Goal: Task Accomplishment & Management: Manage account settings

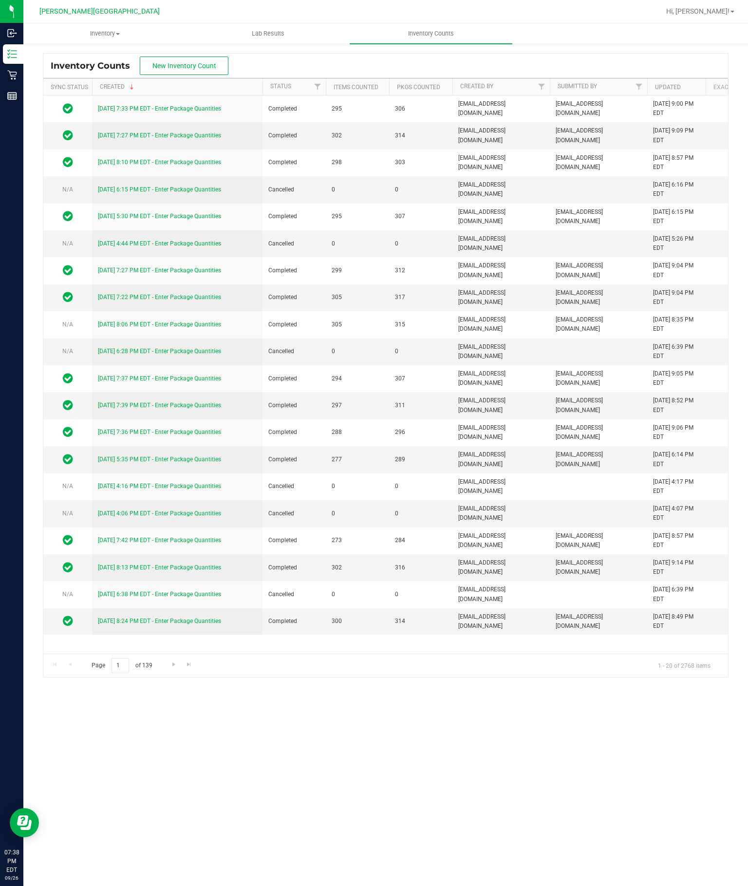
click at [189, 67] on span "New Inventory Count" at bounding box center [184, 66] width 64 height 8
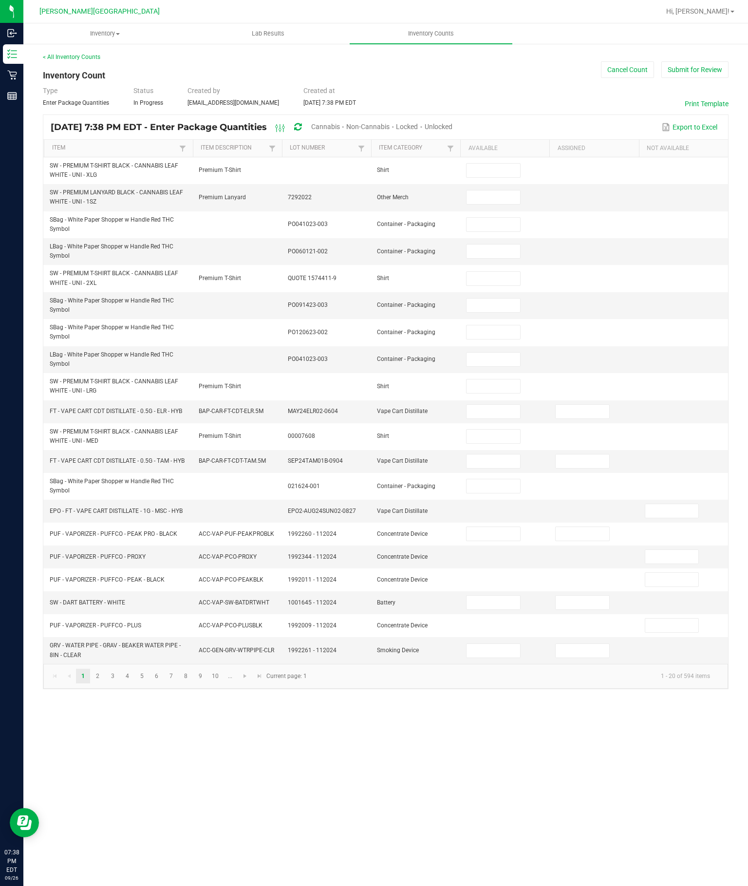
click at [452, 130] on span "Unlocked" at bounding box center [439, 127] width 28 height 8
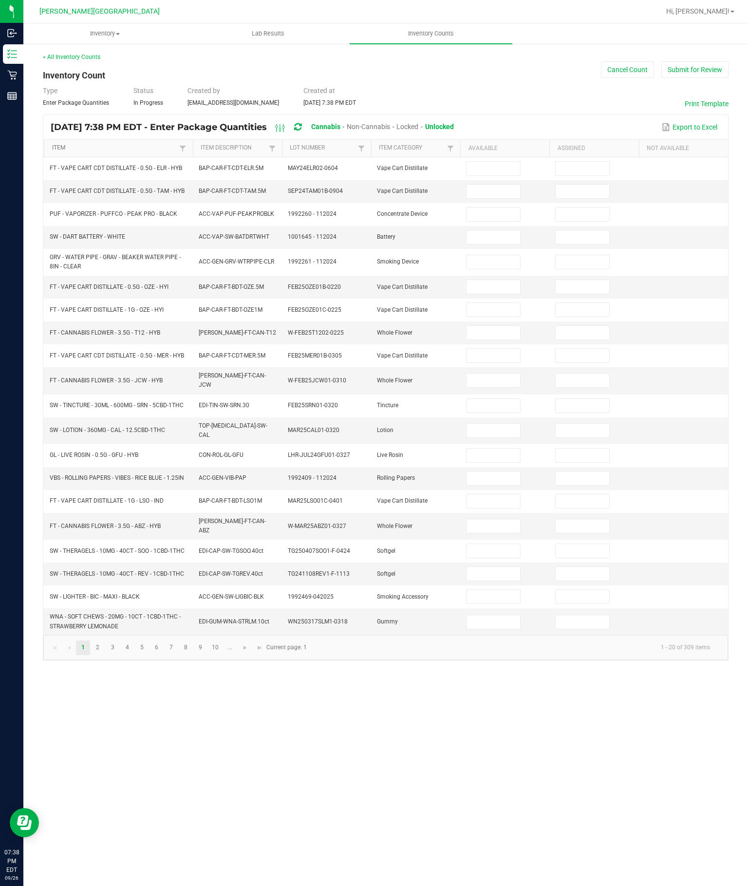
click at [157, 152] on link "Item" at bounding box center [114, 148] width 125 height 8
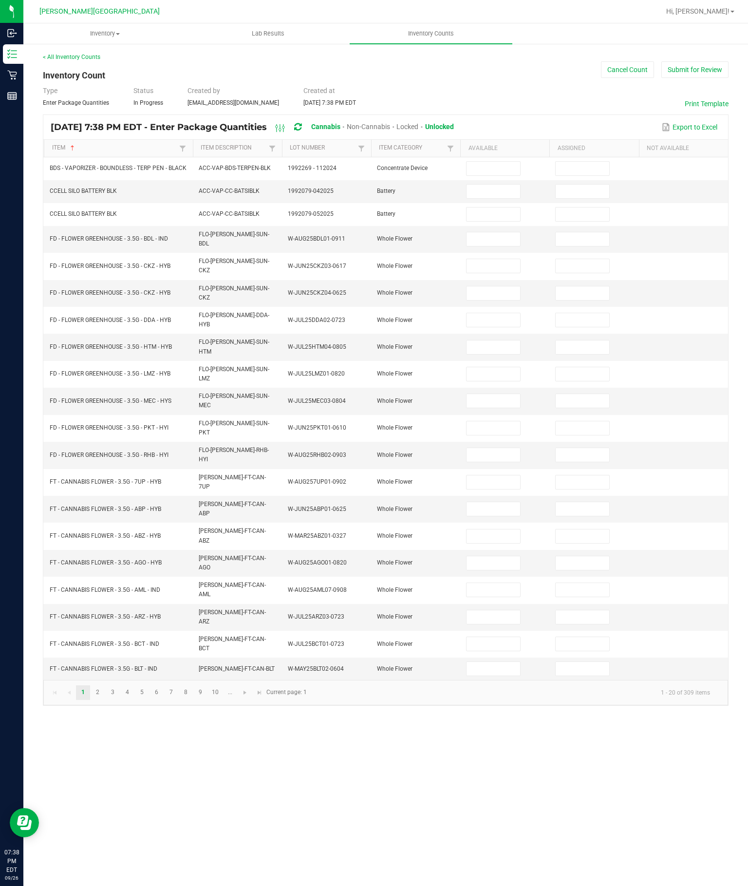
click at [499, 175] on input at bounding box center [492, 169] width 53 height 14
type input "0"
click at [491, 198] on input at bounding box center [492, 192] width 53 height 14
type input "0"
click at [494, 221] on input at bounding box center [492, 214] width 53 height 14
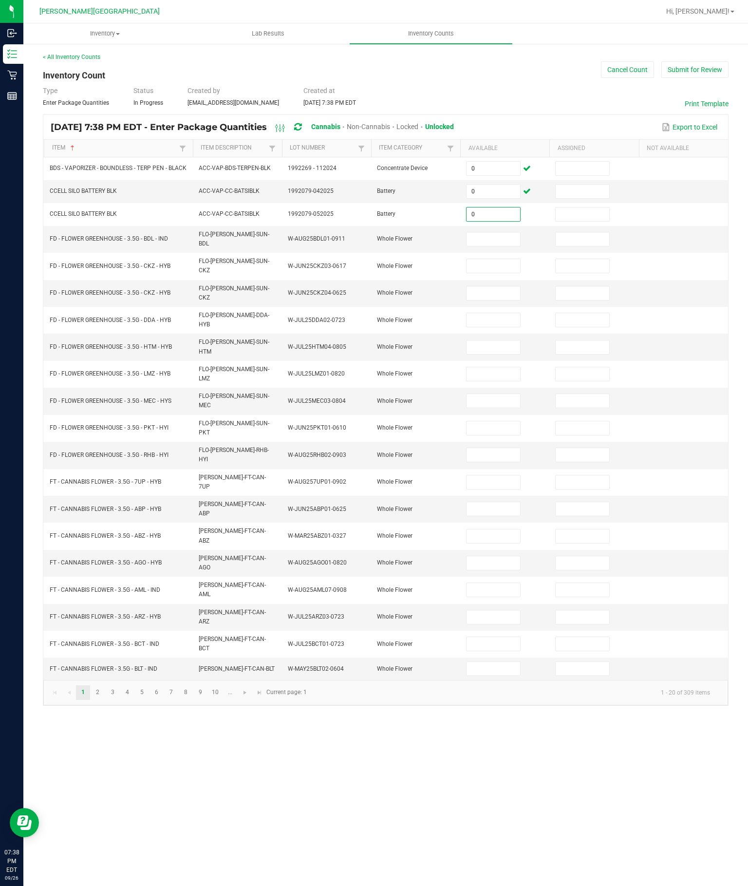
type input "0"
click at [489, 246] on input at bounding box center [492, 239] width 53 height 14
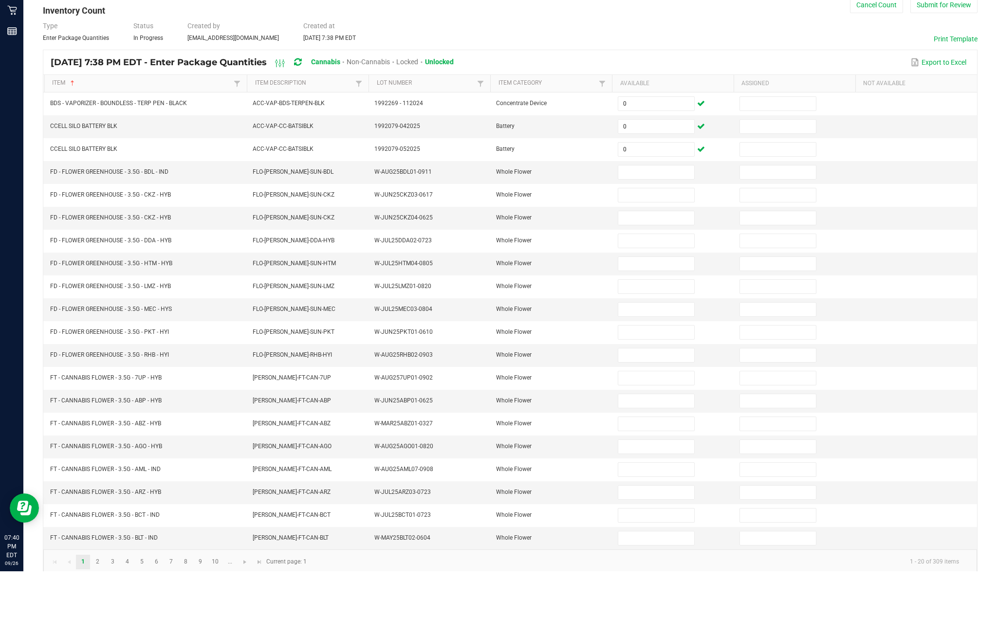
scroll to position [68, 0]
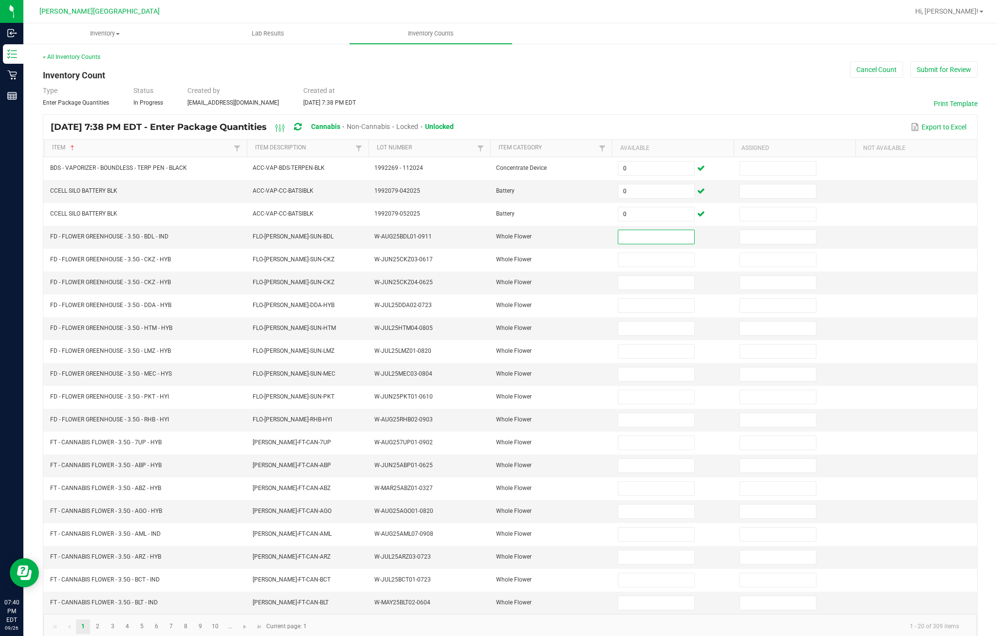
click at [666, 230] on input at bounding box center [656, 237] width 76 height 14
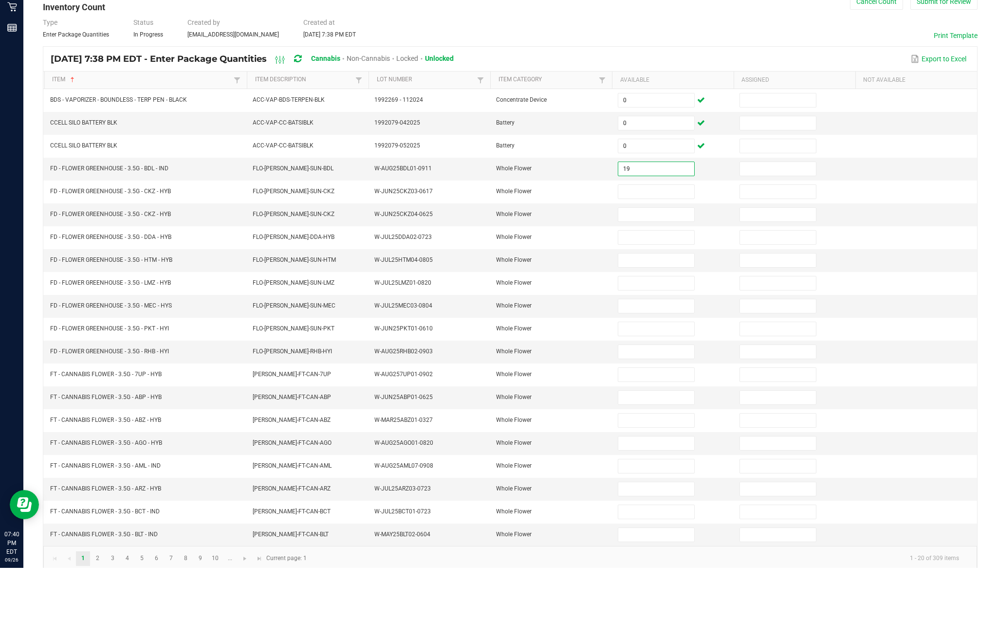
type input "19"
click at [676, 253] on input at bounding box center [656, 260] width 76 height 14
type input "18"
click at [671, 276] on input at bounding box center [656, 283] width 76 height 14
type input "0"
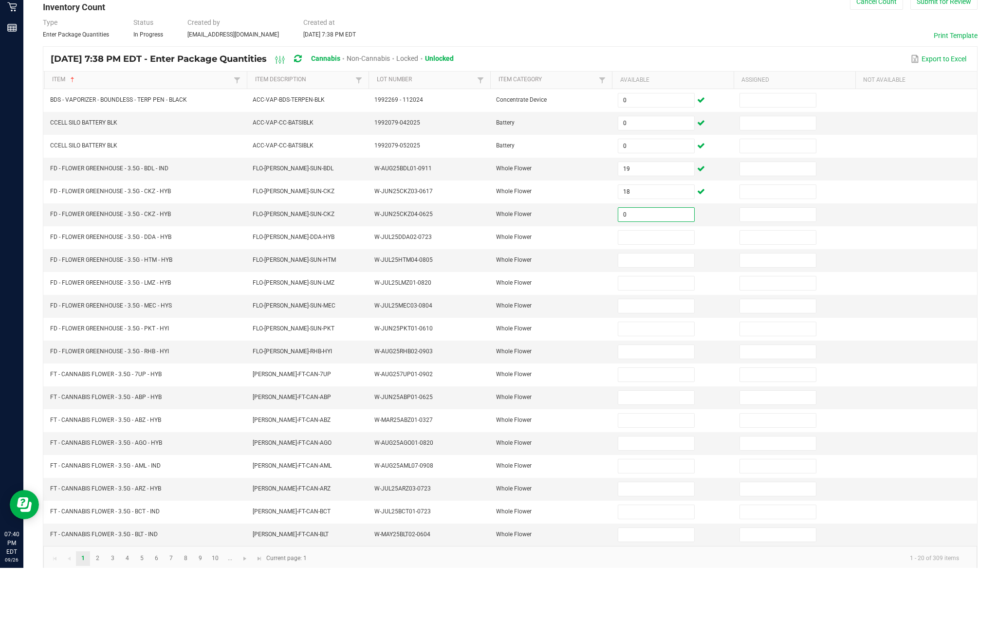
click at [663, 299] on input at bounding box center [656, 306] width 76 height 14
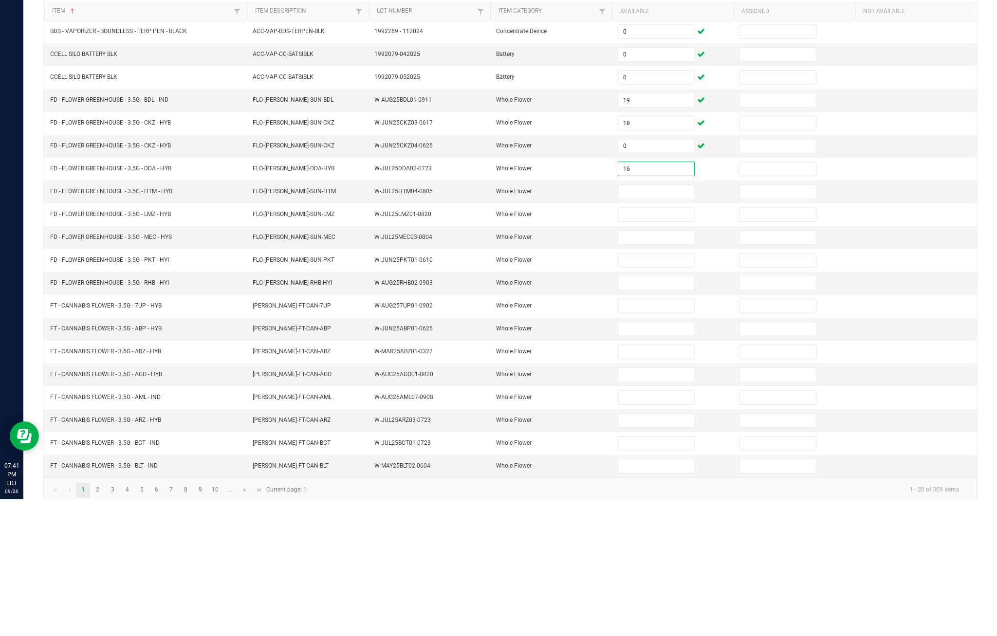
type input "16"
click at [663, 322] on input at bounding box center [656, 329] width 76 height 14
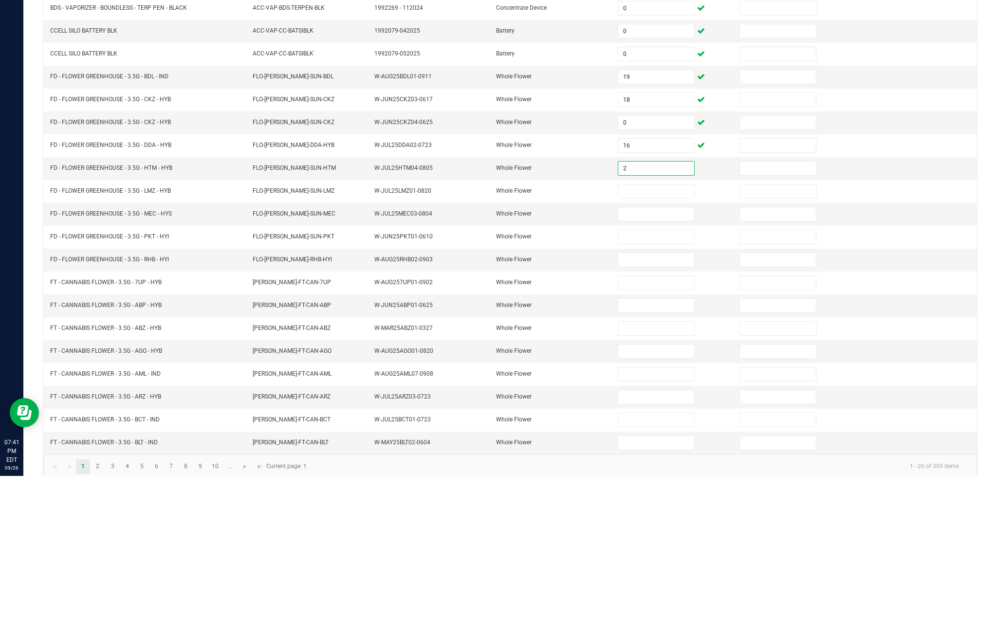
type input "2"
click at [653, 345] on input at bounding box center [656, 352] width 76 height 14
type input "19"
click at [663, 368] on input at bounding box center [656, 375] width 76 height 14
type input "12"
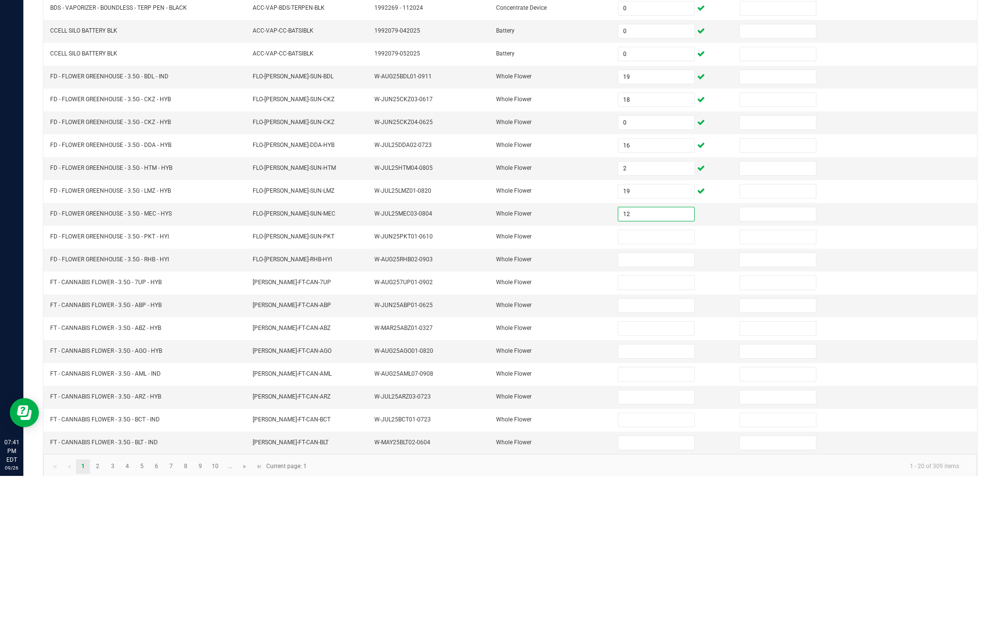
click at [664, 390] on input at bounding box center [656, 397] width 76 height 14
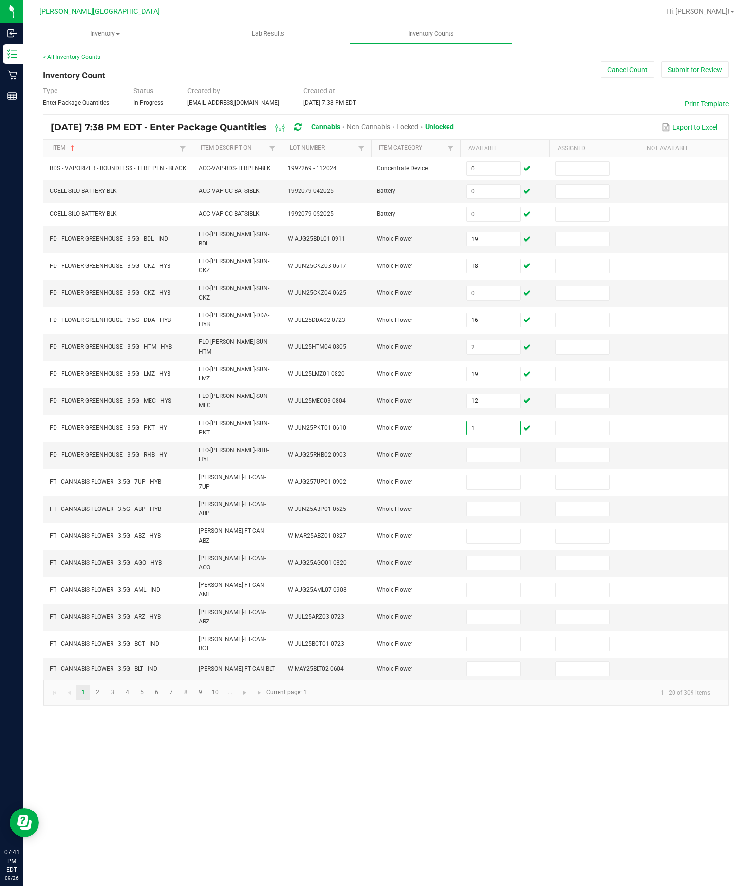
type input "1"
click at [490, 448] on input at bounding box center [492, 455] width 53 height 14
type input "11"
click at [500, 475] on input at bounding box center [492, 482] width 53 height 14
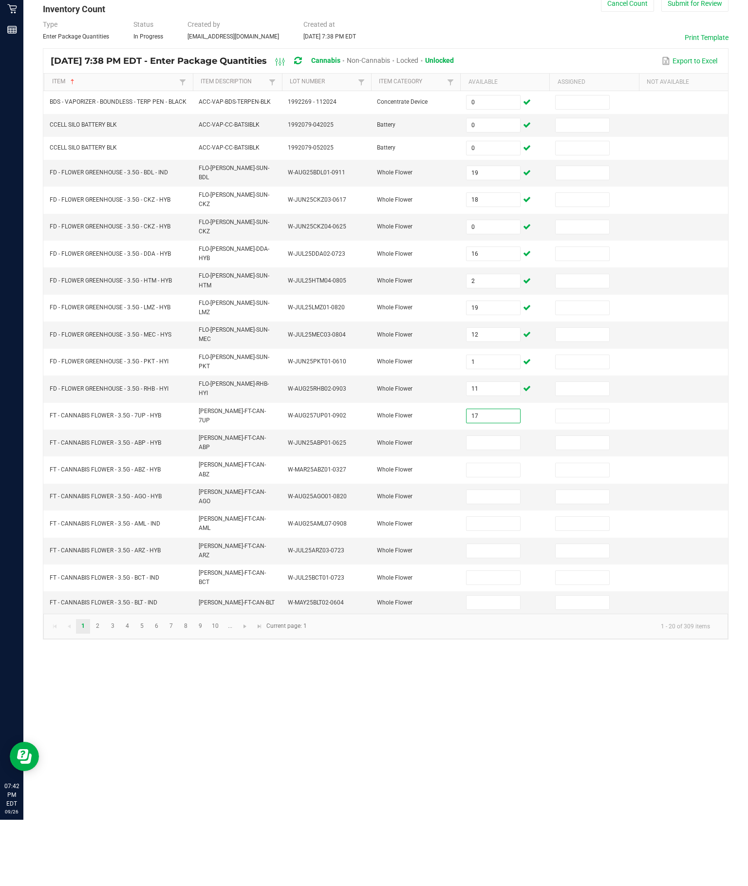
type input "17"
click at [500, 502] on input at bounding box center [492, 509] width 53 height 14
type input "11"
click at [477, 529] on input at bounding box center [492, 536] width 53 height 14
type input "6"
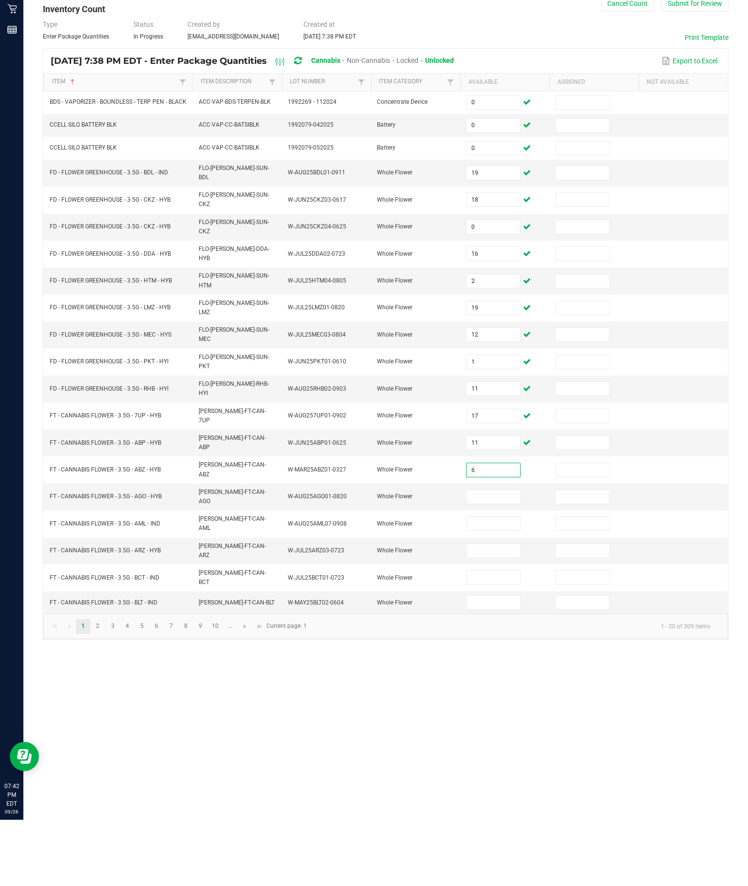
click at [487, 556] on input at bounding box center [492, 563] width 53 height 14
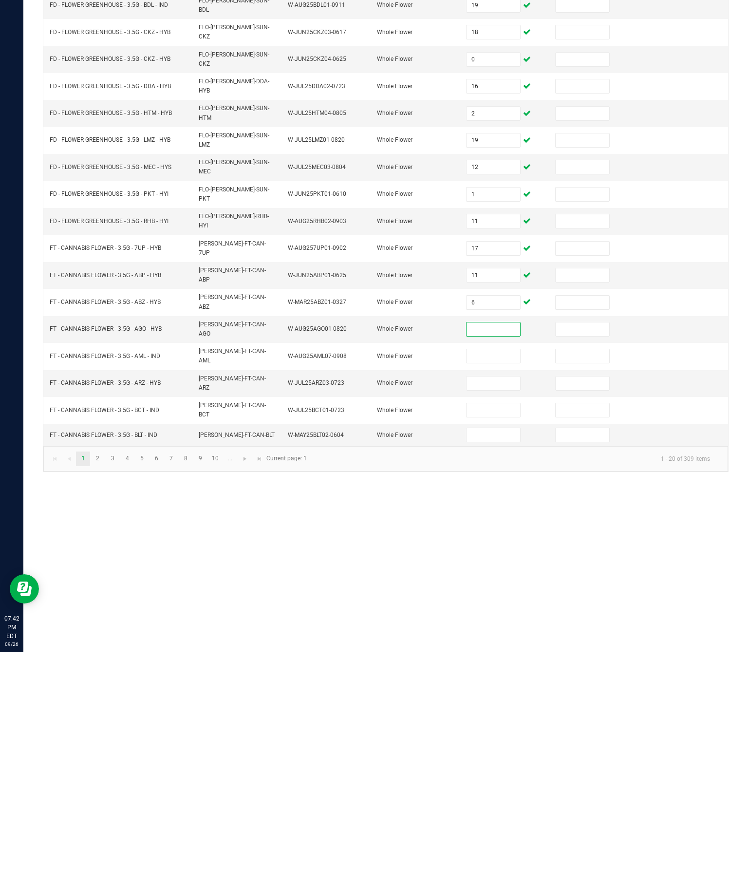
click at [490, 583] on input at bounding box center [492, 590] width 53 height 14
type input "8"
click at [499, 610] on input at bounding box center [492, 617] width 53 height 14
click at [481, 637] on input at bounding box center [492, 644] width 53 height 14
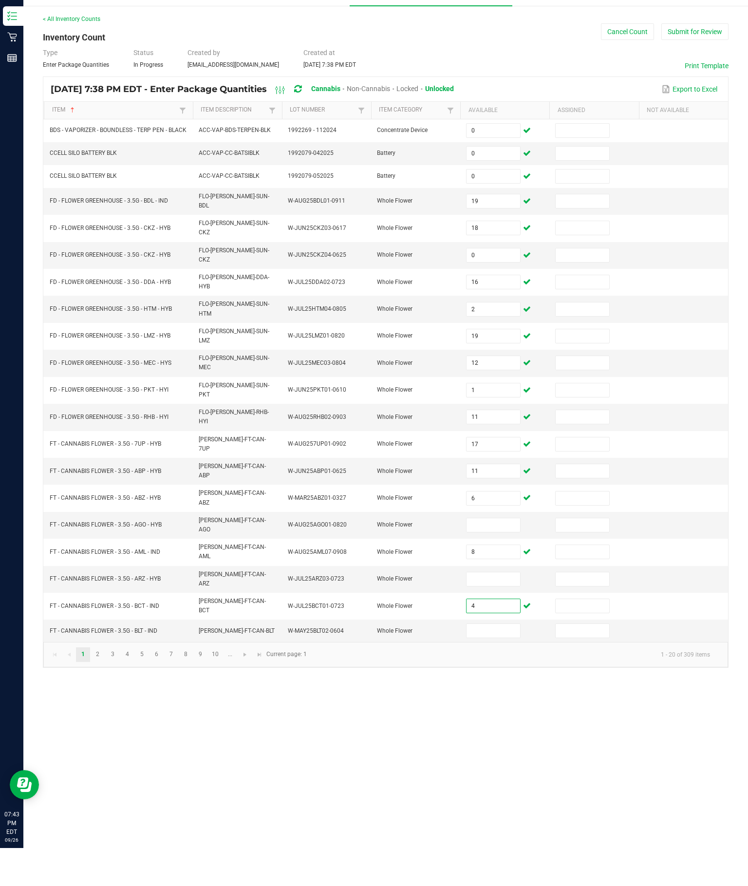
type input "4"
click at [500, 313] on input "16" at bounding box center [492, 320] width 53 height 14
type input "14"
click at [491, 448] on input "11" at bounding box center [492, 455] width 53 height 14
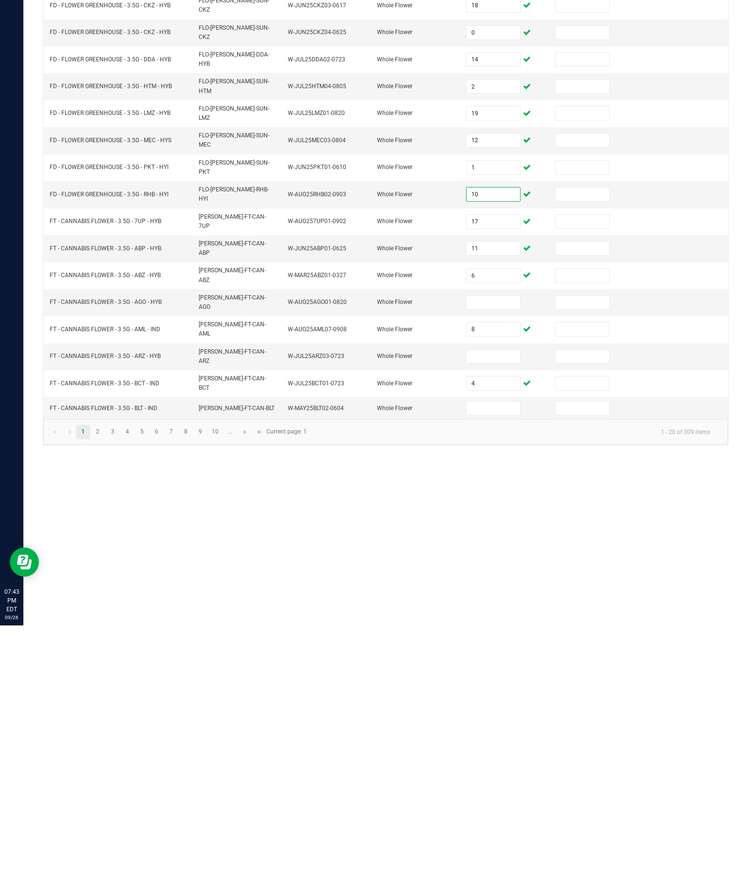
type input "10"
click at [494, 610] on input at bounding box center [492, 617] width 53 height 14
click at [482, 662] on input at bounding box center [492, 669] width 53 height 14
type input "15"
click at [480, 556] on input at bounding box center [492, 563] width 53 height 14
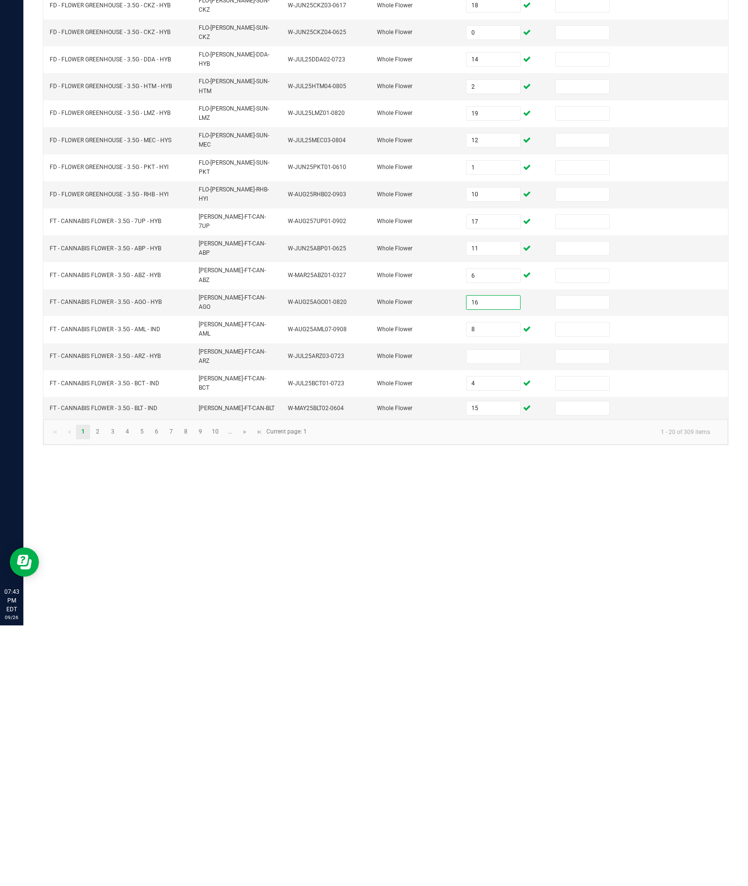
type input "16"
click at [497, 610] on input at bounding box center [492, 617] width 53 height 14
type input "7"
click at [503, 519] on div "Inventory All packages All inventory Waste log Create inventory Lab Results Inv…" at bounding box center [385, 454] width 724 height 862
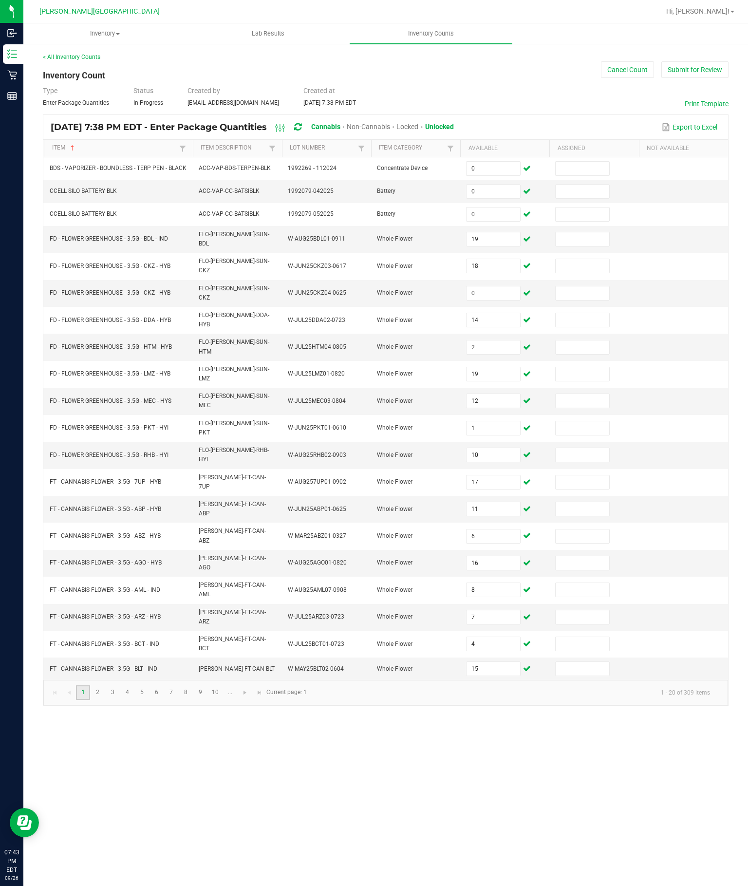
click at [90, 699] on link "1" at bounding box center [83, 692] width 14 height 15
click at [105, 688] on link "2" at bounding box center [98, 692] width 14 height 15
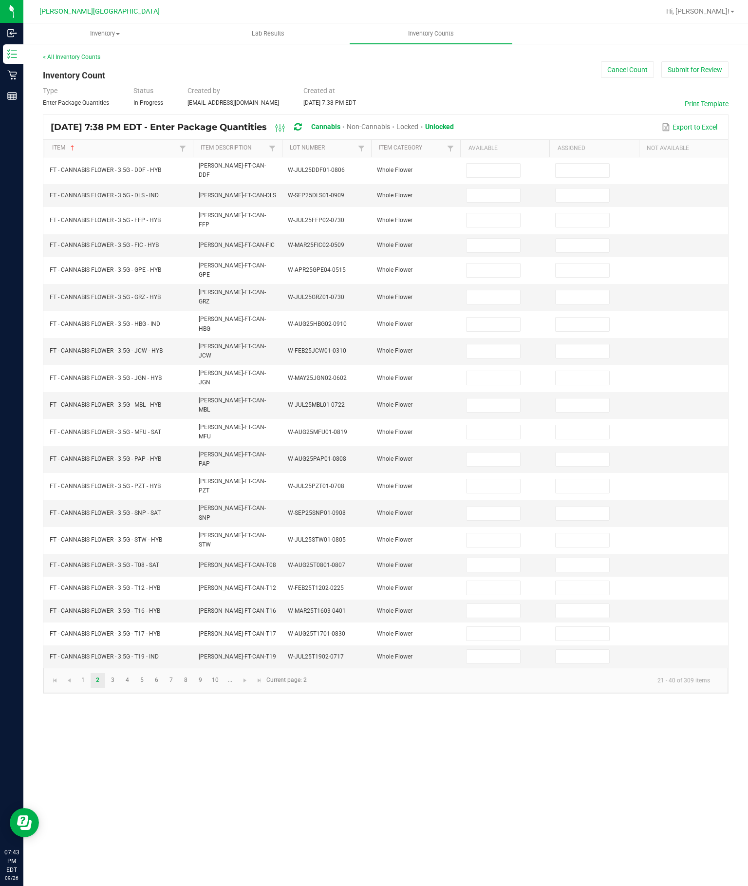
click at [482, 164] on input at bounding box center [492, 171] width 53 height 14
type input "18"
click at [468, 188] on input at bounding box center [492, 195] width 53 height 14
click at [483, 213] on input at bounding box center [492, 220] width 53 height 14
click at [494, 263] on input at bounding box center [492, 270] width 53 height 14
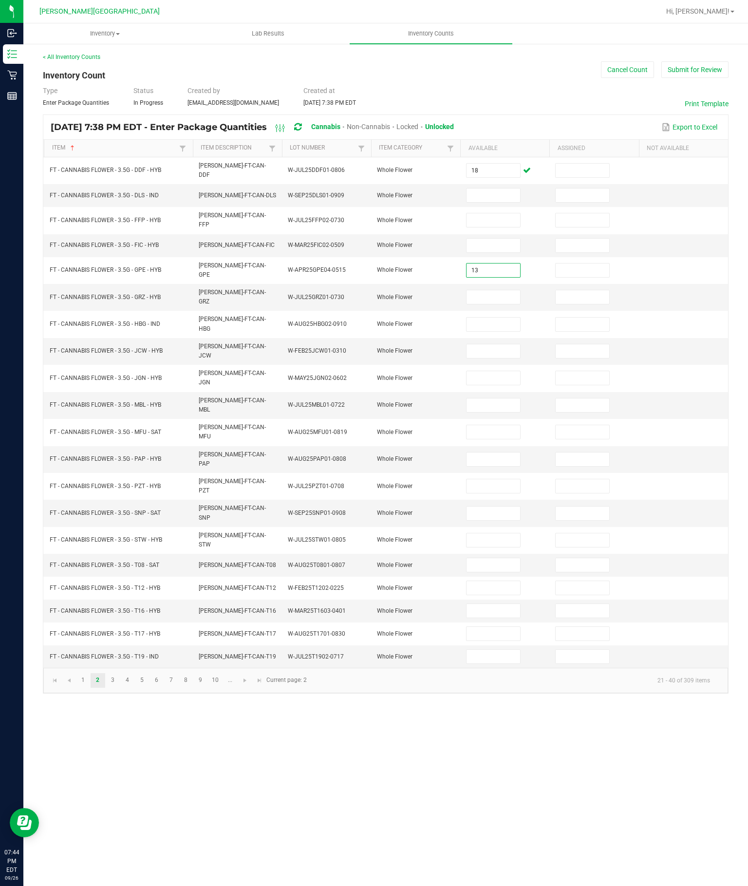
type input "13"
click at [479, 164] on input "18" at bounding box center [492, 171] width 53 height 14
click at [514, 188] on input at bounding box center [492, 195] width 53 height 14
type input "14"
click at [485, 213] on input at bounding box center [492, 220] width 53 height 14
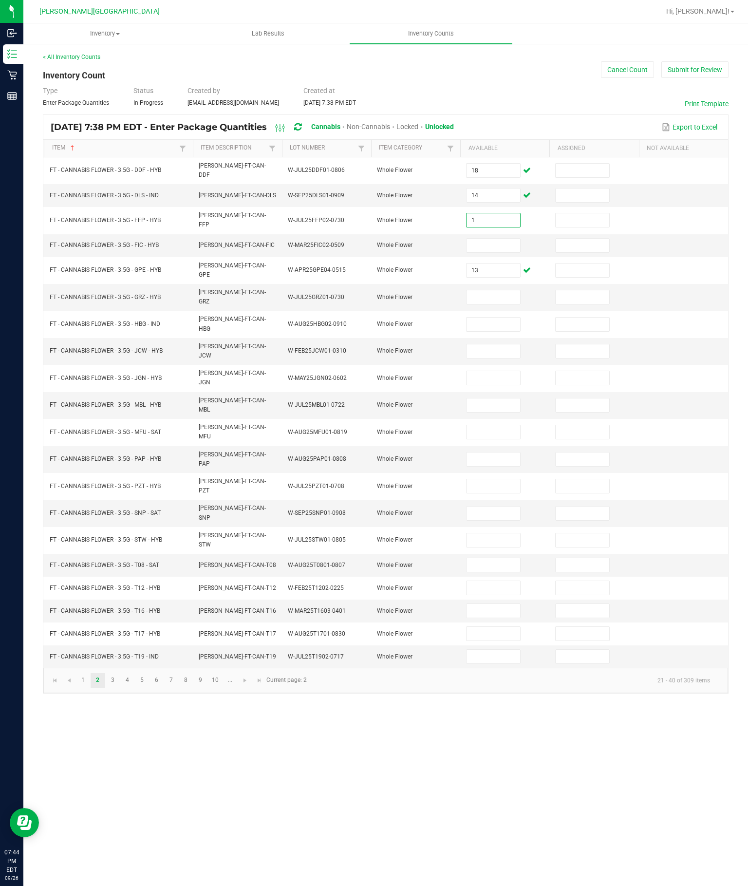
type input "1"
click at [486, 239] on input at bounding box center [492, 246] width 53 height 14
type input "8"
click at [479, 290] on input at bounding box center [492, 297] width 53 height 14
type input "20"
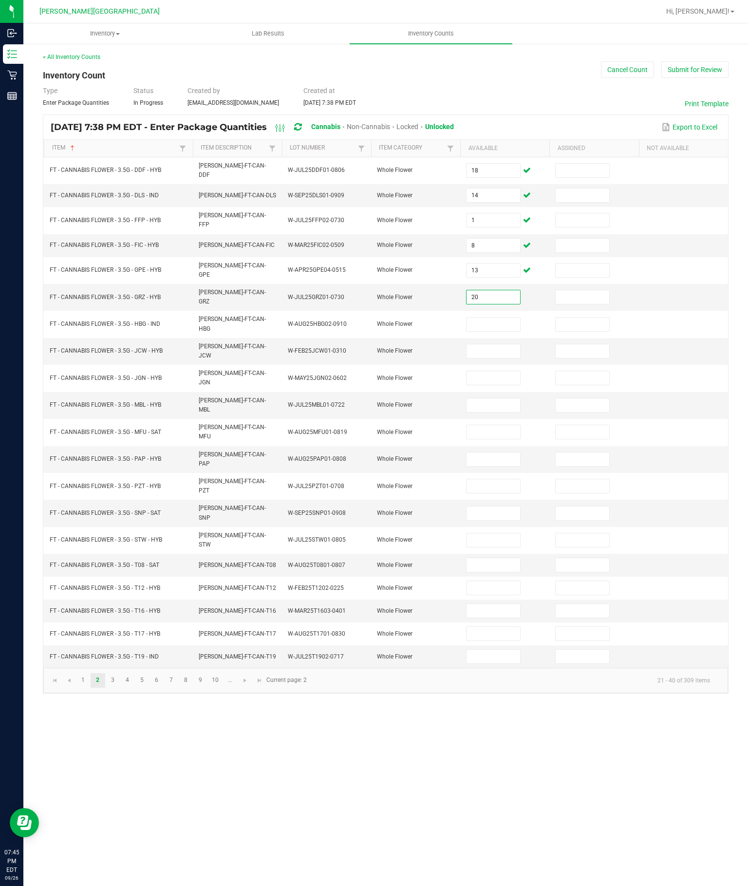
click at [488, 317] on input at bounding box center [492, 324] width 53 height 14
type input "3"
click at [501, 344] on input at bounding box center [492, 351] width 53 height 14
type input "12"
click at [496, 371] on input at bounding box center [492, 378] width 53 height 14
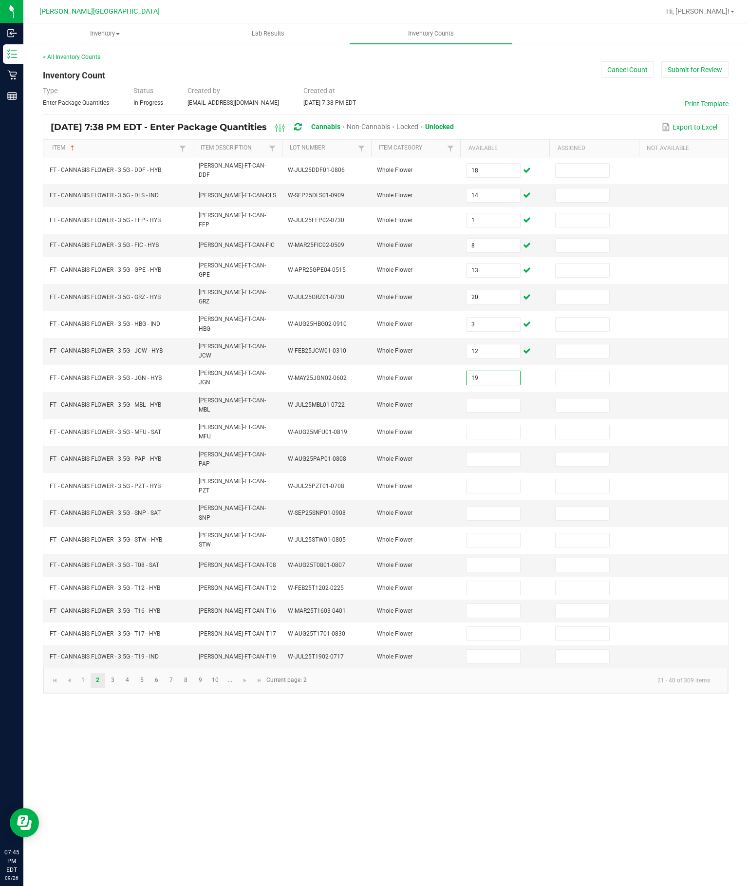
click at [497, 371] on input "19" at bounding box center [492, 378] width 53 height 14
type input "194"
click at [492, 398] on input at bounding box center [492, 405] width 53 height 14
click at [492, 371] on input "194" at bounding box center [492, 378] width 53 height 14
type input "19"
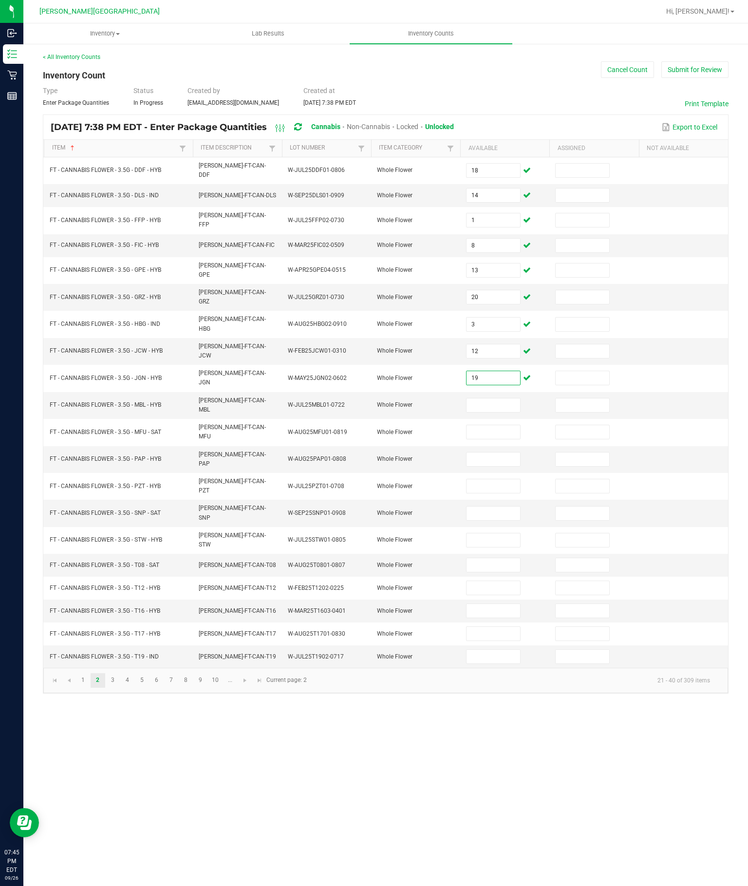
click at [502, 398] on input at bounding box center [492, 405] width 53 height 14
type input "4"
click at [492, 425] on input at bounding box center [492, 432] width 53 height 14
type input "20"
click at [499, 452] on input at bounding box center [492, 459] width 53 height 14
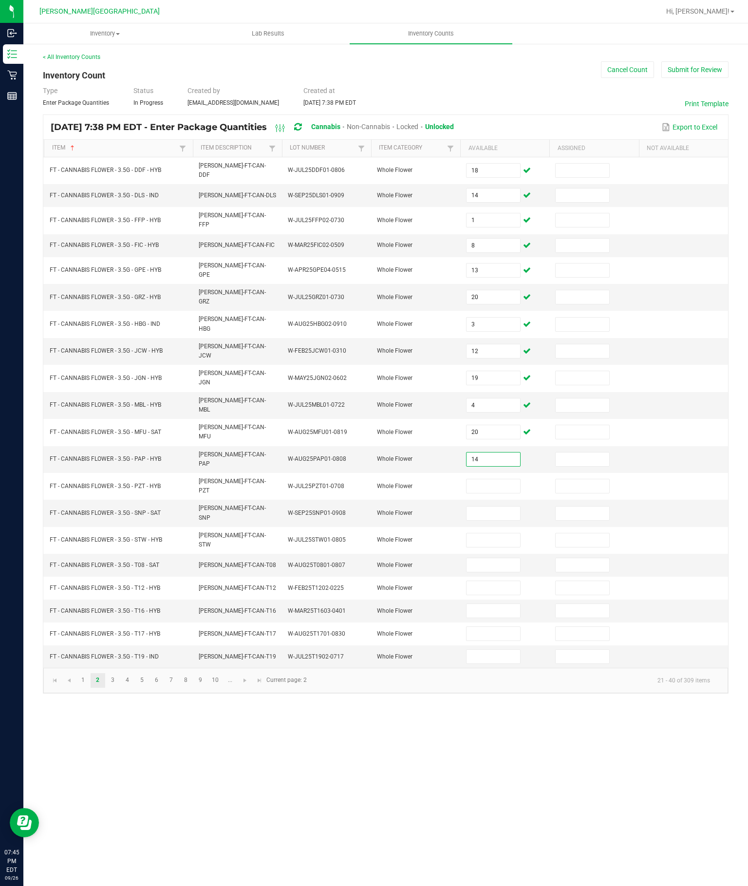
type input "14"
click at [496, 479] on input at bounding box center [492, 486] width 53 height 14
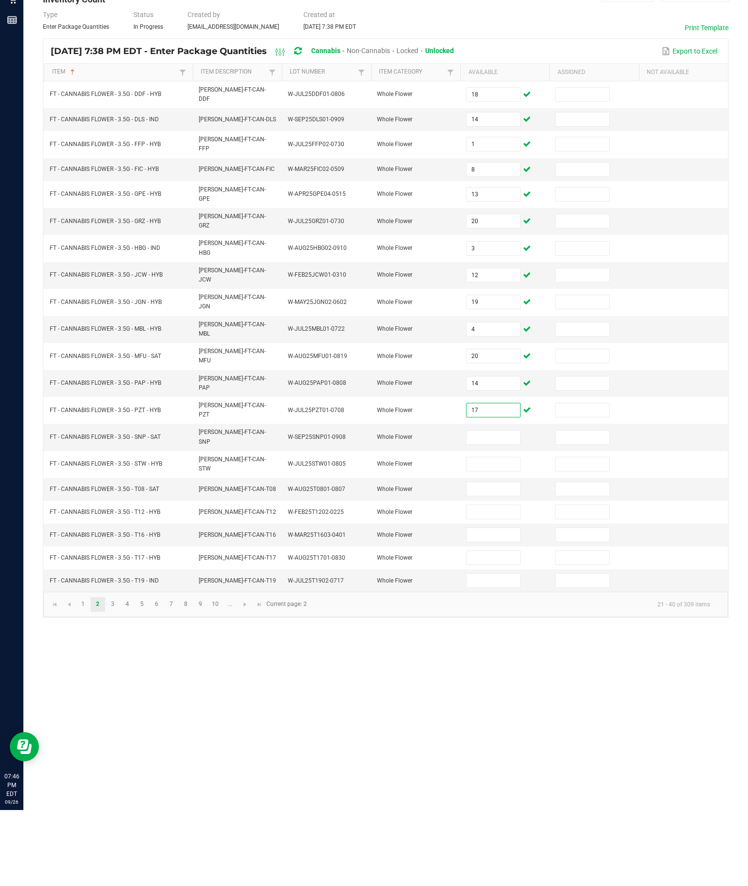
type input "17"
click at [518, 604] on input at bounding box center [492, 611] width 53 height 14
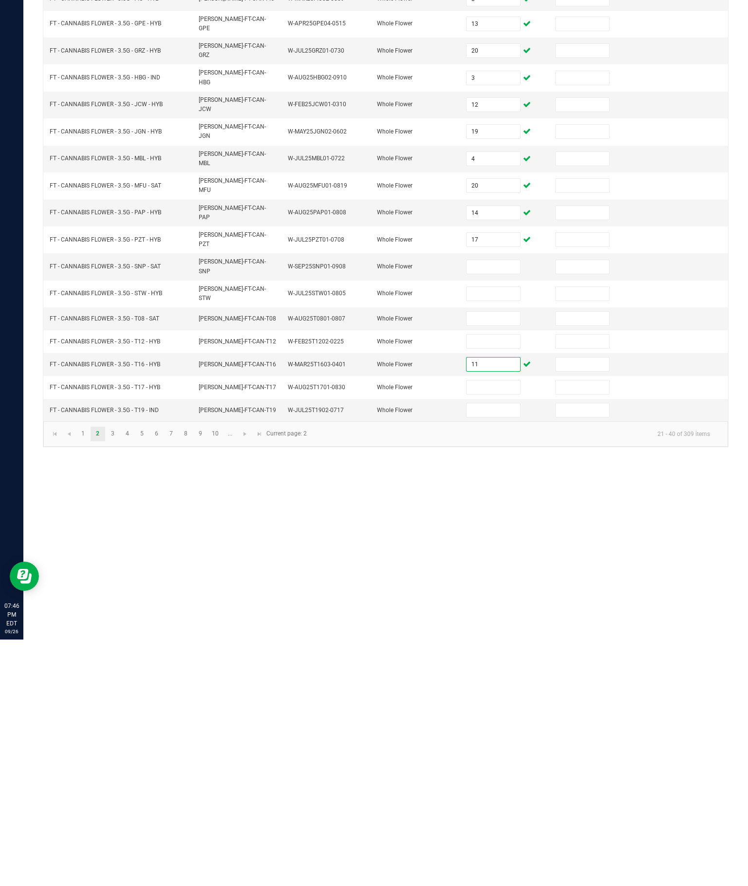
type input "11"
click at [497, 506] on input at bounding box center [492, 513] width 53 height 14
type input "16"
click at [493, 533] on input at bounding box center [492, 540] width 53 height 14
type input "4"
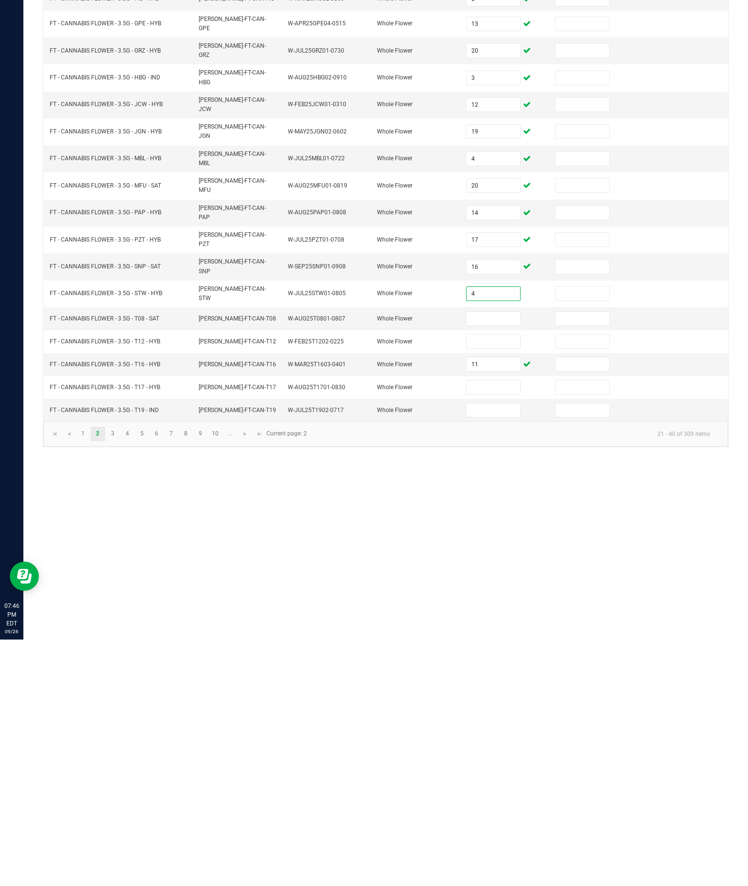
click at [493, 627] on input at bounding box center [492, 634] width 53 height 14
type input "11"
click at [473, 558] on input at bounding box center [492, 565] width 53 height 14
type input "16"
click at [489, 581] on input at bounding box center [492, 588] width 53 height 14
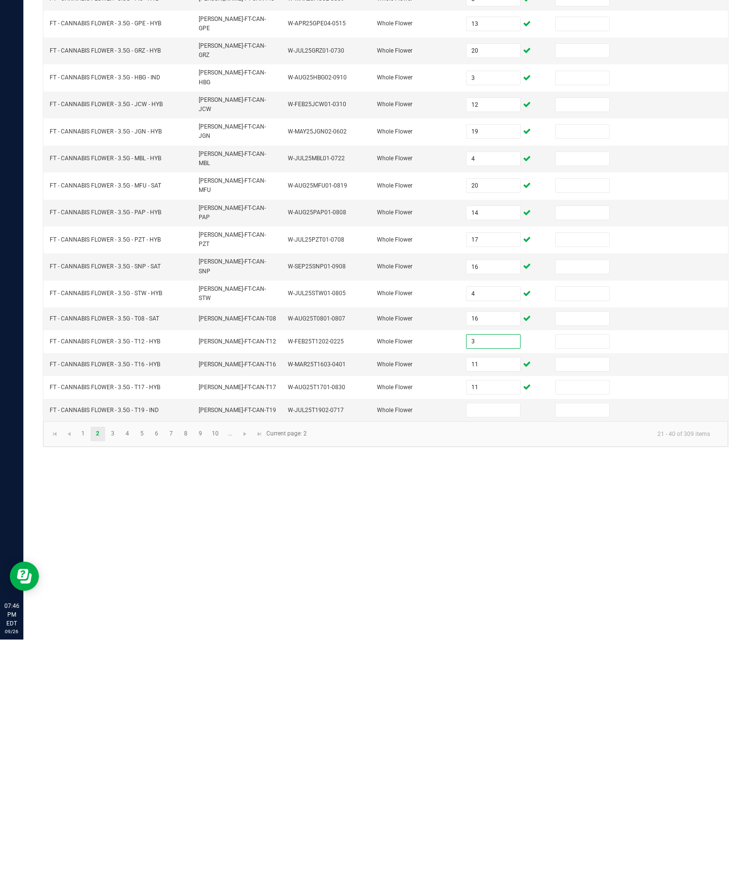
type input "3"
click at [478, 649] on input at bounding box center [492, 656] width 53 height 14
type input "4"
click at [469, 507] on div "Inventory All packages All inventory Waste log Create inventory Lab Results Inv…" at bounding box center [385, 454] width 724 height 862
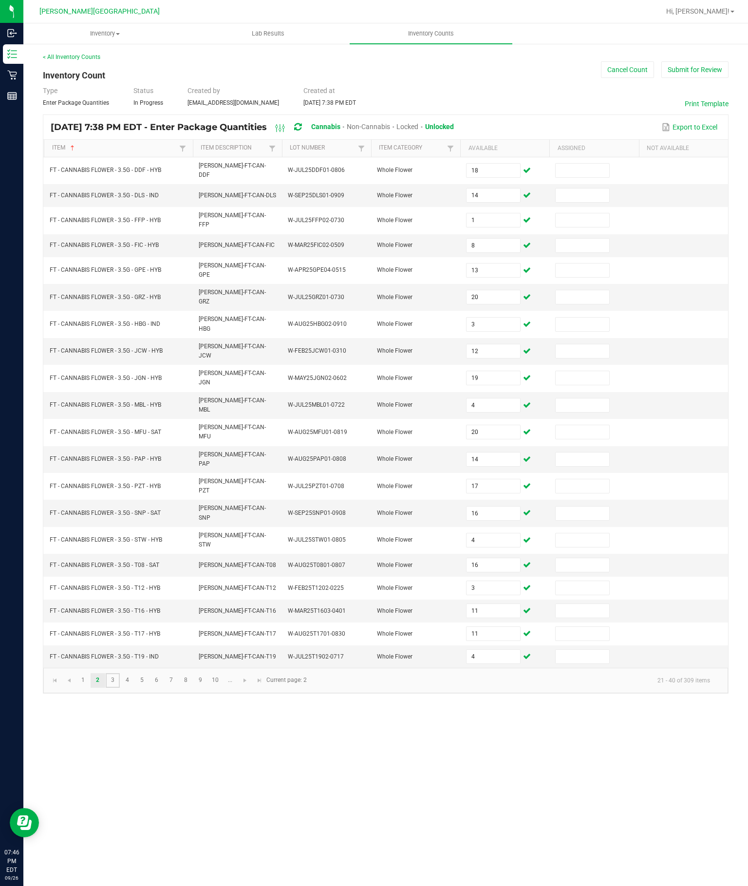
click at [120, 687] on link "3" at bounding box center [113, 680] width 14 height 15
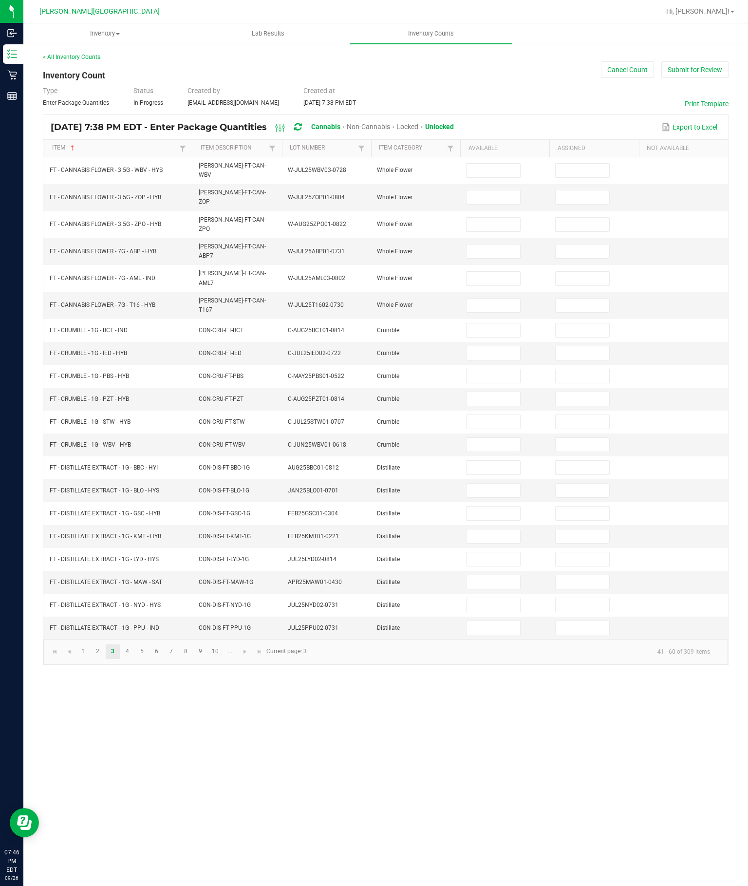
click at [495, 164] on input at bounding box center [492, 171] width 53 height 14
type input "18"
click at [486, 190] on input at bounding box center [492, 197] width 53 height 14
type input "4"
click at [509, 218] on input at bounding box center [492, 225] width 53 height 14
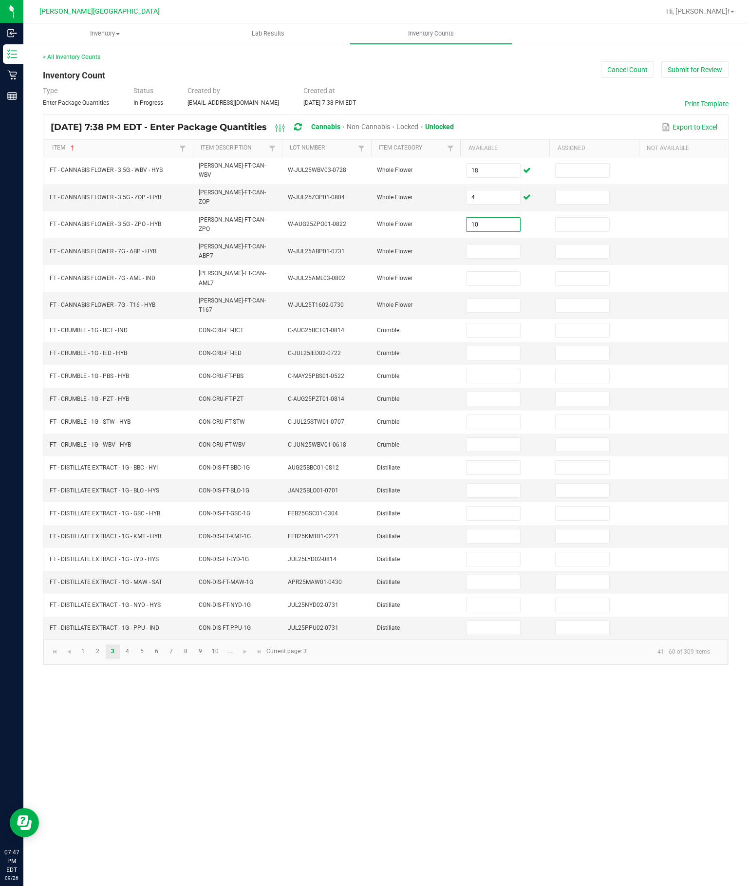
type input "10"
click at [510, 244] on input at bounding box center [492, 251] width 53 height 14
type input "4"
click at [487, 272] on input at bounding box center [492, 279] width 53 height 14
type input "8"
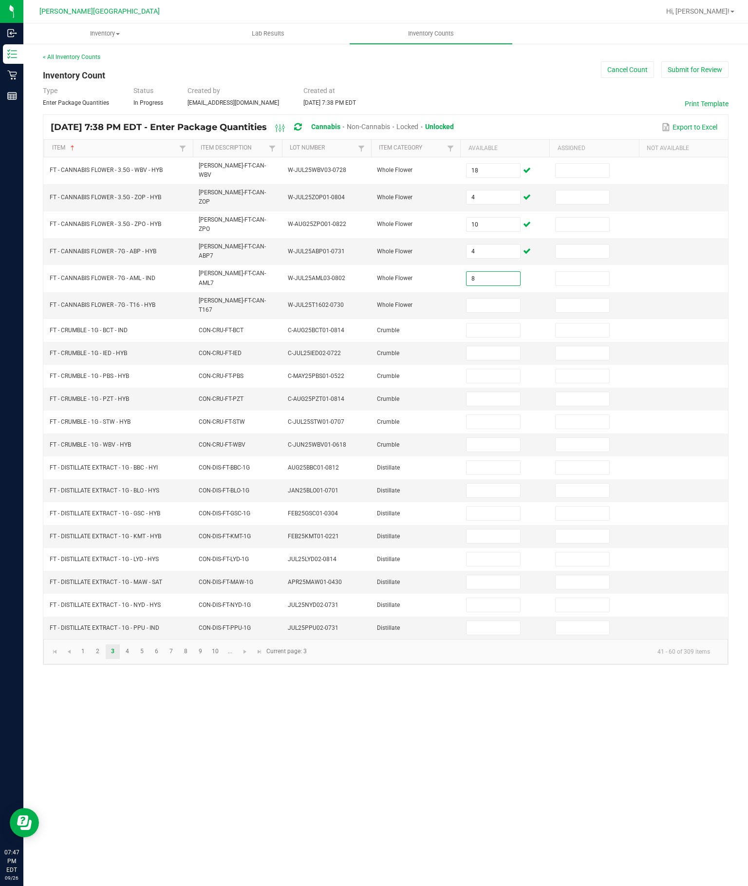
click at [500, 298] on input at bounding box center [492, 305] width 53 height 14
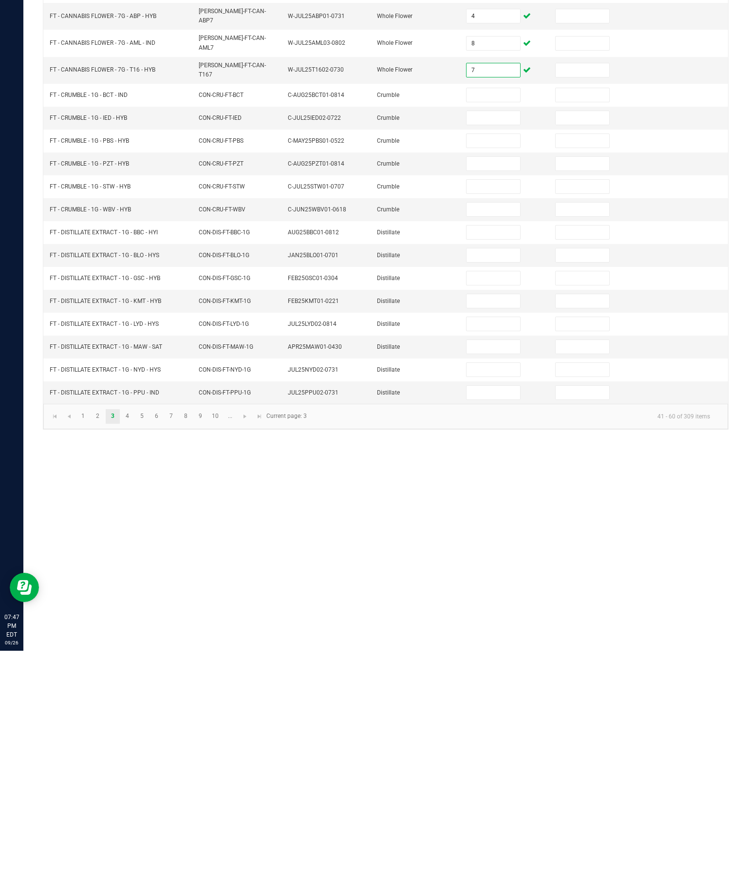
type input "7"
click at [498, 461] on input at bounding box center [492, 468] width 53 height 14
type input "9"
click at [498, 483] on input at bounding box center [492, 490] width 53 height 14
type input "7"
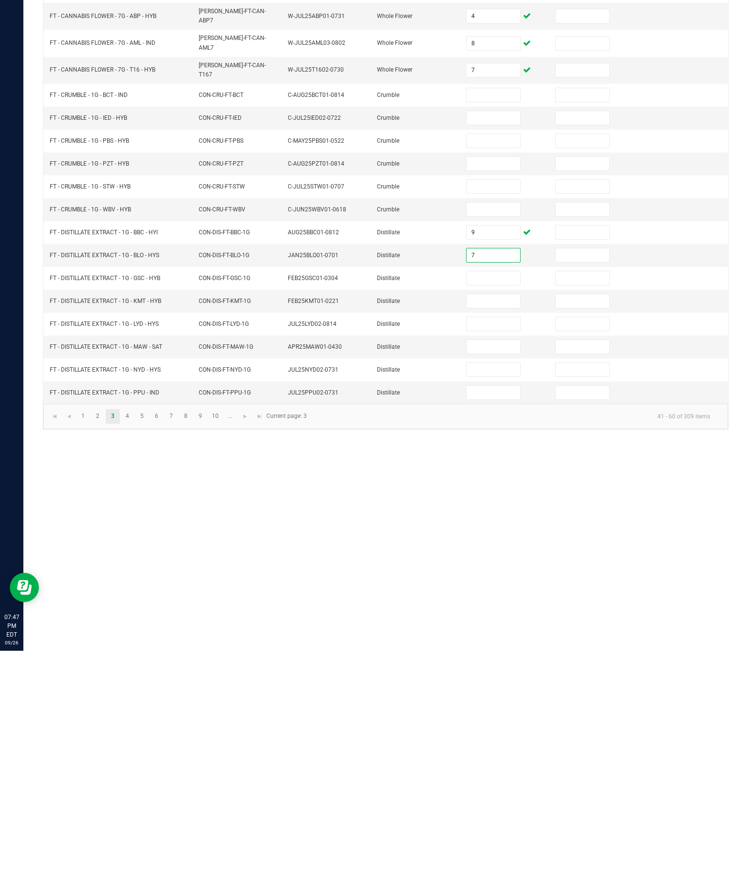
click at [492, 506] on input at bounding box center [492, 513] width 53 height 14
type input "6"
click at [504, 529] on input at bounding box center [492, 536] width 53 height 14
type input "10"
click at [489, 552] on input at bounding box center [492, 559] width 53 height 14
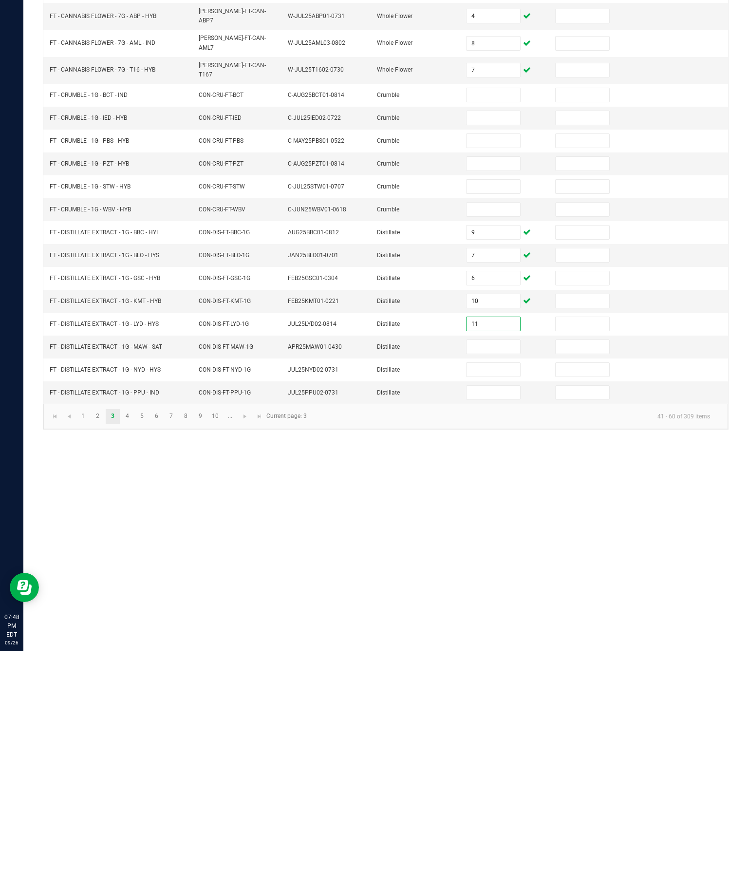
type input "11"
click at [516, 575] on input at bounding box center [492, 582] width 53 height 14
type input "5"
click at [483, 598] on input at bounding box center [492, 605] width 53 height 14
click at [509, 575] on input "5" at bounding box center [492, 582] width 53 height 14
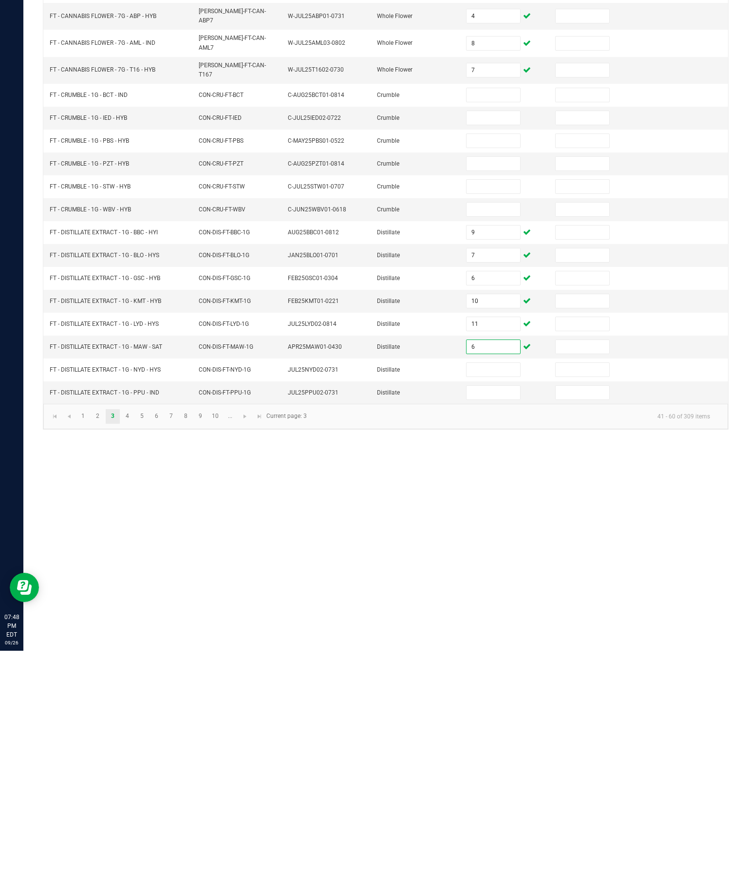
type input "6"
click at [496, 598] on input at bounding box center [492, 605] width 53 height 14
type input "8"
click at [493, 621] on input at bounding box center [492, 628] width 53 height 14
type input "1"
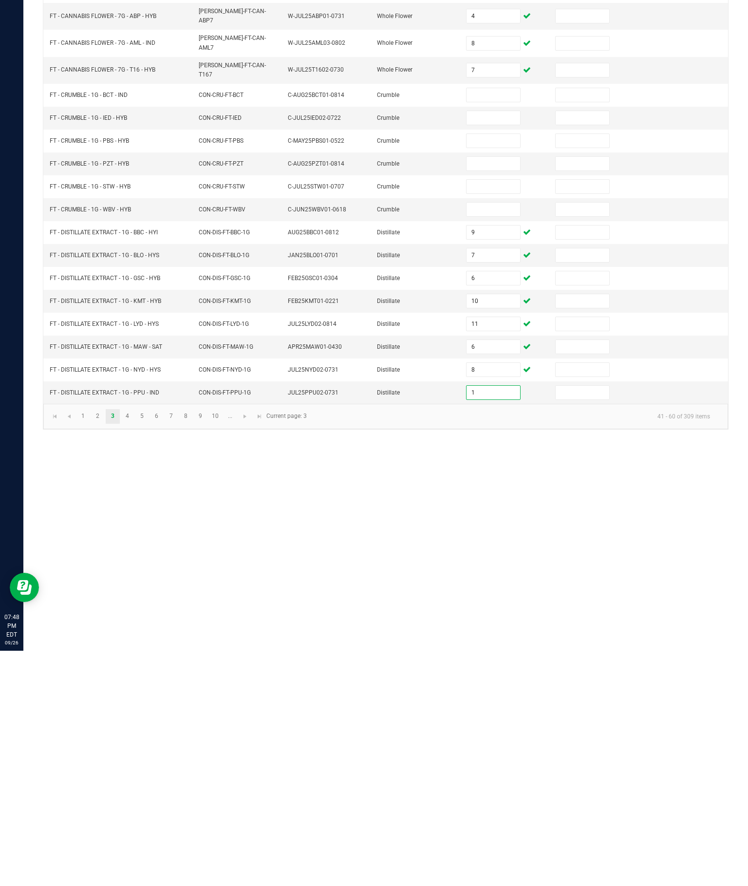
click at [638, 520] on div "Inventory All packages All inventory Waste log Create inventory Lab Results Inv…" at bounding box center [385, 454] width 724 height 862
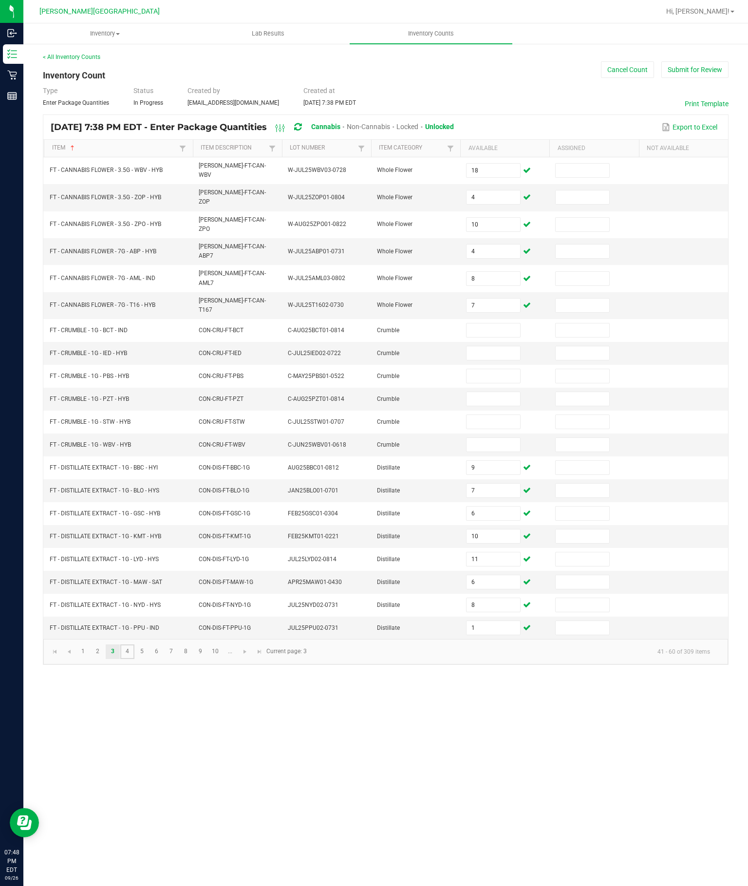
click at [134, 659] on link "4" at bounding box center [127, 651] width 14 height 15
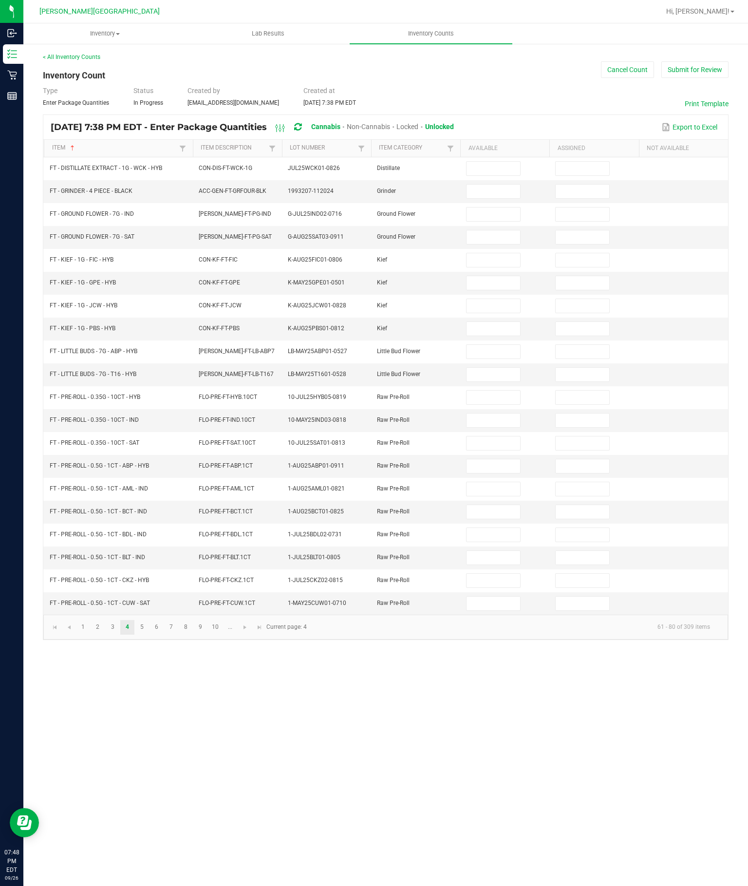
click at [488, 162] on input at bounding box center [492, 169] width 53 height 14
type input "10"
click at [478, 185] on input at bounding box center [492, 192] width 53 height 14
type input "0"
click at [499, 207] on input at bounding box center [492, 214] width 53 height 14
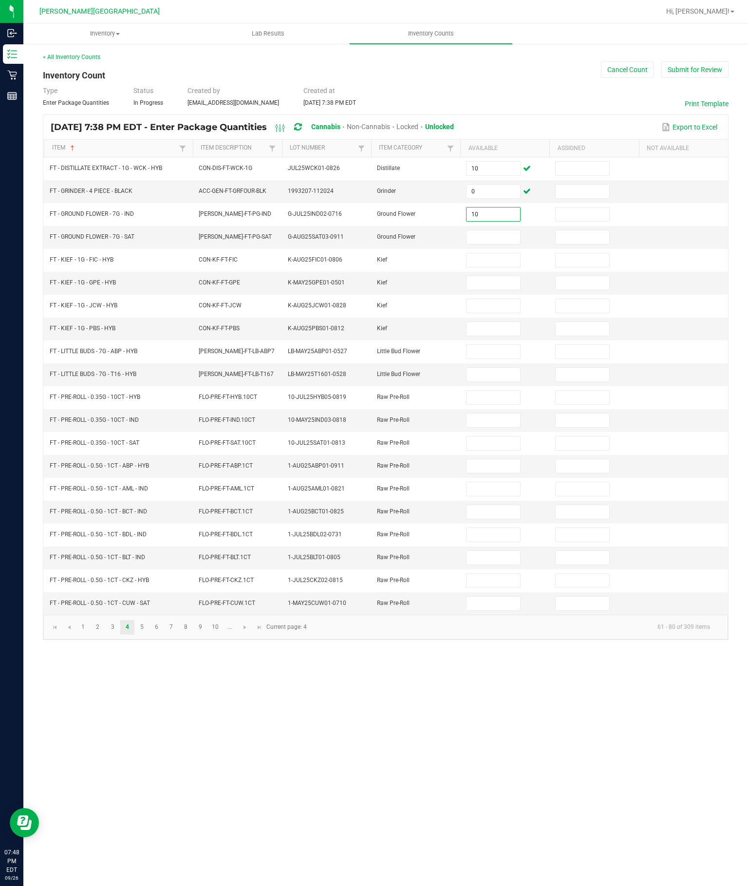
type input "10"
click at [502, 230] on input at bounding box center [492, 237] width 53 height 14
type input "18"
click at [492, 253] on input at bounding box center [492, 260] width 53 height 14
type input "1"
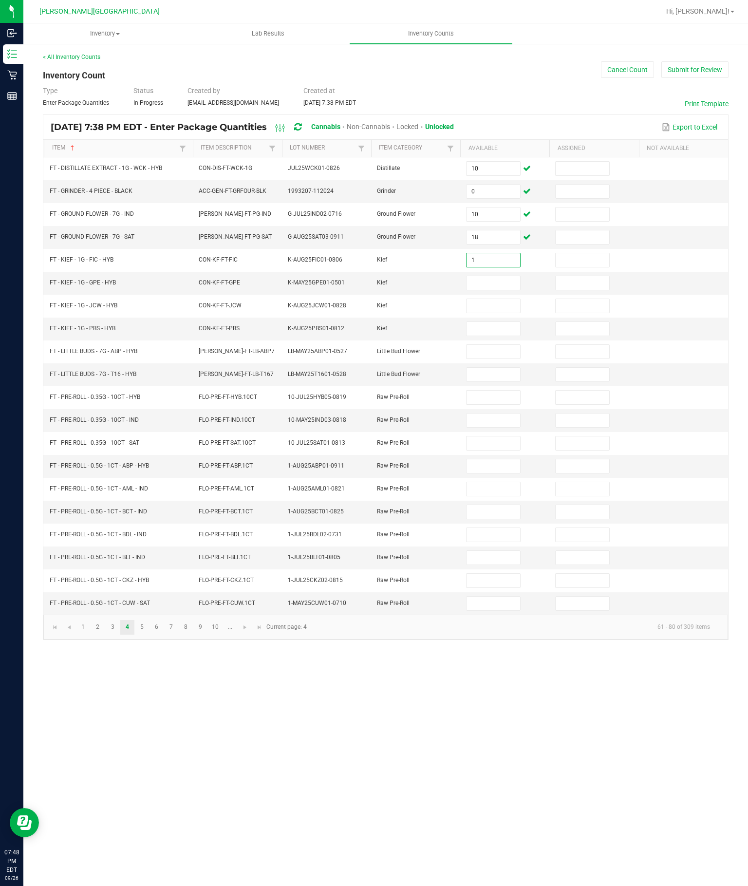
click at [482, 276] on input at bounding box center [492, 283] width 53 height 14
type input "2"
click at [496, 299] on input at bounding box center [492, 306] width 53 height 14
type input "4"
click at [489, 322] on input at bounding box center [492, 329] width 53 height 14
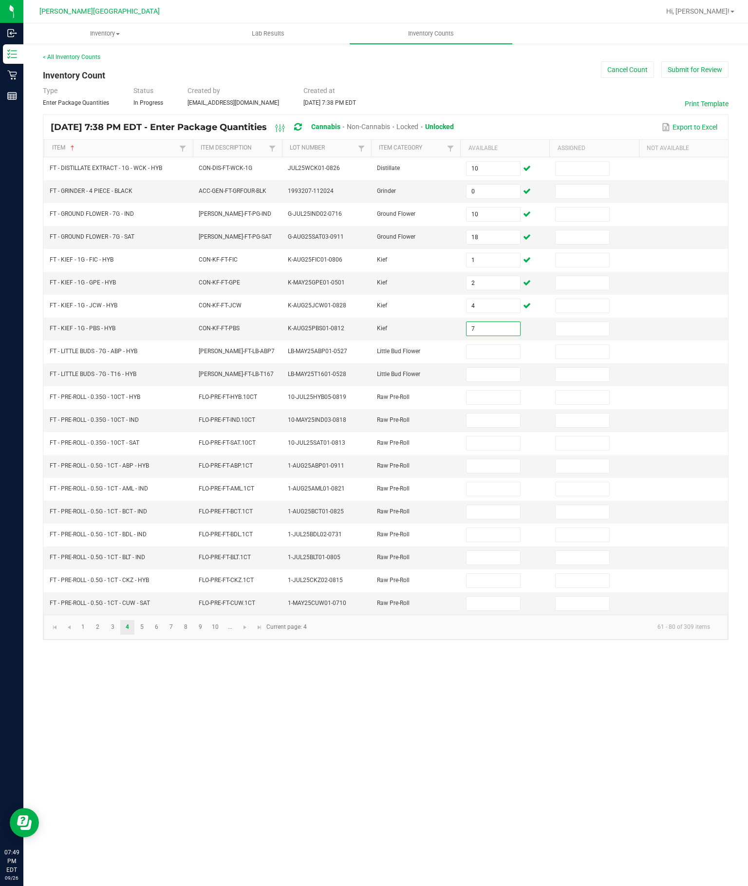
type input "7"
click at [496, 345] on input at bounding box center [492, 352] width 53 height 14
type input "7"
click at [474, 368] on input at bounding box center [492, 375] width 53 height 14
type input "8"
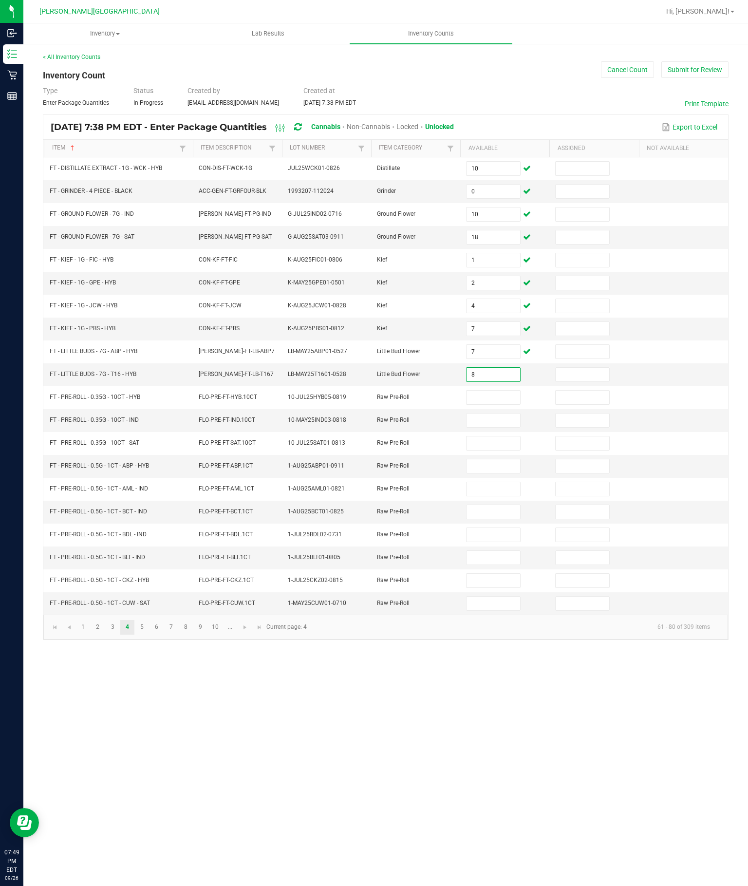
click at [494, 390] on input at bounding box center [492, 397] width 53 height 14
type input "3"
click at [487, 418] on input at bounding box center [492, 420] width 53 height 14
type input "4"
click at [484, 445] on input at bounding box center [492, 443] width 53 height 14
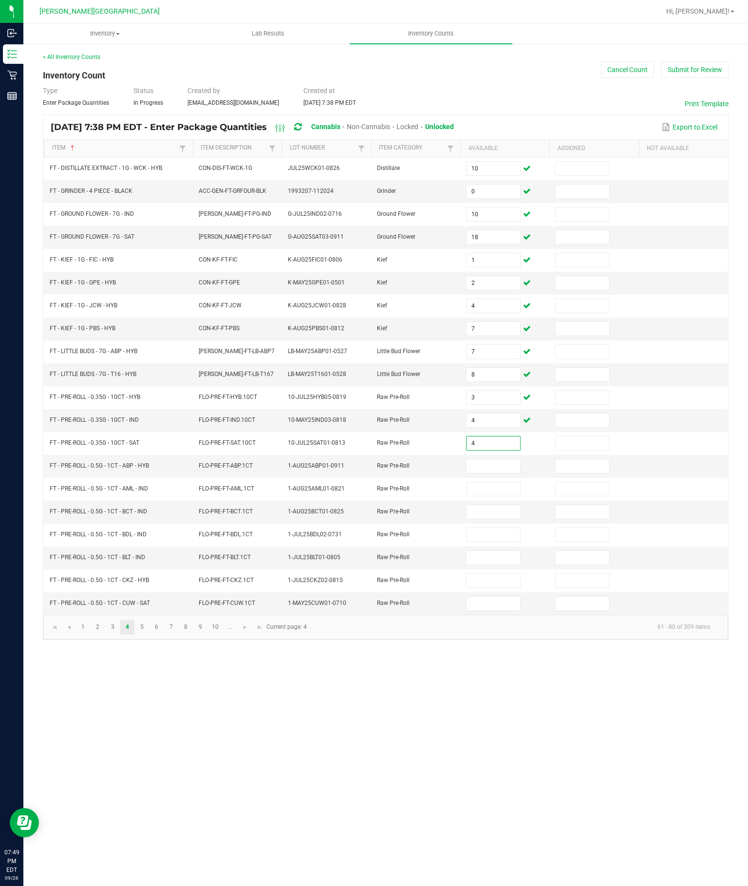
type input "4"
click at [481, 473] on input at bounding box center [492, 466] width 53 height 14
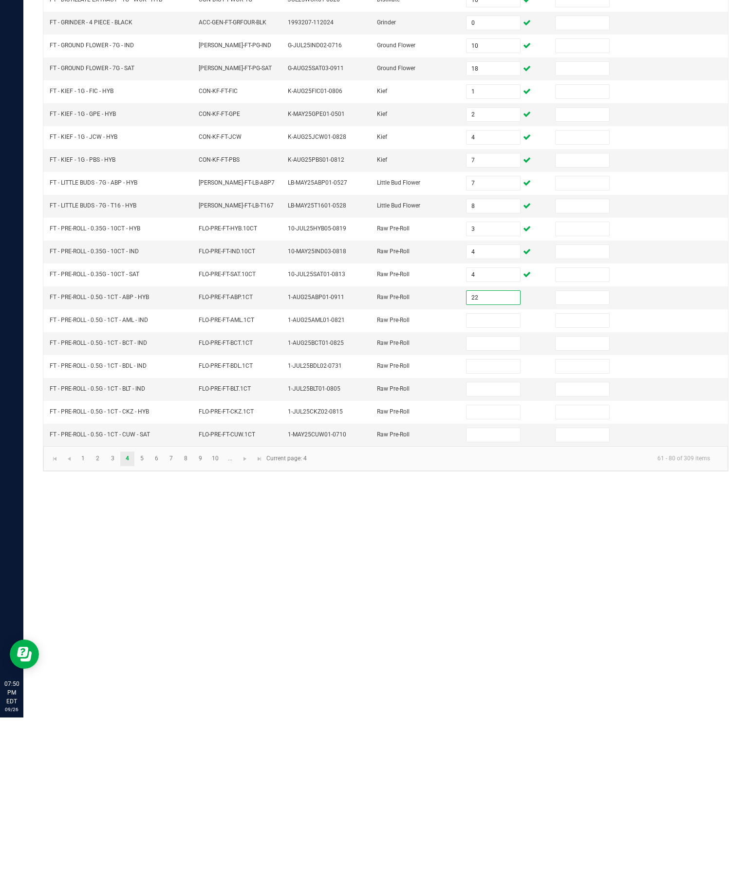
type input "22"
click at [480, 482] on input at bounding box center [492, 489] width 53 height 14
type input "10"
click at [481, 505] on input at bounding box center [492, 512] width 53 height 14
click at [480, 528] on input at bounding box center [492, 535] width 53 height 14
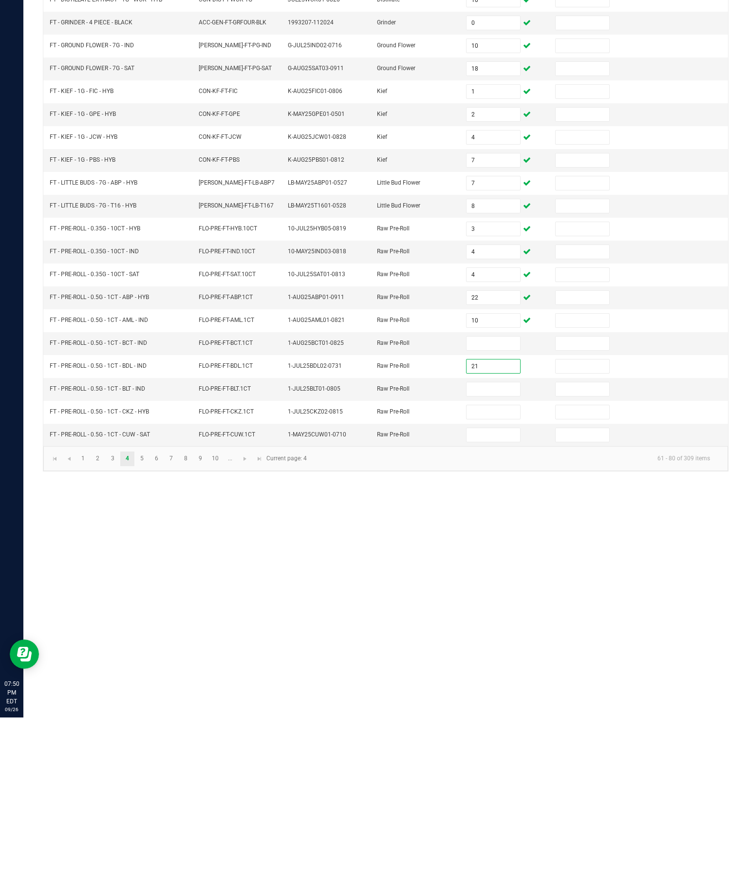
type input "21"
click at [488, 505] on input at bounding box center [492, 512] width 53 height 14
type input "18"
click at [493, 551] on input at bounding box center [492, 558] width 53 height 14
type input "7"
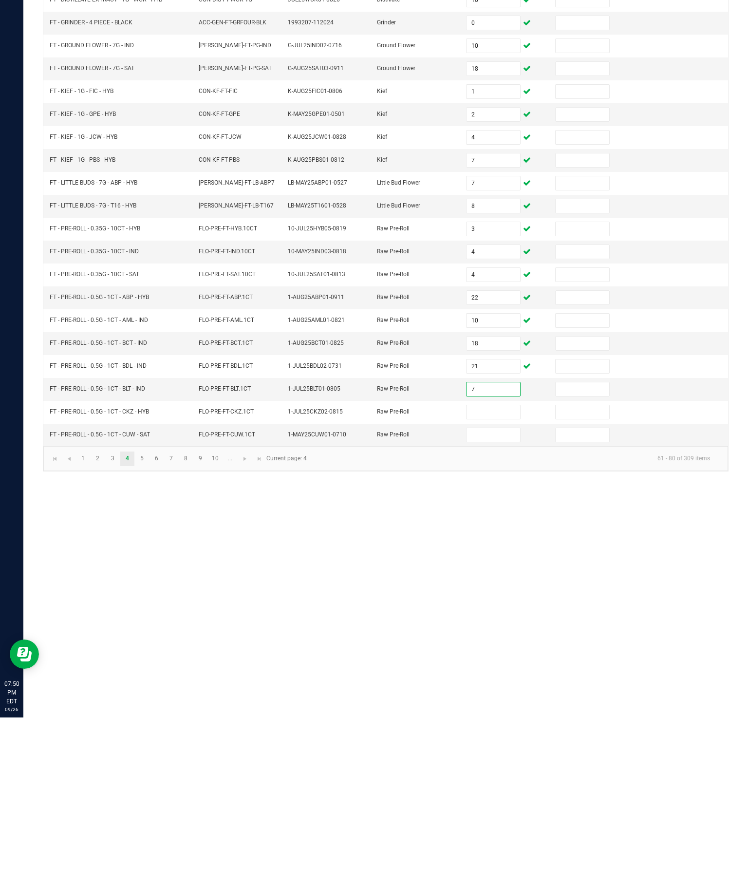
click at [500, 574] on input at bounding box center [492, 581] width 53 height 14
type input "21"
click at [487, 596] on input at bounding box center [492, 603] width 53 height 14
type input "1"
click at [149, 620] on link "5" at bounding box center [142, 627] width 14 height 15
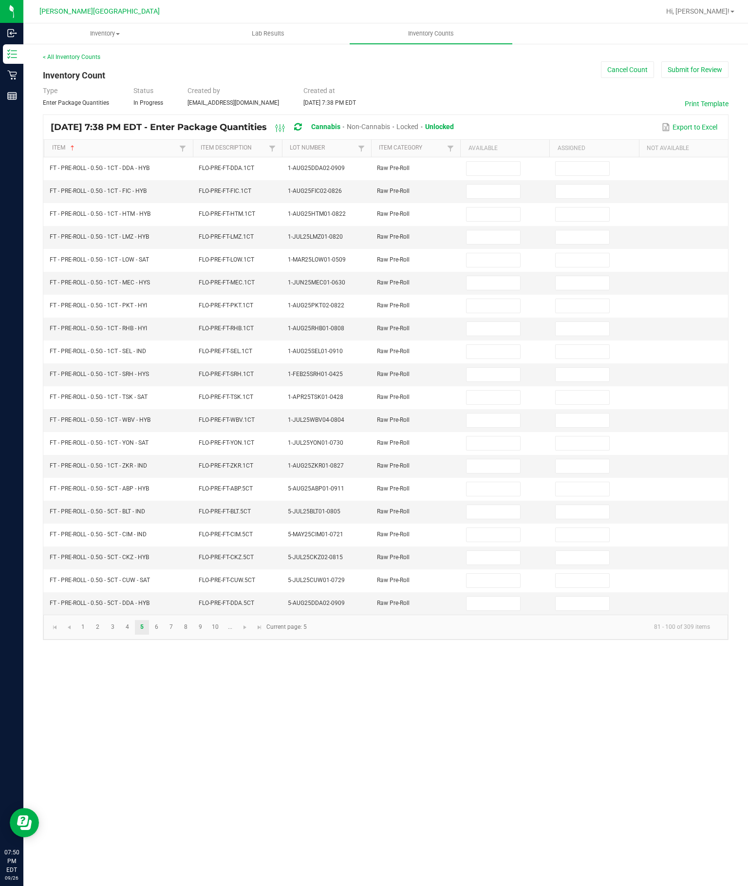
click at [487, 162] on input at bounding box center [492, 169] width 53 height 14
type input "23"
click at [502, 203] on td at bounding box center [504, 214] width 89 height 23
click at [484, 185] on input at bounding box center [492, 192] width 53 height 14
type input "15"
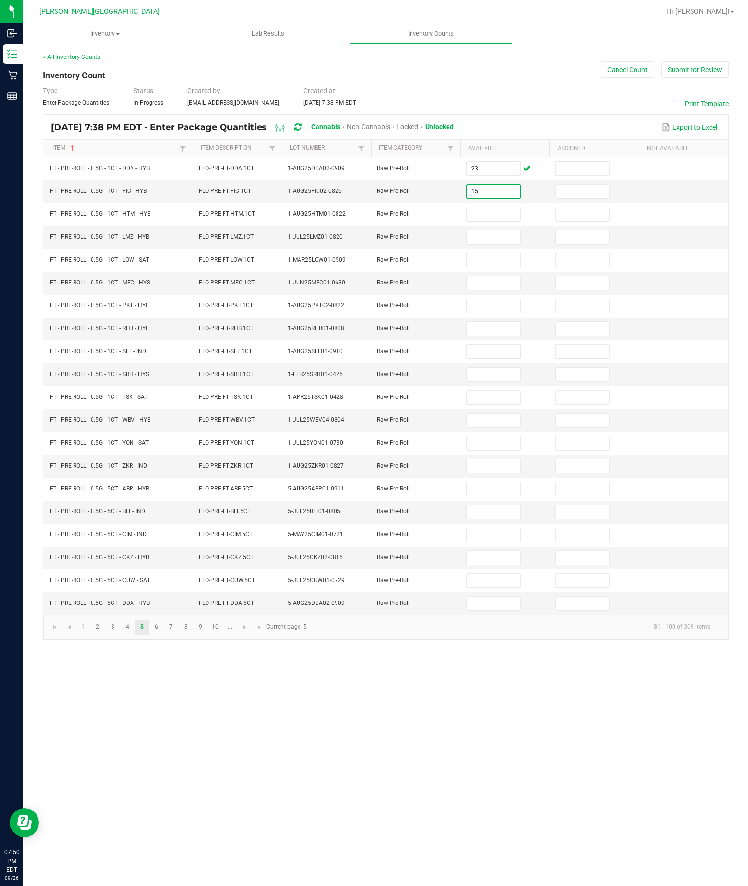
click at [478, 207] on input at bounding box center [492, 214] width 53 height 14
type input "4"
click at [491, 230] on input at bounding box center [492, 237] width 53 height 14
type input "22"
click at [485, 253] on input at bounding box center [492, 260] width 53 height 14
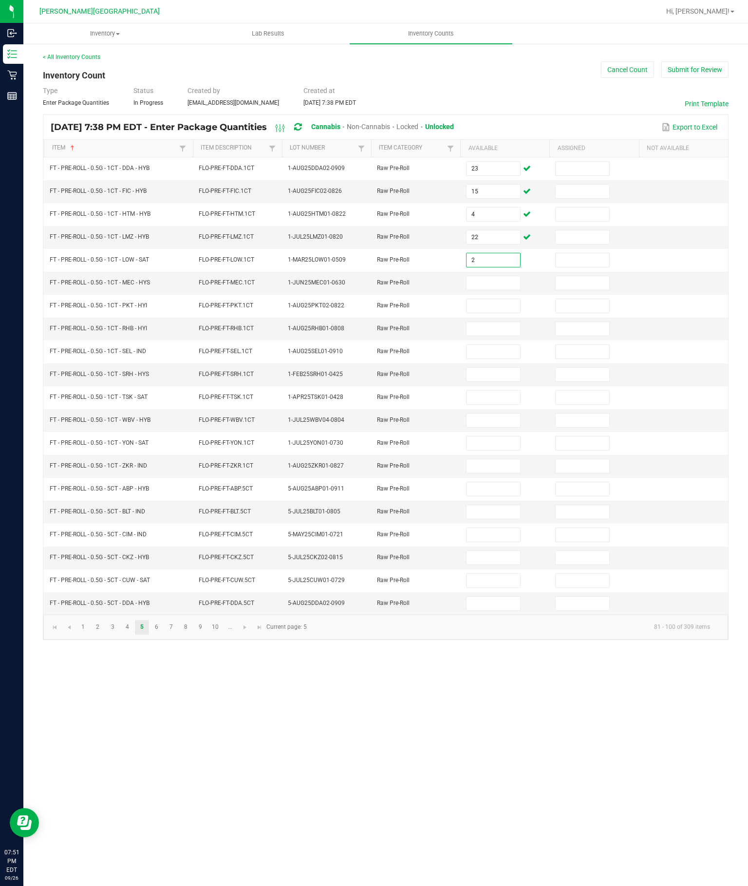
type input "2"
click at [490, 276] on input at bounding box center [492, 283] width 53 height 14
type input "17"
click at [490, 299] on input at bounding box center [492, 306] width 53 height 14
type input "2"
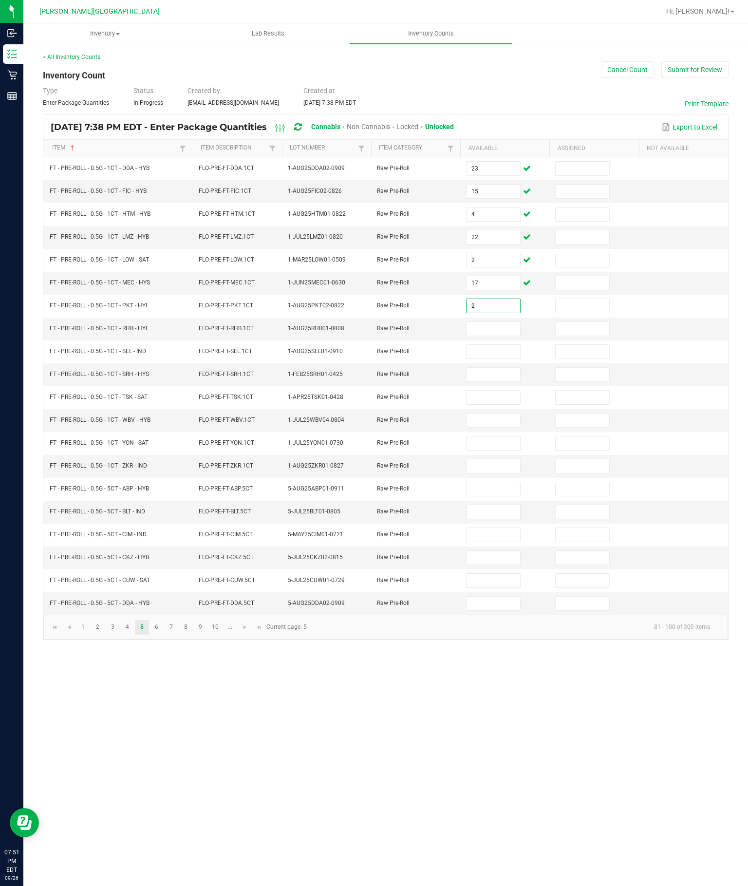
click at [513, 322] on input at bounding box center [492, 329] width 53 height 14
type input "9"
click at [484, 345] on input at bounding box center [492, 352] width 53 height 14
type input "23"
click at [489, 381] on input at bounding box center [492, 375] width 53 height 14
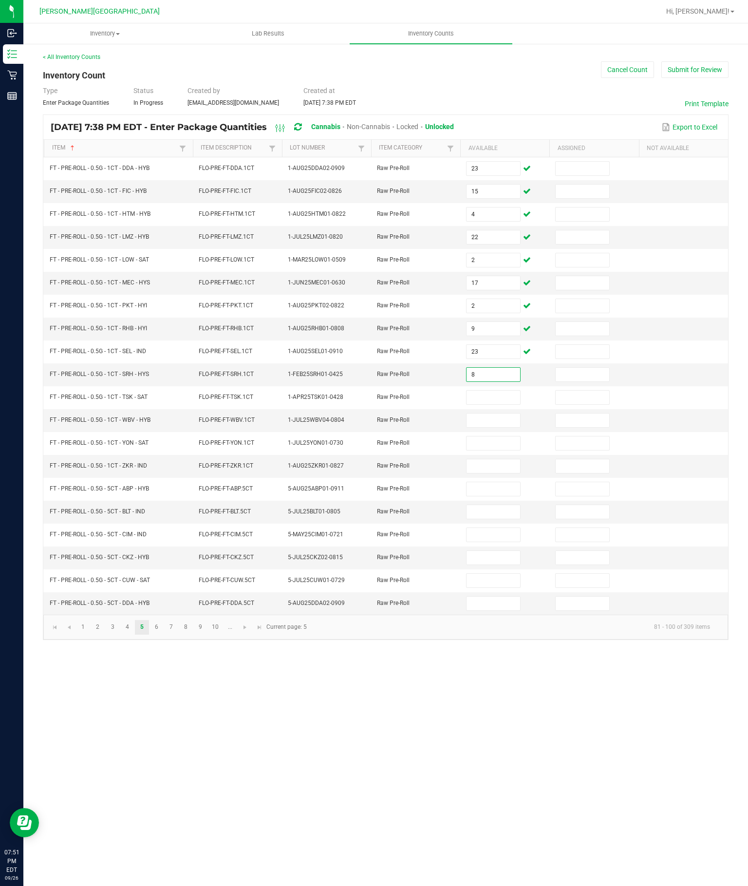
type input "8"
click at [491, 404] on input at bounding box center [492, 397] width 53 height 14
type input "10"
click at [498, 427] on input at bounding box center [492, 420] width 53 height 14
type input "9"
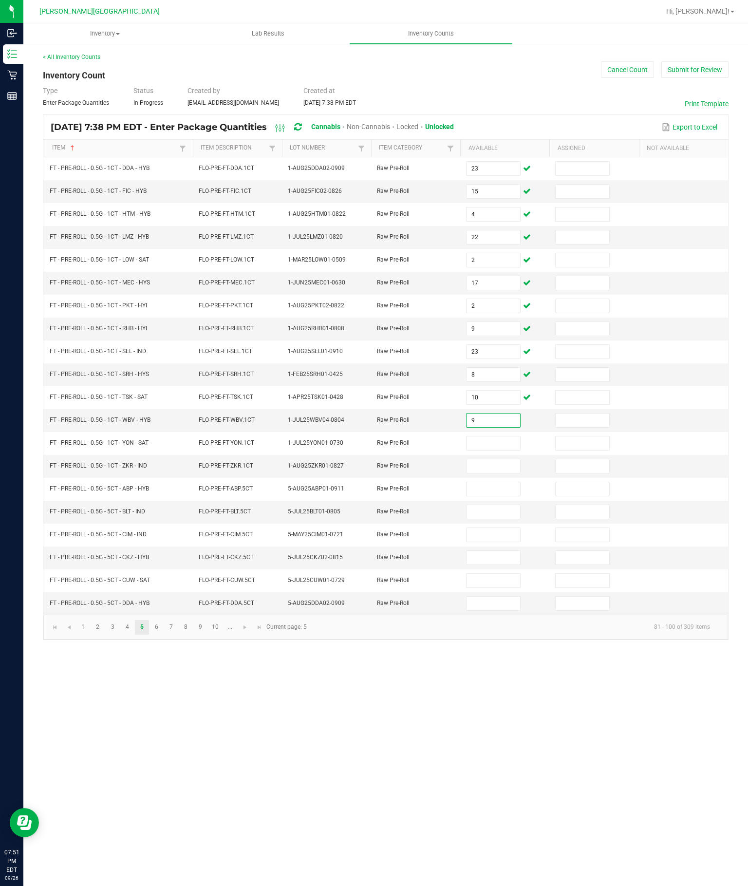
click at [483, 450] on input at bounding box center [492, 443] width 53 height 14
type input "9"
click at [486, 473] on input at bounding box center [492, 466] width 53 height 14
type input "22"
click at [484, 496] on input at bounding box center [492, 489] width 53 height 14
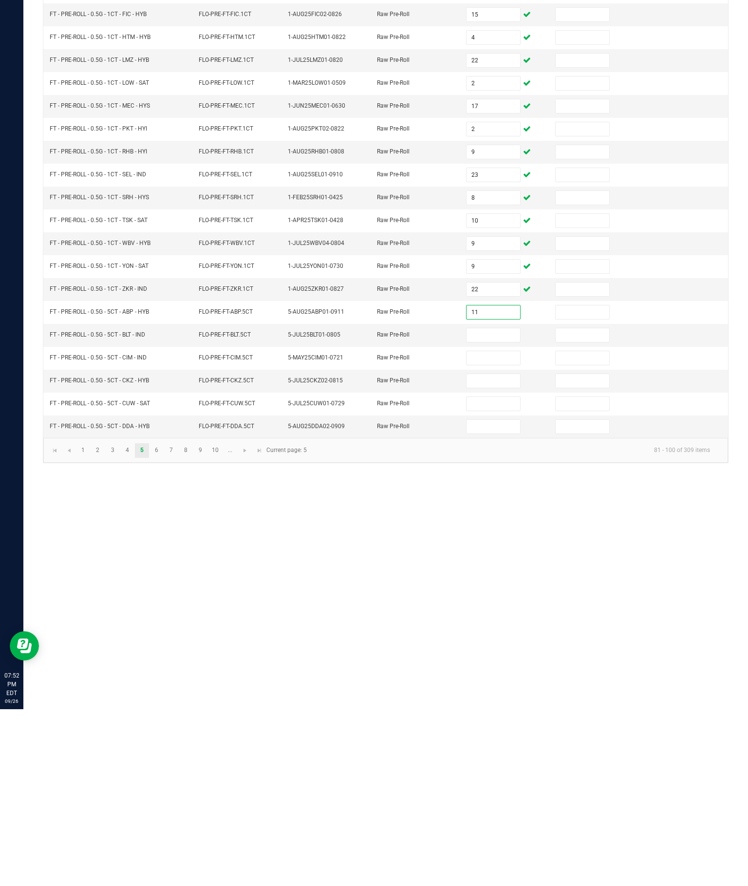
type input "11"
click at [499, 505] on input at bounding box center [492, 512] width 53 height 14
type input "9"
click at [500, 528] on input at bounding box center [492, 535] width 53 height 14
type input "10"
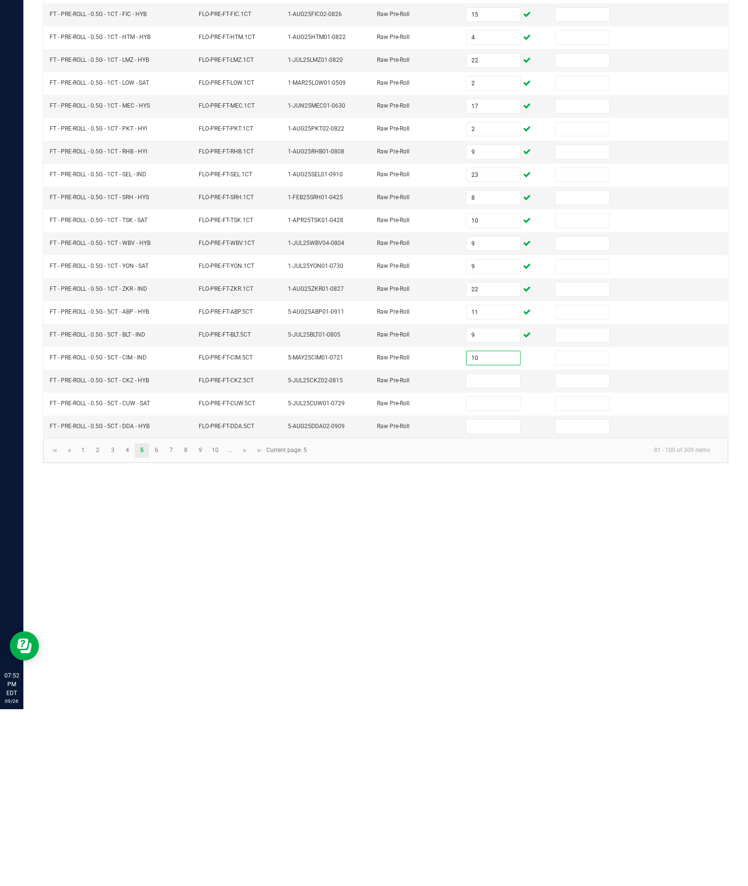
click at [503, 551] on input at bounding box center [492, 558] width 53 height 14
type input "6"
click at [497, 574] on input at bounding box center [492, 581] width 53 height 14
type input "3"
click at [496, 596] on input at bounding box center [492, 603] width 53 height 14
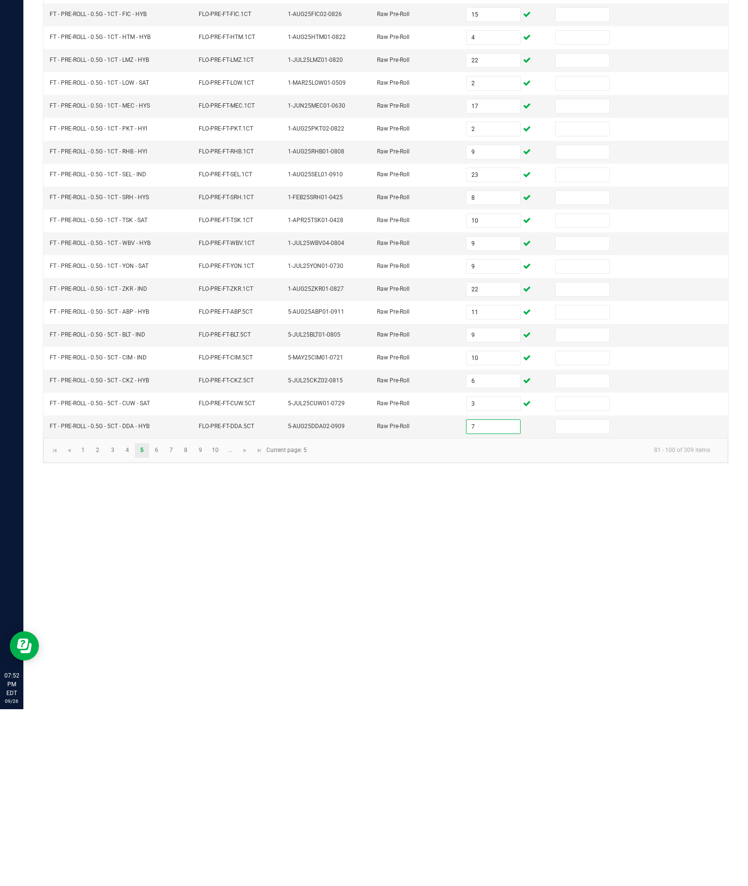
type input "7"
click at [164, 620] on link "6" at bounding box center [156, 627] width 14 height 15
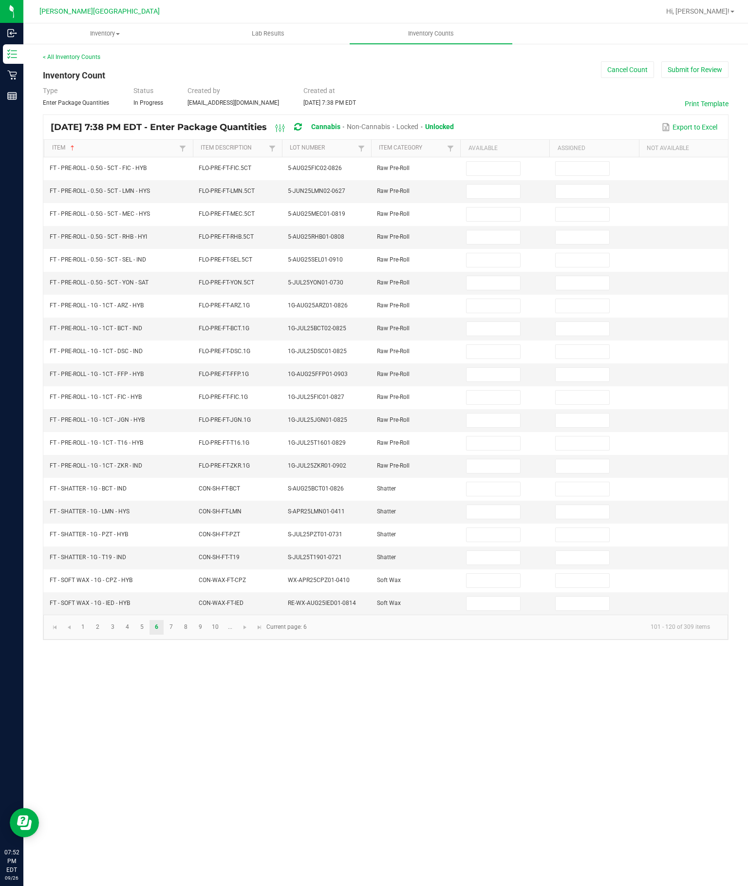
click at [486, 162] on input at bounding box center [492, 169] width 53 height 14
type input "4"
click at [498, 185] on input at bounding box center [492, 192] width 53 height 14
type input "2"
click at [485, 207] on input at bounding box center [492, 214] width 53 height 14
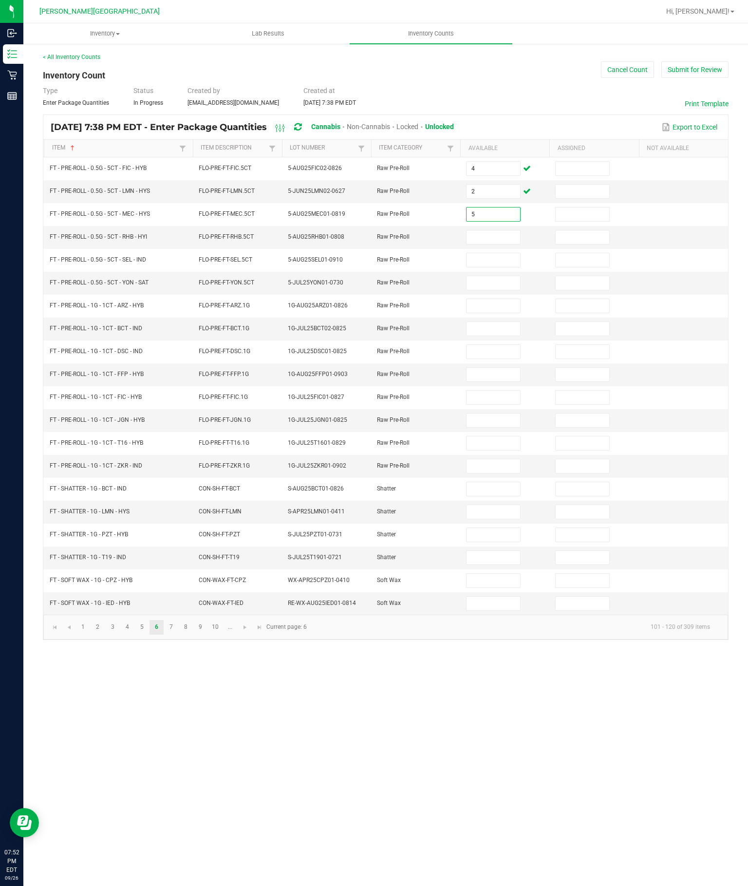
type input "5"
click at [485, 230] on input at bounding box center [492, 237] width 53 height 14
type input "3"
click at [513, 253] on input at bounding box center [492, 260] width 53 height 14
type input "9"
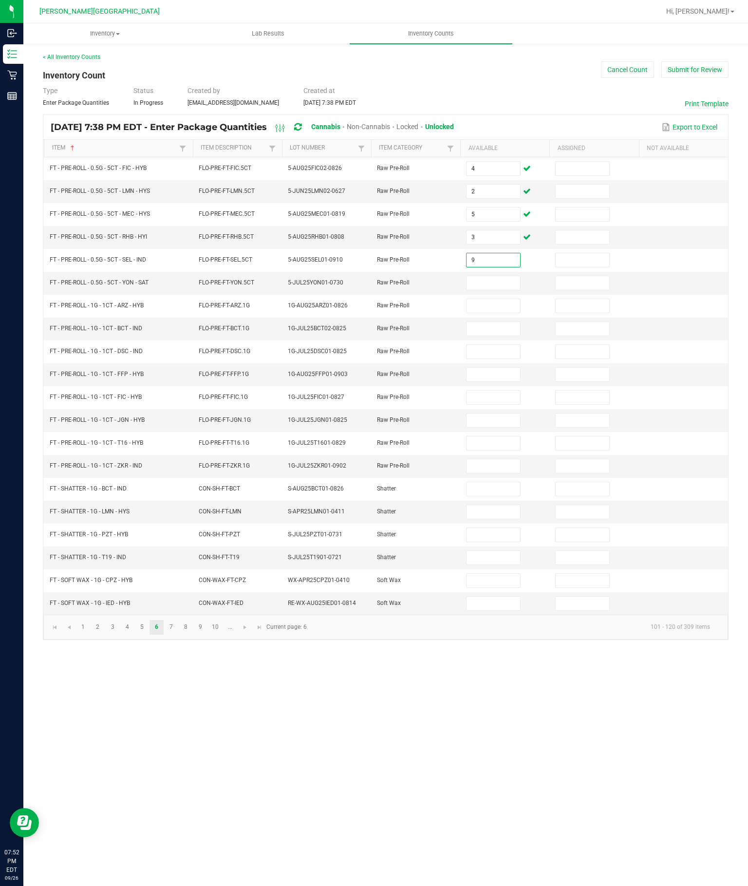
click at [499, 276] on input at bounding box center [492, 283] width 53 height 14
type input "6"
click at [497, 299] on input at bounding box center [492, 306] width 53 height 14
type input "9"
click at [500, 322] on input at bounding box center [492, 329] width 53 height 14
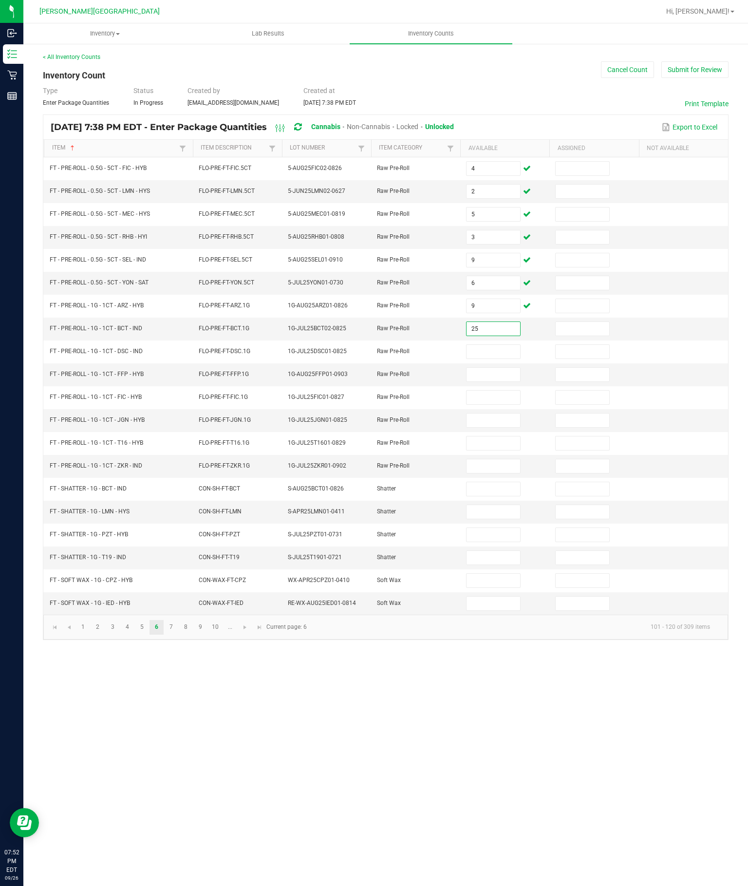
type input "25"
click at [486, 350] on input at bounding box center [492, 352] width 53 height 14
click at [484, 381] on input at bounding box center [492, 375] width 53 height 14
click at [494, 398] on input at bounding box center [492, 397] width 53 height 14
click at [496, 427] on input at bounding box center [492, 420] width 53 height 14
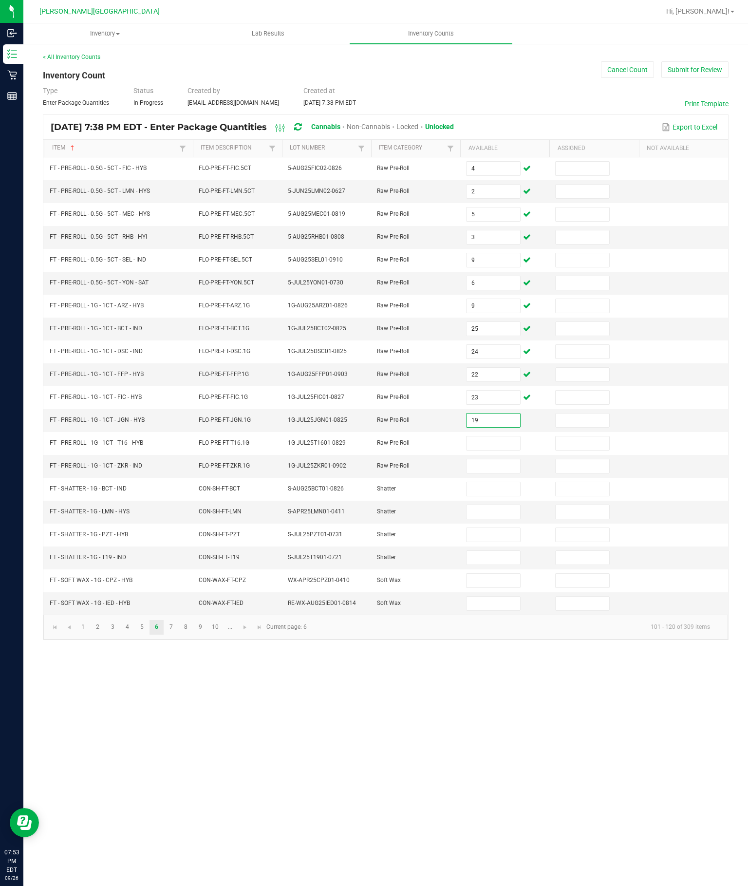
click at [497, 450] on input at bounding box center [492, 443] width 53 height 14
click at [483, 473] on input at bounding box center [492, 466] width 53 height 14
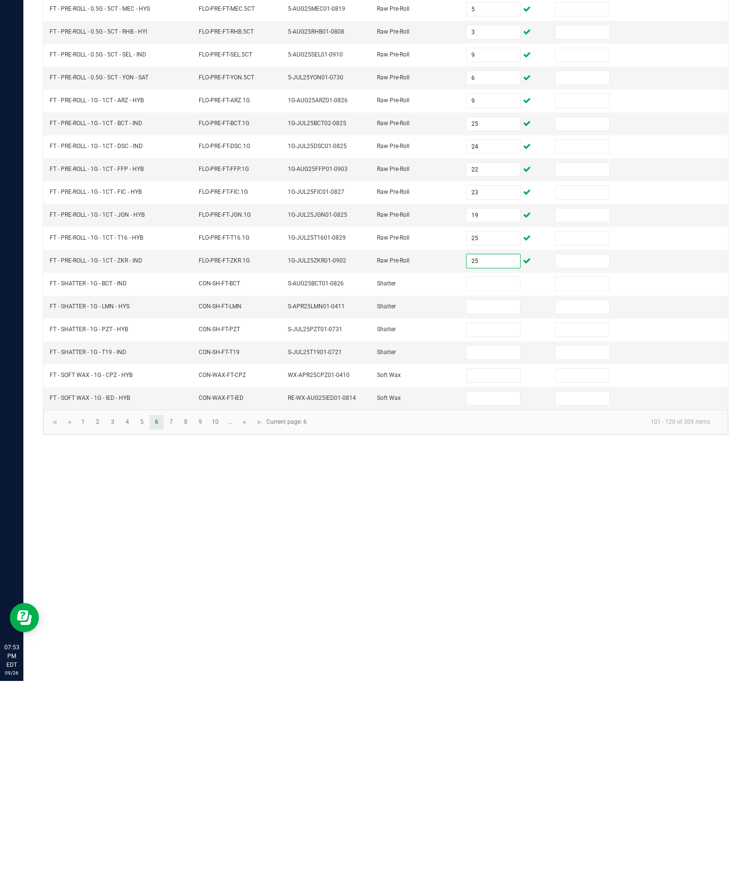
click at [499, 574] on input at bounding box center [492, 581] width 53 height 14
click at [471, 596] on input at bounding box center [492, 603] width 53 height 14
click at [178, 620] on link "7" at bounding box center [171, 627] width 14 height 15
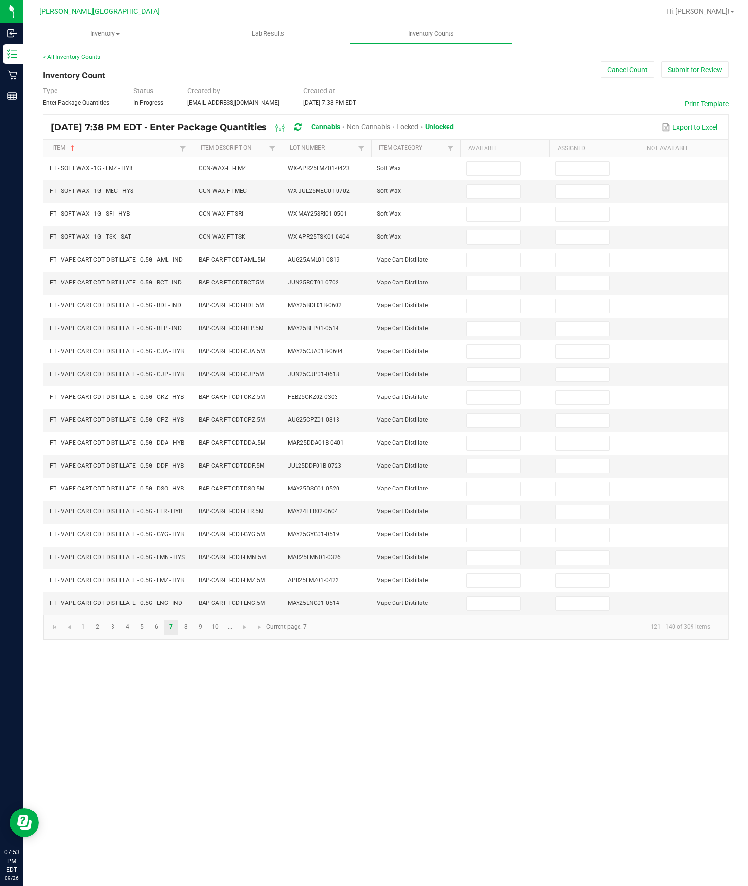
click at [486, 162] on input at bounding box center [492, 169] width 53 height 14
click at [498, 185] on input at bounding box center [492, 192] width 53 height 14
click at [501, 207] on input at bounding box center [492, 214] width 53 height 14
click at [484, 230] on input at bounding box center [492, 237] width 53 height 14
click at [503, 253] on input at bounding box center [492, 260] width 53 height 14
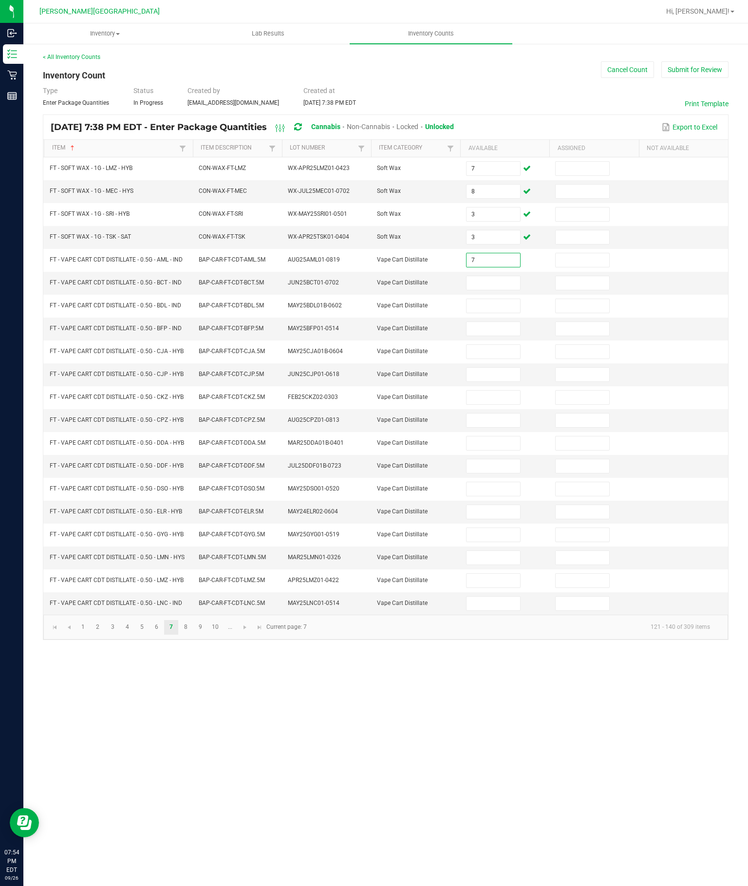
click at [496, 276] on input at bounding box center [492, 283] width 53 height 14
click at [497, 299] on input at bounding box center [492, 306] width 53 height 14
click at [499, 323] on input at bounding box center [492, 329] width 53 height 14
click at [480, 352] on input at bounding box center [492, 352] width 53 height 14
click at [502, 381] on input at bounding box center [492, 375] width 53 height 14
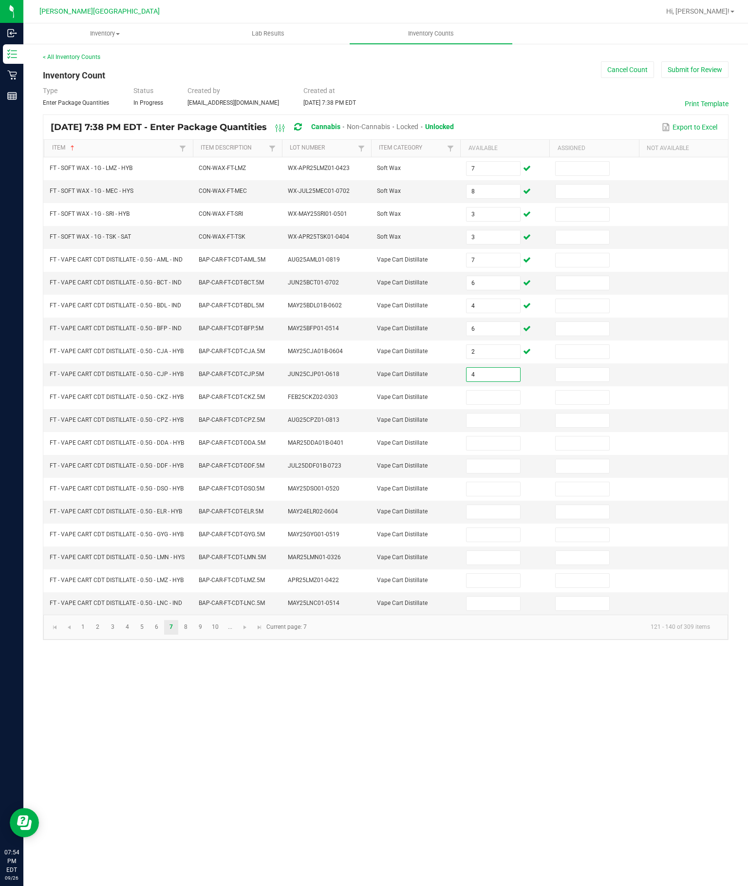
click at [500, 404] on input at bounding box center [492, 397] width 53 height 14
click at [491, 427] on input at bounding box center [492, 420] width 53 height 14
click at [496, 450] on input at bounding box center [492, 443] width 53 height 14
click at [490, 473] on input at bounding box center [492, 466] width 53 height 14
click at [497, 496] on input at bounding box center [492, 489] width 53 height 14
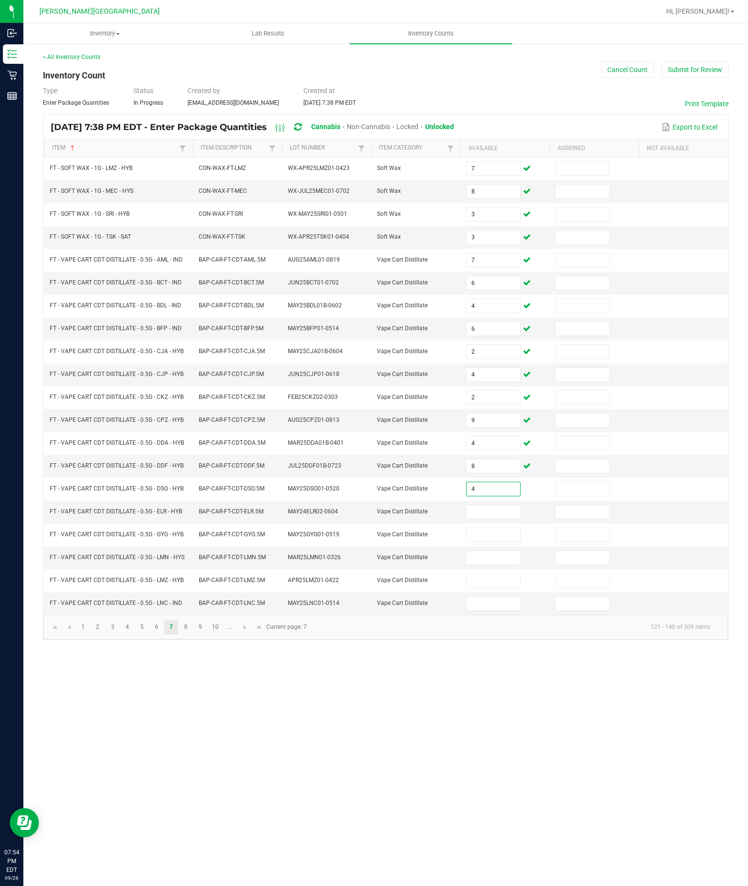
click at [490, 519] on input at bounding box center [492, 512] width 53 height 14
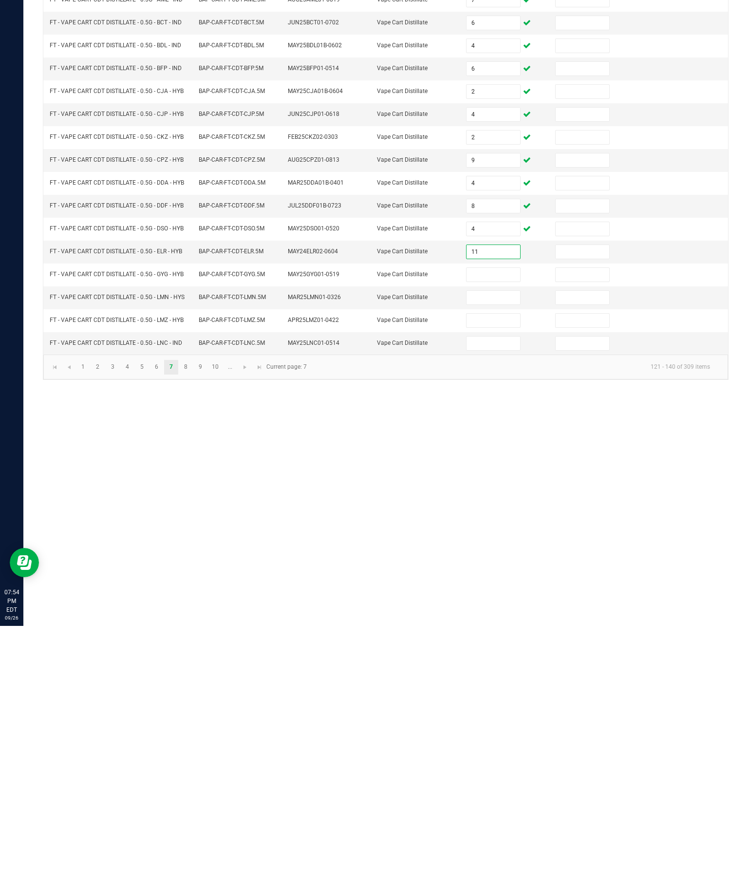
click at [500, 528] on input at bounding box center [492, 535] width 53 height 14
click at [479, 551] on input at bounding box center [492, 558] width 53 height 14
click at [491, 574] on input at bounding box center [492, 581] width 53 height 14
click at [486, 596] on input at bounding box center [492, 603] width 53 height 14
click at [193, 620] on link "8" at bounding box center [186, 627] width 14 height 15
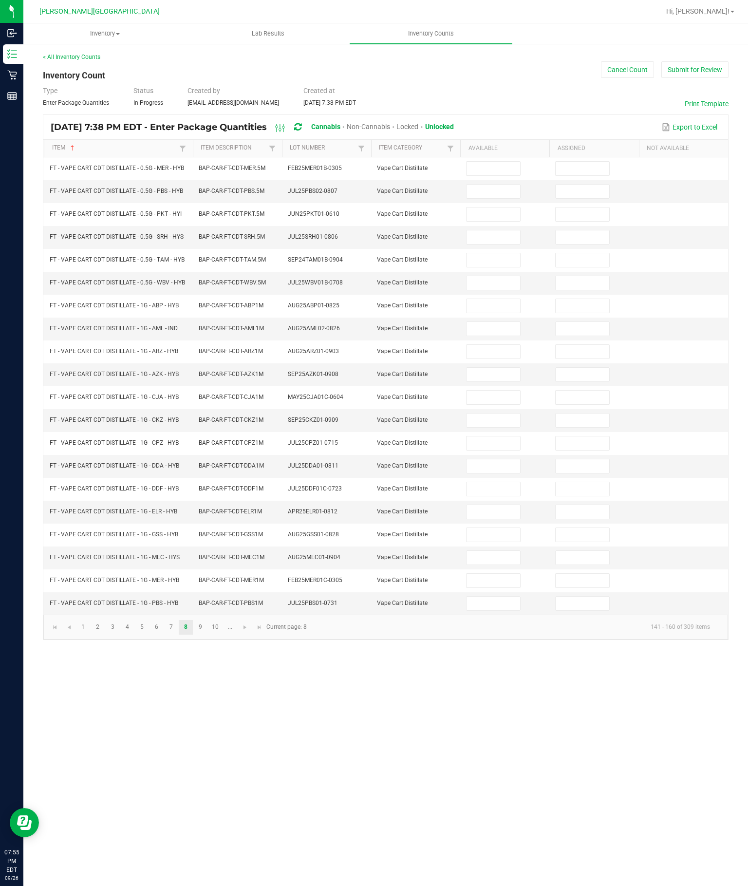
click at [479, 162] on input at bounding box center [492, 169] width 53 height 14
click at [497, 185] on input at bounding box center [492, 192] width 53 height 14
click at [486, 207] on input at bounding box center [492, 214] width 53 height 14
click at [491, 230] on input at bounding box center [492, 237] width 53 height 14
click at [486, 253] on input at bounding box center [492, 260] width 53 height 14
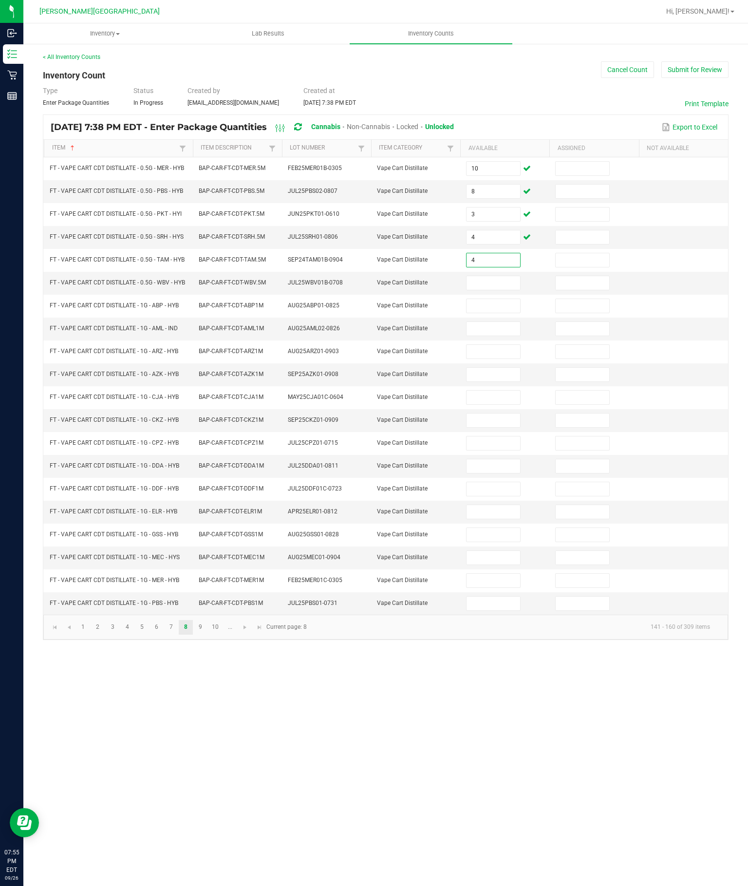
click at [483, 276] on input at bounding box center [492, 283] width 53 height 14
click at [494, 299] on input at bounding box center [492, 306] width 53 height 14
click at [495, 322] on input at bounding box center [492, 329] width 53 height 14
click at [497, 351] on input at bounding box center [492, 352] width 53 height 14
click at [494, 379] on input at bounding box center [492, 375] width 53 height 14
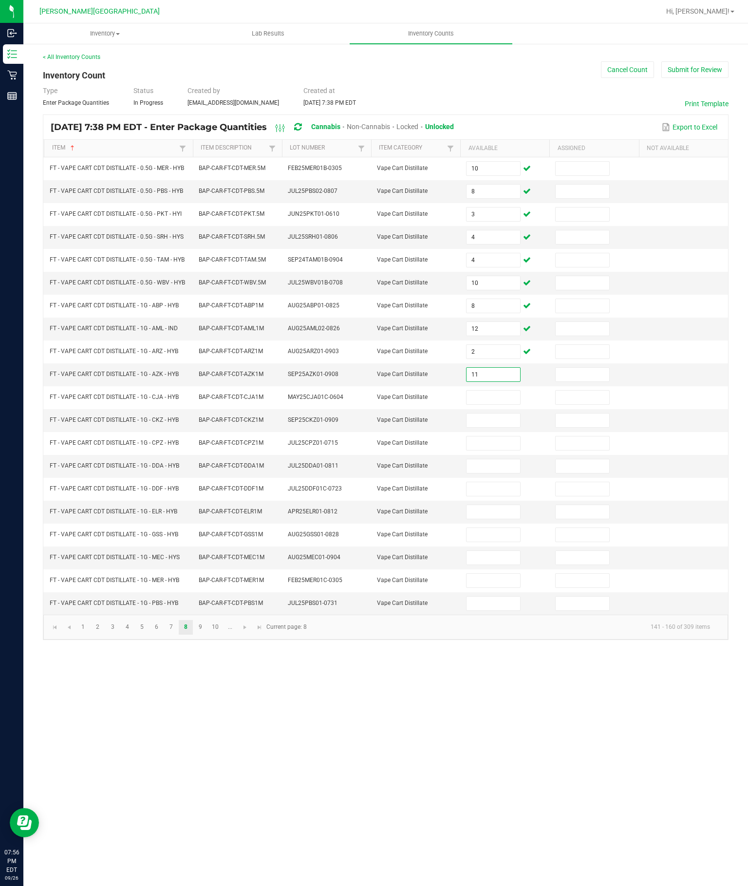
click at [496, 404] on input at bounding box center [492, 397] width 53 height 14
click at [498, 427] on input at bounding box center [492, 420] width 53 height 14
click at [488, 450] on input at bounding box center [492, 443] width 53 height 14
click at [492, 473] on input at bounding box center [492, 466] width 53 height 14
click at [492, 496] on input at bounding box center [492, 489] width 53 height 14
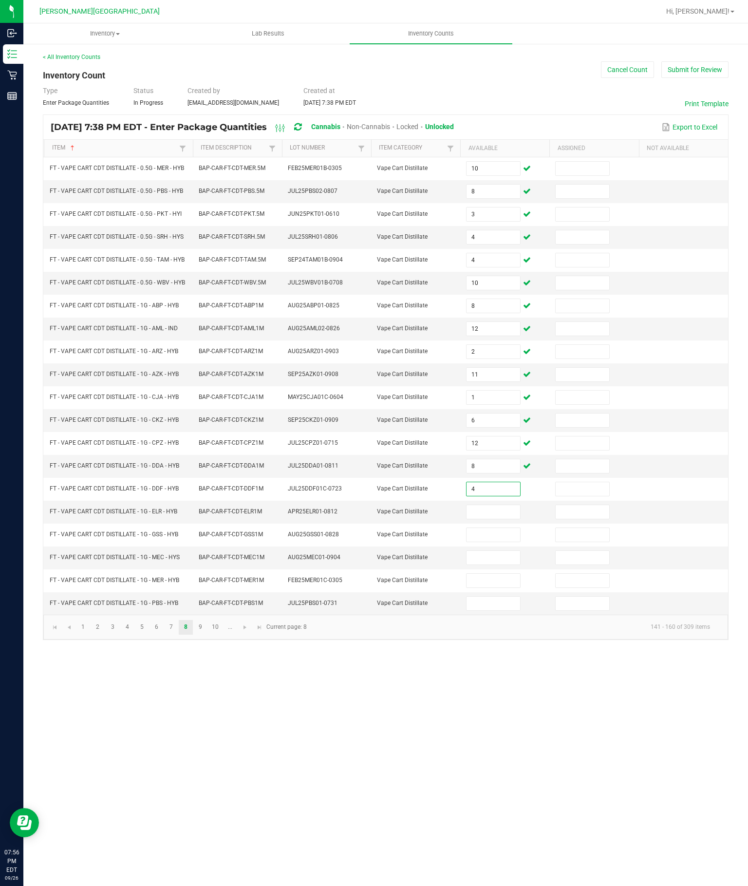
click at [492, 519] on input at bounding box center [492, 512] width 53 height 14
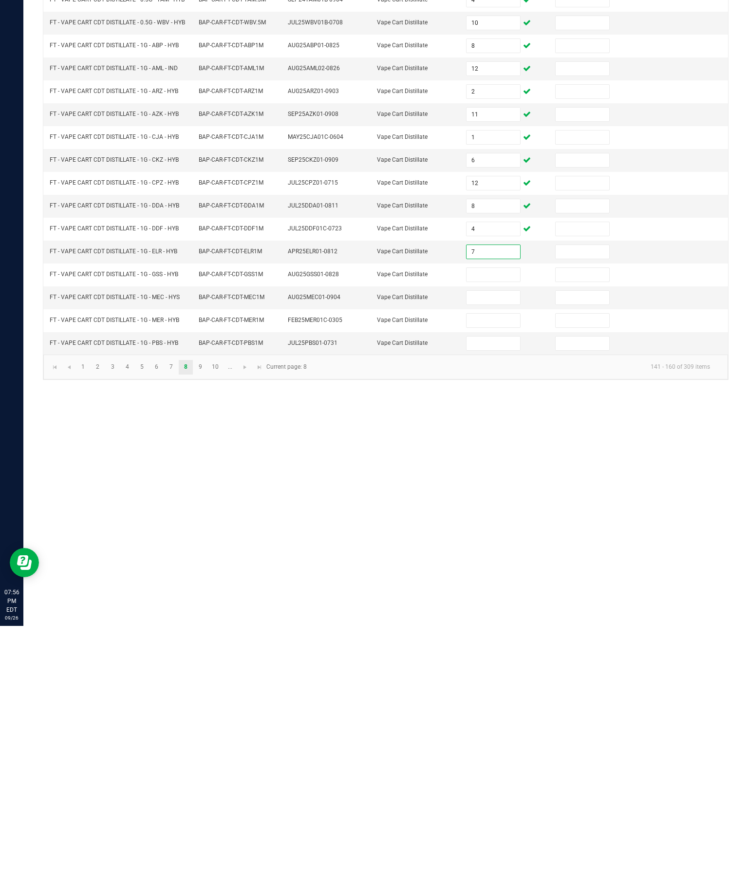
click at [496, 528] on input at bounding box center [492, 535] width 53 height 14
click at [498, 551] on input at bounding box center [492, 558] width 53 height 14
click at [497, 574] on input at bounding box center [492, 581] width 53 height 14
click at [488, 596] on input at bounding box center [492, 603] width 53 height 14
click at [207, 620] on link "9" at bounding box center [200, 627] width 14 height 15
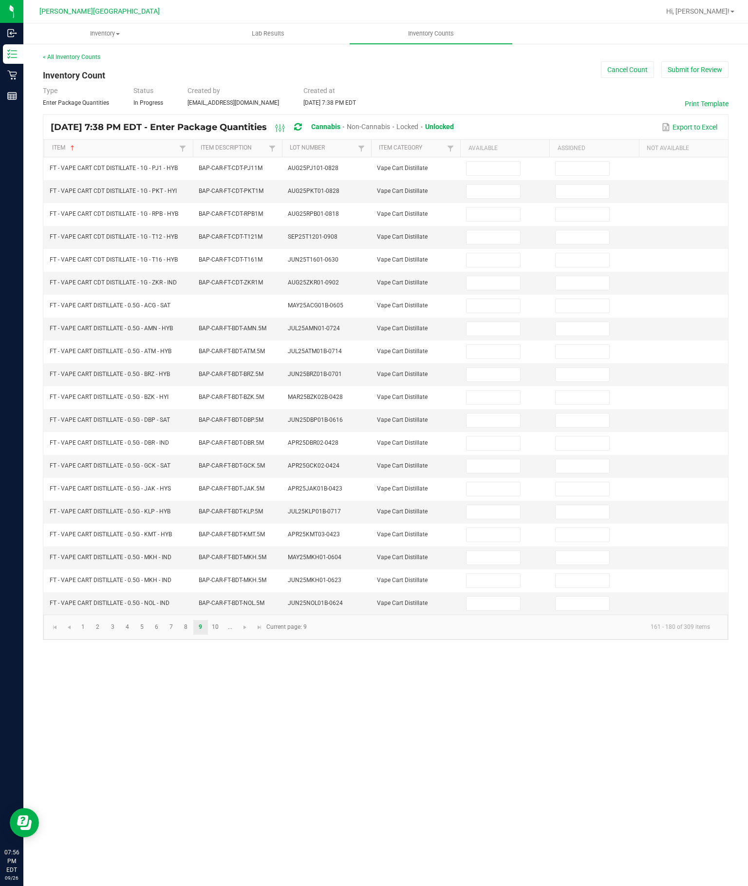
click at [503, 162] on input at bounding box center [492, 169] width 53 height 14
click at [493, 185] on input at bounding box center [492, 192] width 53 height 14
click at [496, 207] on input at bounding box center [492, 214] width 53 height 14
click at [480, 230] on input at bounding box center [492, 237] width 53 height 14
click at [484, 253] on input at bounding box center [492, 260] width 53 height 14
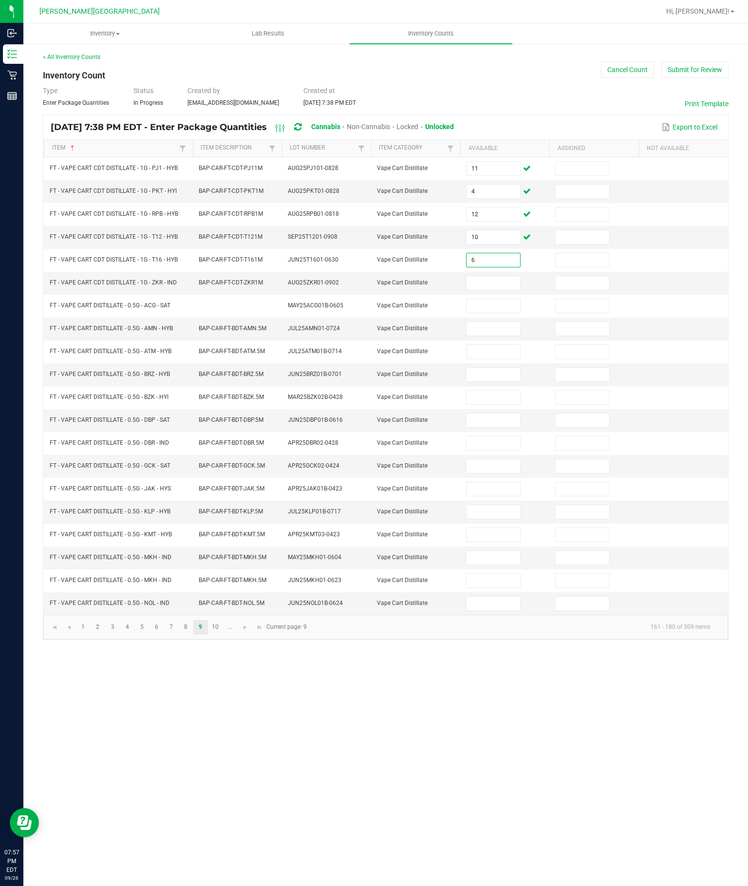
click at [499, 276] on input at bounding box center [492, 283] width 53 height 14
click at [493, 299] on input at bounding box center [492, 306] width 53 height 14
click at [482, 322] on input at bounding box center [492, 329] width 53 height 14
click at [489, 348] on input at bounding box center [492, 352] width 53 height 14
click at [486, 380] on input at bounding box center [492, 375] width 53 height 14
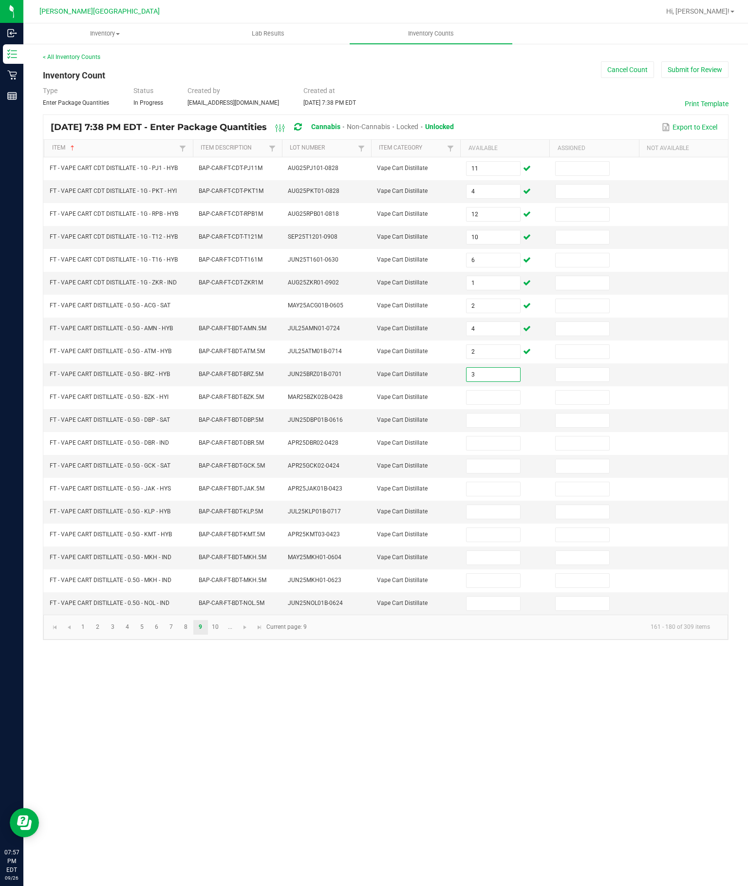
click at [486, 400] on input at bounding box center [492, 397] width 53 height 14
click at [486, 427] on input at bounding box center [492, 420] width 53 height 14
click at [487, 450] on input at bounding box center [492, 443] width 53 height 14
click at [488, 473] on input at bounding box center [492, 466] width 53 height 14
click at [503, 496] on input at bounding box center [492, 489] width 53 height 14
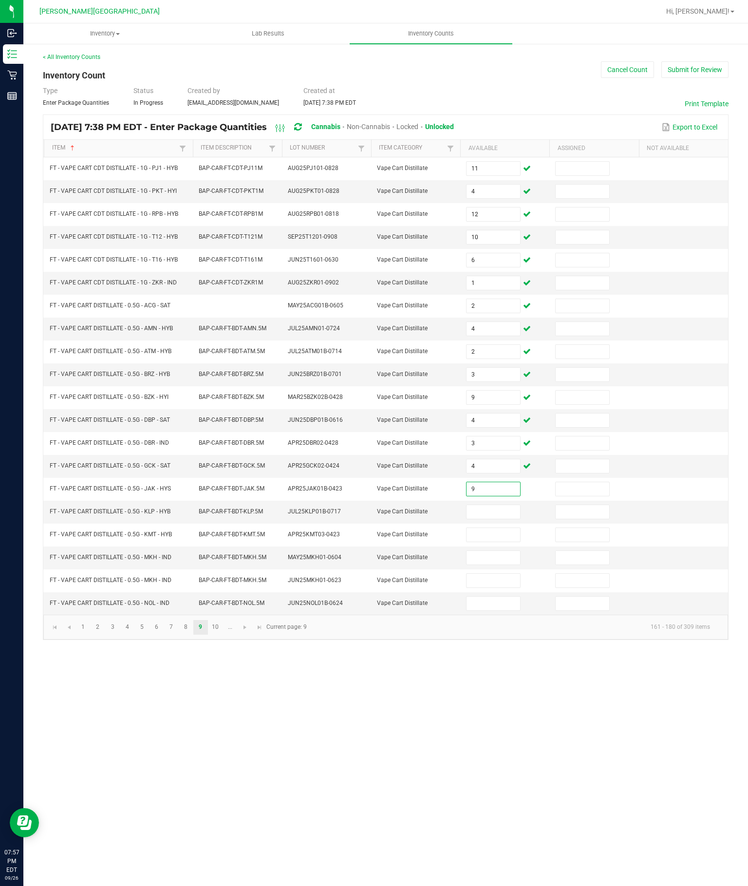
click at [505, 519] on input at bounding box center [492, 512] width 53 height 14
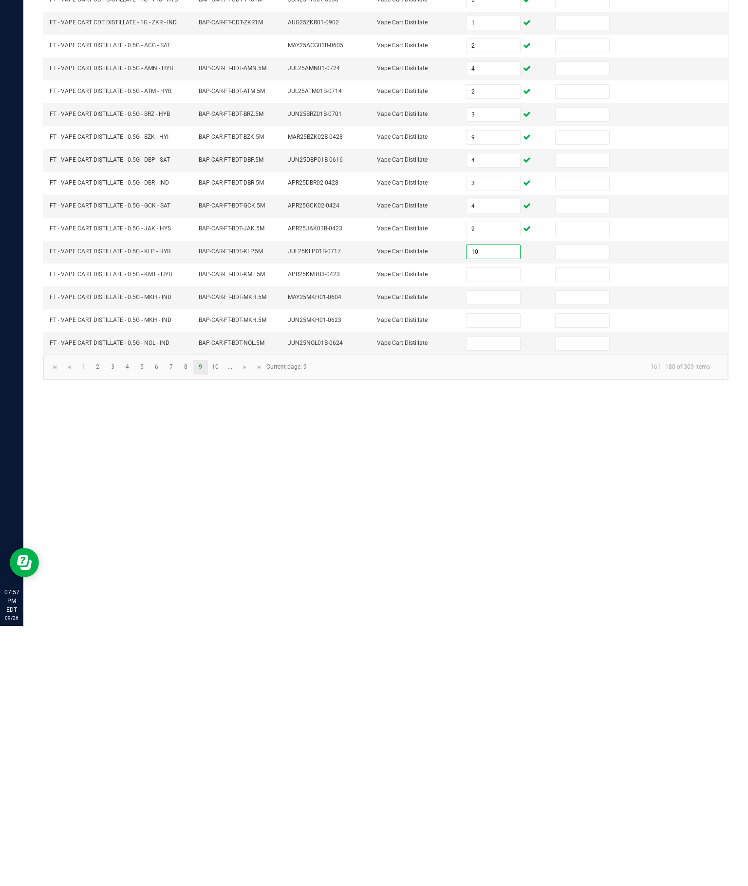
click at [504, 528] on input at bounding box center [492, 535] width 53 height 14
click at [494, 574] on input at bounding box center [492, 581] width 53 height 14
click at [485, 528] on input at bounding box center [492, 535] width 53 height 14
click at [490, 551] on input at bounding box center [492, 558] width 53 height 14
click at [505, 596] on input at bounding box center [492, 603] width 53 height 14
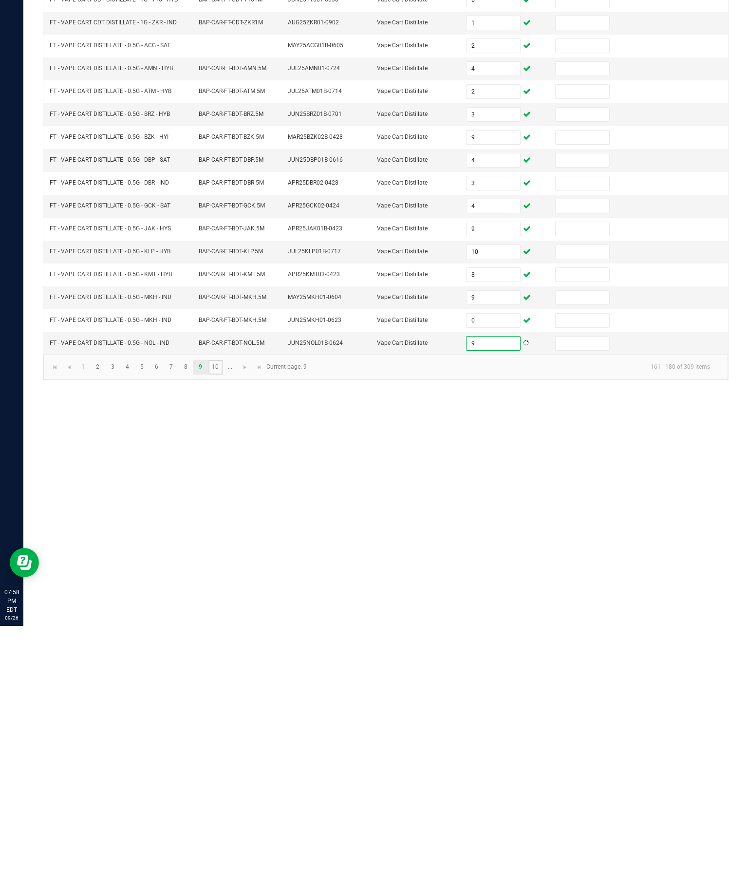
click at [222, 620] on link "10" at bounding box center [215, 627] width 14 height 15
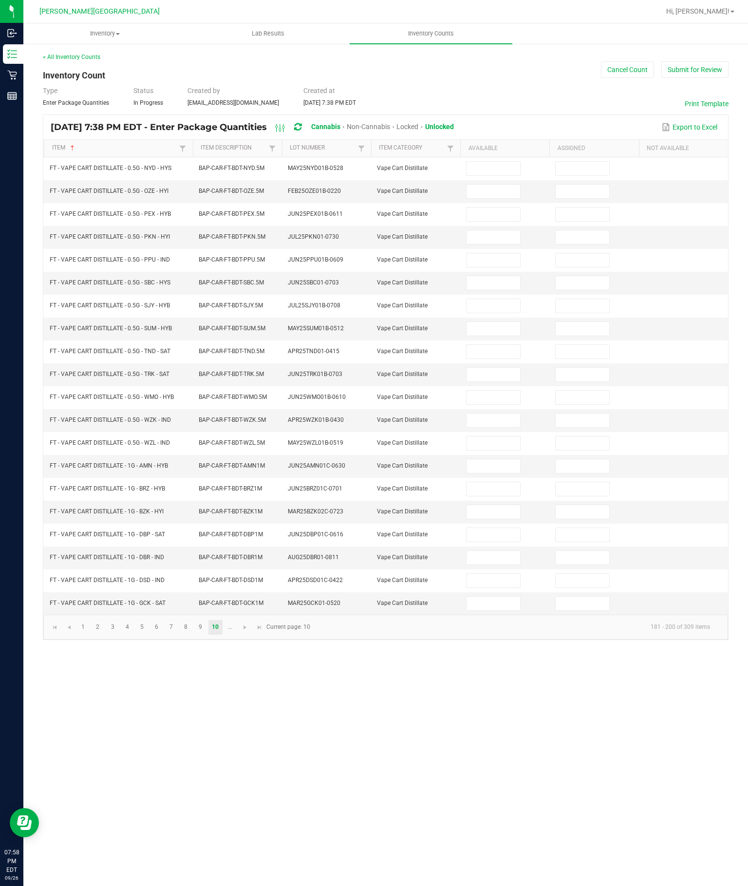
click at [491, 162] on input at bounding box center [492, 169] width 53 height 14
click at [495, 185] on input at bounding box center [492, 192] width 53 height 14
click at [488, 207] on input at bounding box center [492, 214] width 53 height 14
click at [490, 230] on input at bounding box center [492, 237] width 53 height 14
click at [500, 253] on input at bounding box center [492, 260] width 53 height 14
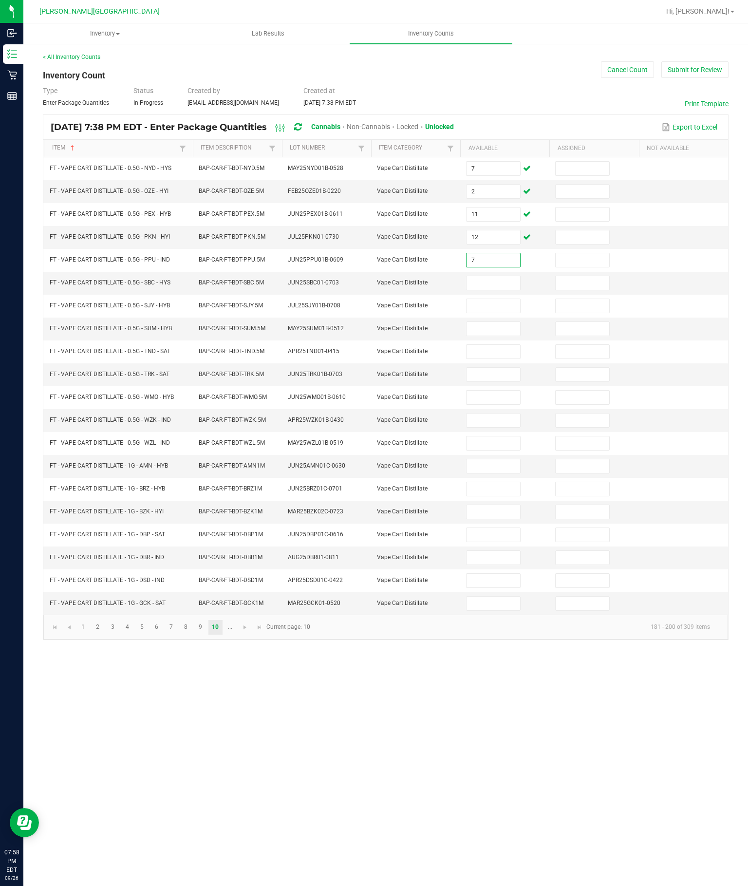
click at [484, 276] on input at bounding box center [492, 283] width 53 height 14
click at [500, 299] on input at bounding box center [492, 306] width 53 height 14
click at [492, 323] on input at bounding box center [492, 329] width 53 height 14
click at [498, 348] on input at bounding box center [492, 352] width 53 height 14
click at [495, 381] on input at bounding box center [492, 375] width 53 height 14
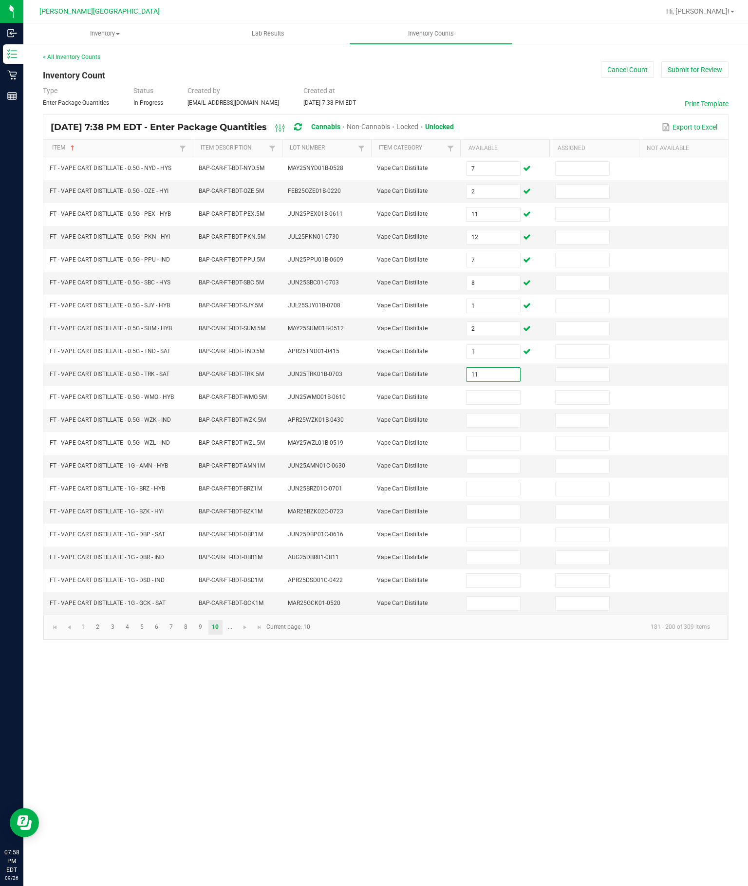
click at [481, 404] on input at bounding box center [492, 397] width 53 height 14
click at [503, 427] on input at bounding box center [492, 420] width 53 height 14
click at [497, 450] on input at bounding box center [492, 443] width 53 height 14
click at [506, 473] on input at bounding box center [492, 466] width 53 height 14
click at [481, 496] on input at bounding box center [492, 489] width 53 height 14
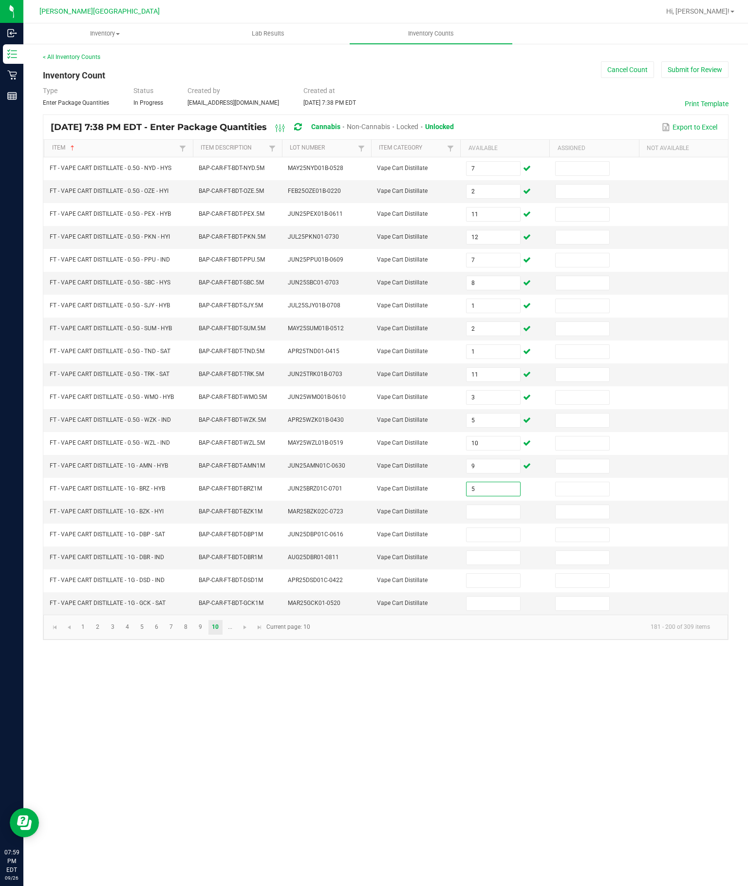
click at [498, 519] on input at bounding box center [492, 512] width 53 height 14
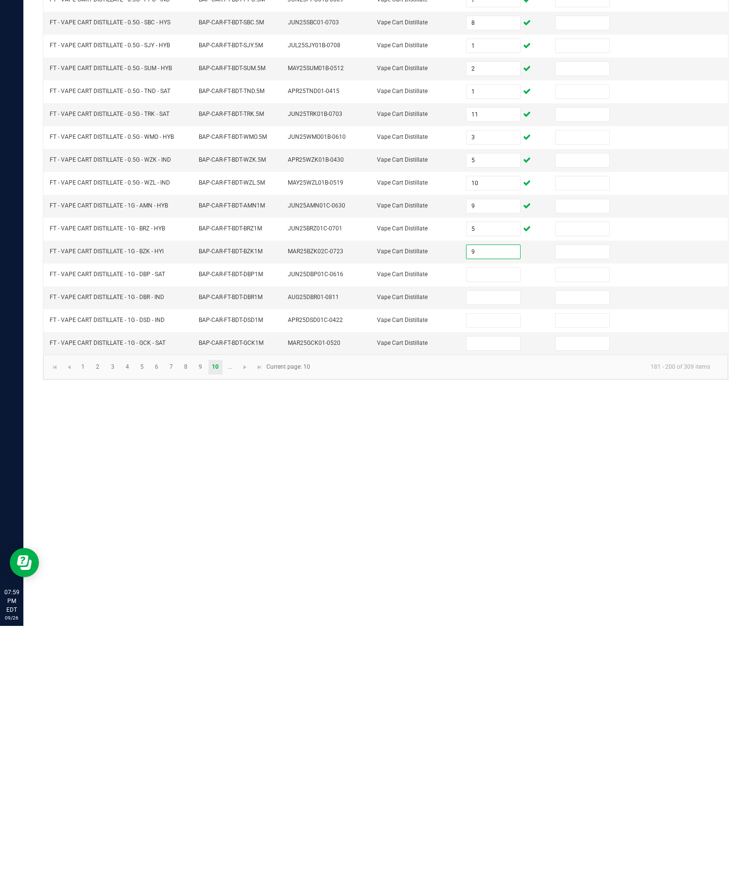
click at [486, 528] on input at bounding box center [492, 535] width 53 height 14
click at [504, 551] on input at bounding box center [492, 558] width 53 height 14
click at [495, 574] on input at bounding box center [492, 581] width 53 height 14
click at [498, 596] on input at bounding box center [492, 603] width 53 height 14
click at [252, 620] on link at bounding box center [245, 627] width 14 height 15
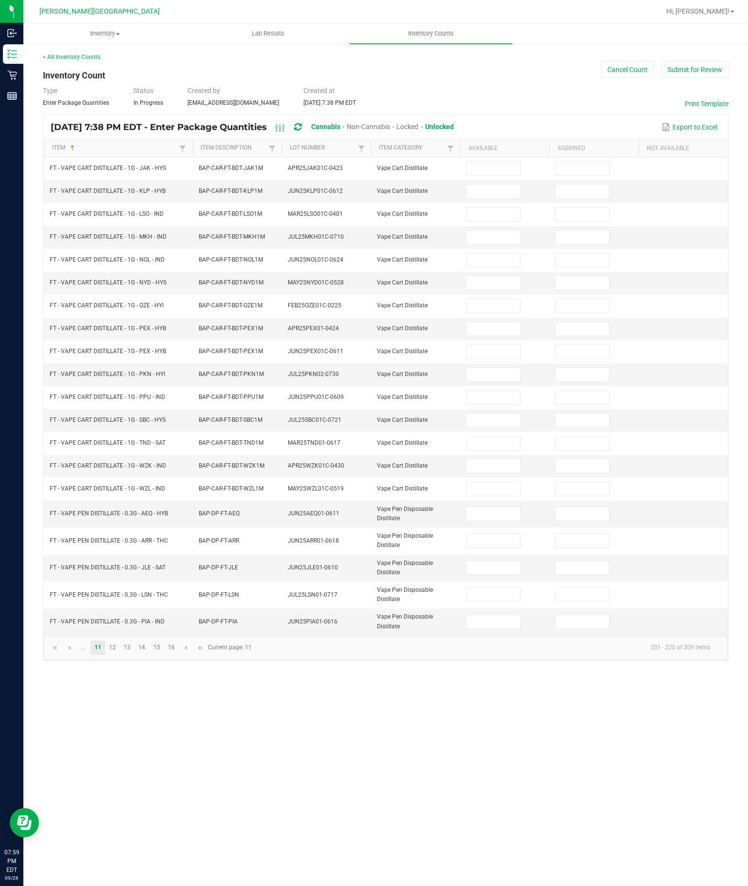
click at [491, 162] on input at bounding box center [492, 169] width 53 height 14
click at [498, 185] on input at bounding box center [492, 192] width 53 height 14
click at [494, 207] on input at bounding box center [492, 214] width 53 height 14
click at [486, 230] on input at bounding box center [492, 237] width 53 height 14
click at [498, 253] on input at bounding box center [492, 260] width 53 height 14
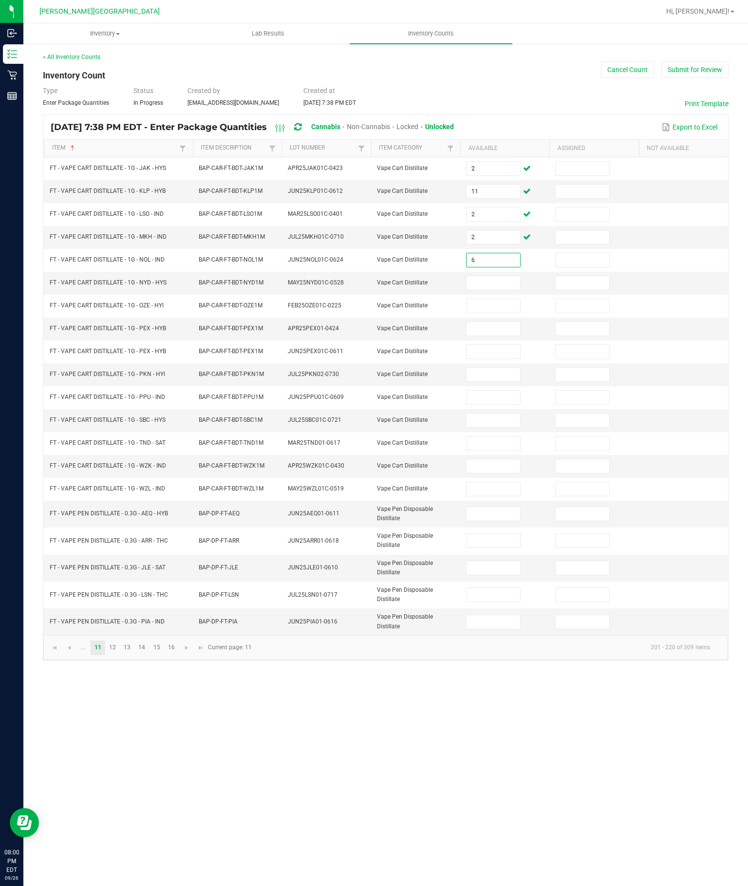
click at [486, 276] on input at bounding box center [492, 283] width 53 height 14
click at [508, 299] on input at bounding box center [492, 306] width 53 height 14
click at [493, 322] on input at bounding box center [492, 329] width 53 height 14
click at [470, 351] on input at bounding box center [492, 352] width 53 height 14
click at [486, 381] on input at bounding box center [492, 375] width 53 height 14
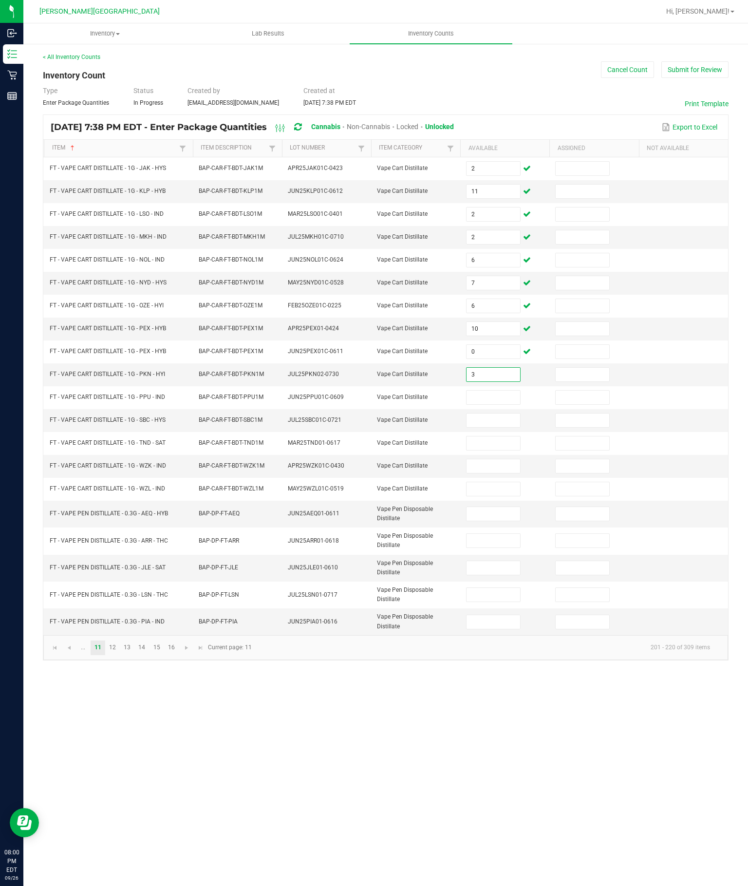
click at [499, 404] on input at bounding box center [492, 397] width 53 height 14
click at [504, 427] on input at bounding box center [492, 420] width 53 height 14
click at [492, 450] on input at bounding box center [492, 443] width 53 height 14
click at [500, 473] on input at bounding box center [492, 466] width 53 height 14
click at [494, 496] on input at bounding box center [492, 489] width 53 height 14
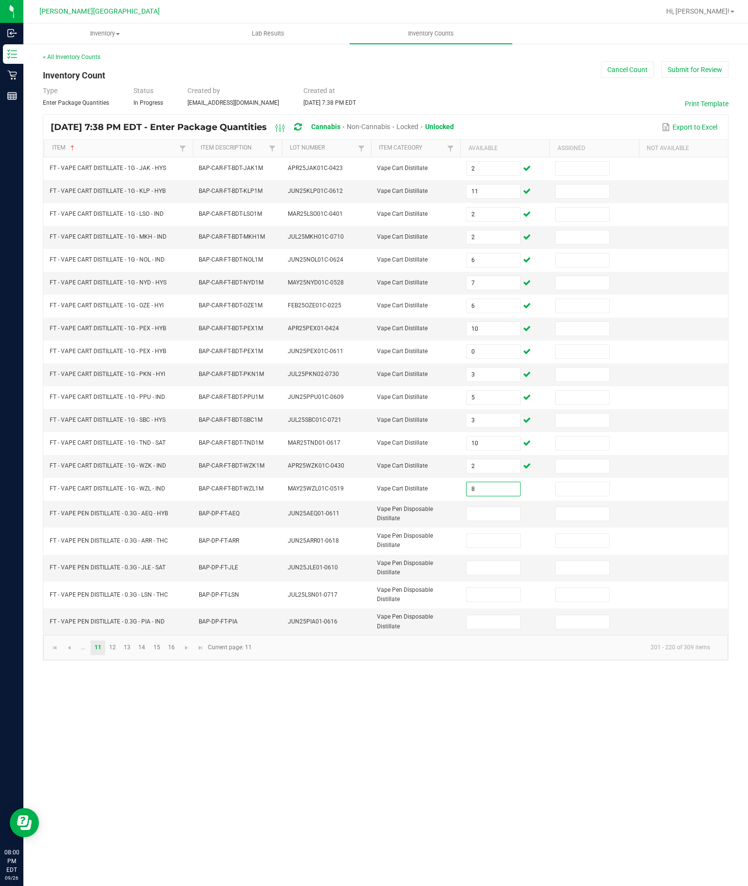
click at [497, 520] on input at bounding box center [492, 514] width 53 height 14
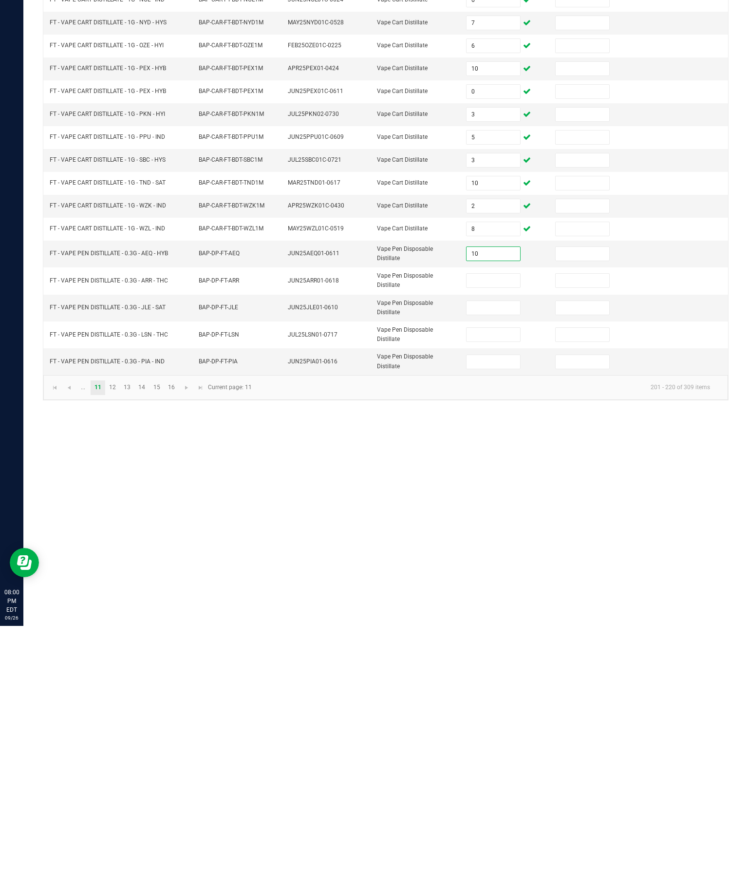
click at [509, 534] on input at bounding box center [492, 541] width 53 height 14
click at [491, 561] on input at bounding box center [492, 568] width 53 height 14
click at [490, 588] on input at bounding box center [492, 595] width 53 height 14
click at [476, 615] on input at bounding box center [492, 622] width 53 height 14
click at [134, 640] on link "13" at bounding box center [127, 647] width 14 height 15
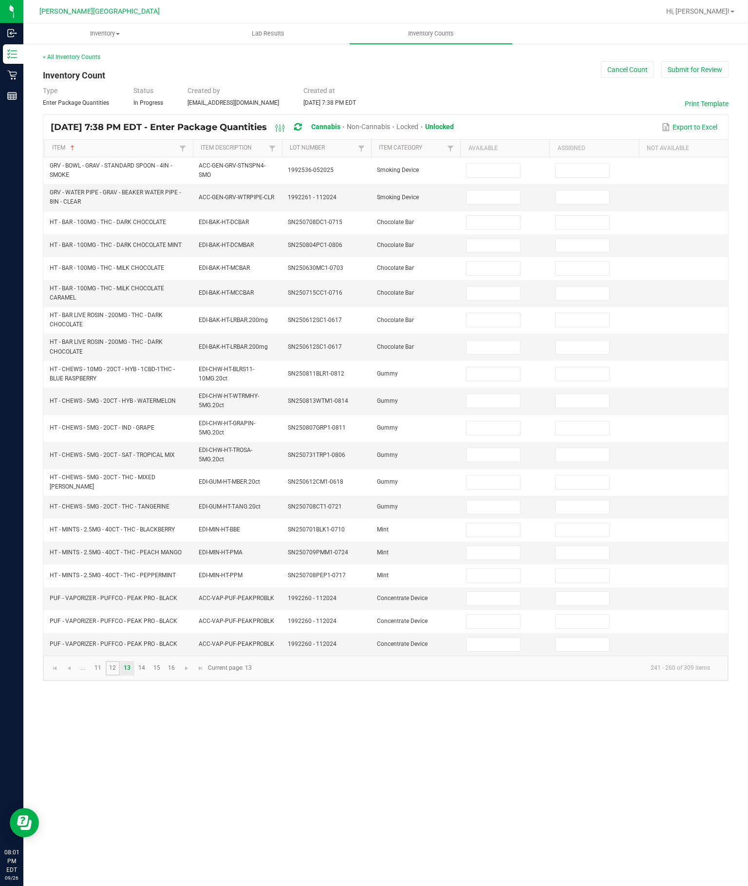
click at [120, 675] on link "12" at bounding box center [113, 668] width 14 height 15
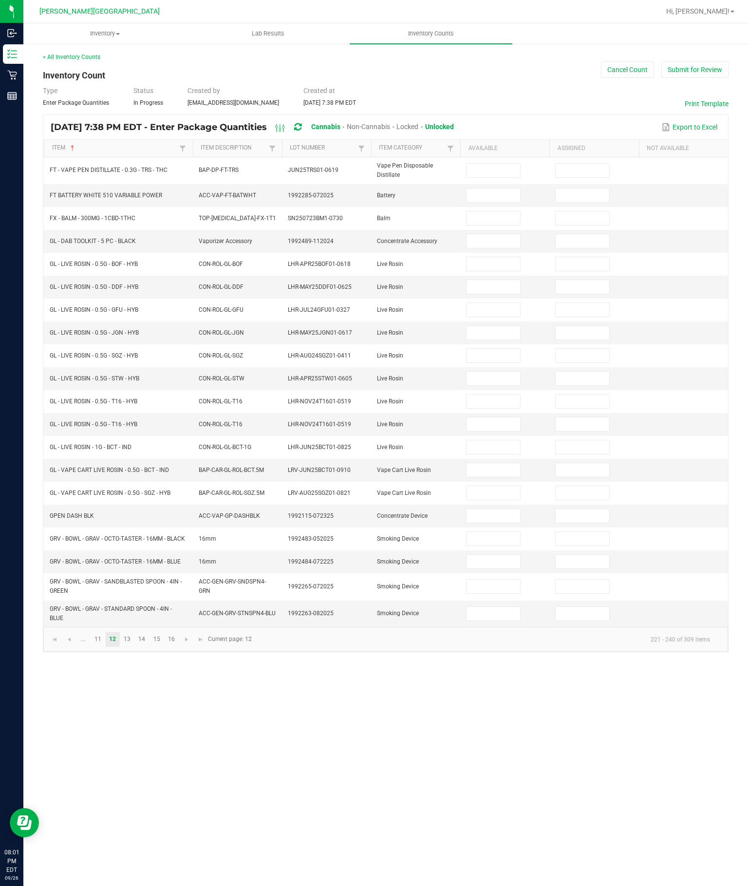
click at [485, 164] on input at bounding box center [492, 171] width 53 height 14
click at [477, 188] on input at bounding box center [492, 195] width 53 height 14
click at [488, 211] on input at bounding box center [492, 218] width 53 height 14
click at [493, 257] on input at bounding box center [492, 264] width 53 height 14
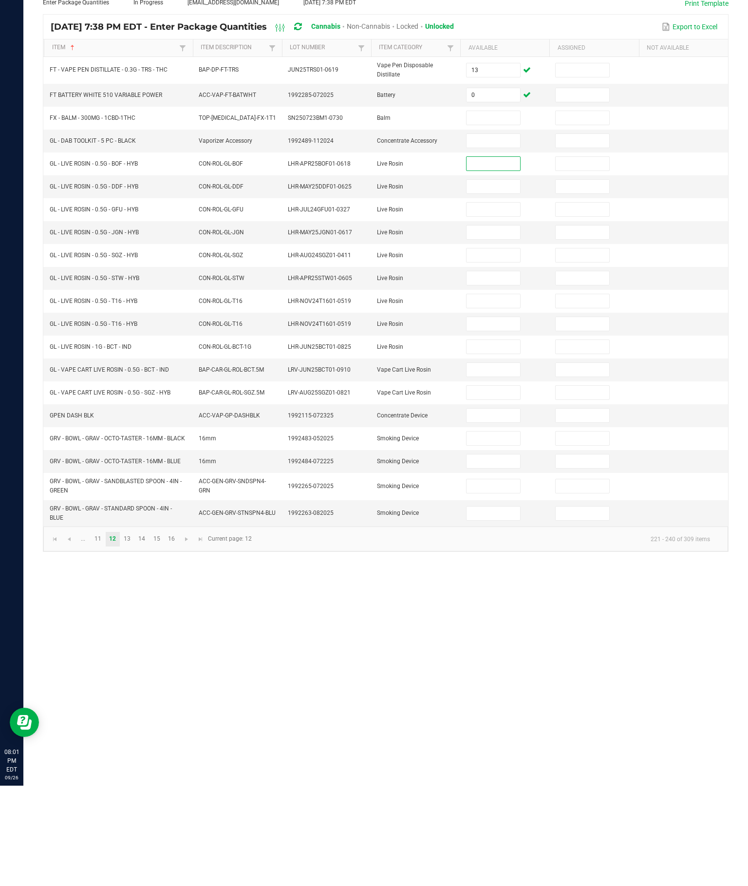
click at [498, 463] on input at bounding box center [492, 470] width 53 height 14
click at [488, 486] on input at bounding box center [492, 493] width 53 height 14
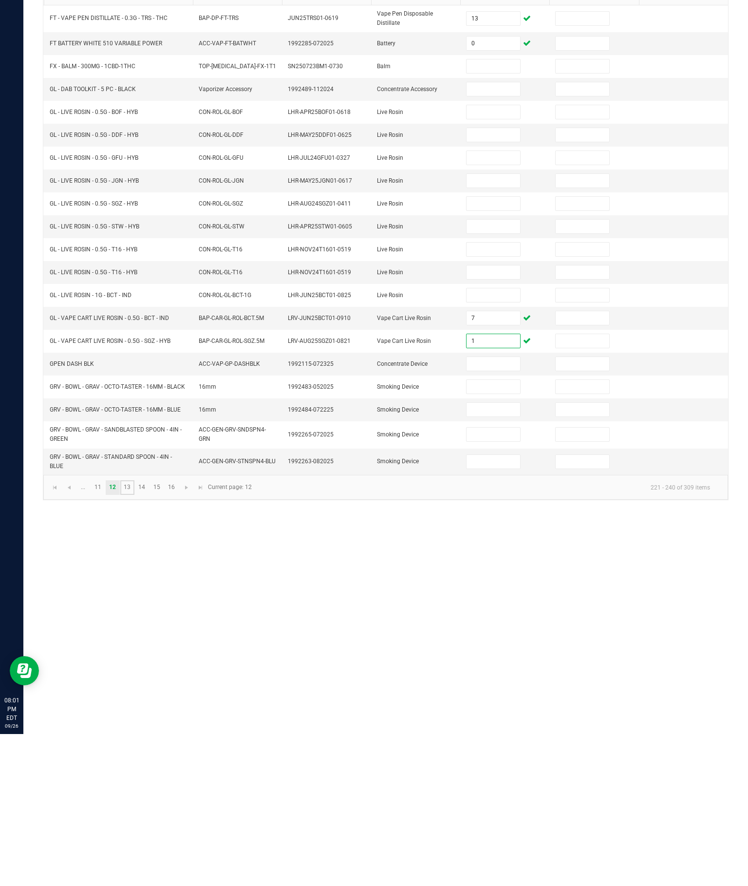
click at [134, 632] on link "13" at bounding box center [127, 639] width 14 height 15
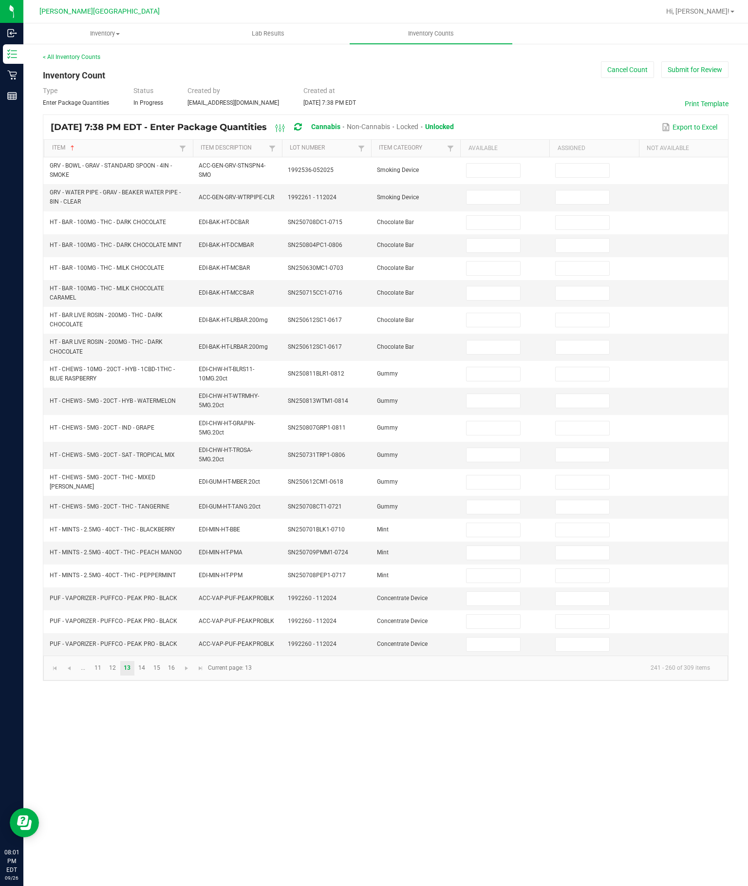
click at [482, 216] on input at bounding box center [492, 223] width 53 height 14
click at [493, 239] on input at bounding box center [492, 246] width 53 height 14
click at [499, 261] on input at bounding box center [492, 268] width 53 height 14
click at [497, 286] on input at bounding box center [492, 293] width 53 height 14
click at [495, 313] on input at bounding box center [492, 320] width 53 height 14
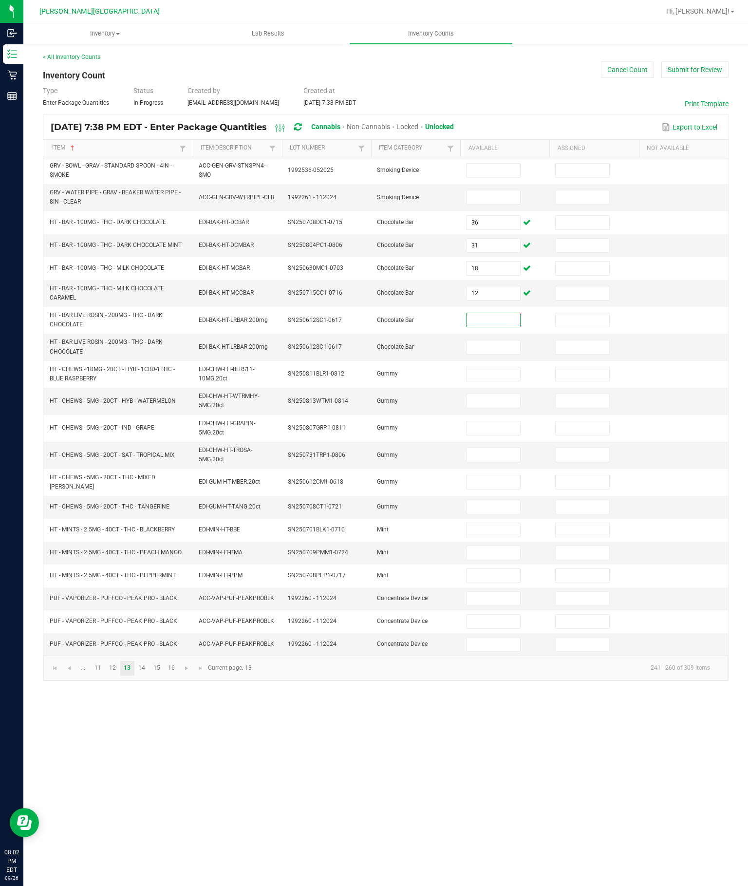
click at [502, 340] on input at bounding box center [492, 347] width 53 height 14
click at [508, 313] on input at bounding box center [492, 320] width 53 height 14
click at [497, 164] on input at bounding box center [492, 171] width 53 height 14
click at [484, 190] on input at bounding box center [492, 197] width 53 height 14
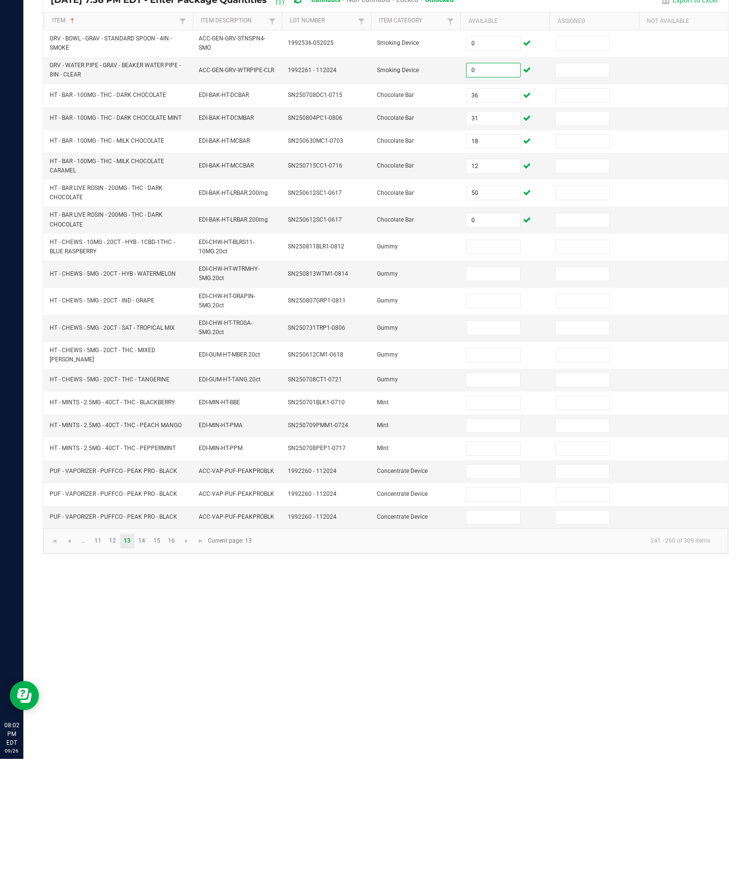
click at [490, 592] on input at bounding box center [492, 599] width 53 height 14
click at [496, 614] on input at bounding box center [492, 621] width 53 height 14
click at [497, 637] on input at bounding box center [492, 644] width 53 height 14
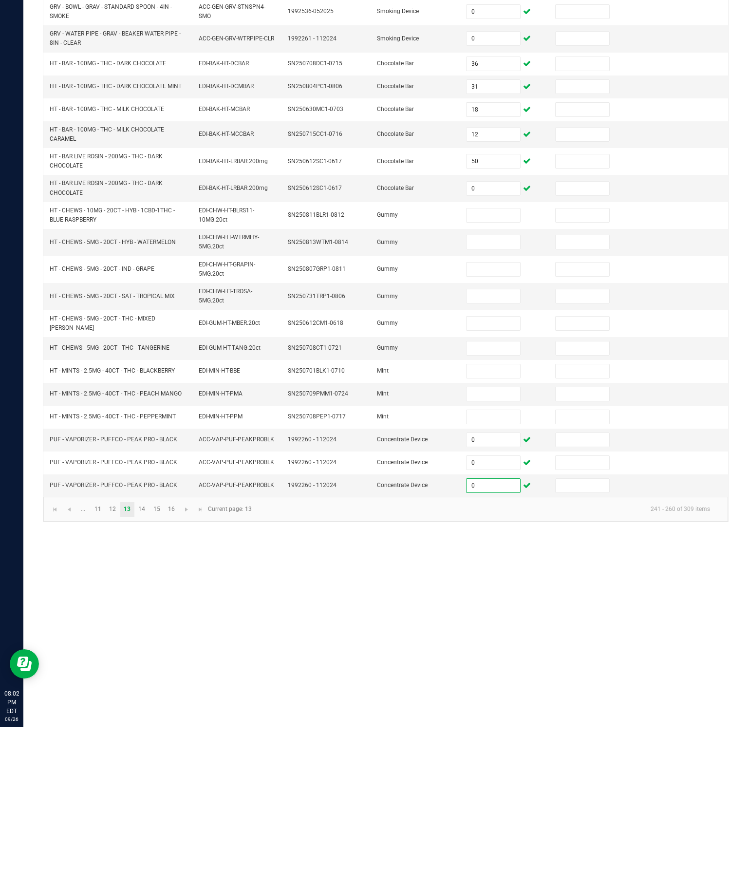
click at [489, 367] on input at bounding box center [492, 374] width 53 height 14
click at [490, 388] on td at bounding box center [504, 401] width 89 height 27
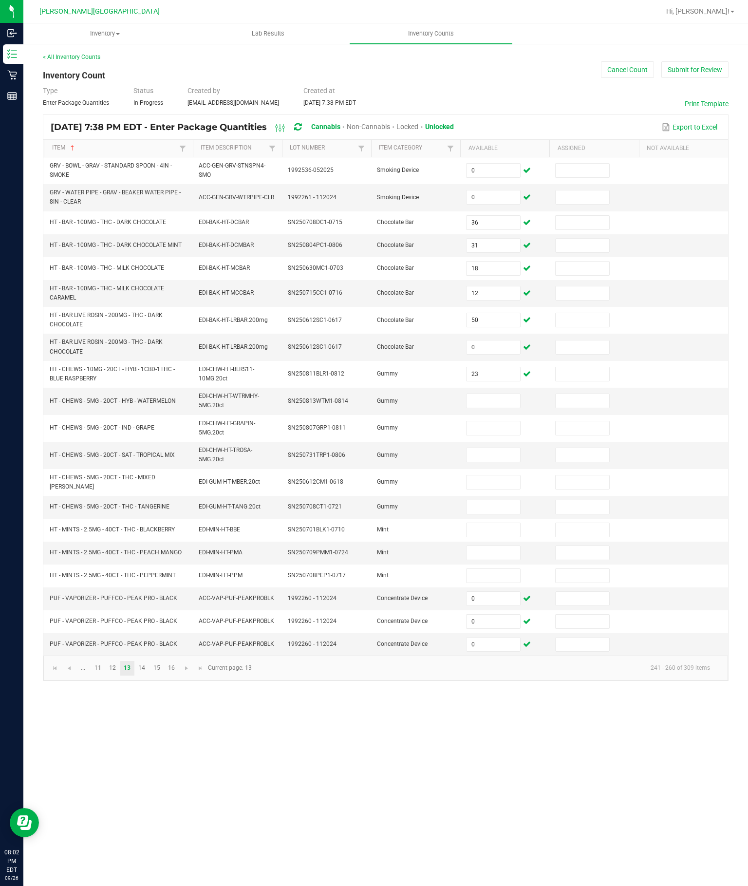
click at [497, 394] on input at bounding box center [492, 401] width 53 height 14
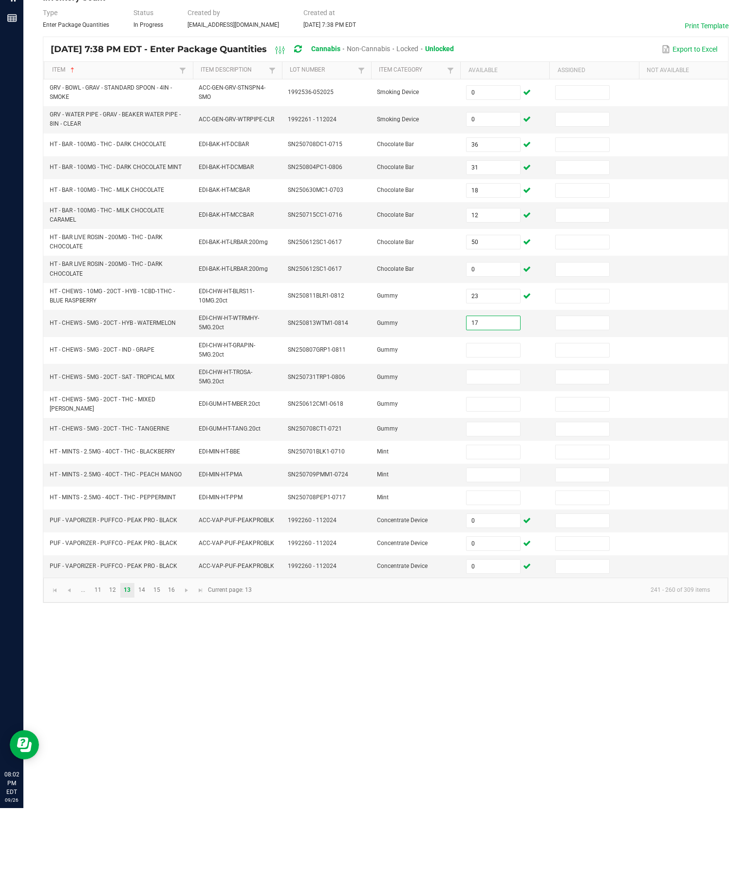
click at [496, 421] on input at bounding box center [492, 428] width 53 height 14
click at [483, 448] on input at bounding box center [492, 455] width 53 height 14
click at [493, 475] on input at bounding box center [492, 482] width 53 height 14
click at [488, 500] on input at bounding box center [492, 507] width 53 height 14
click at [499, 475] on input at bounding box center [492, 482] width 53 height 14
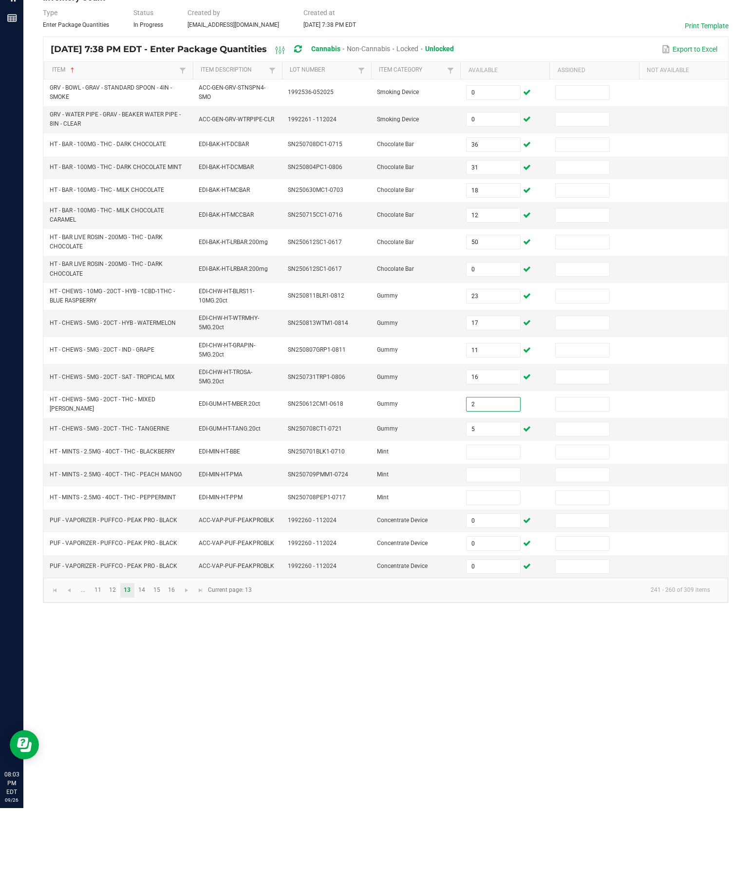
click at [499, 523] on input at bounding box center [492, 530] width 53 height 14
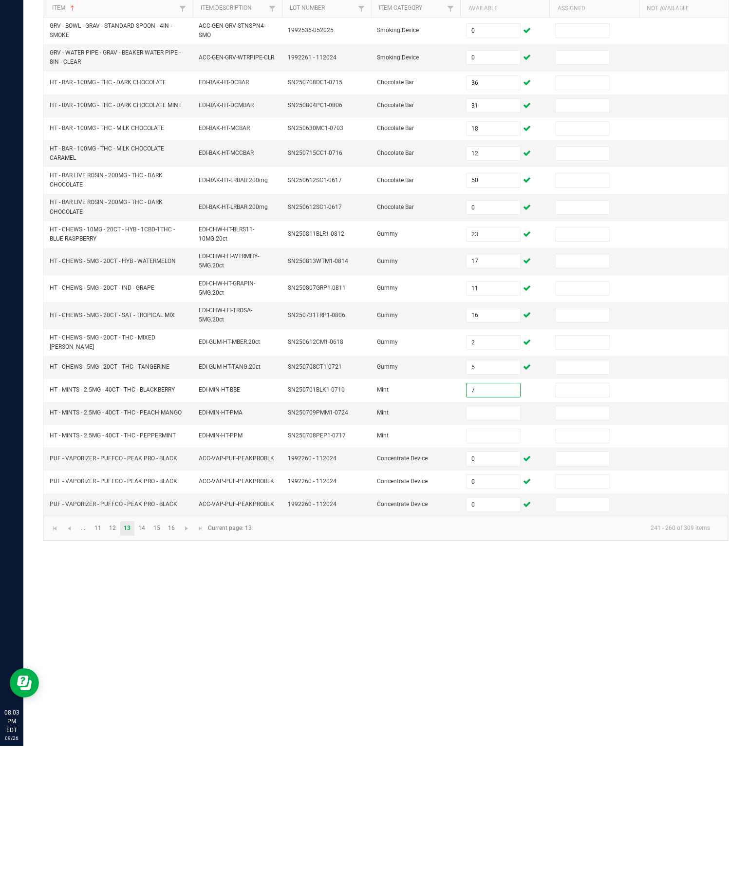
click at [501, 546] on input at bounding box center [492, 553] width 53 height 14
click at [508, 569] on input at bounding box center [492, 576] width 53 height 14
click at [149, 661] on link "14" at bounding box center [142, 668] width 14 height 15
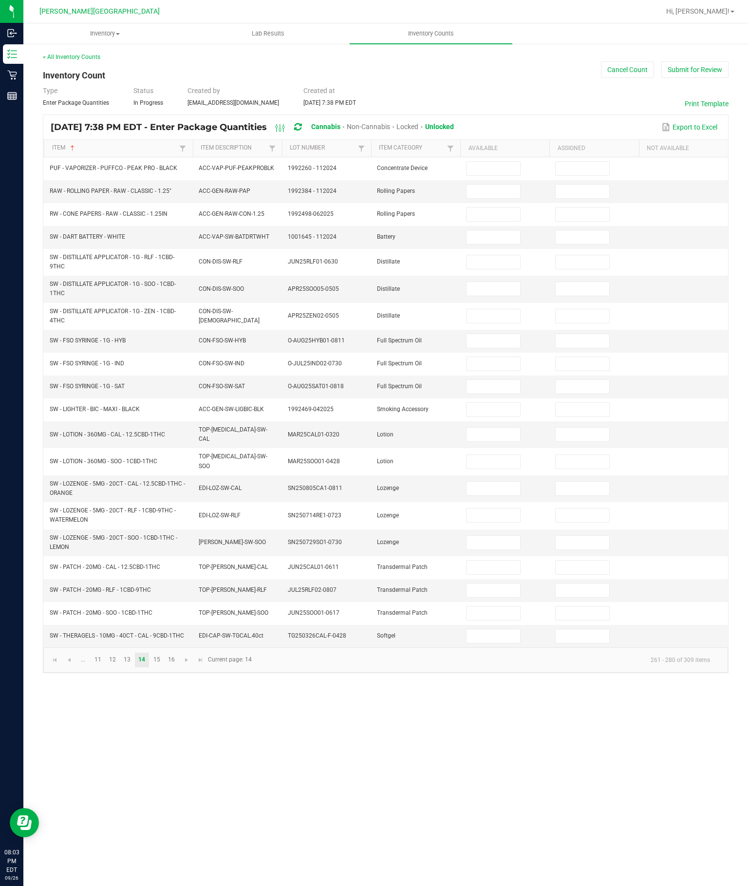
click at [488, 334] on input at bounding box center [492, 341] width 53 height 14
click at [496, 162] on input at bounding box center [492, 169] width 53 height 14
click at [510, 185] on input at bounding box center [492, 192] width 53 height 14
click at [501, 207] on input at bounding box center [492, 214] width 53 height 14
click at [506, 230] on input at bounding box center [492, 237] width 53 height 14
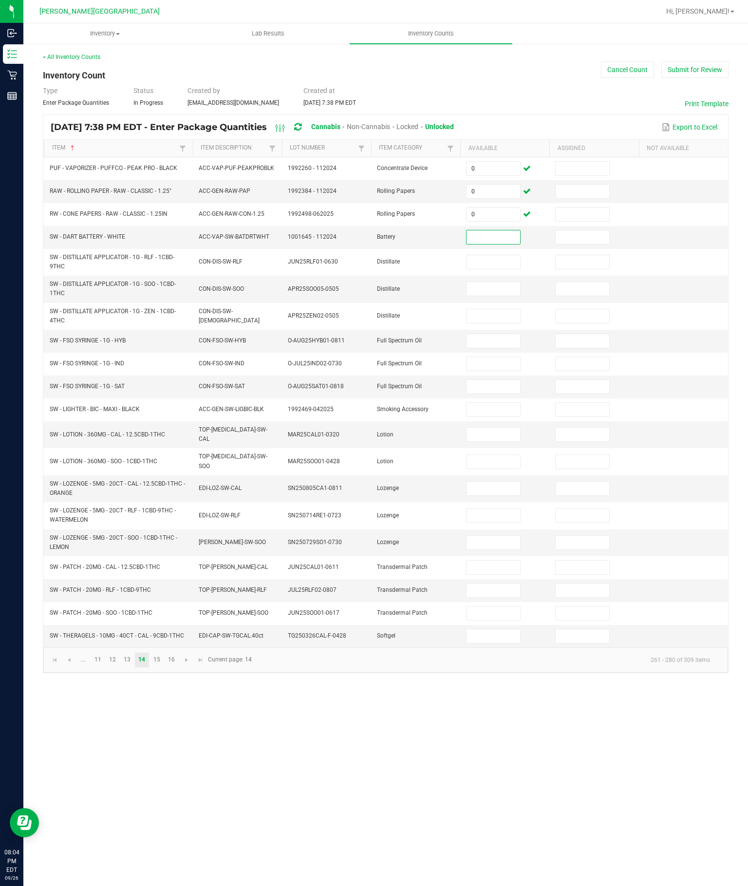
click at [496, 334] on input at bounding box center [492, 341] width 53 height 14
click at [494, 357] on input at bounding box center [492, 364] width 53 height 14
click at [508, 230] on input at bounding box center [492, 237] width 53 height 14
click at [495, 357] on input at bounding box center [492, 364] width 53 height 14
click at [498, 380] on input at bounding box center [492, 387] width 53 height 14
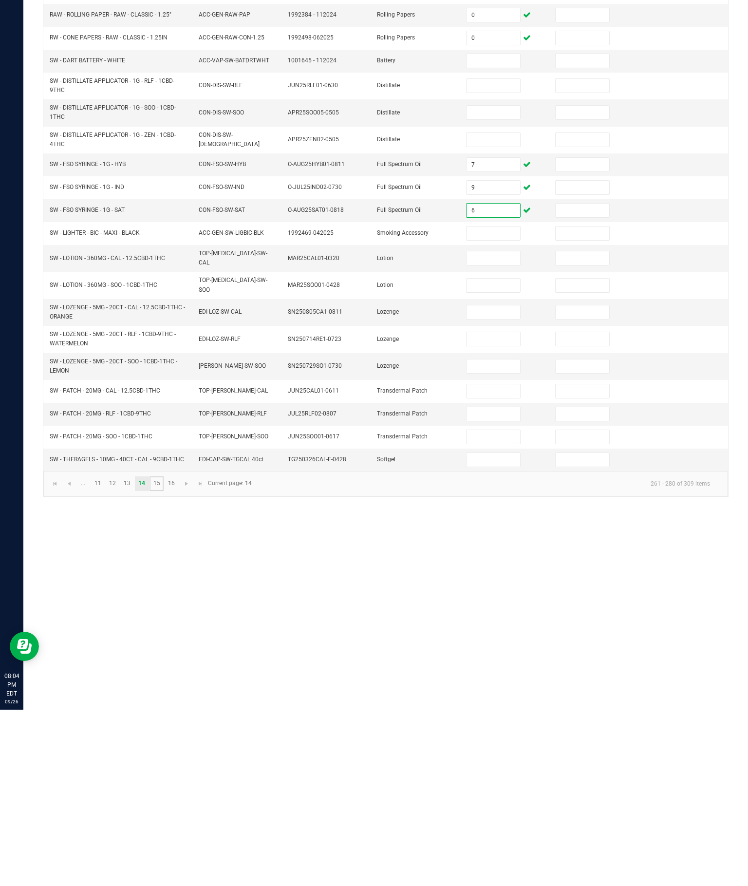
click at [164, 652] on link "15" at bounding box center [156, 659] width 14 height 15
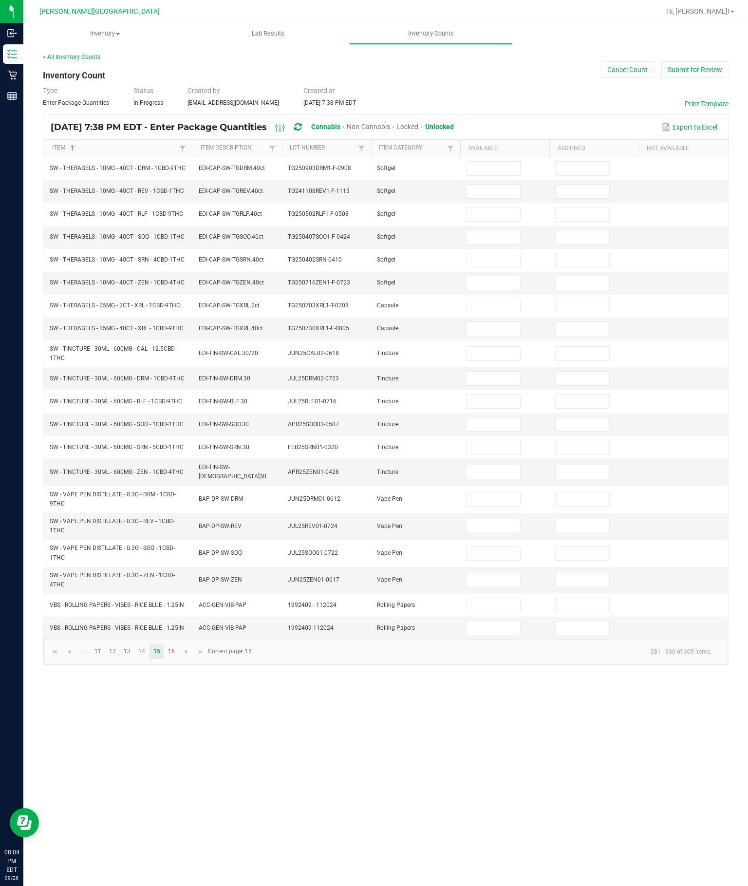
click at [494, 506] on input at bounding box center [492, 499] width 53 height 14
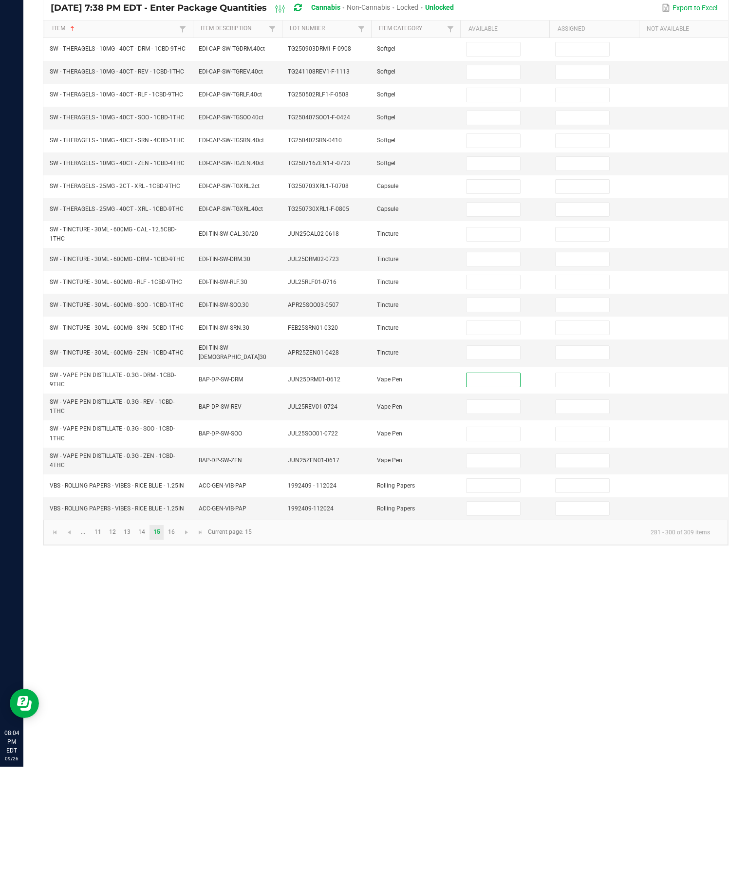
click at [494, 598] on input at bounding box center [492, 605] width 53 height 14
click at [502, 621] on input at bounding box center [492, 628] width 53 height 14
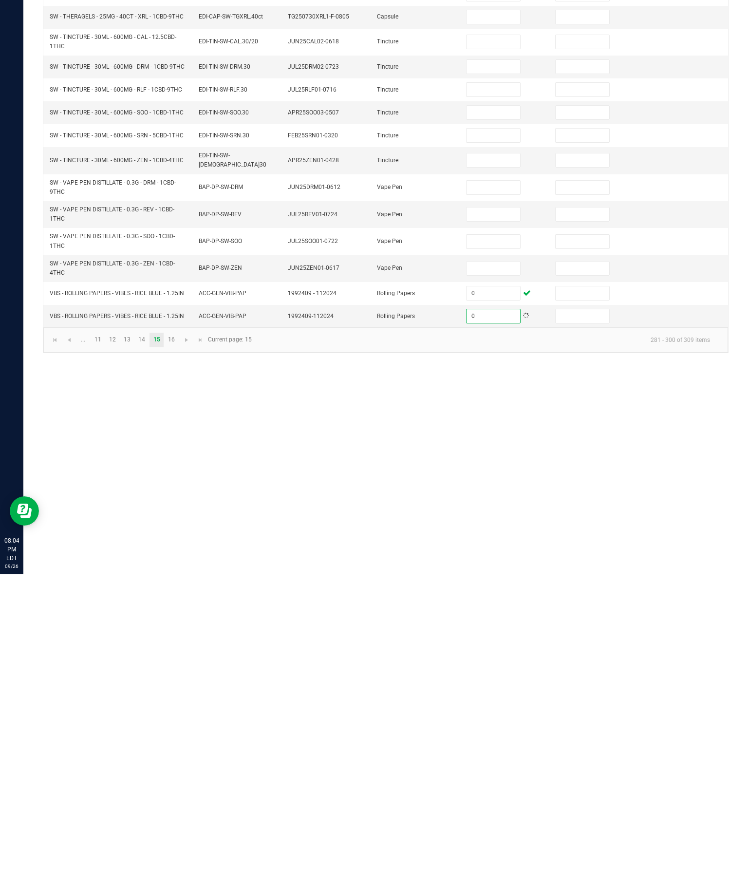
click at [501, 492] on input at bounding box center [492, 499] width 53 height 14
click at [503, 519] on input at bounding box center [492, 526] width 53 height 14
click at [496, 546] on input at bounding box center [492, 553] width 53 height 14
click at [481, 573] on input at bounding box center [492, 580] width 53 height 14
click at [178, 644] on link "16" at bounding box center [171, 651] width 14 height 15
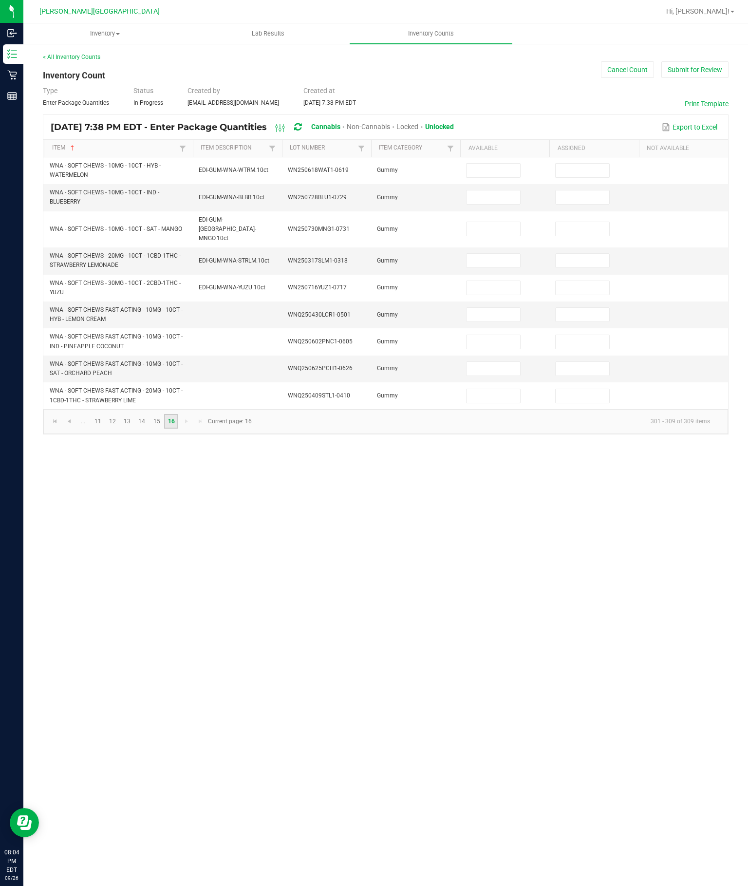
scroll to position [17, 0]
click at [55, 428] on link at bounding box center [55, 421] width 14 height 15
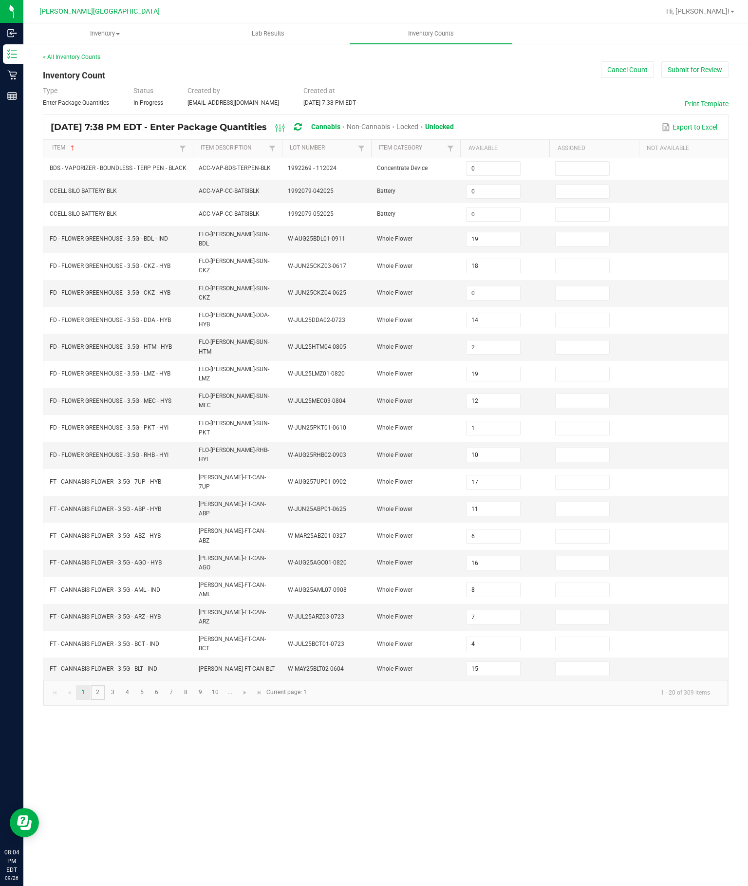
click at [105, 700] on link "2" at bounding box center [98, 692] width 14 height 15
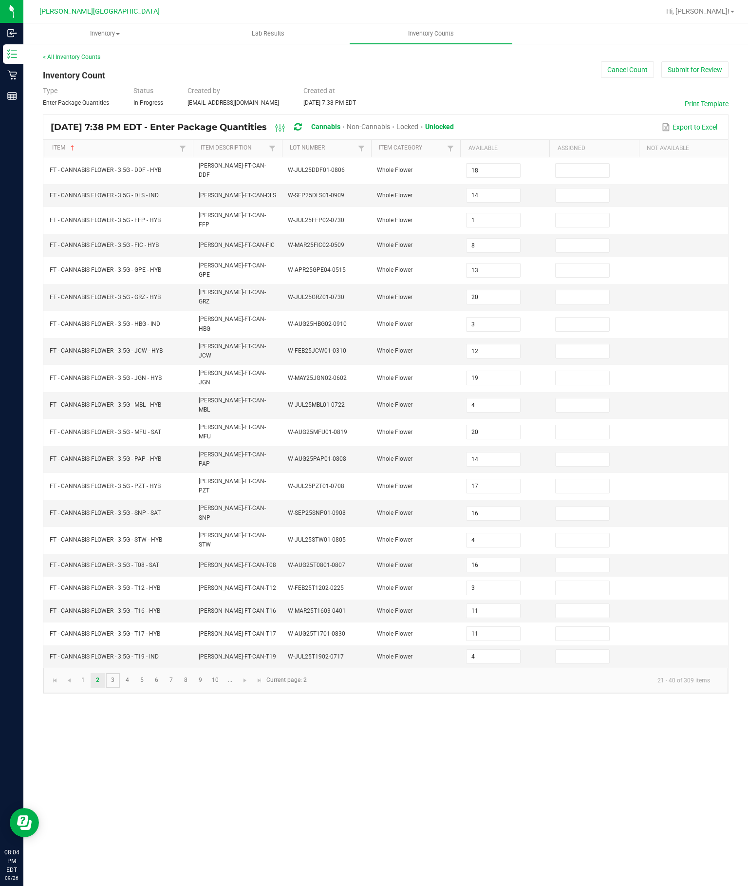
click at [120, 687] on link "3" at bounding box center [113, 680] width 14 height 15
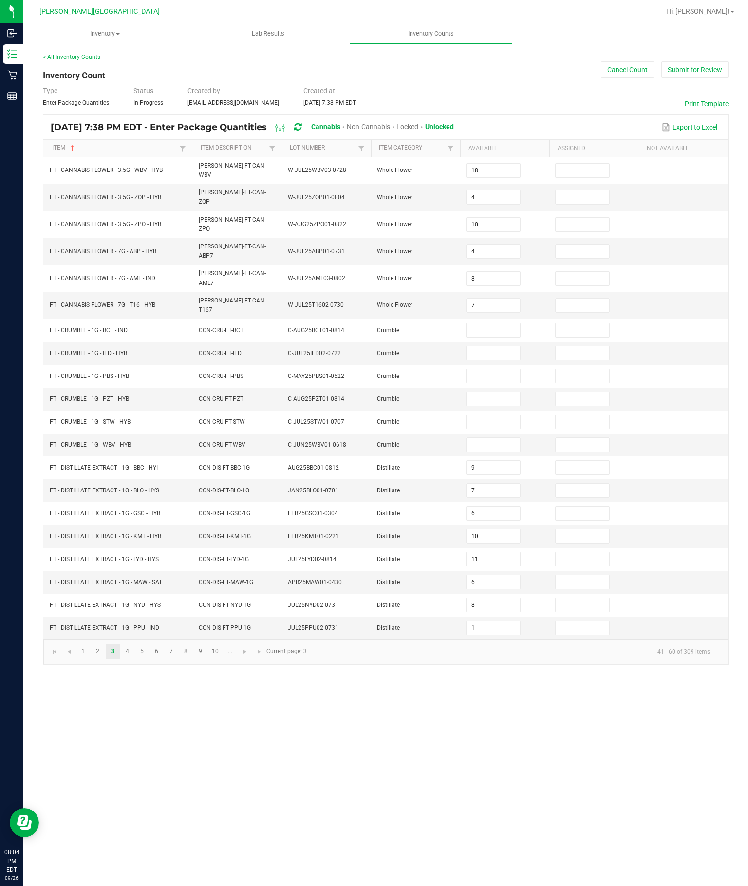
click at [488, 337] on input at bounding box center [492, 330] width 53 height 14
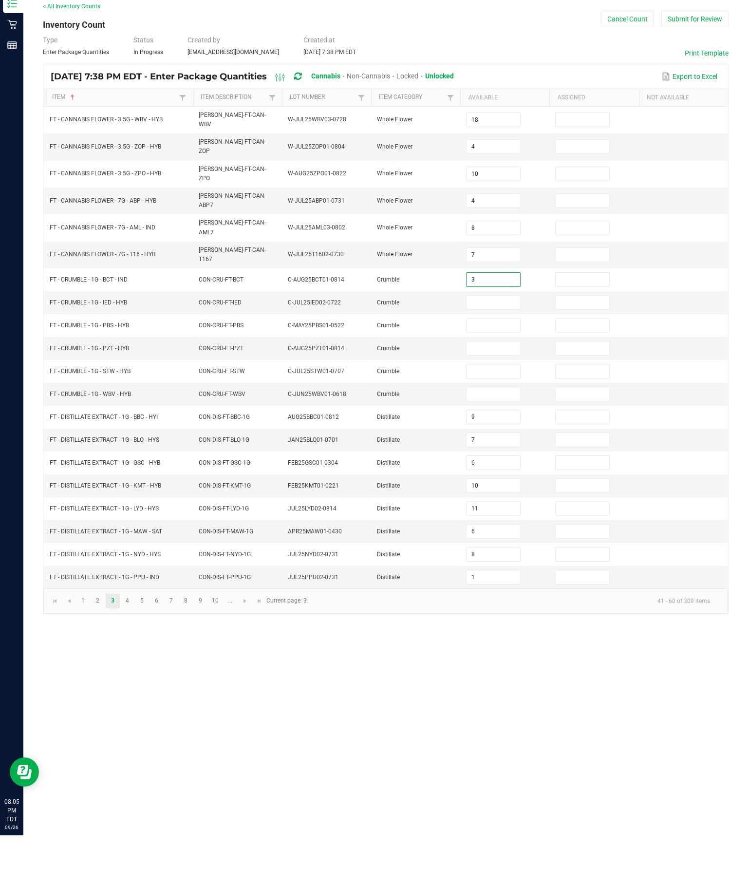
click at [492, 346] on input at bounding box center [492, 353] width 53 height 14
click at [496, 369] on input at bounding box center [492, 376] width 53 height 14
click at [478, 392] on input at bounding box center [492, 399] width 53 height 14
click at [500, 415] on input at bounding box center [492, 422] width 53 height 14
click at [484, 438] on input at bounding box center [492, 445] width 53 height 14
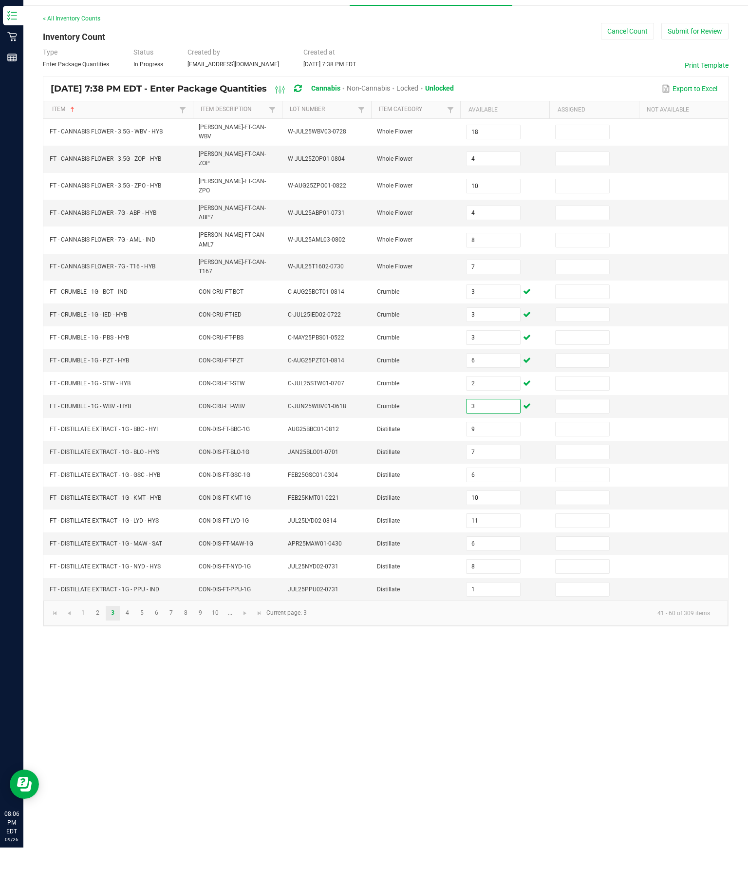
scroll to position [68, 0]
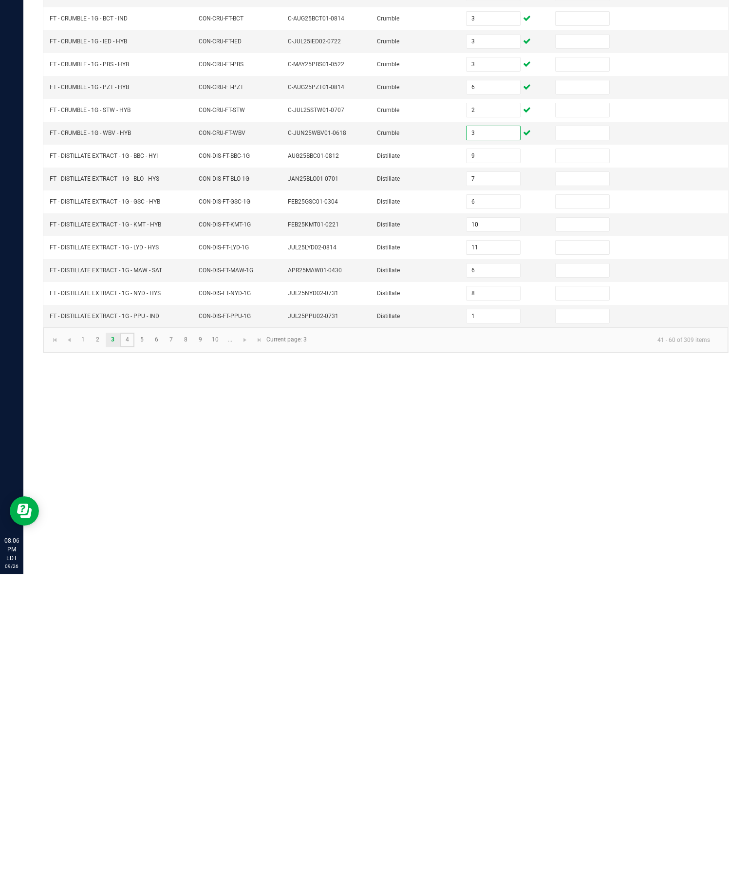
click at [134, 644] on link "4" at bounding box center [127, 651] width 14 height 15
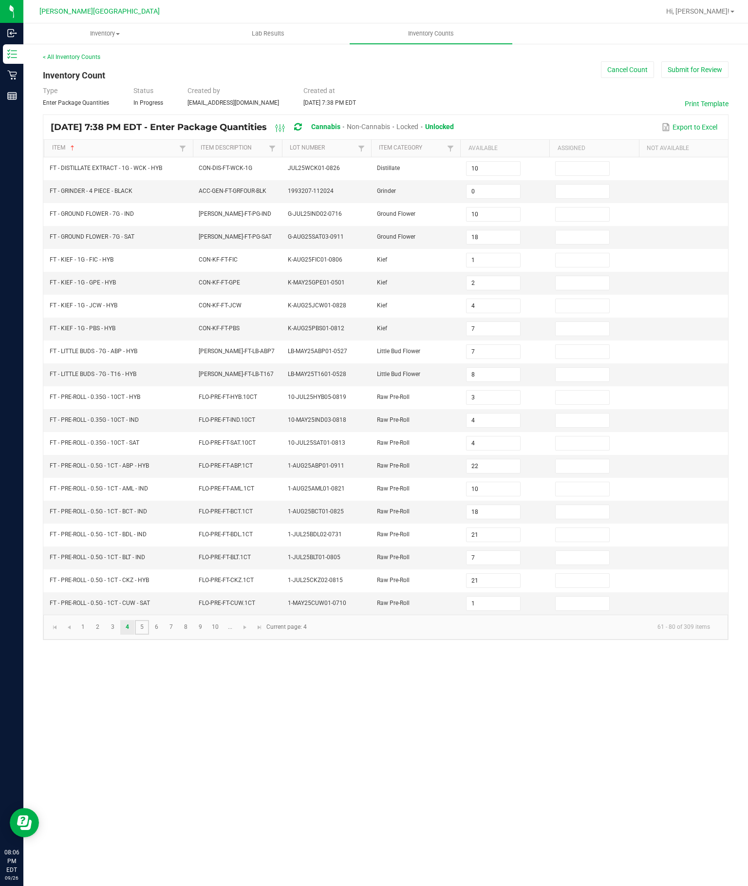
click at [149, 634] on link "5" at bounding box center [142, 627] width 14 height 15
click at [164, 634] on link "6" at bounding box center [156, 627] width 14 height 15
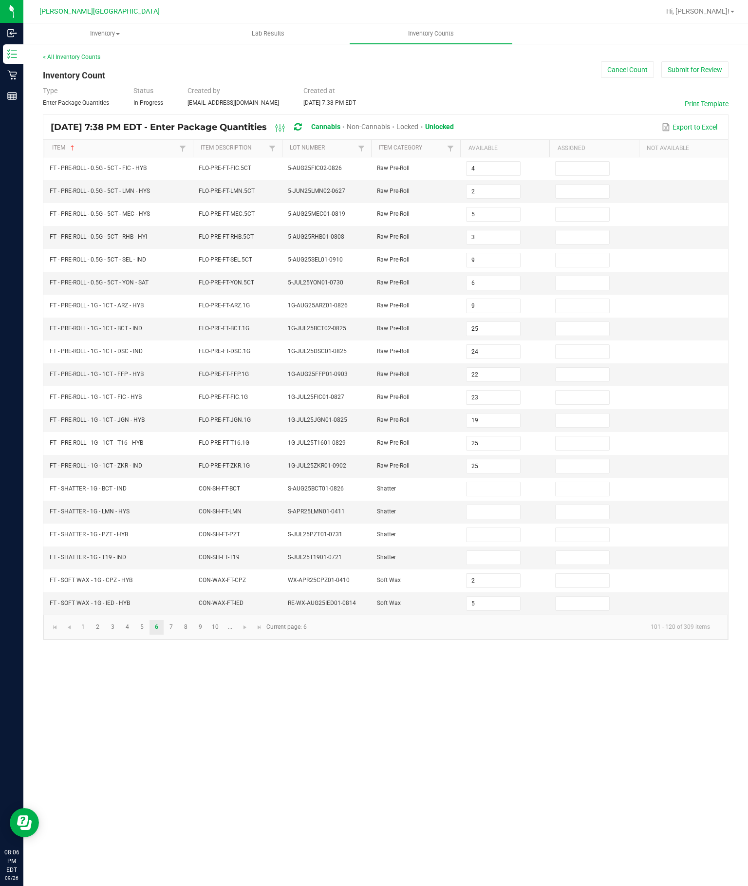
click at [488, 496] on input at bounding box center [492, 489] width 53 height 14
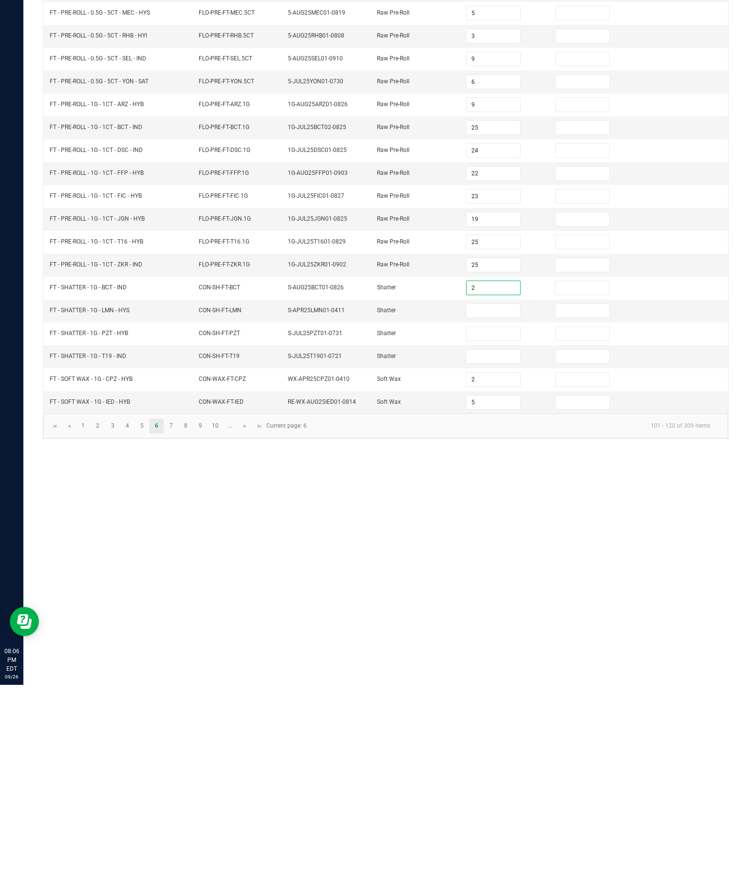
click at [482, 505] on input at bounding box center [492, 512] width 53 height 14
click at [494, 505] on input "3" at bounding box center [492, 512] width 53 height 14
click at [500, 528] on input at bounding box center [492, 535] width 53 height 14
click at [497, 551] on input at bounding box center [492, 558] width 53 height 14
click at [178, 620] on link "7" at bounding box center [171, 627] width 14 height 15
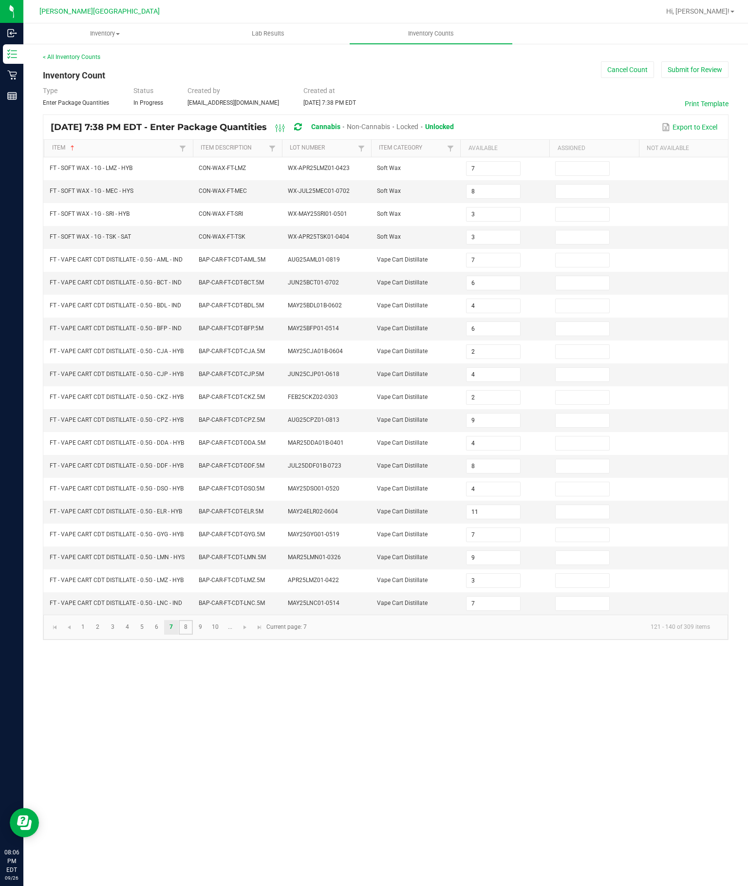
click at [193, 634] on link "8" at bounding box center [186, 627] width 14 height 15
click at [207, 634] on link "9" at bounding box center [200, 627] width 14 height 15
click at [222, 634] on link "10" at bounding box center [215, 627] width 14 height 15
click at [252, 634] on link at bounding box center [245, 627] width 14 height 15
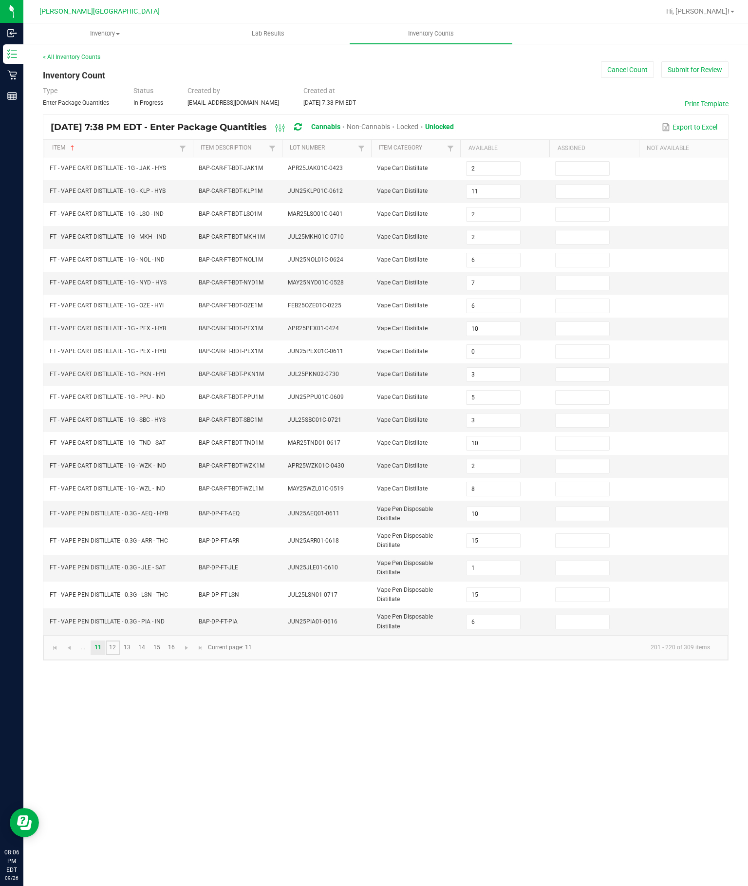
click at [120, 655] on link "12" at bounding box center [113, 647] width 14 height 15
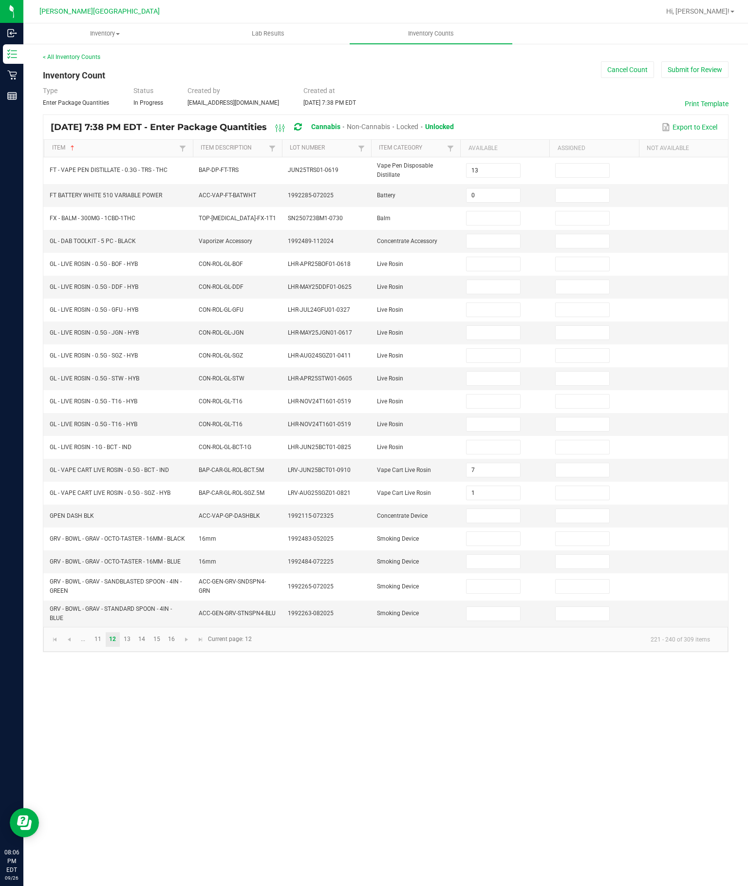
click at [482, 211] on input at bounding box center [492, 218] width 53 height 14
click at [476, 234] on input at bounding box center [492, 241] width 53 height 14
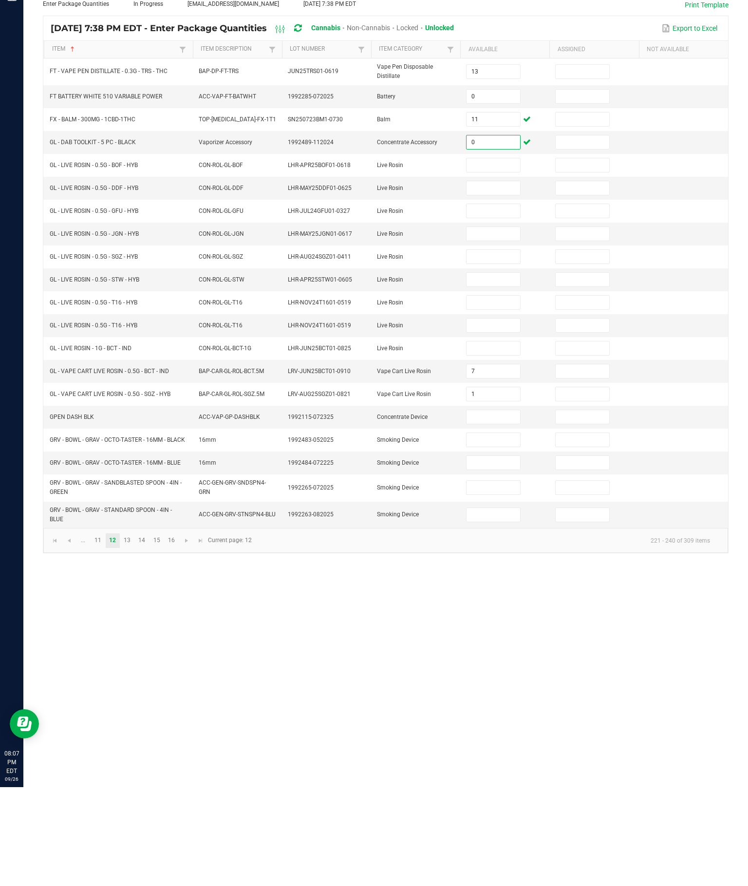
click at [486, 509] on input at bounding box center [492, 516] width 53 height 14
click at [491, 532] on input at bounding box center [492, 539] width 53 height 14
click at [497, 555] on input at bounding box center [492, 562] width 53 height 14
click at [503, 579] on input at bounding box center [492, 586] width 53 height 14
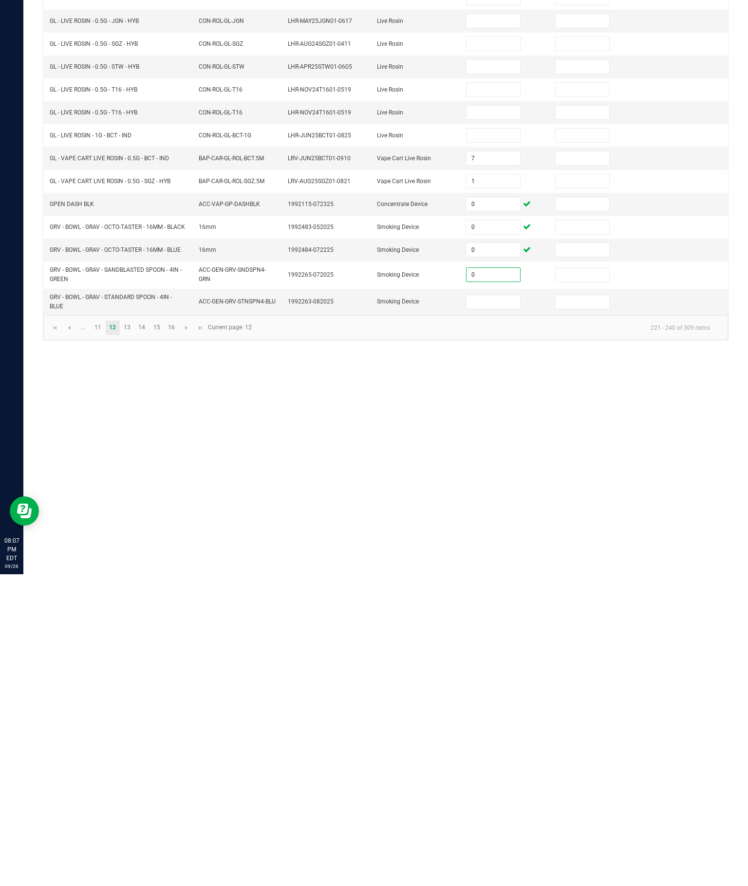
click at [503, 607] on input at bounding box center [492, 614] width 53 height 14
click at [134, 632] on link "13" at bounding box center [127, 639] width 14 height 15
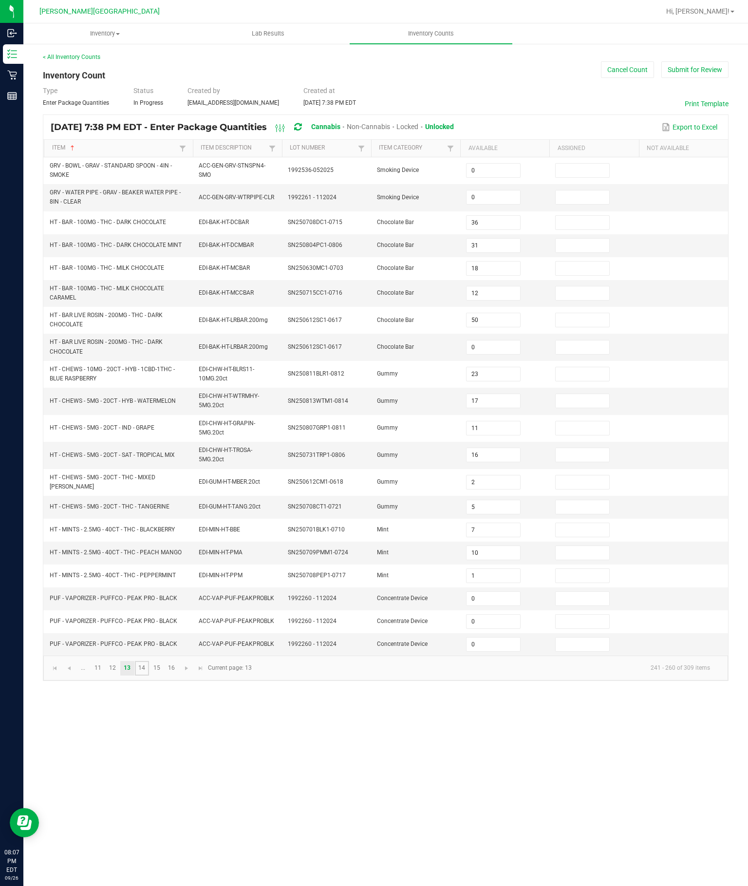
click at [149, 675] on link "14" at bounding box center [142, 668] width 14 height 15
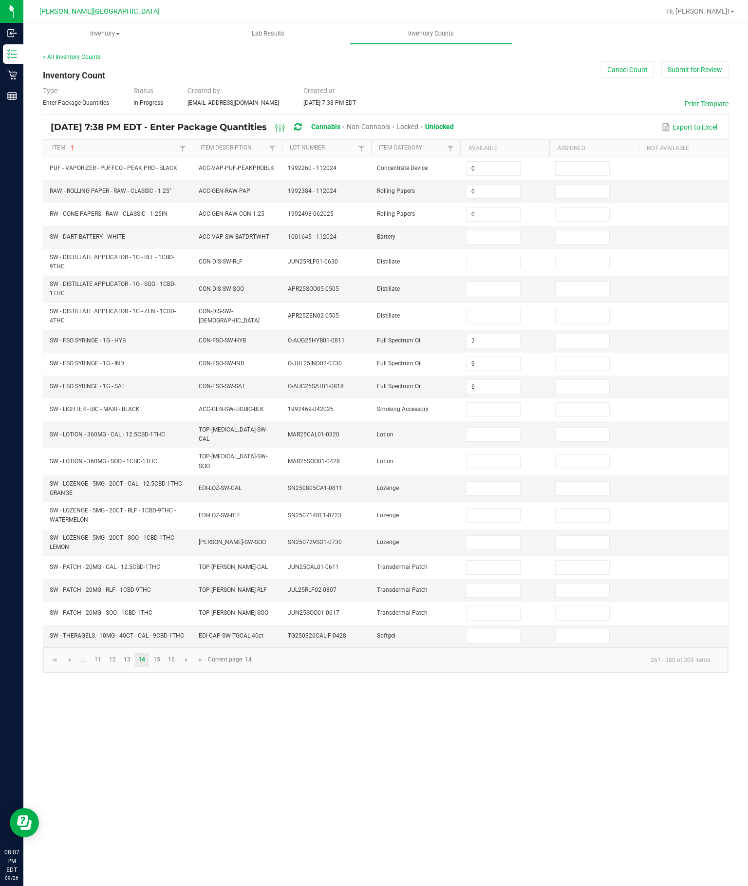
click at [497, 230] on input at bounding box center [492, 237] width 53 height 14
click at [484, 255] on input at bounding box center [492, 262] width 53 height 14
click at [498, 282] on input at bounding box center [492, 289] width 53 height 14
click at [479, 309] on input at bounding box center [492, 316] width 53 height 14
click at [508, 403] on input at bounding box center [492, 410] width 53 height 14
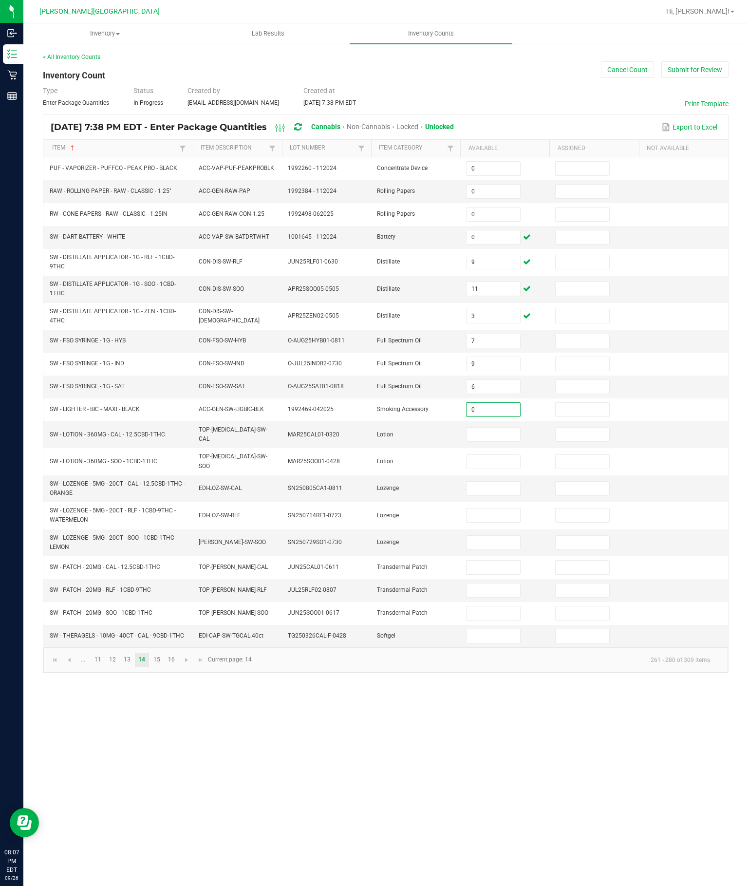
click at [486, 430] on input at bounding box center [492, 434] width 53 height 14
click at [498, 431] on input "2" at bounding box center [492, 434] width 53 height 14
click at [489, 455] on input at bounding box center [492, 462] width 53 height 14
click at [489, 482] on input at bounding box center [492, 489] width 53 height 14
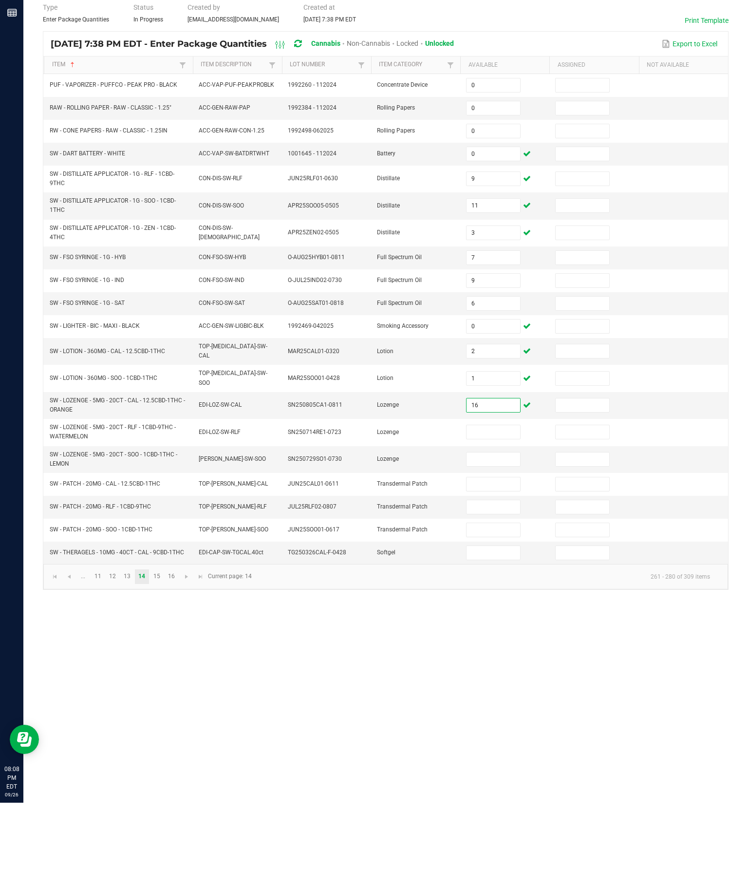
click at [477, 508] on input at bounding box center [492, 515] width 53 height 14
click at [485, 536] on input at bounding box center [492, 543] width 53 height 14
click at [486, 560] on input at bounding box center [492, 567] width 53 height 14
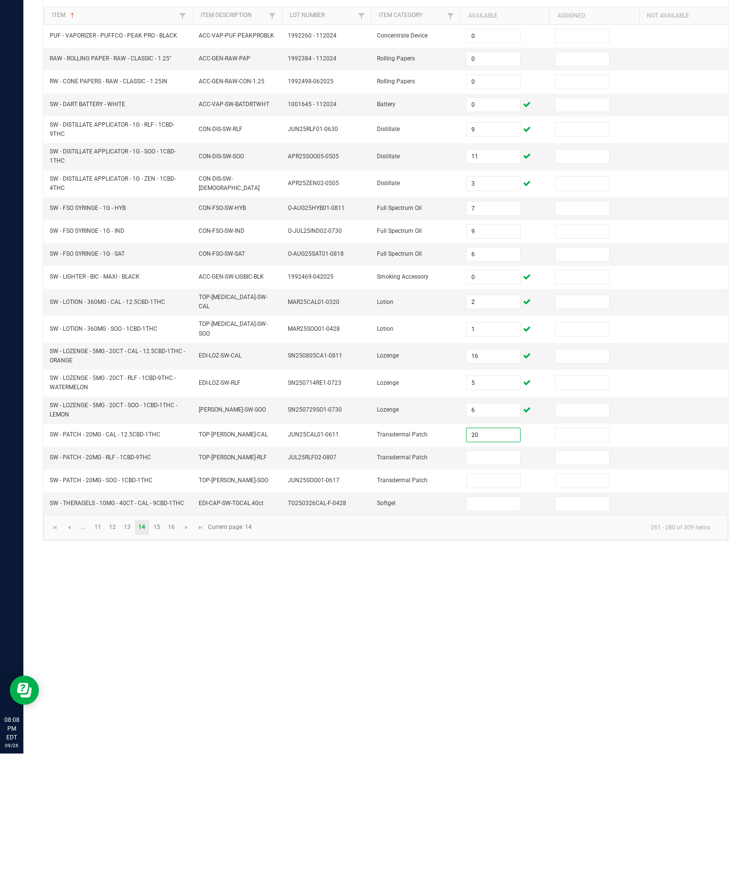
click at [481, 583] on input at bounding box center [492, 590] width 53 height 14
click at [493, 606] on input at bounding box center [492, 613] width 53 height 14
click at [491, 625] on td at bounding box center [504, 636] width 89 height 22
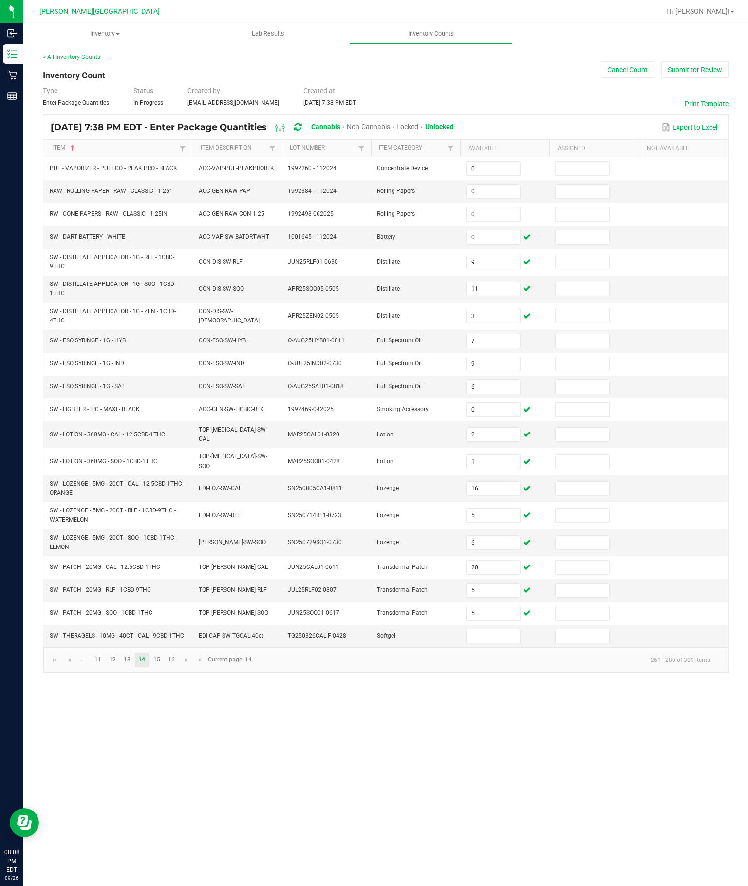
click at [494, 643] on input at bounding box center [492, 636] width 53 height 14
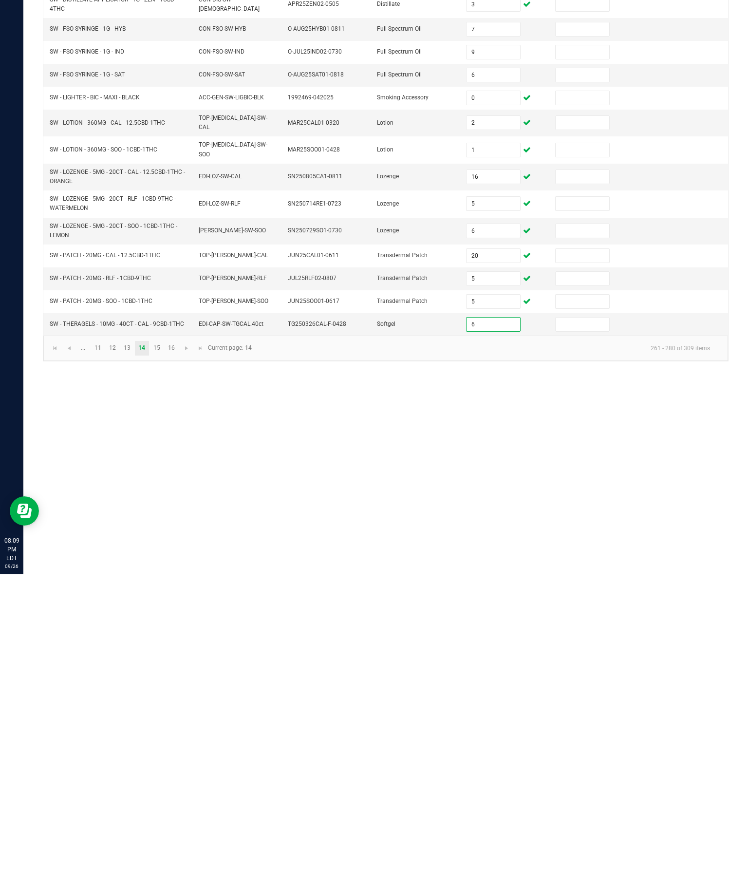
click at [406, 473] on div "Inventory All packages All inventory Waste log Create inventory Lab Results Inv…" at bounding box center [385, 454] width 724 height 862
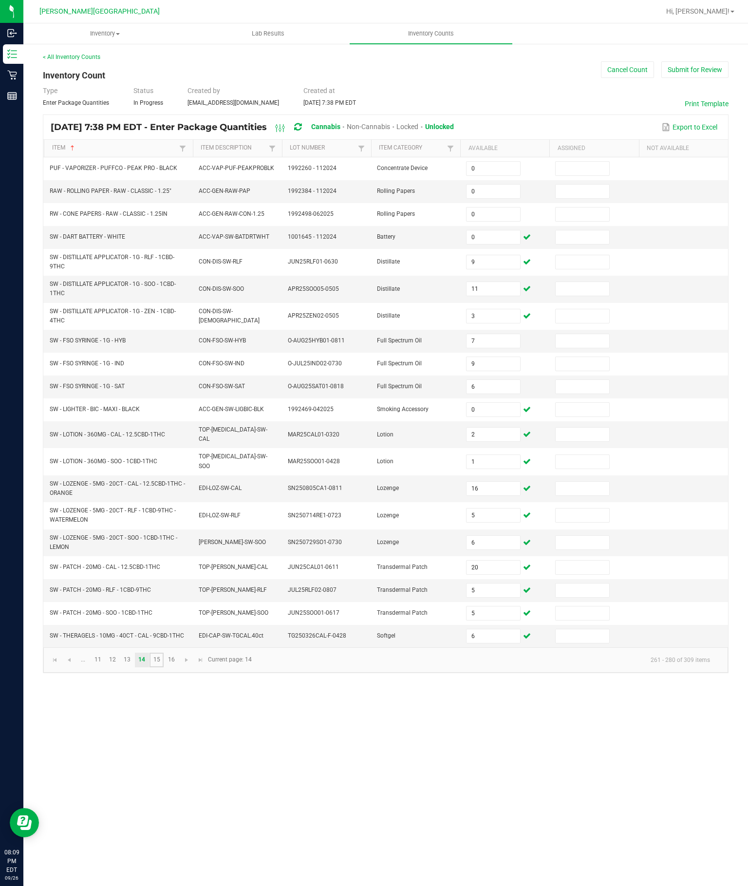
click at [164, 667] on link "15" at bounding box center [156, 659] width 14 height 15
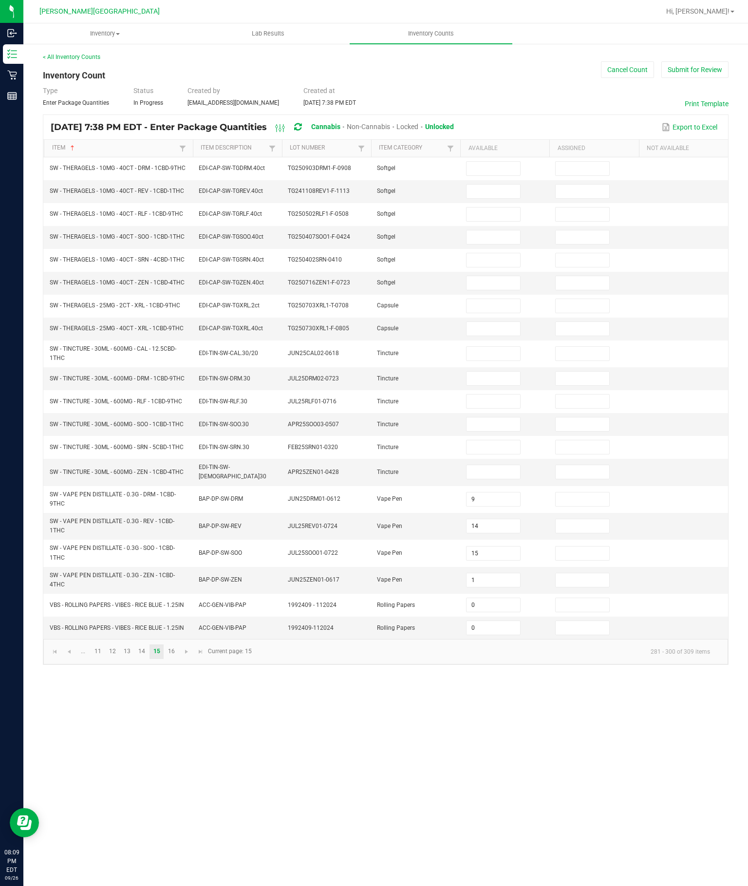
click at [502, 162] on input at bounding box center [492, 169] width 53 height 14
click at [511, 185] on input at bounding box center [492, 192] width 53 height 14
click at [486, 207] on input at bounding box center [492, 214] width 53 height 14
click at [484, 230] on input at bounding box center [492, 237] width 53 height 14
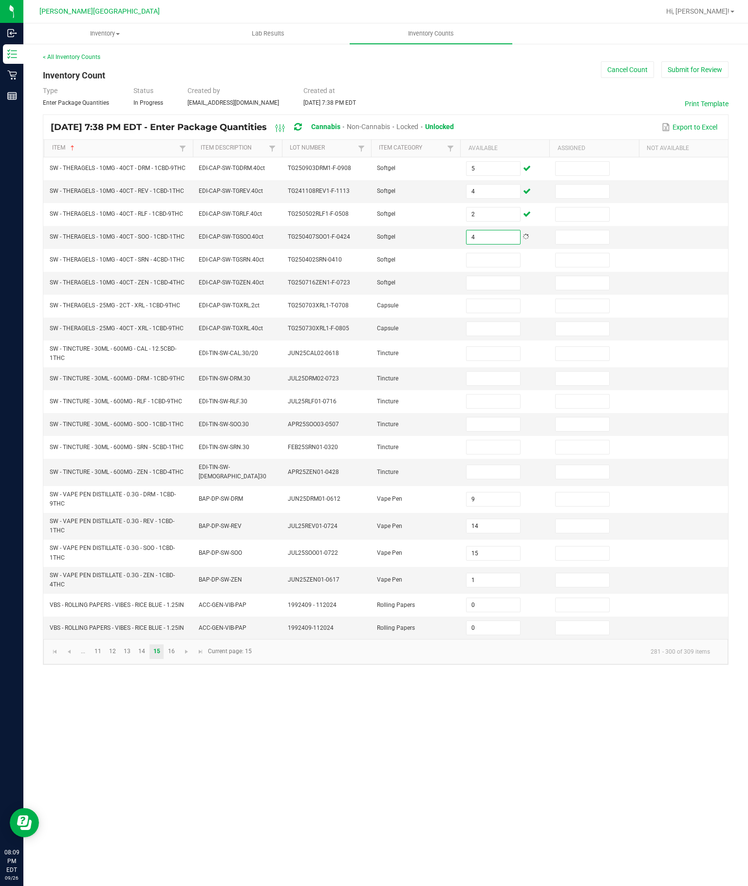
click at [481, 253] on input at bounding box center [492, 260] width 53 height 14
click at [515, 276] on input at bounding box center [492, 283] width 53 height 14
click at [490, 300] on input at bounding box center [492, 306] width 53 height 14
click at [470, 326] on input at bounding box center [492, 329] width 53 height 14
click at [486, 350] on input at bounding box center [492, 354] width 53 height 14
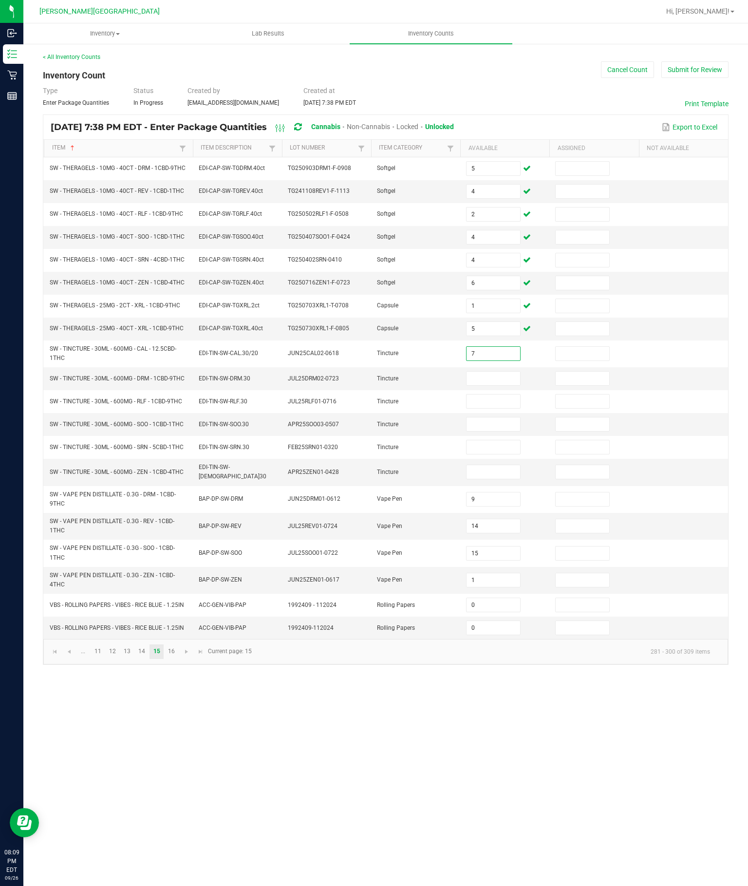
click at [495, 357] on input "7" at bounding box center [492, 354] width 53 height 14
click at [503, 384] on input at bounding box center [492, 378] width 53 height 14
click at [494, 404] on input at bounding box center [492, 401] width 53 height 14
click at [503, 431] on input at bounding box center [492, 424] width 53 height 14
click at [516, 454] on input at bounding box center [492, 447] width 53 height 14
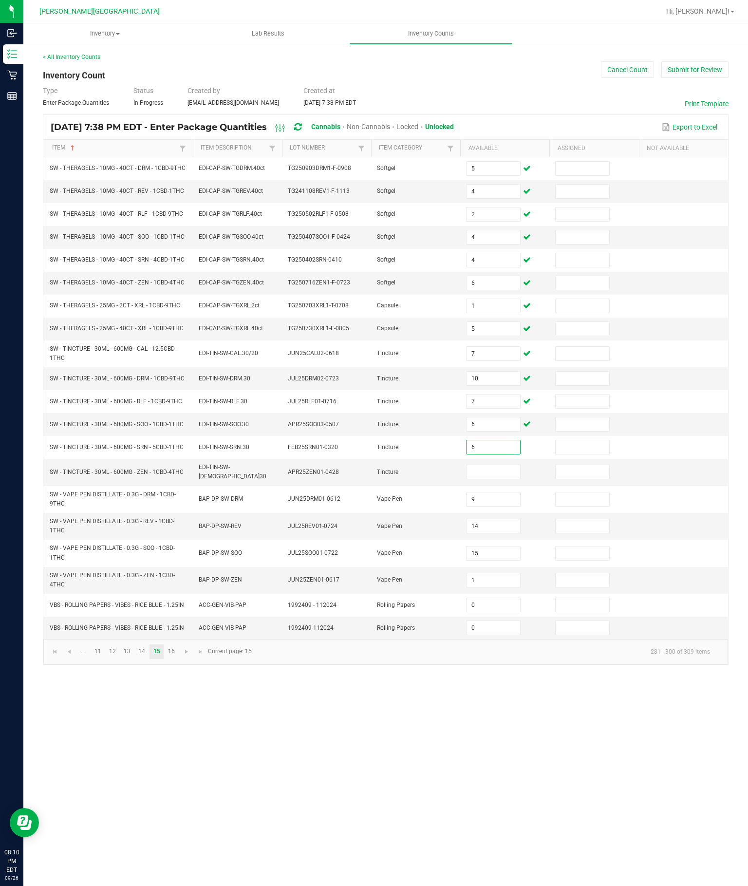
click at [484, 479] on input at bounding box center [492, 472] width 53 height 14
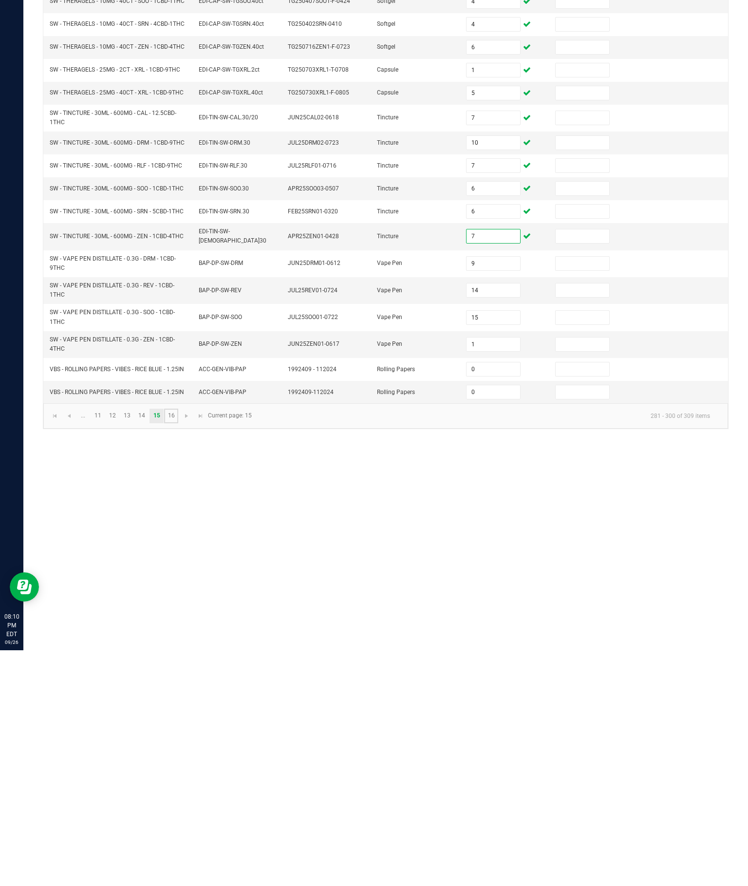
click at [178, 644] on link "16" at bounding box center [171, 651] width 14 height 15
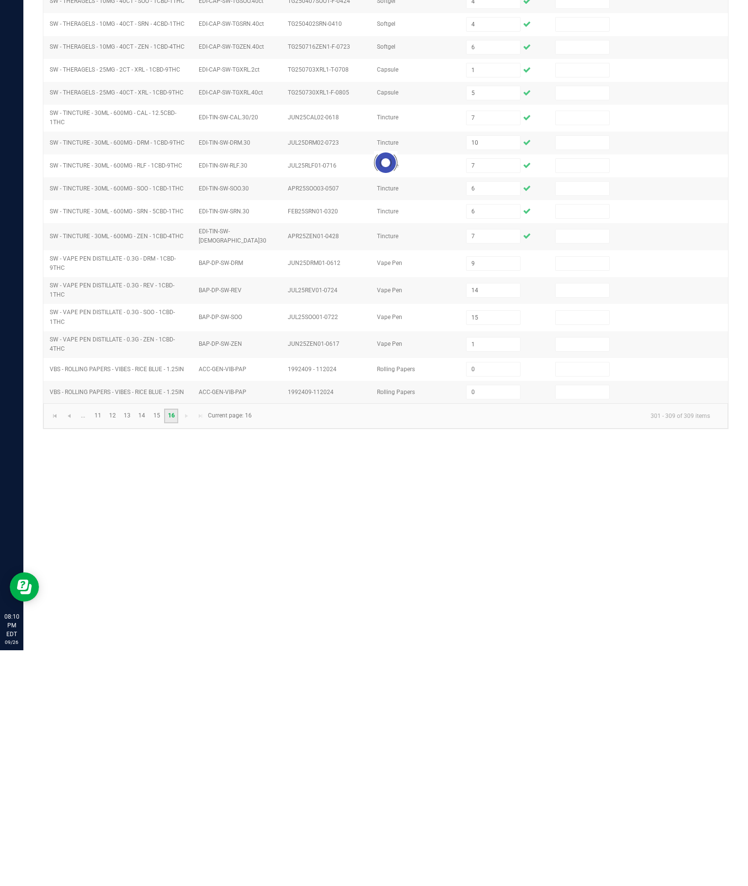
scroll to position [68, 0]
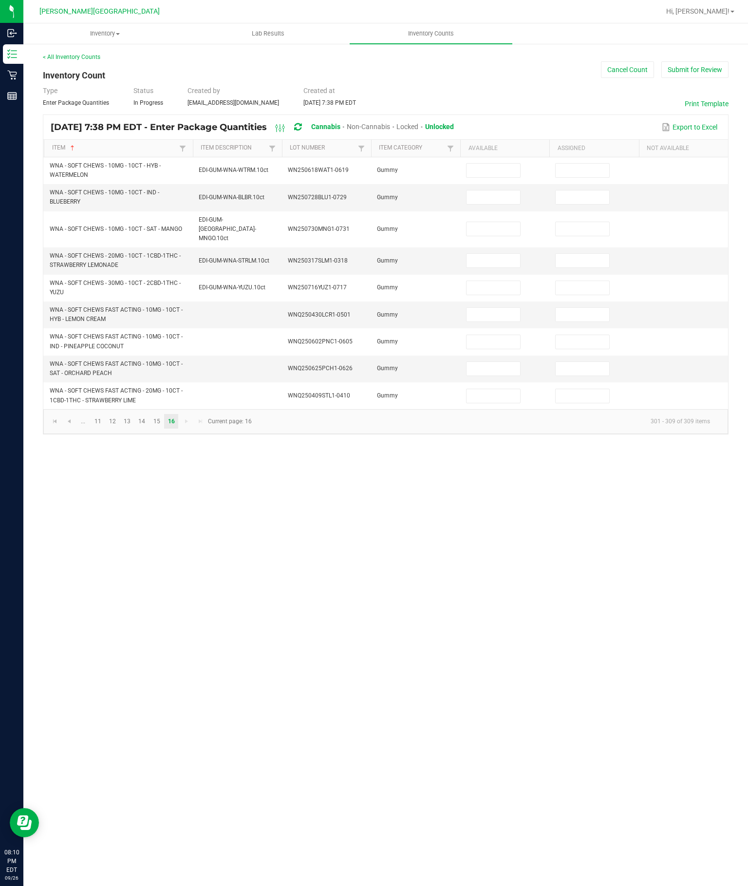
click at [487, 164] on input at bounding box center [492, 171] width 53 height 14
click at [482, 190] on input at bounding box center [492, 197] width 53 height 14
click at [490, 222] on input at bounding box center [492, 229] width 53 height 14
click at [488, 247] on td at bounding box center [504, 260] width 89 height 27
click at [496, 254] on input at bounding box center [492, 261] width 53 height 14
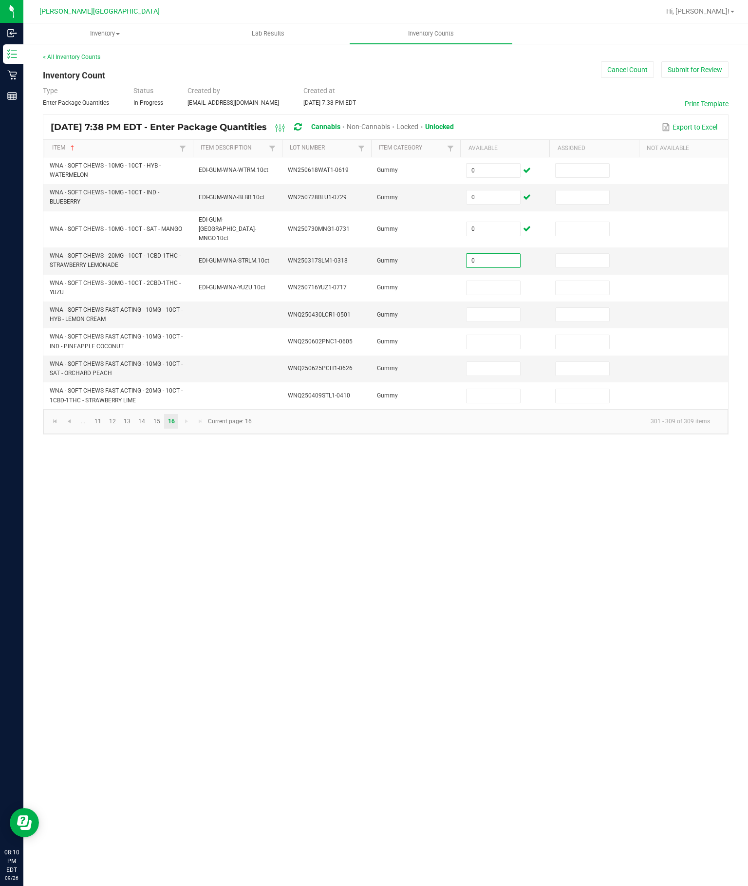
click at [492, 281] on input at bounding box center [492, 288] width 53 height 14
click at [496, 308] on input at bounding box center [492, 315] width 53 height 14
click at [496, 335] on input at bounding box center [492, 342] width 53 height 14
click at [495, 362] on input at bounding box center [492, 369] width 53 height 14
click at [493, 389] on input at bounding box center [492, 396] width 53 height 14
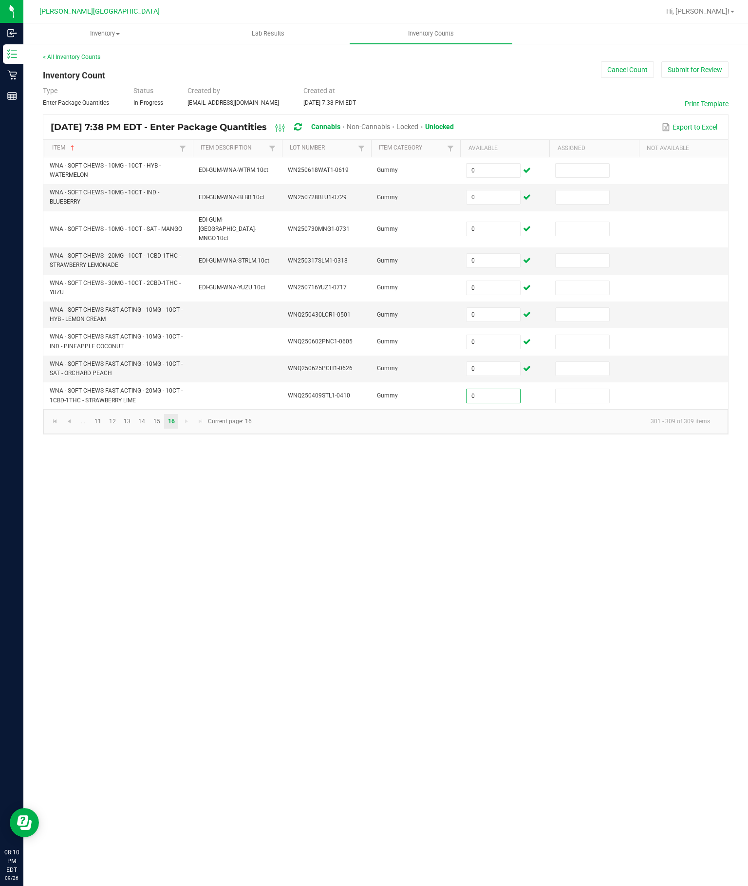
click at [572, 510] on div "Inventory All packages All inventory Waste log Create inventory Lab Results Inv…" at bounding box center [385, 454] width 724 height 862
click at [164, 421] on link "15" at bounding box center [156, 421] width 14 height 15
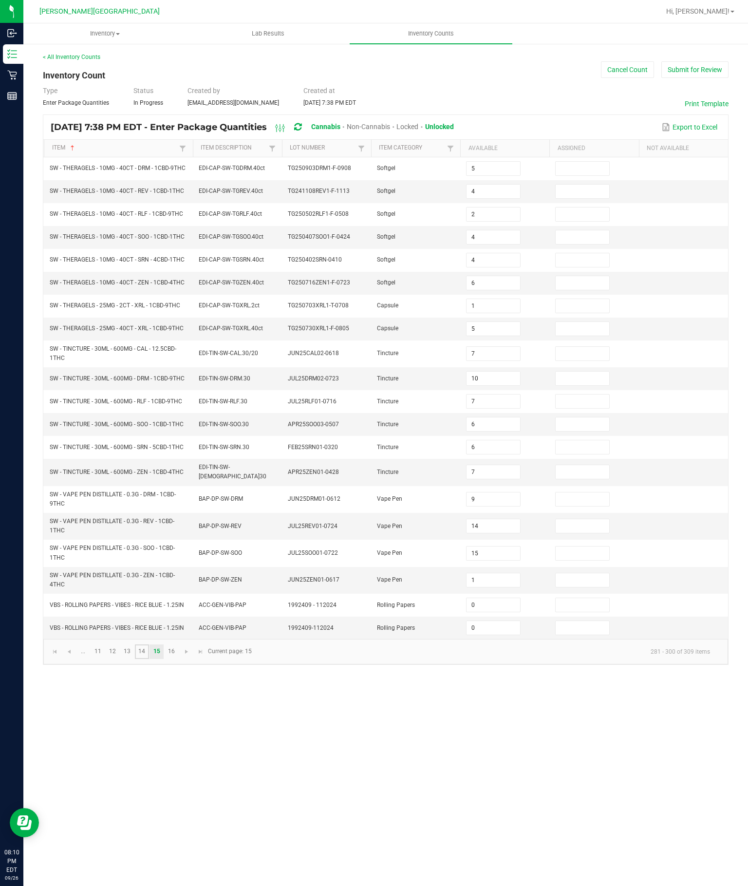
click at [149, 659] on link "14" at bounding box center [142, 651] width 14 height 15
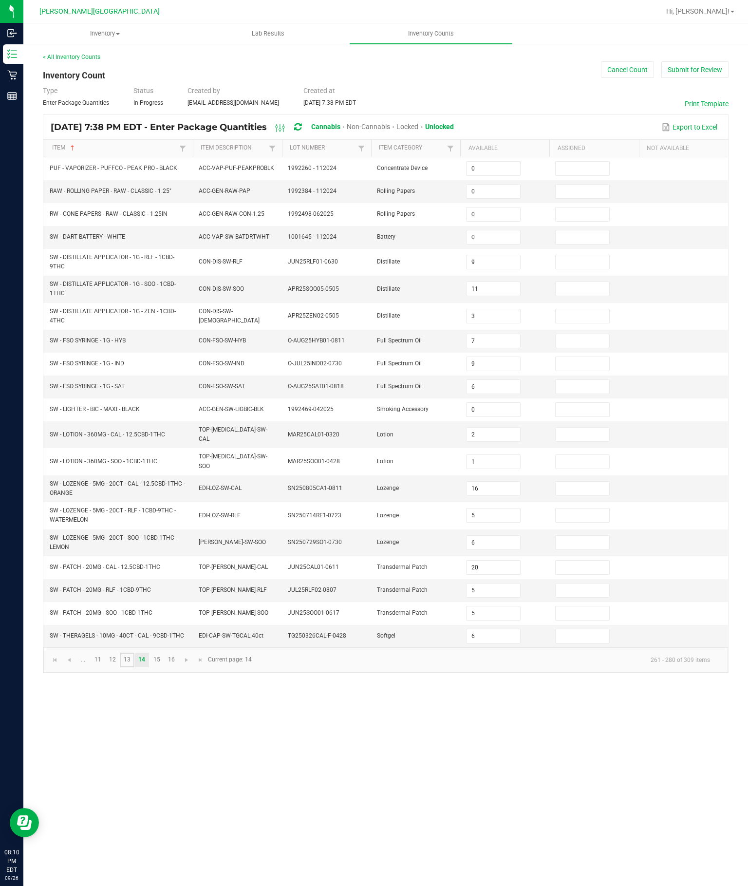
click at [134, 667] on link "13" at bounding box center [127, 659] width 14 height 15
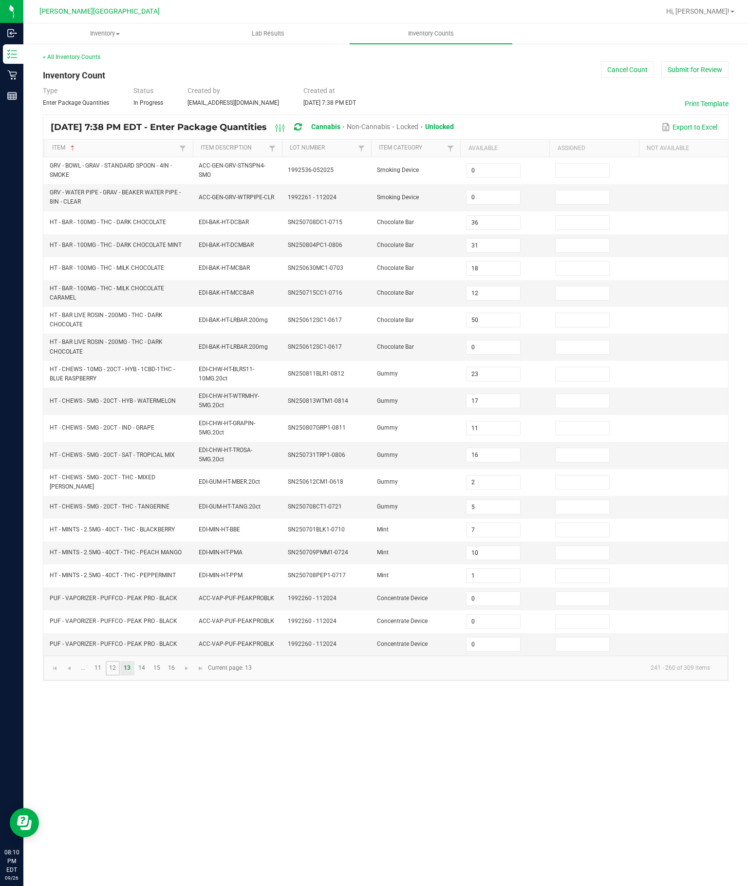
click at [120, 675] on link "12" at bounding box center [113, 668] width 14 height 15
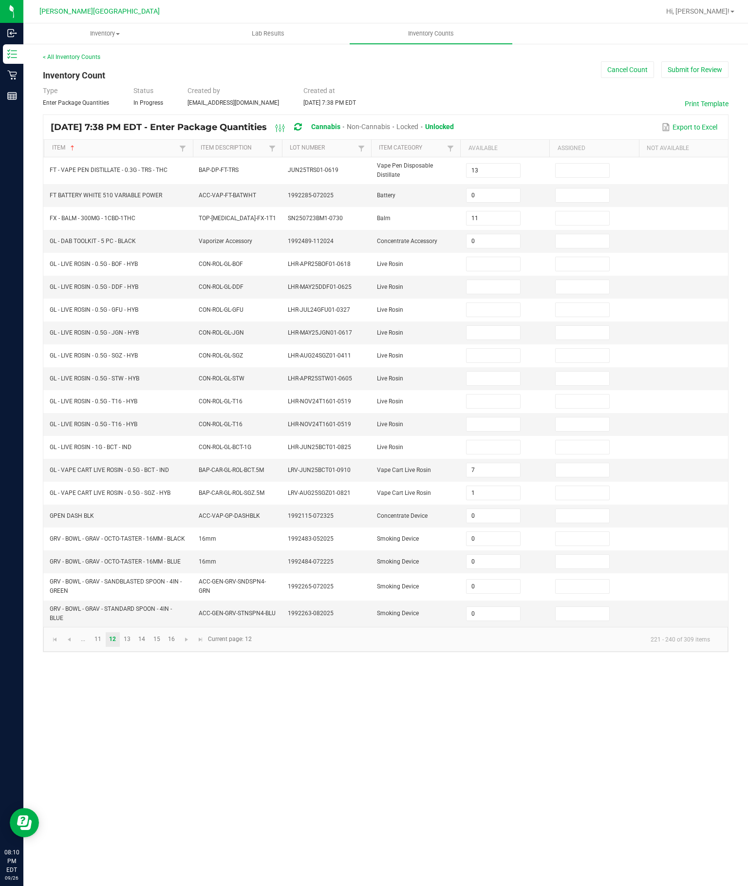
click at [496, 257] on input at bounding box center [492, 264] width 53 height 14
click at [502, 280] on input at bounding box center [492, 287] width 53 height 14
click at [496, 303] on input at bounding box center [492, 310] width 53 height 14
click at [486, 326] on input at bounding box center [492, 333] width 53 height 14
click at [501, 349] on input at bounding box center [492, 356] width 53 height 14
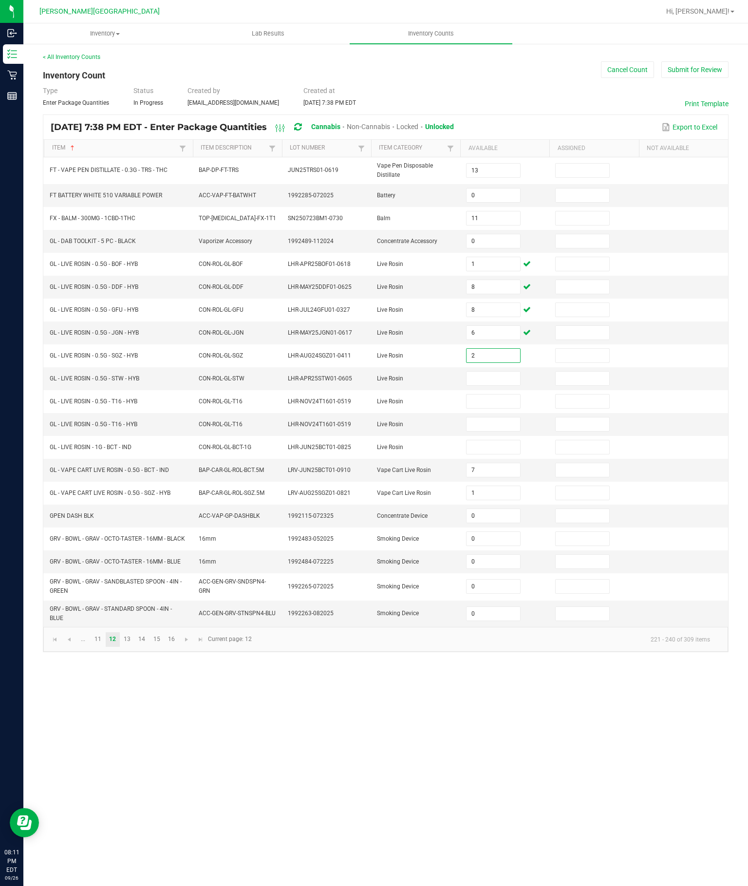
click at [491, 371] on input at bounding box center [492, 378] width 53 height 14
click at [483, 394] on input at bounding box center [492, 401] width 53 height 14
click at [500, 420] on input at bounding box center [492, 424] width 53 height 14
click at [500, 452] on input at bounding box center [492, 447] width 53 height 14
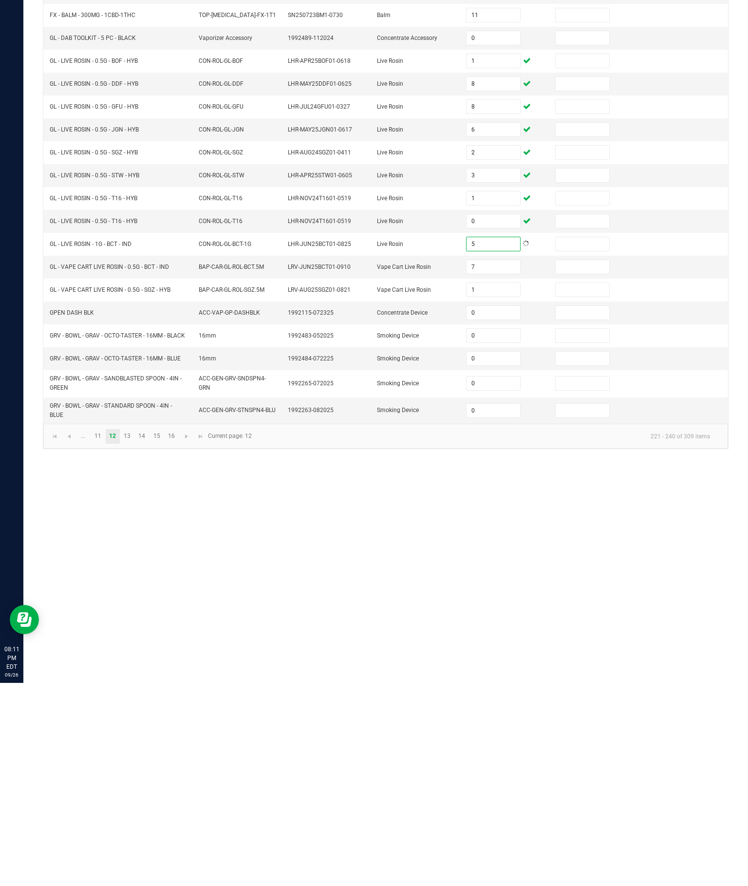
click at [396, 528] on div "Inventory All packages All inventory Waste log Create inventory Lab Results Inv…" at bounding box center [385, 454] width 724 height 862
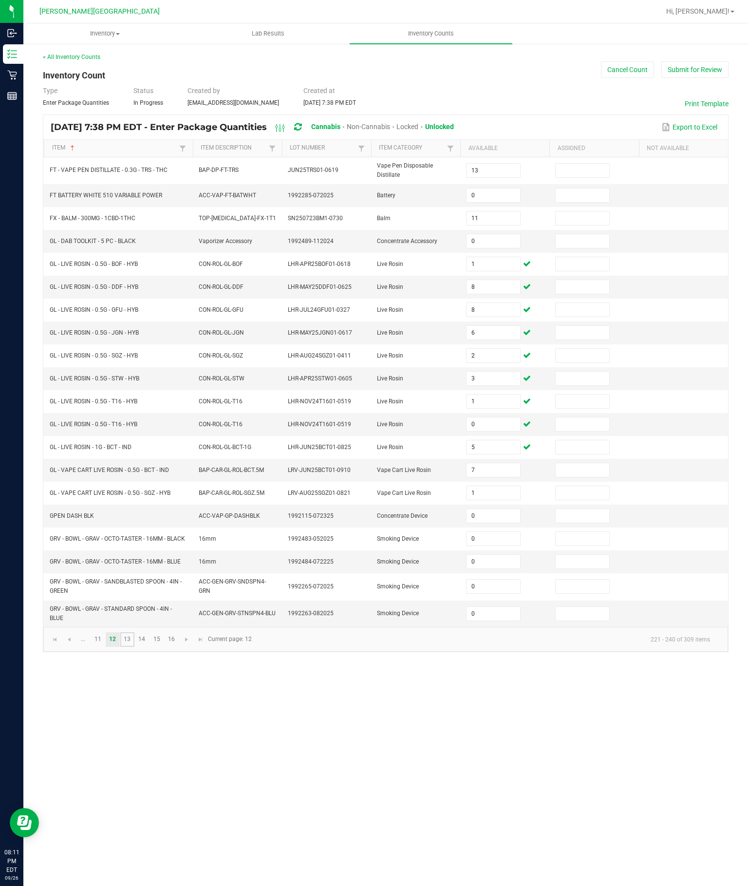
click at [134, 647] on link "13" at bounding box center [127, 639] width 14 height 15
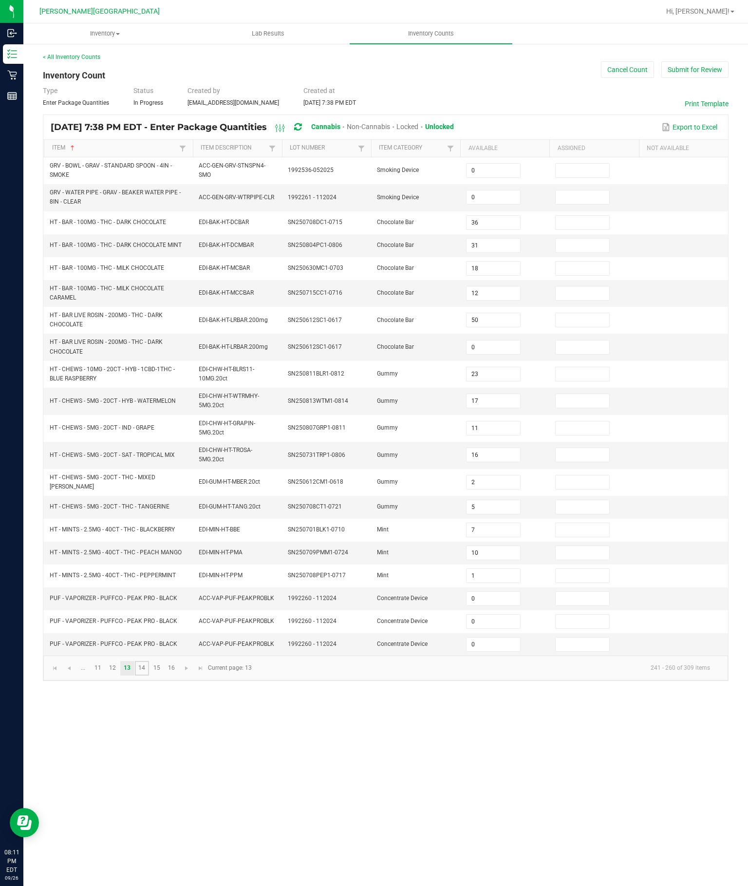
click at [149, 675] on link "14" at bounding box center [142, 668] width 14 height 15
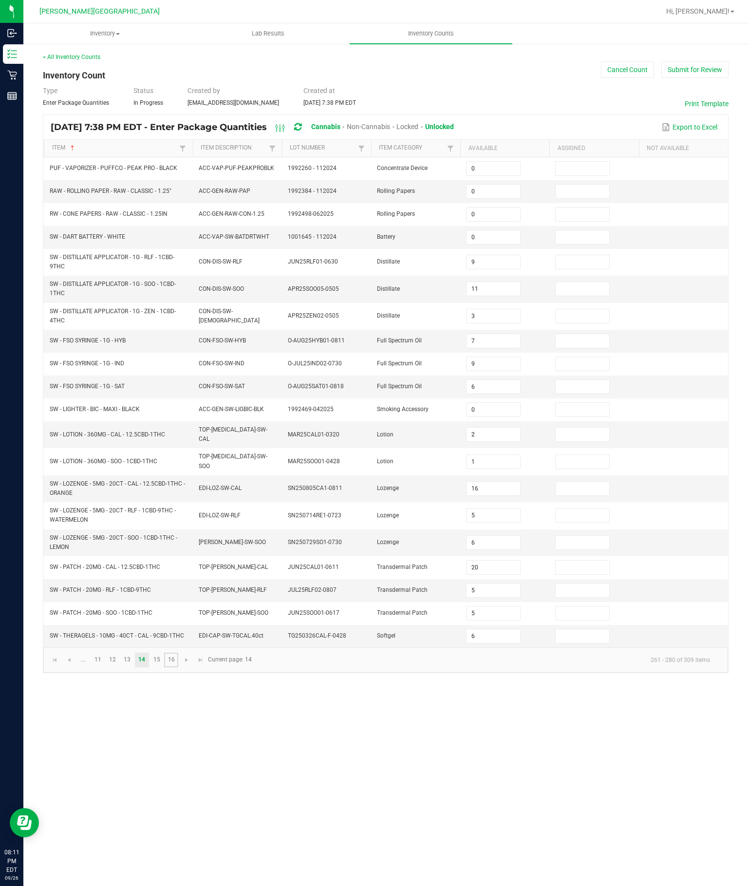
click at [176, 667] on link "16" at bounding box center [171, 659] width 14 height 15
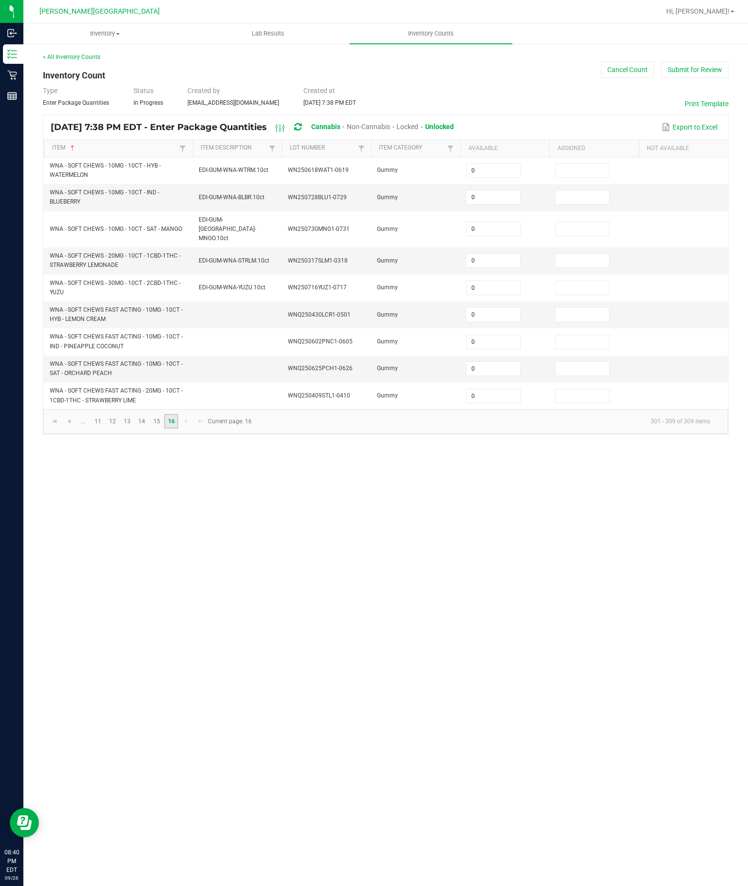
scroll to position [5, 0]
click at [427, 43] on uib-tab-heading "Inventory Counts" at bounding box center [431, 33] width 163 height 20
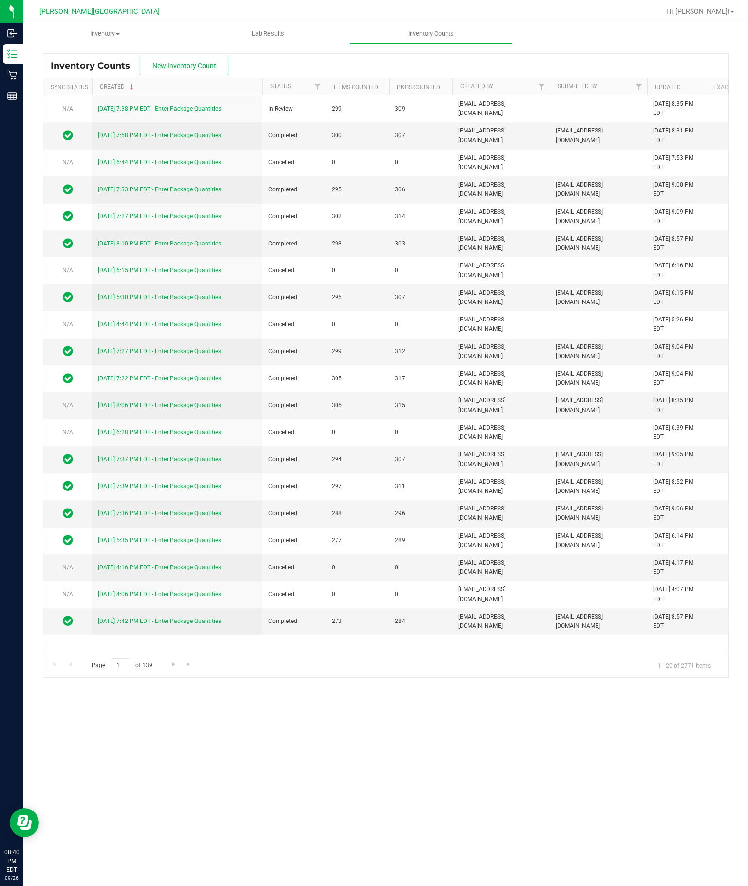
click at [144, 112] on link "[DATE] 7:38 PM EDT - Enter Package Quantities" at bounding box center [159, 108] width 123 height 7
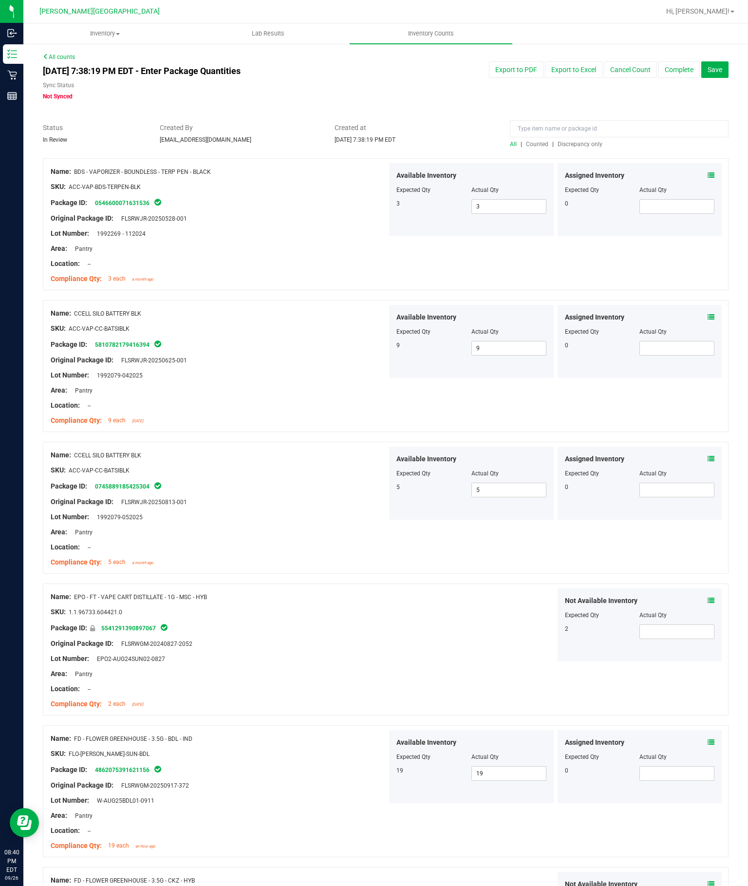
click at [584, 145] on span "Discrepancy only" at bounding box center [579, 144] width 45 height 7
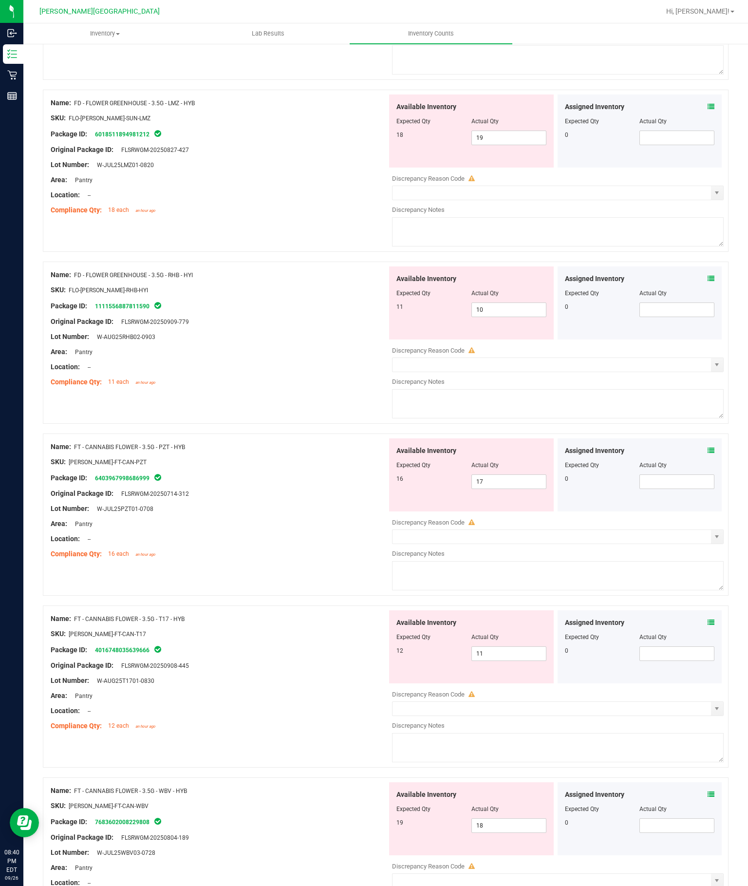
scroll to position [240, 0]
click at [516, 132] on input "19" at bounding box center [509, 138] width 74 height 14
click at [318, 331] on div "Name: FD - FLOWER GREENHOUSE - 3.5G - RHB - HYI SKU: FLO-[PERSON_NAME]-RHB-HYI …" at bounding box center [219, 329] width 336 height 124
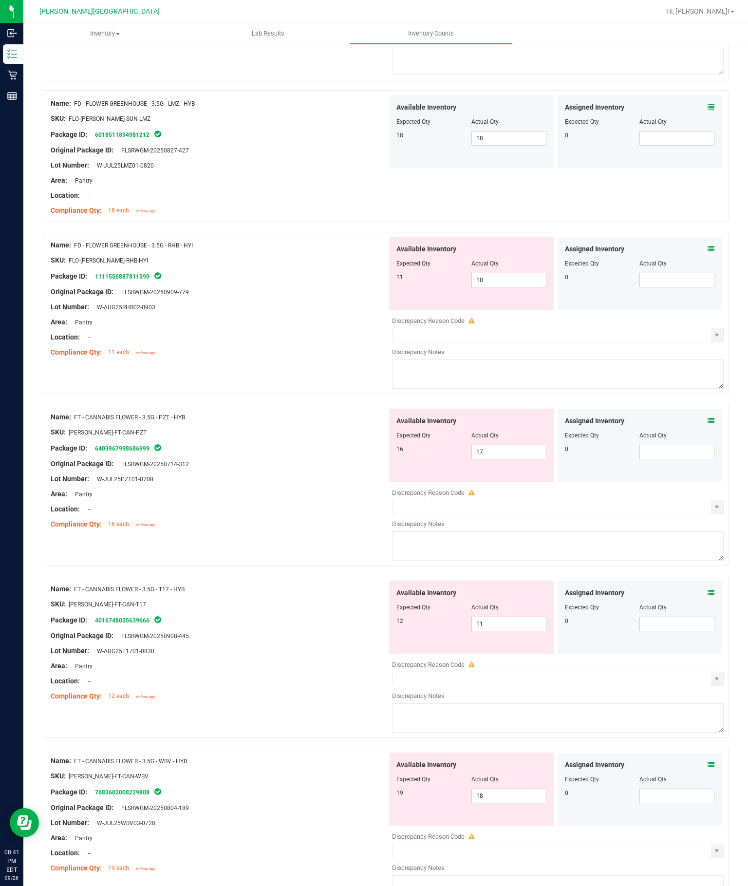
click at [506, 282] on input "10" at bounding box center [509, 280] width 74 height 14
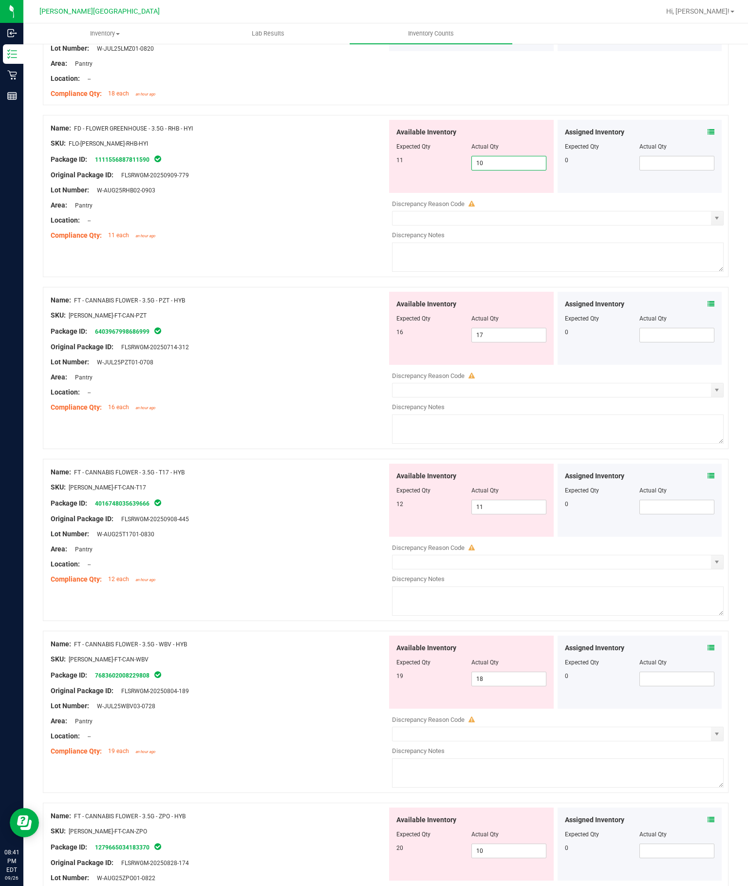
scroll to position [387, 0]
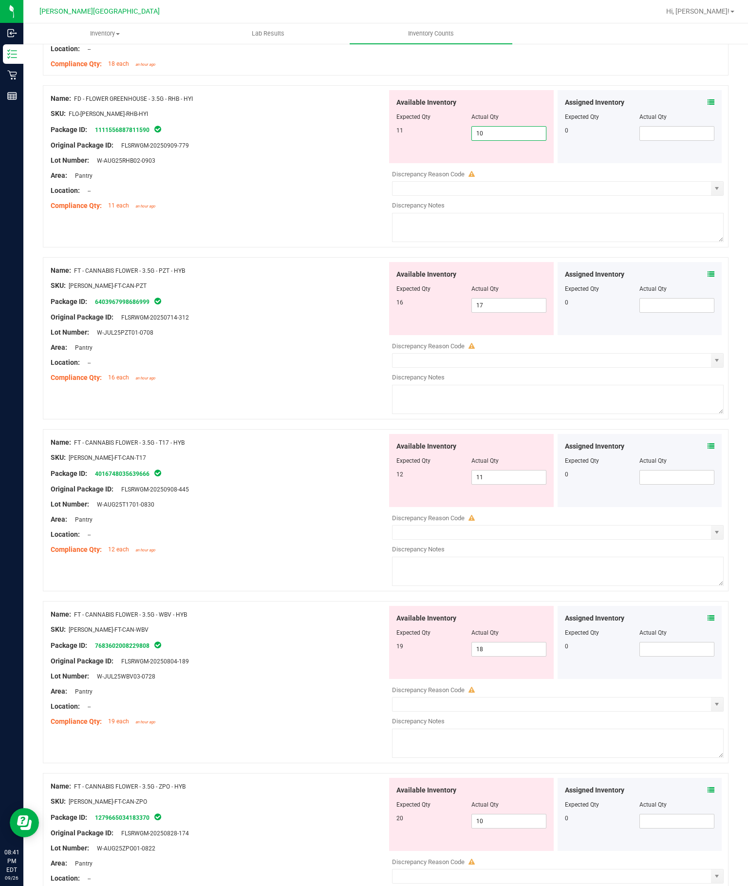
click at [518, 304] on input "17" at bounding box center [509, 305] width 74 height 14
click at [315, 494] on div "Name: FT - CANNABIS FLOWER - 3.5G - T17 - HYB SKU: [PERSON_NAME]-FT-CAN-T17 Pac…" at bounding box center [219, 496] width 336 height 124
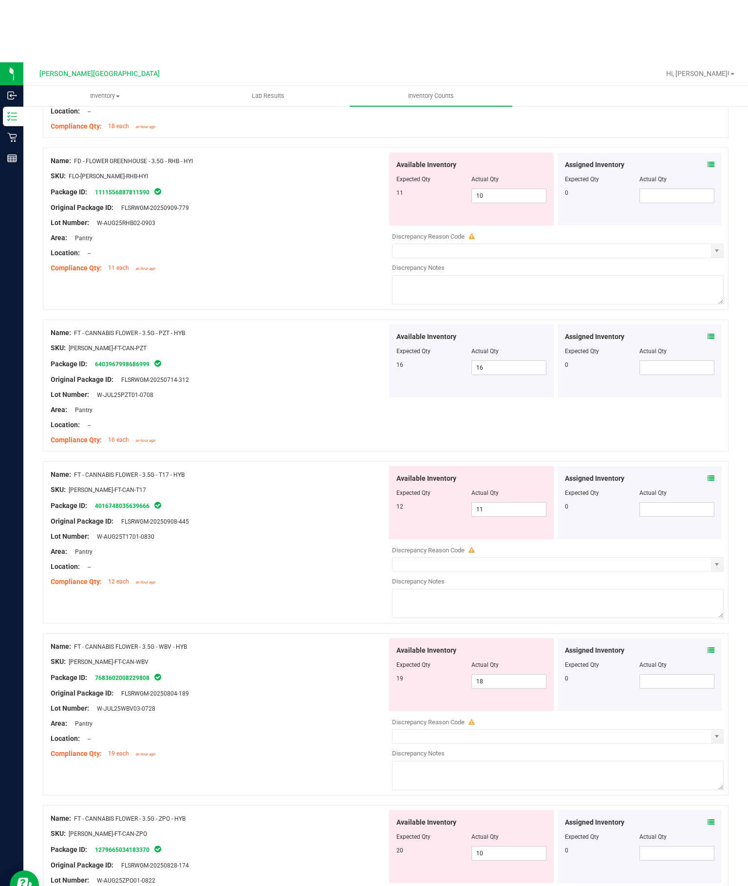
scroll to position [0, 0]
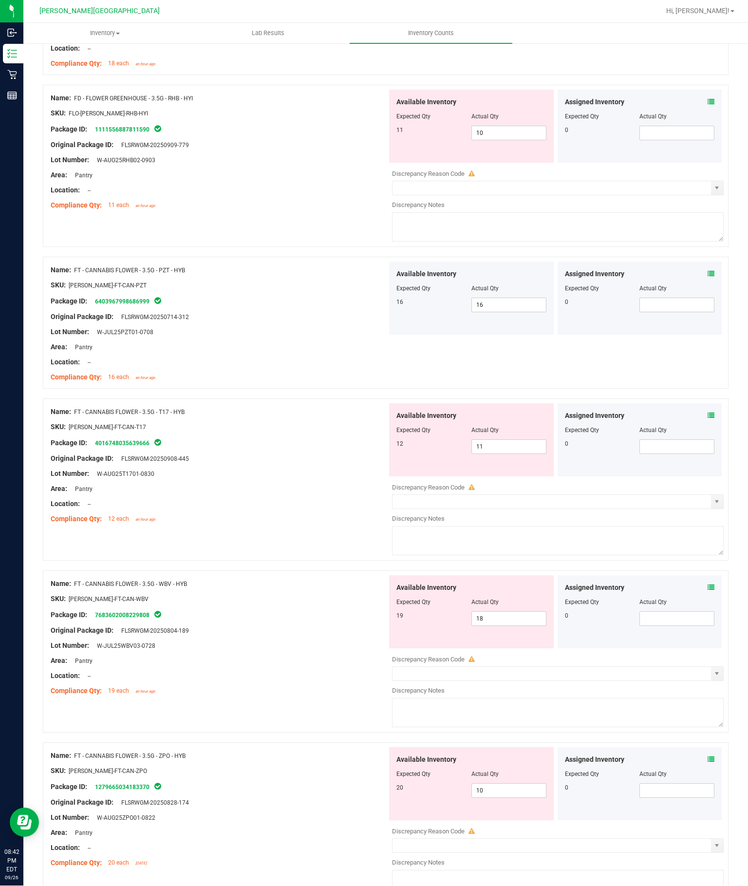
click at [312, 472] on div "Lot Number: W-AUG25T1701-0830" at bounding box center [219, 474] width 336 height 10
click at [522, 454] on input "11" at bounding box center [509, 447] width 74 height 14
click at [312, 490] on div "Area: Pantry" at bounding box center [219, 489] width 336 height 10
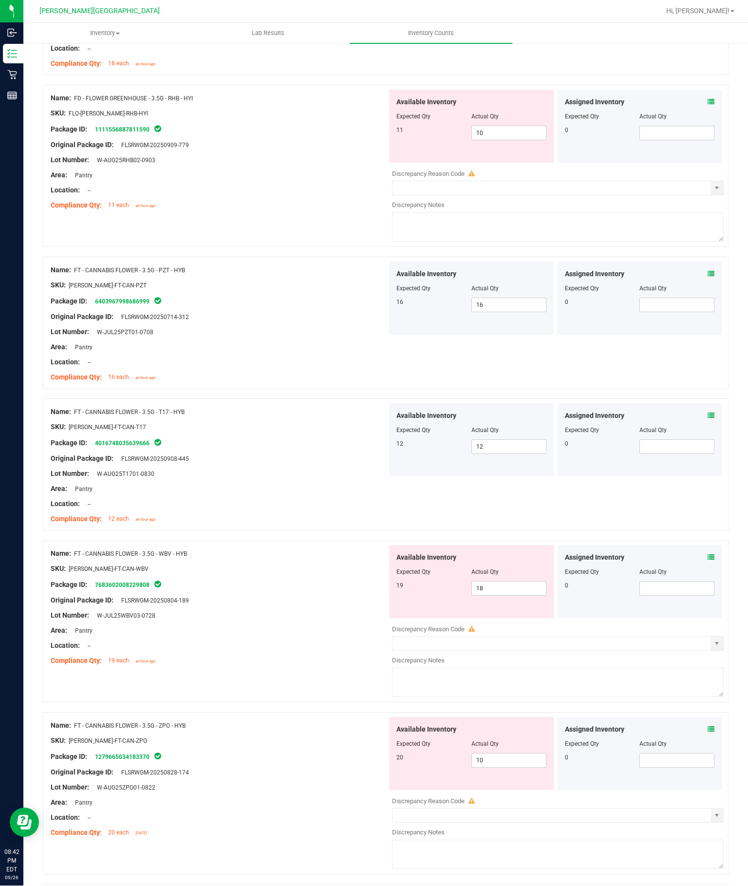
click at [519, 594] on input "18" at bounding box center [509, 589] width 74 height 14
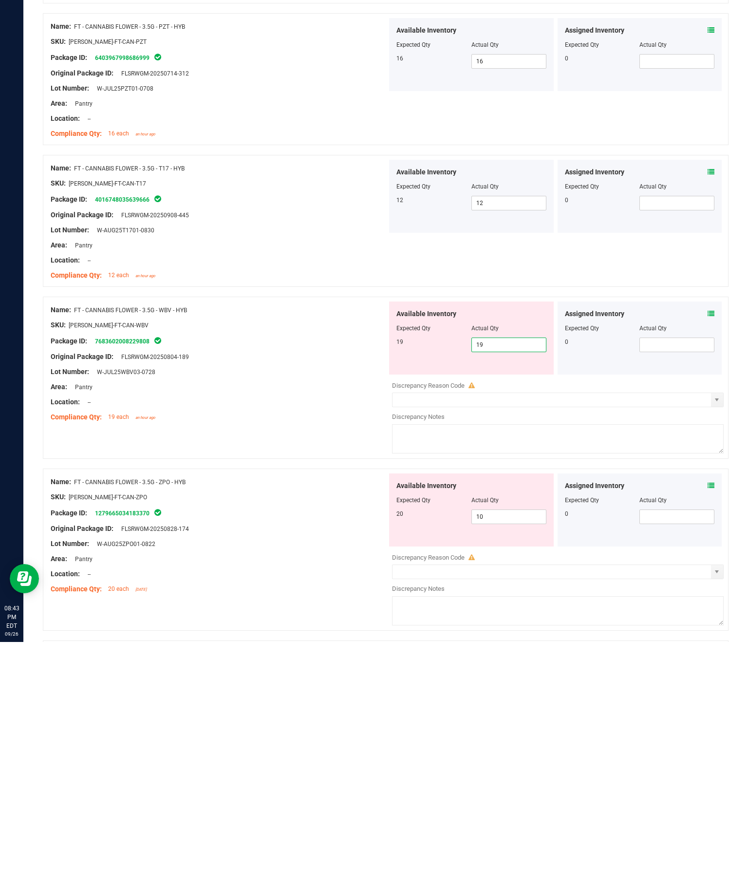
click at [320, 717] on div "Name: FT - CANNABIS FLOWER - 3.5G - ZPO - HYB SKU: [PERSON_NAME]-FT-CAN-ZPO Pac…" at bounding box center [219, 779] width 336 height 124
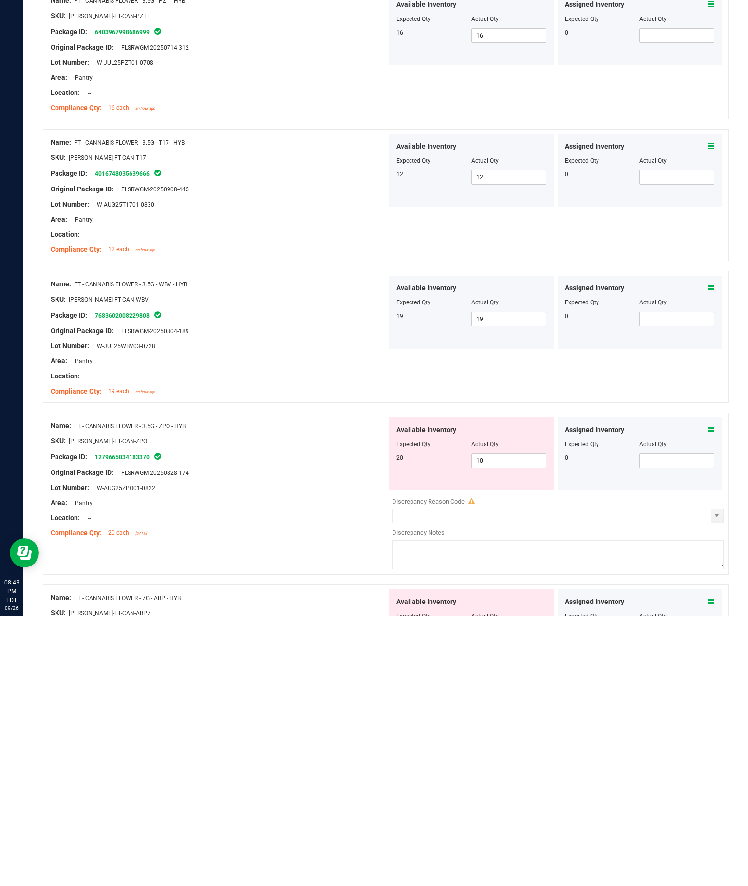
click at [515, 723] on input "10" at bounding box center [509, 730] width 74 height 14
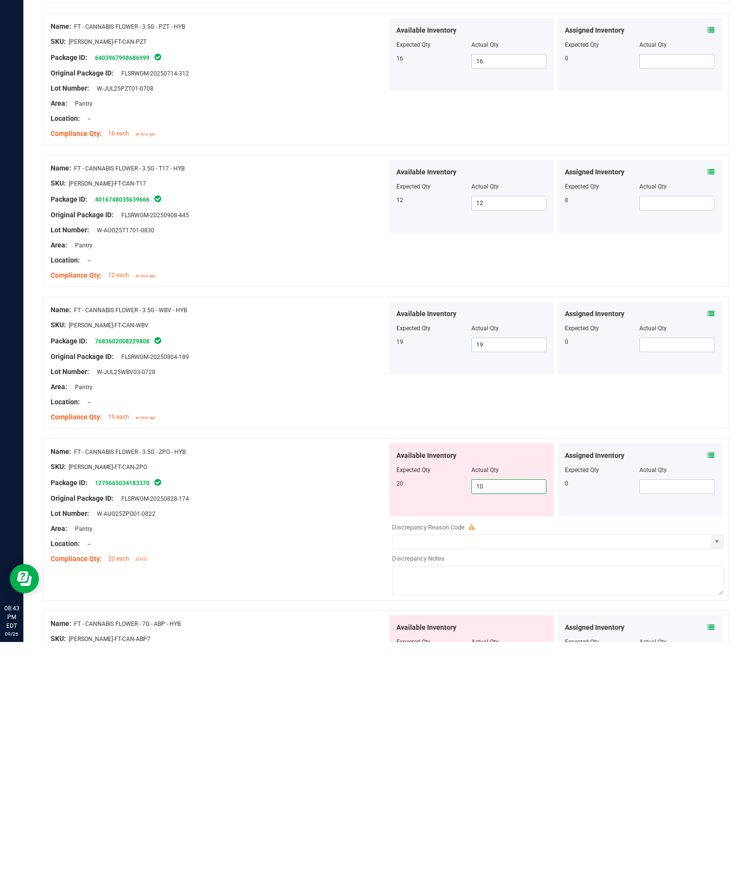
scroll to position [416, 0]
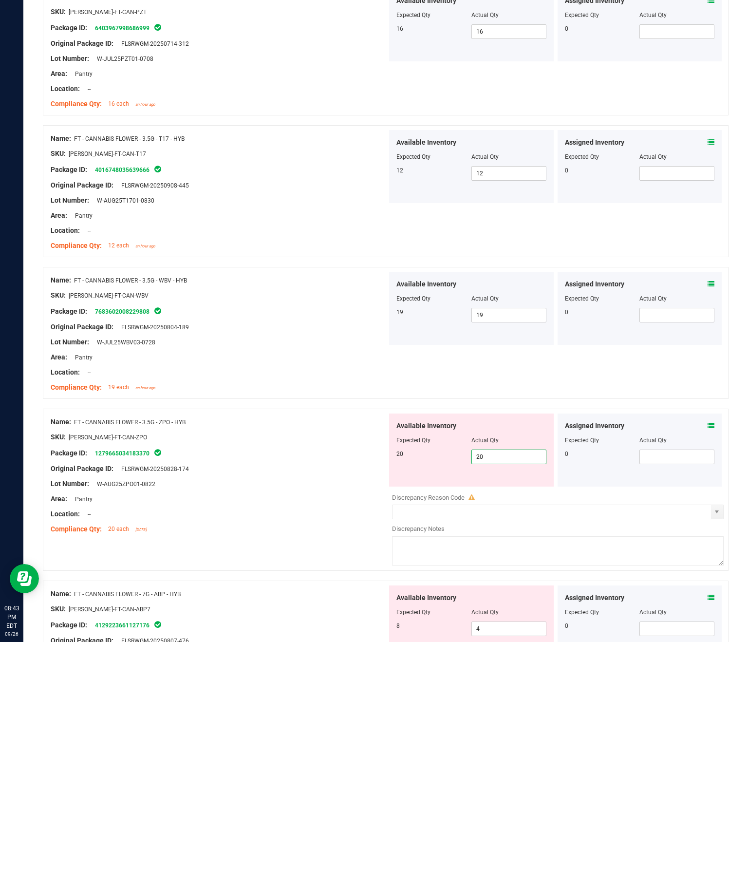
click at [296, 829] on div "Name: FT - CANNABIS FLOWER - 7G - ABP - HYB SKU: [PERSON_NAME]-FT-CAN-ABP7 Pack…" at bounding box center [219, 891] width 336 height 124
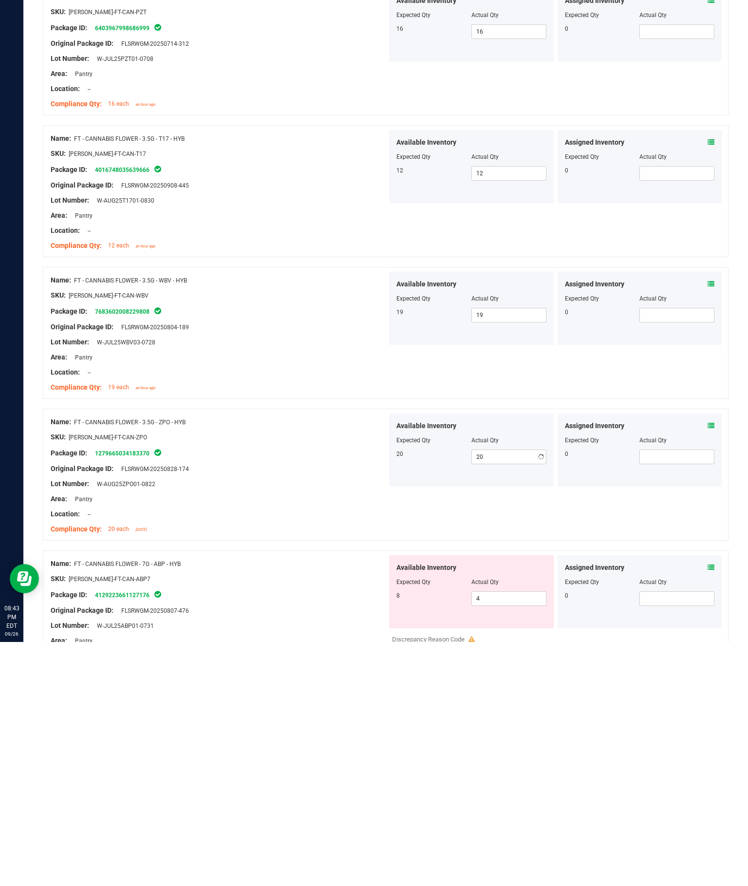
scroll to position [0, 0]
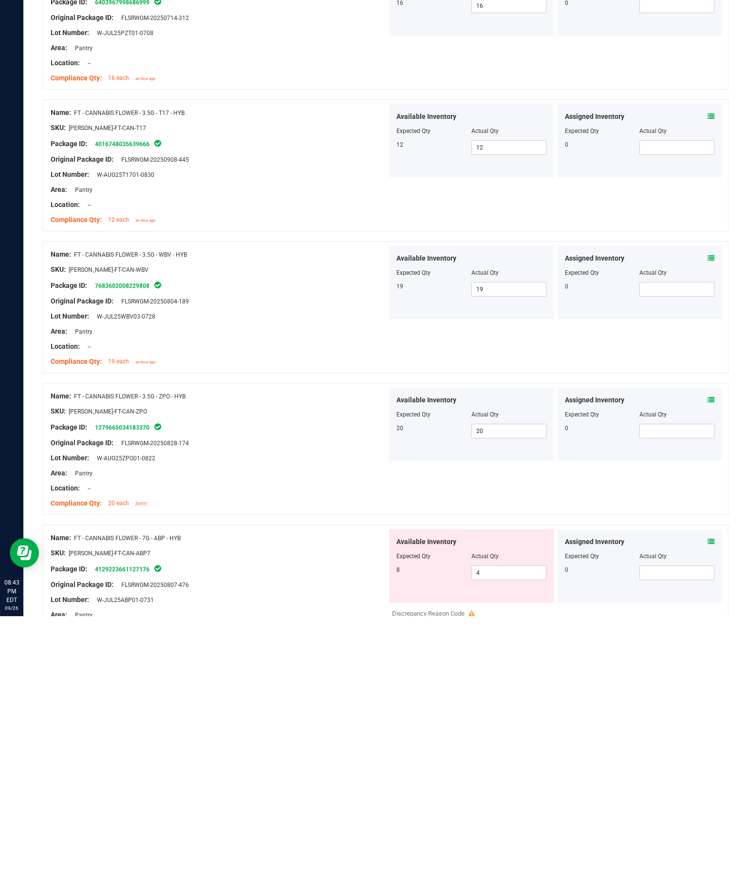
click at [511, 835] on input "4" at bounding box center [509, 842] width 74 height 14
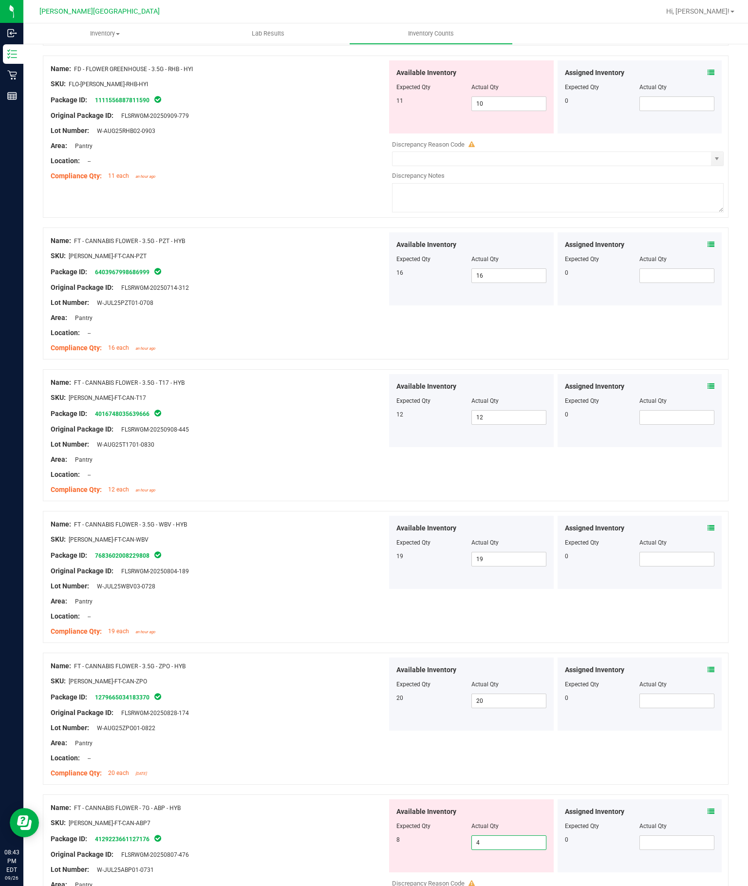
scroll to position [26, 0]
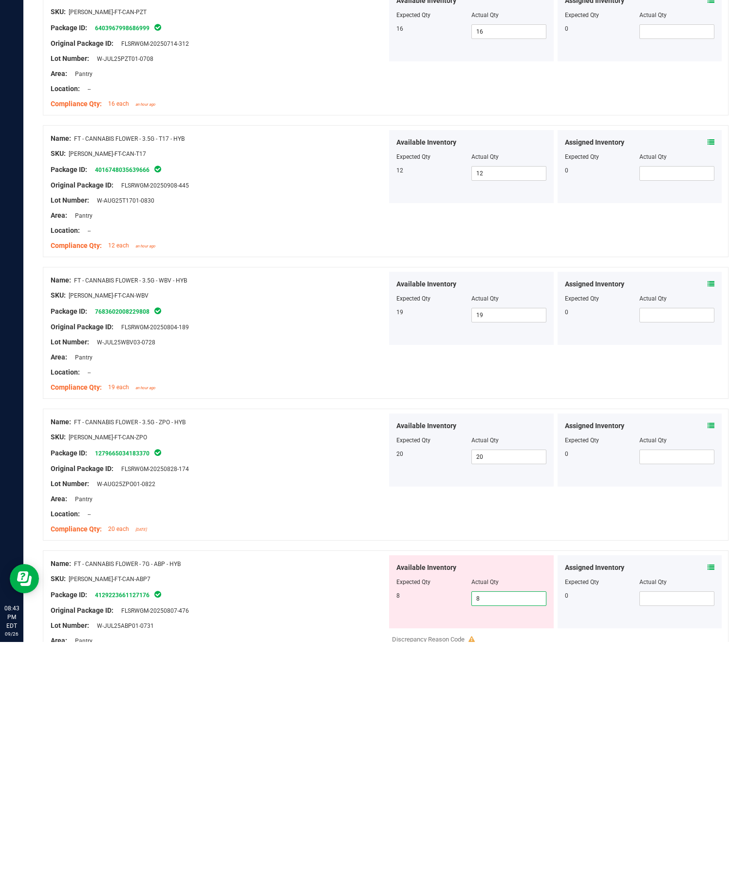
click at [308, 828] on div at bounding box center [219, 830] width 336 height 5
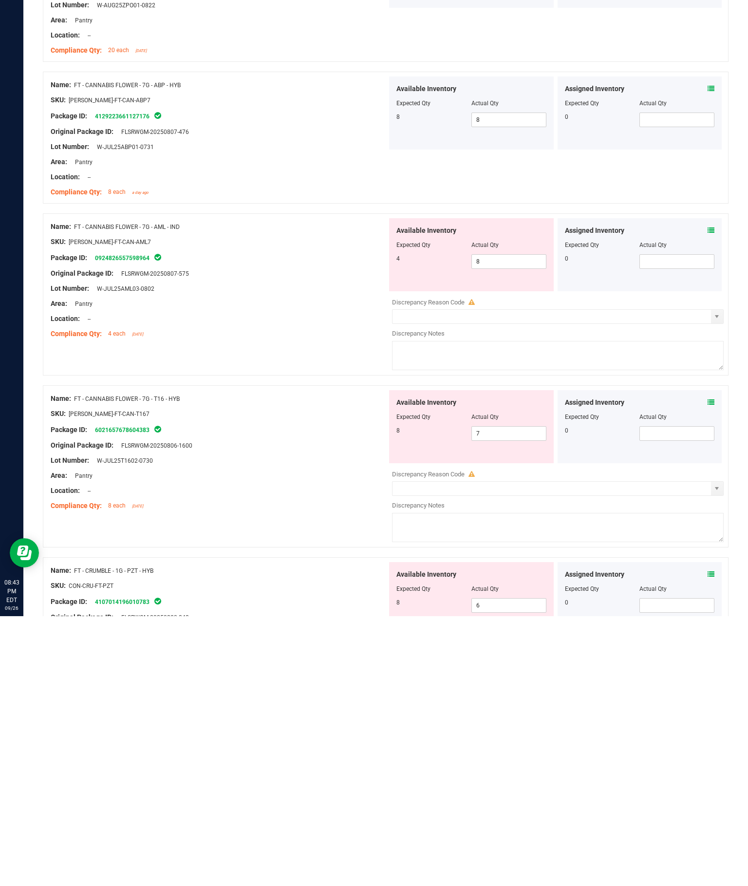
scroll to position [889, 0]
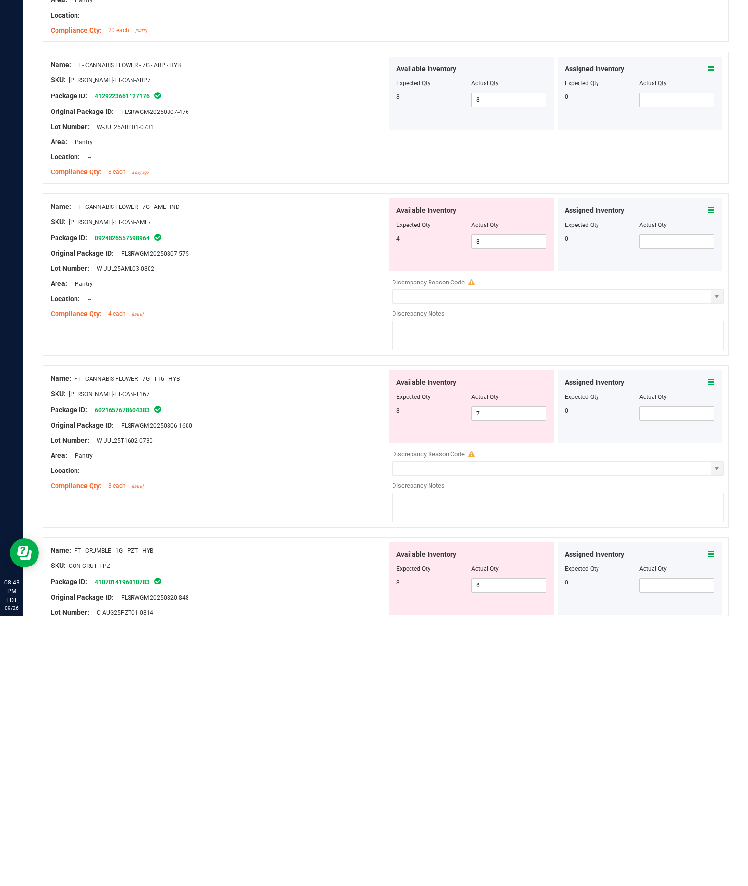
click at [507, 504] on input "8" at bounding box center [509, 511] width 74 height 14
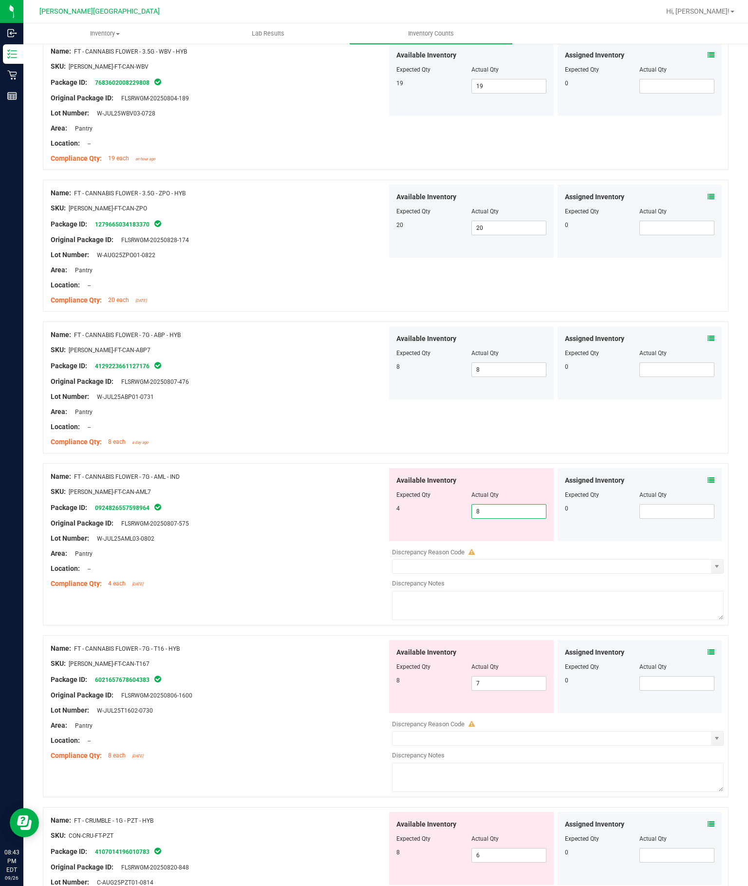
scroll to position [26, 0]
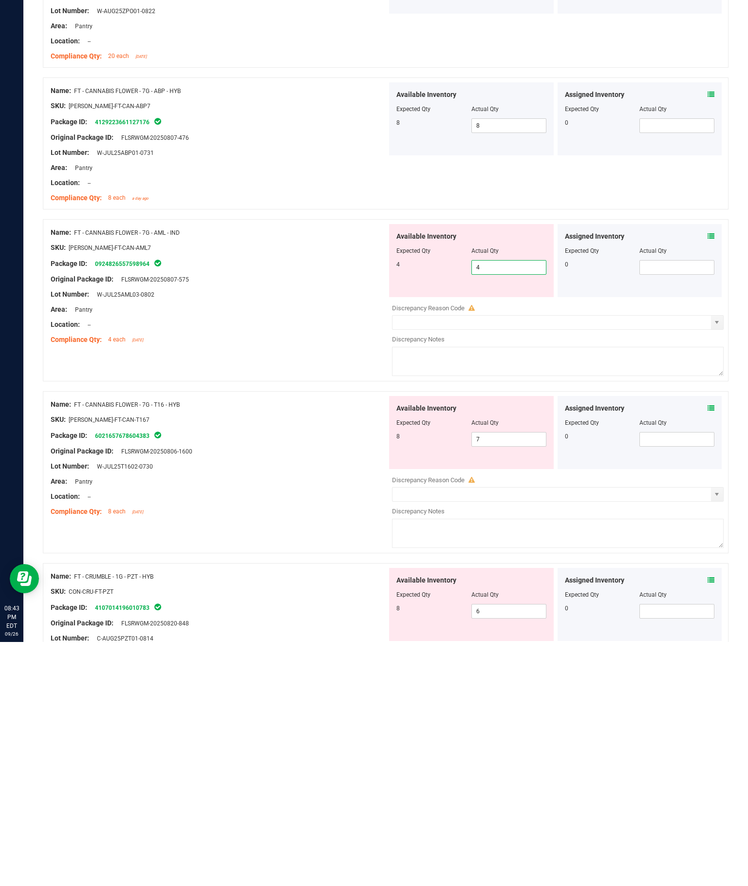
click at [315, 640] on div "Name: FT - CANNABIS FLOWER - 7G - T16 - HYB SKU: [PERSON_NAME]-FT-CAN-T167 Pack…" at bounding box center [219, 702] width 336 height 124
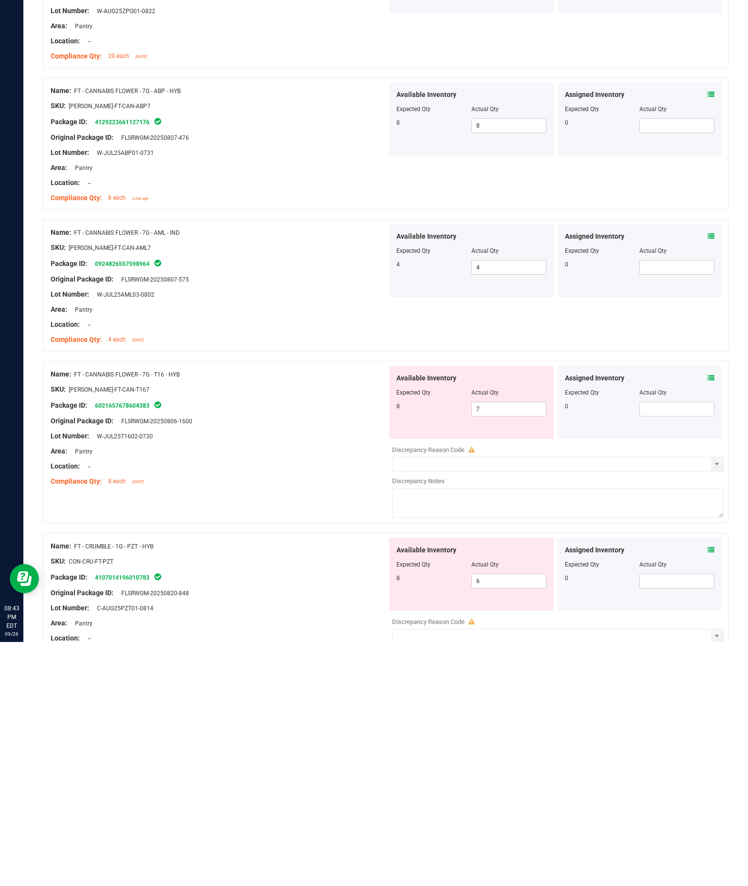
scroll to position [0, 0]
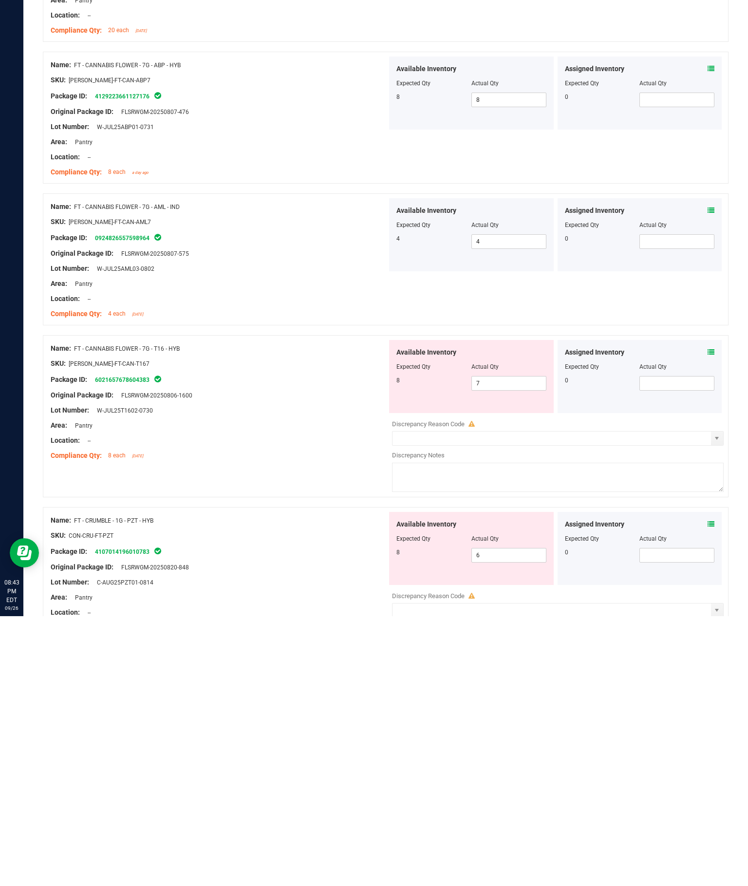
click at [513, 646] on input "7" at bounding box center [509, 653] width 74 height 14
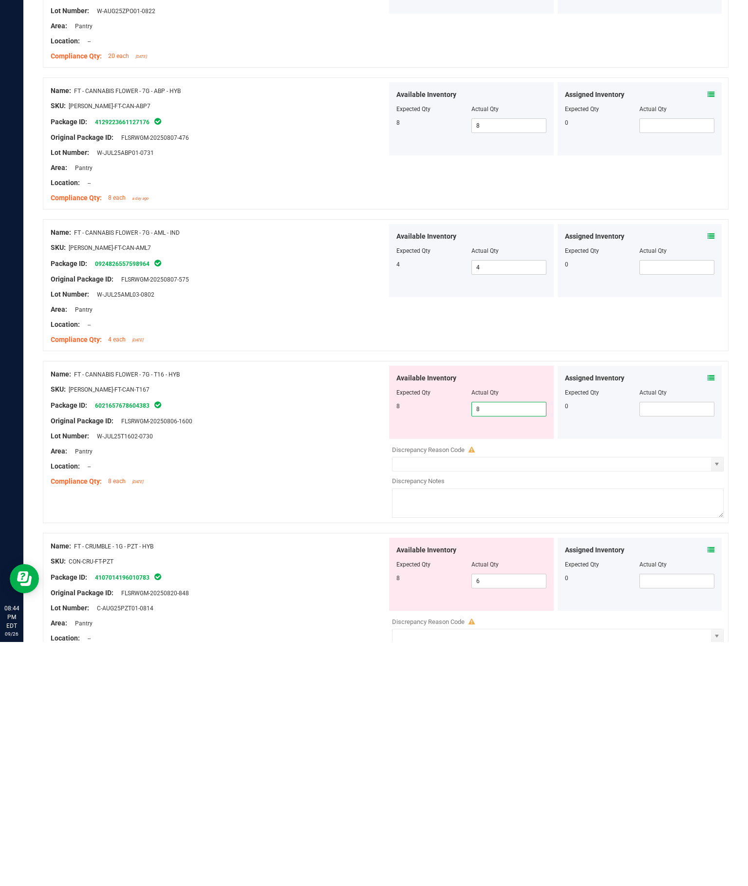
click at [285, 781] on div "Name: FT - CRUMBLE - 1G - PZT - HYB SKU: CON-CRU-FT-PZT Package ID: 41070141960…" at bounding box center [219, 843] width 336 height 124
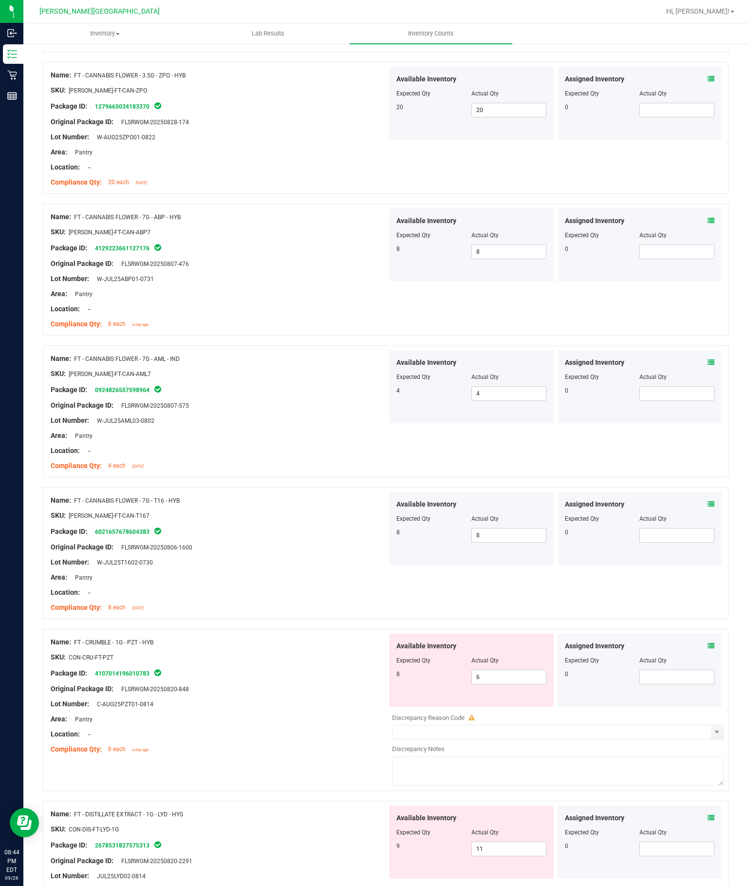
scroll to position [1026, 0]
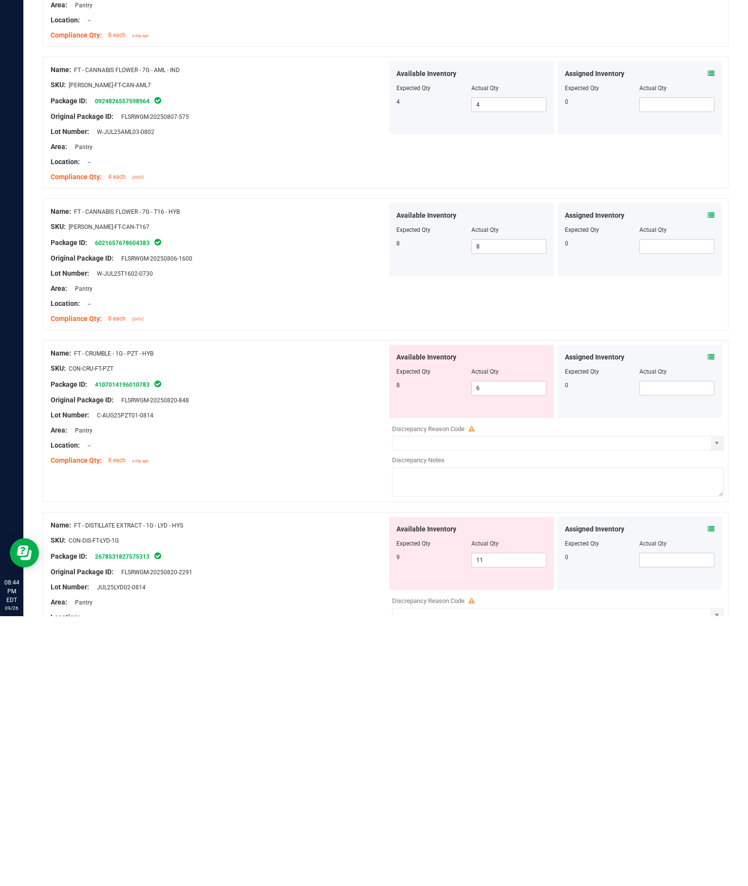
click at [519, 651] on input "6" at bounding box center [509, 658] width 74 height 14
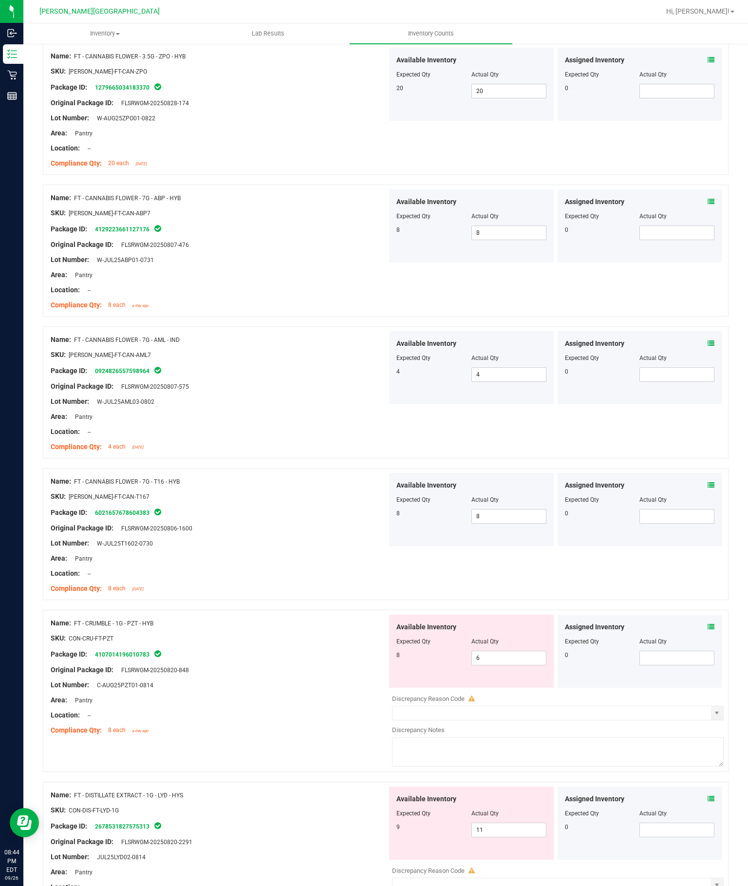
scroll to position [26, 0]
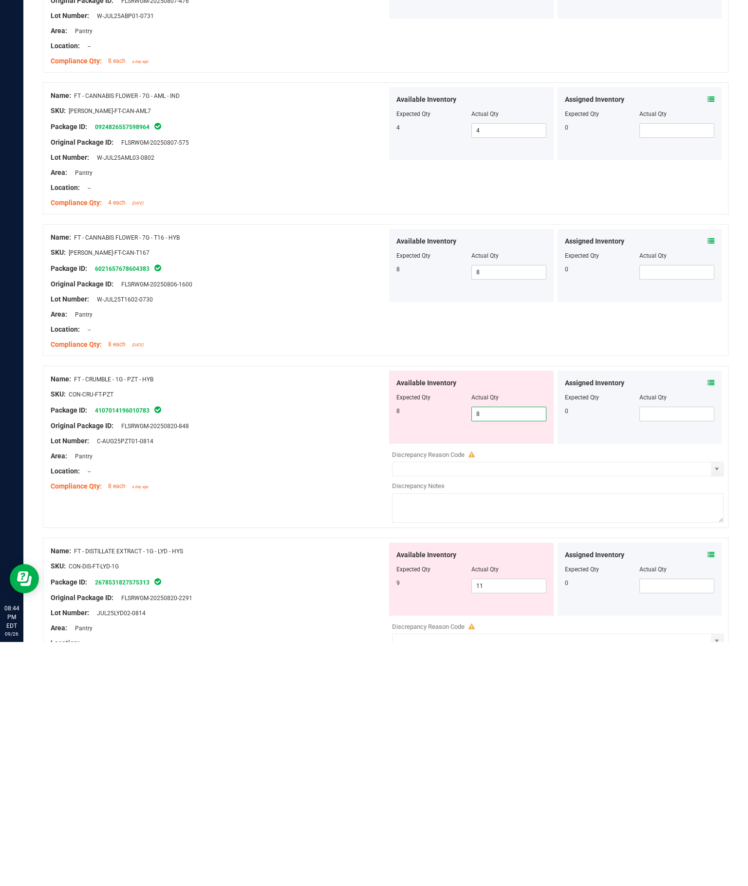
click at [302, 786] on div "Name: FT - DISTILLATE EXTRACT - 1G - LYD - HYS SKU: CON-DIS-FT-LYD-1G Package I…" at bounding box center [219, 848] width 336 height 124
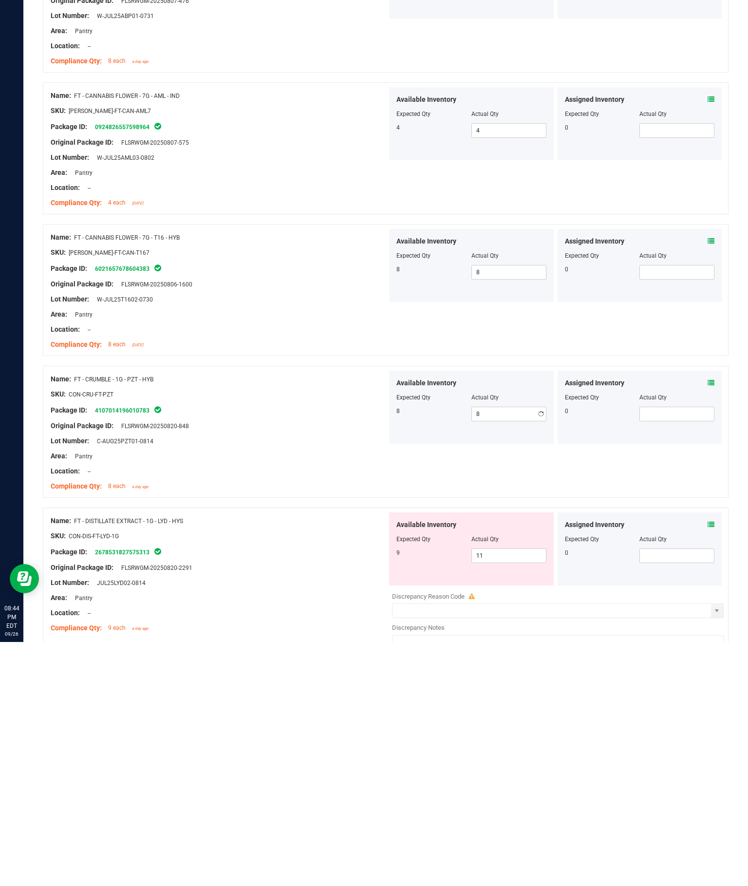
scroll to position [0, 0]
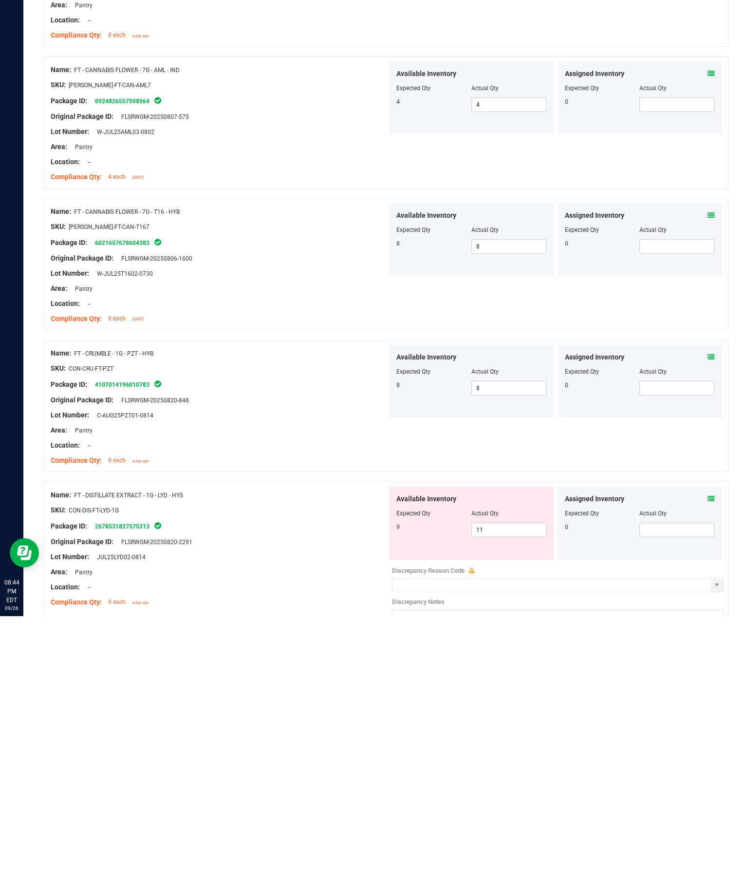
click at [511, 793] on input "11" at bounding box center [509, 800] width 74 height 14
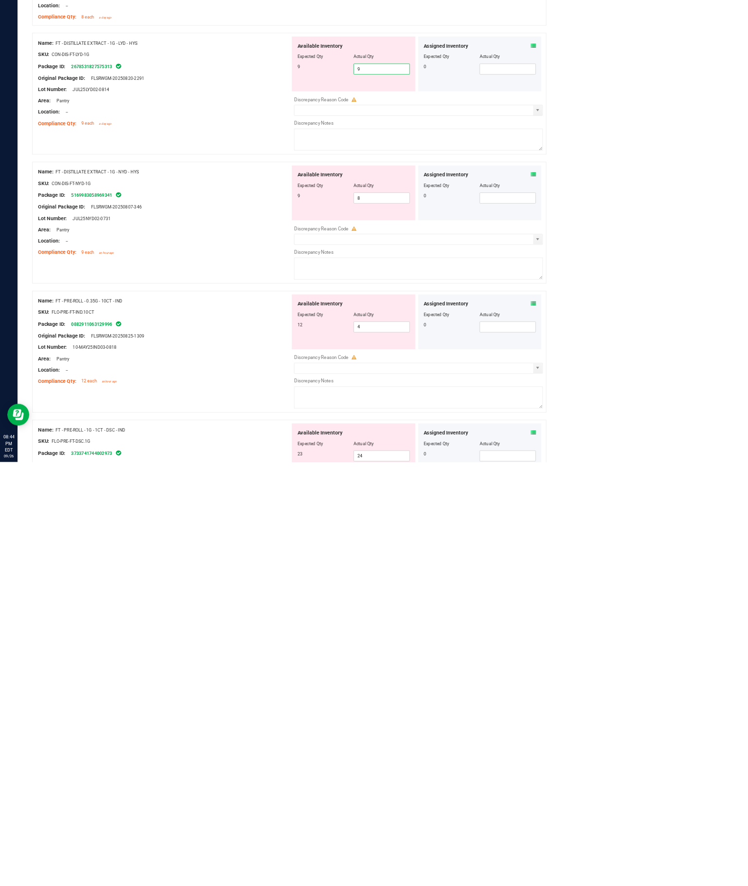
scroll to position [26, 0]
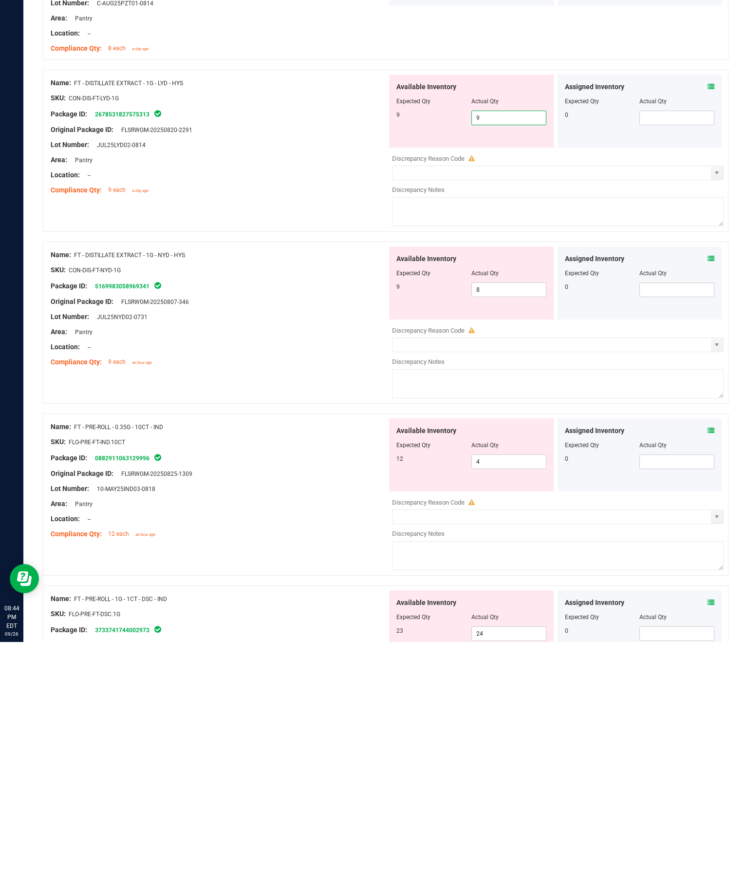
click at [534, 490] on div "Available Inventory Expected Qty Actual Qty 9 8 8" at bounding box center [555, 567] width 336 height 154
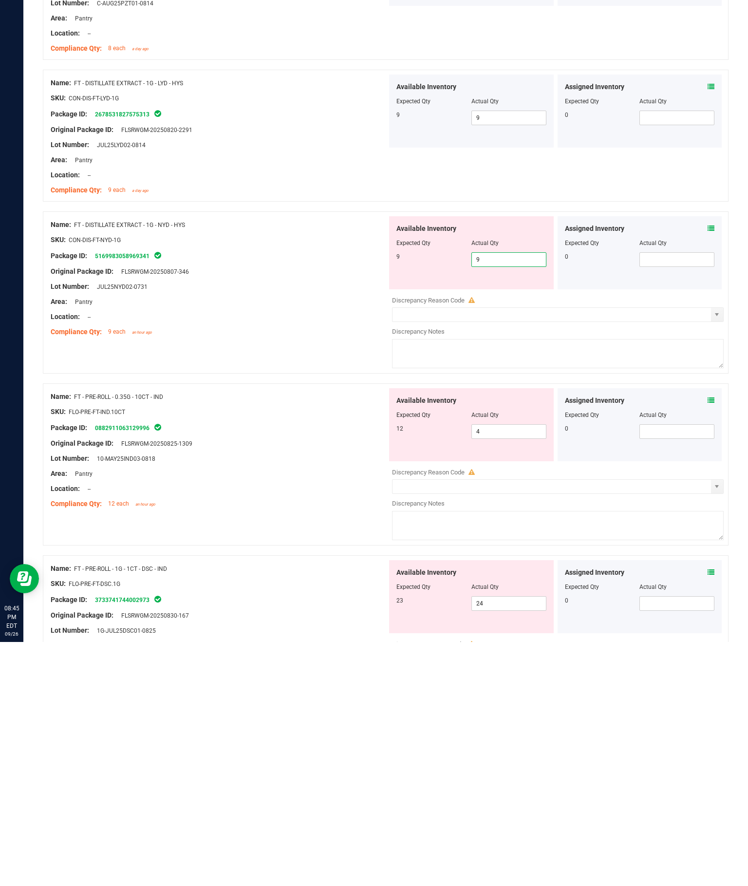
click at [314, 632] on div "Name: FT - PRE-ROLL - 0.35G - 10CT - IND SKU: FLO-PRE-FT-IND.10CT Package ID: 0…" at bounding box center [219, 694] width 336 height 124
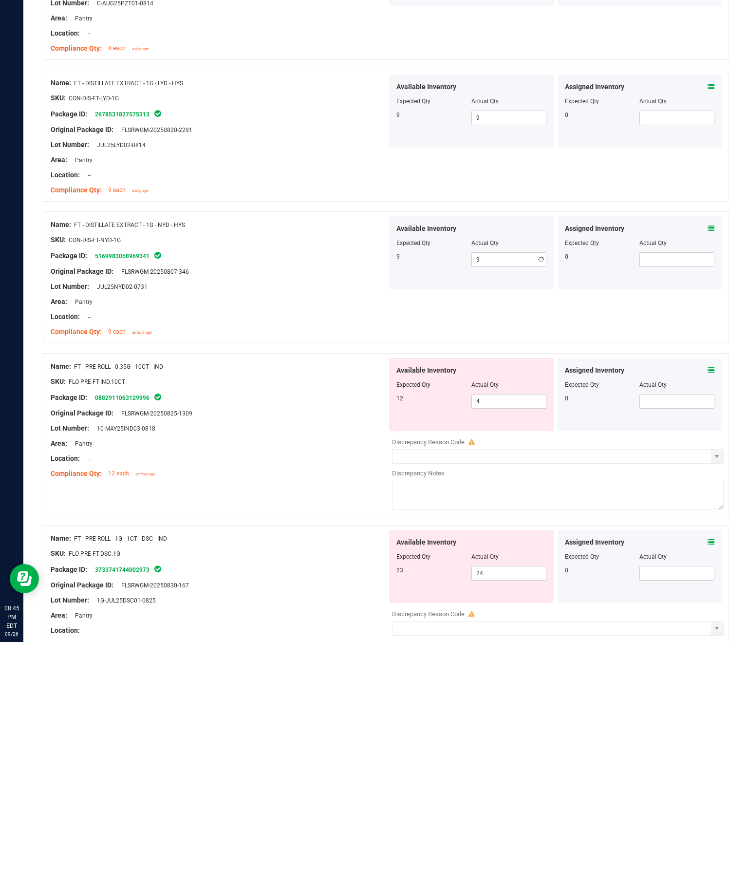
scroll to position [0, 0]
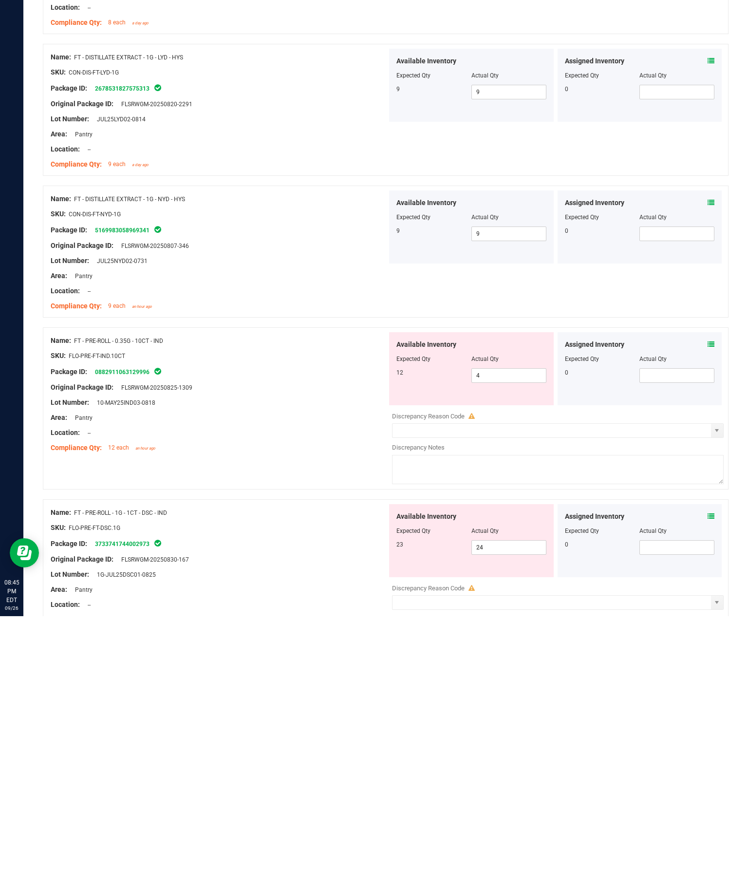
click at [510, 638] on input "4" at bounding box center [509, 645] width 74 height 14
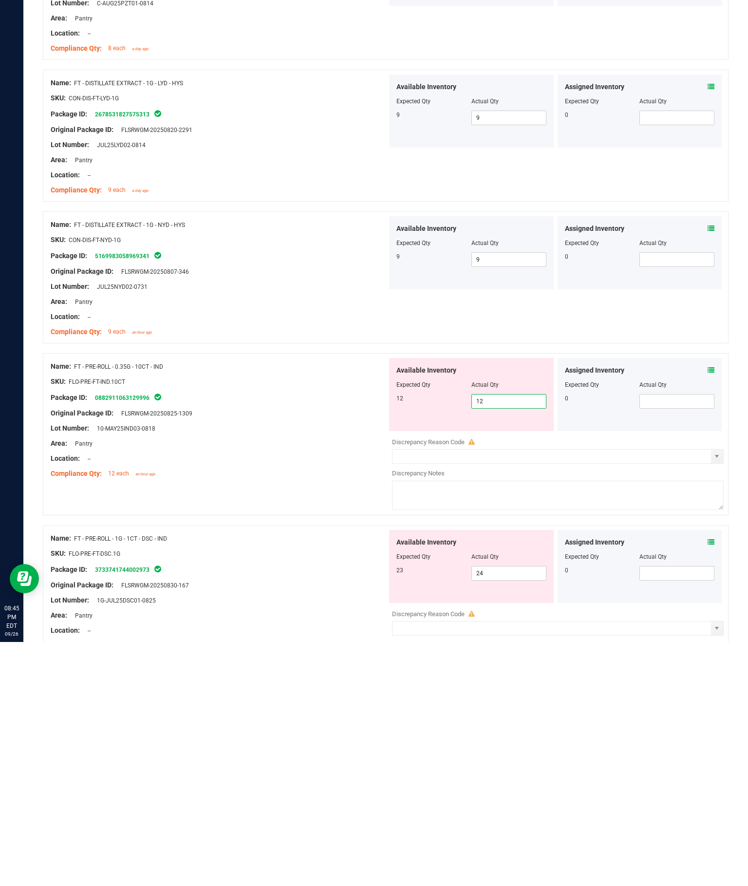
click at [512, 774] on div "Available Inventory Expected Qty Actual Qty 23 24 24" at bounding box center [471, 810] width 165 height 73
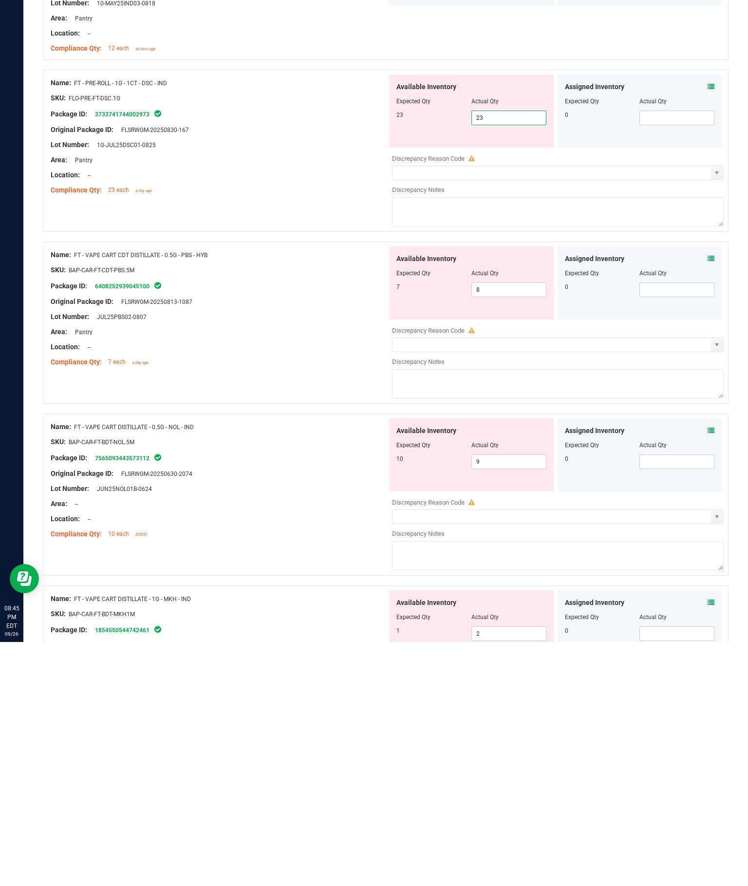
click at [276, 490] on div "Name: FT - VAPE CART CDT DISTILLATE - 0.5G - PBS - HYB SKU: BAP-CAR-FT-CDT-PBS.…" at bounding box center [219, 552] width 336 height 124
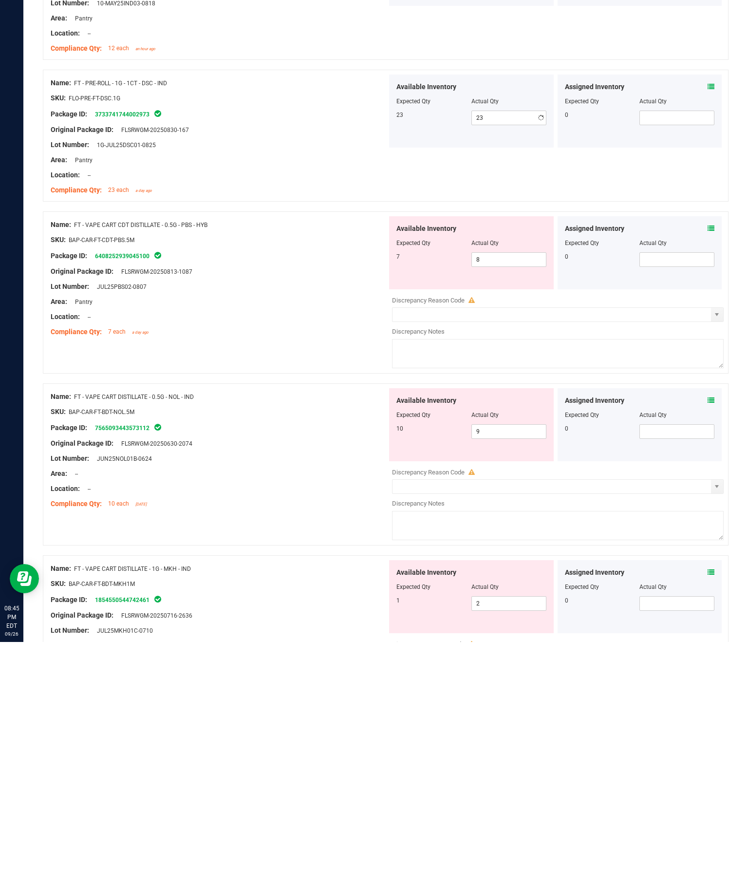
scroll to position [0, 0]
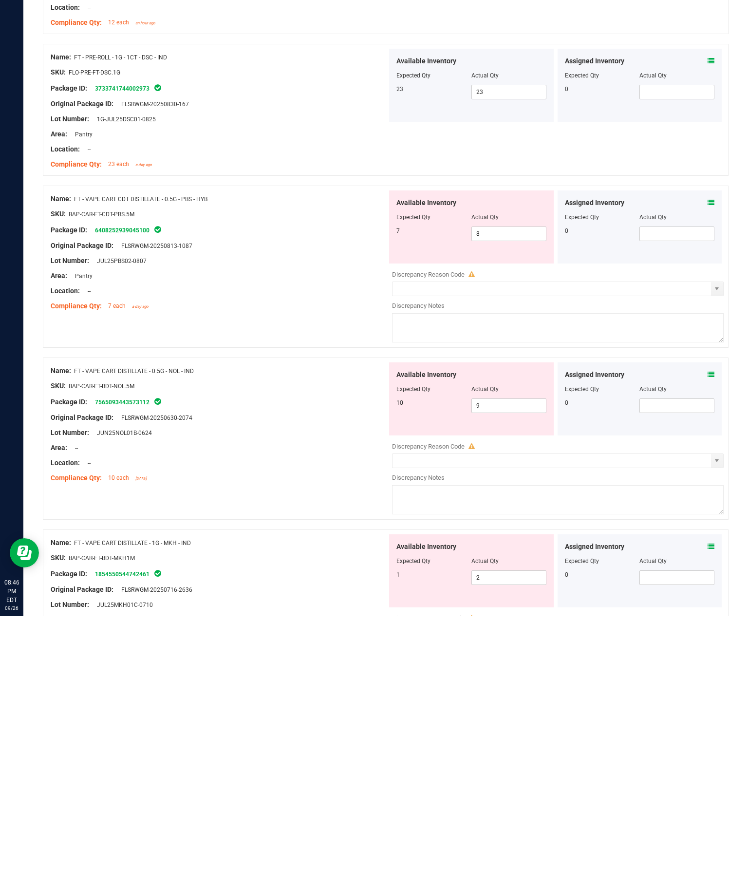
click at [510, 497] on input "8" at bounding box center [509, 504] width 74 height 14
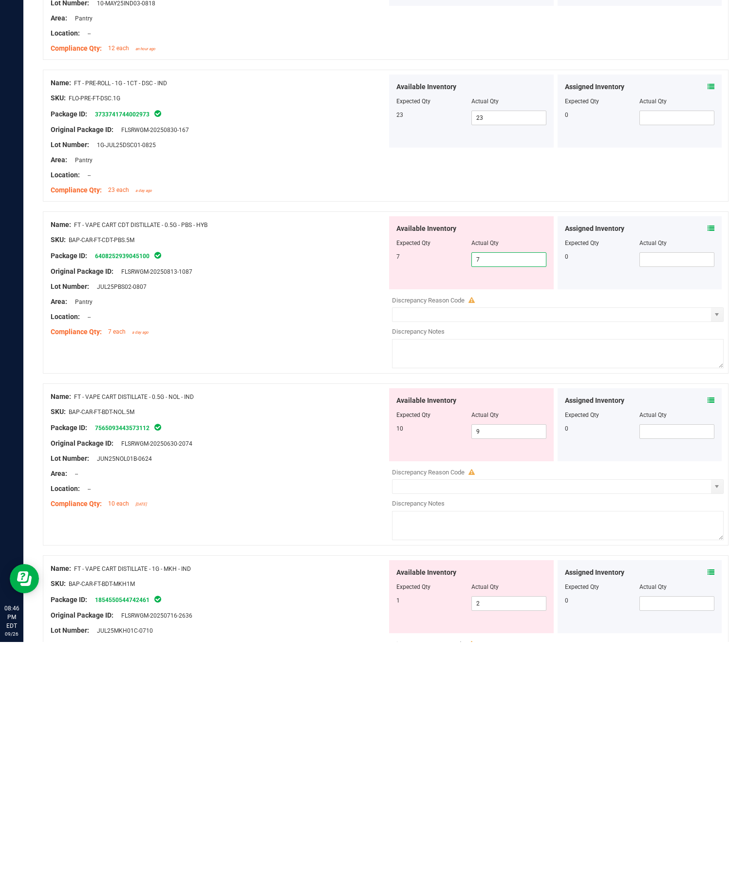
click at [329, 632] on div "Name: FT - VAPE CART DISTILLATE - 0.5G - NOL - IND SKU: BAP-CAR-FT-BDT-NOL.5M P…" at bounding box center [219, 694] width 336 height 124
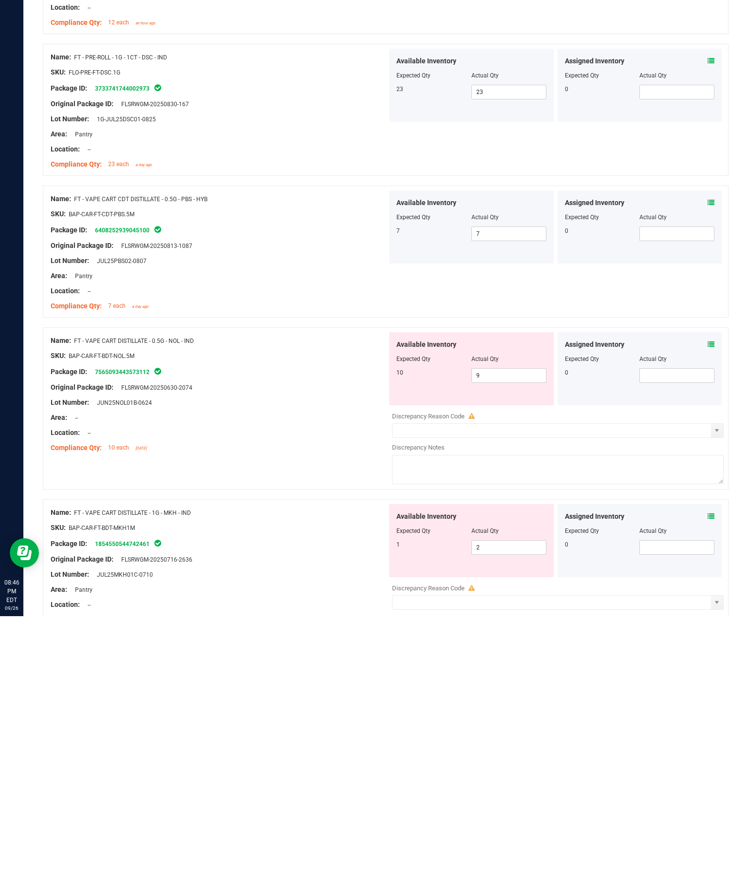
click at [514, 642] on input "9" at bounding box center [509, 645] width 74 height 14
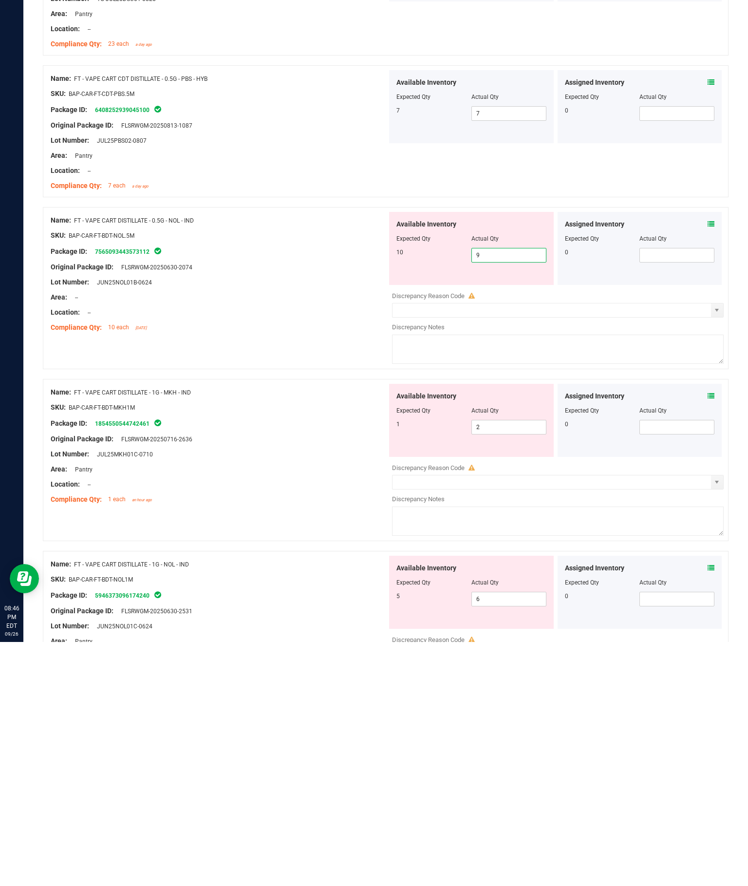
scroll to position [2034, 0]
click at [503, 665] on input "2" at bounding box center [509, 672] width 74 height 14
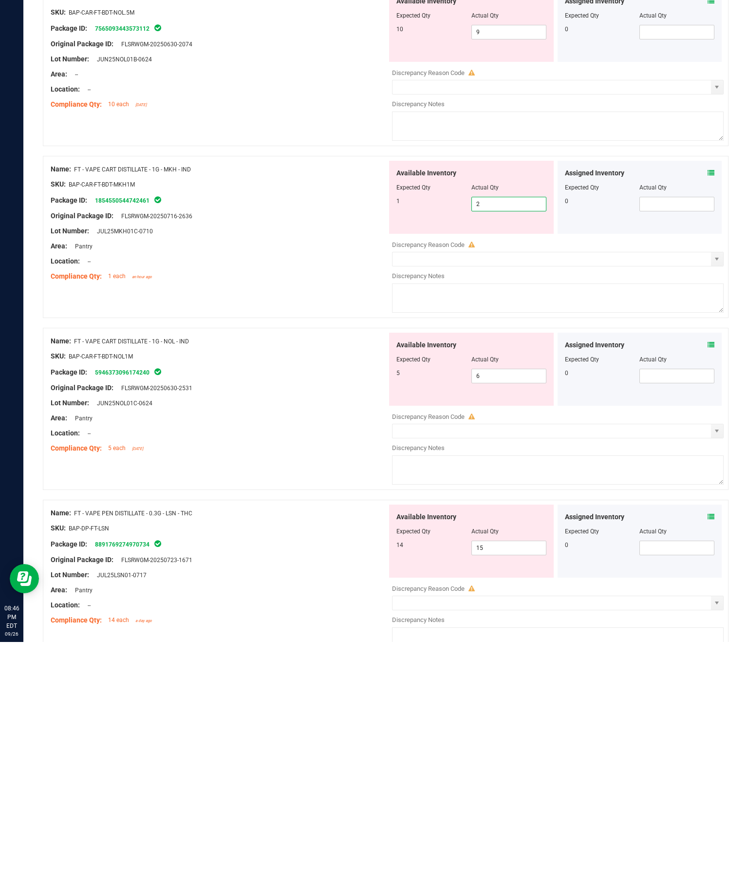
scroll to position [2256, 0]
click at [513, 614] on input "6" at bounding box center [509, 621] width 74 height 14
click at [520, 786] on input "15" at bounding box center [509, 793] width 74 height 14
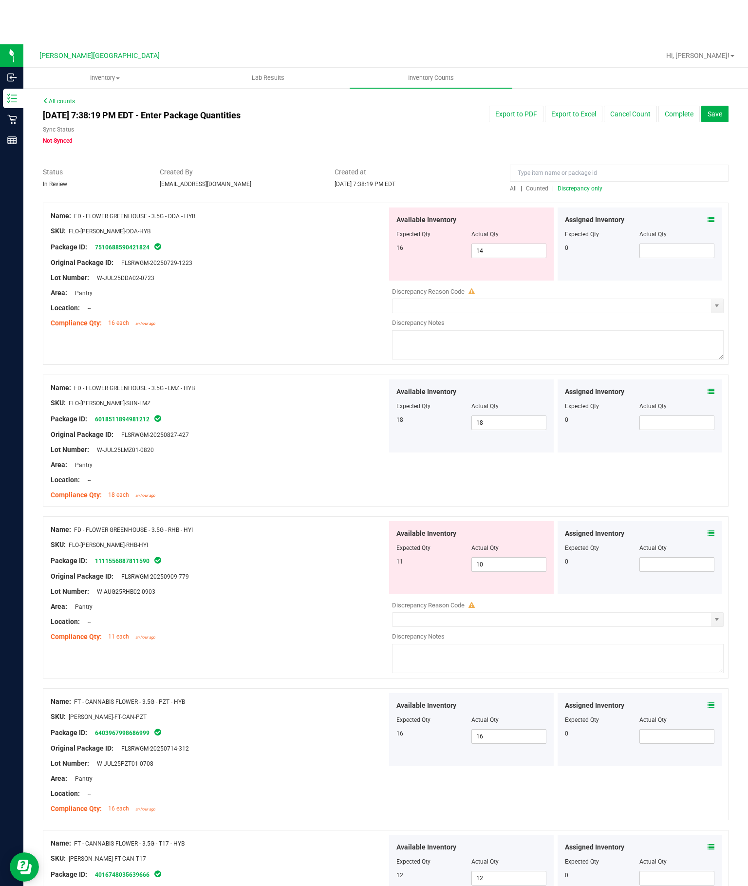
scroll to position [0, 0]
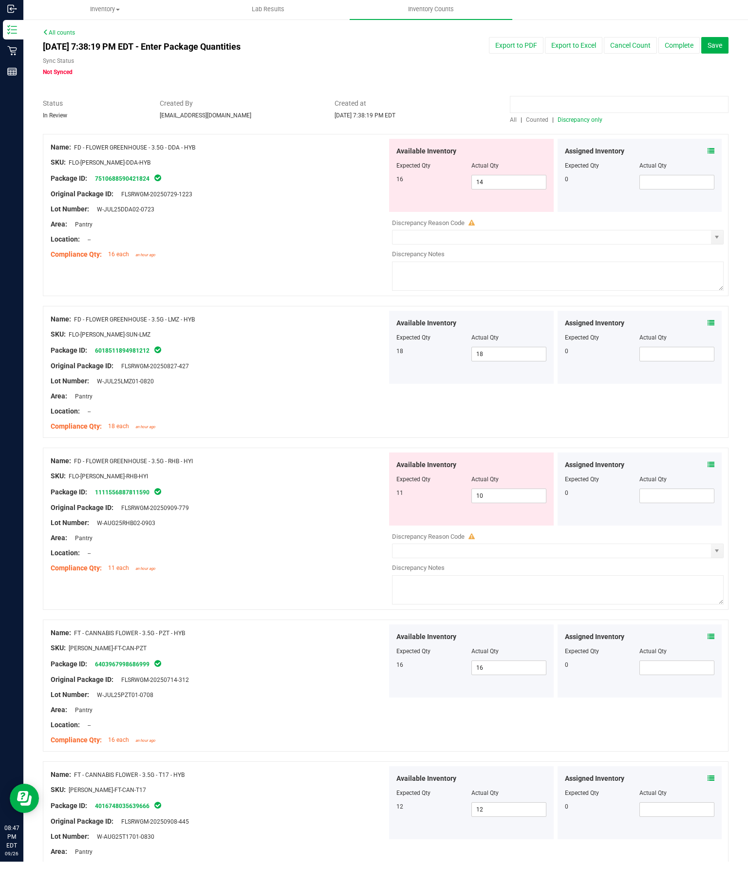
click at [569, 120] on input at bounding box center [619, 128] width 219 height 17
click at [576, 141] on span "Discrepancy only" at bounding box center [579, 144] width 45 height 7
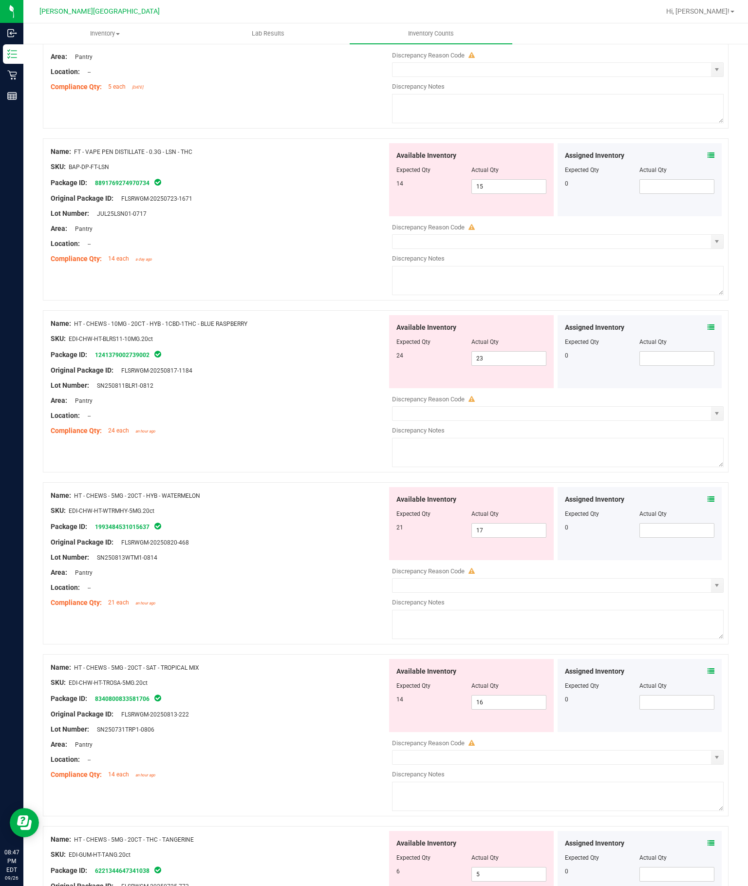
scroll to position [915, 0]
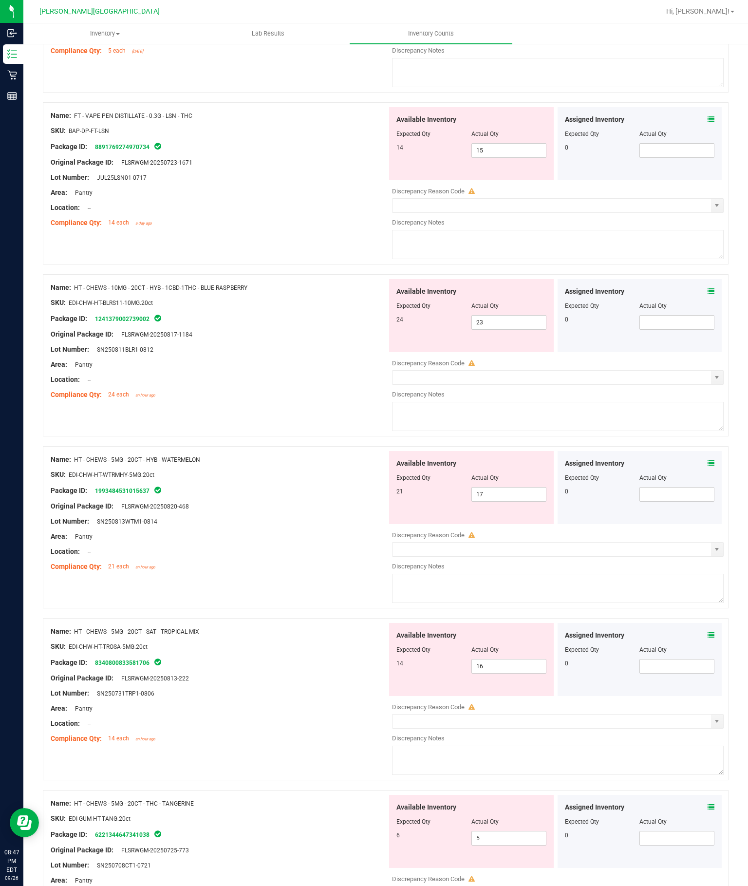
click at [509, 315] on input "23" at bounding box center [509, 322] width 74 height 14
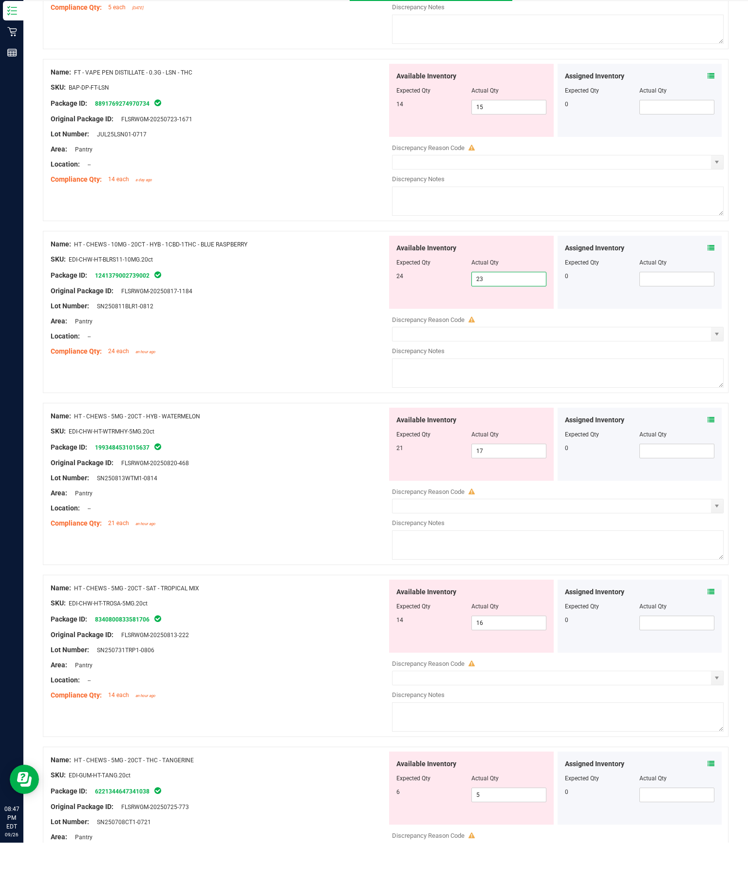
click at [510, 487] on input "17" at bounding box center [509, 494] width 74 height 14
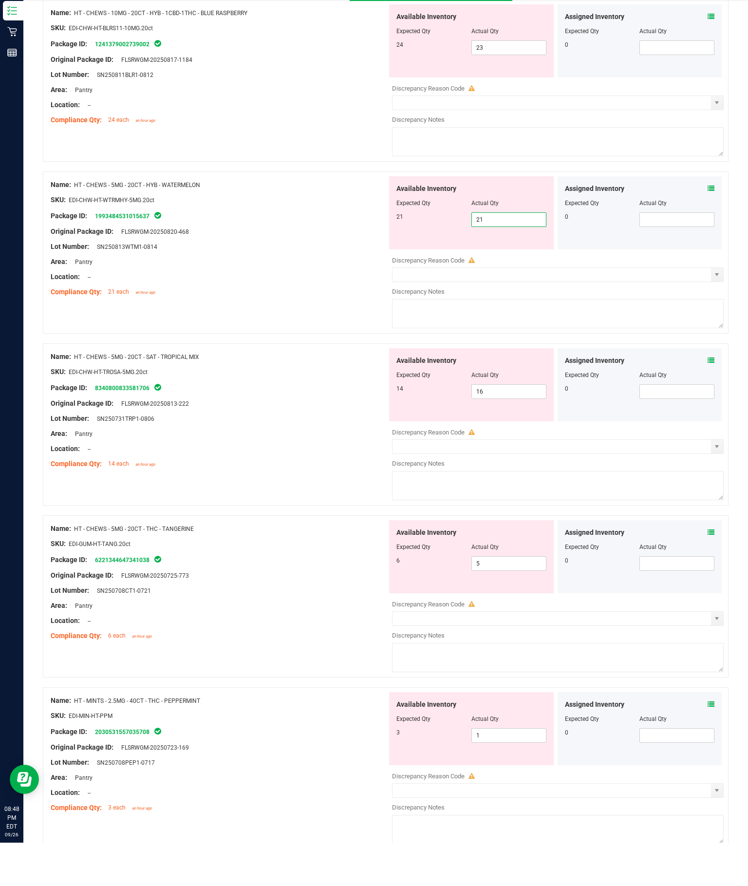
scroll to position [1164, 0]
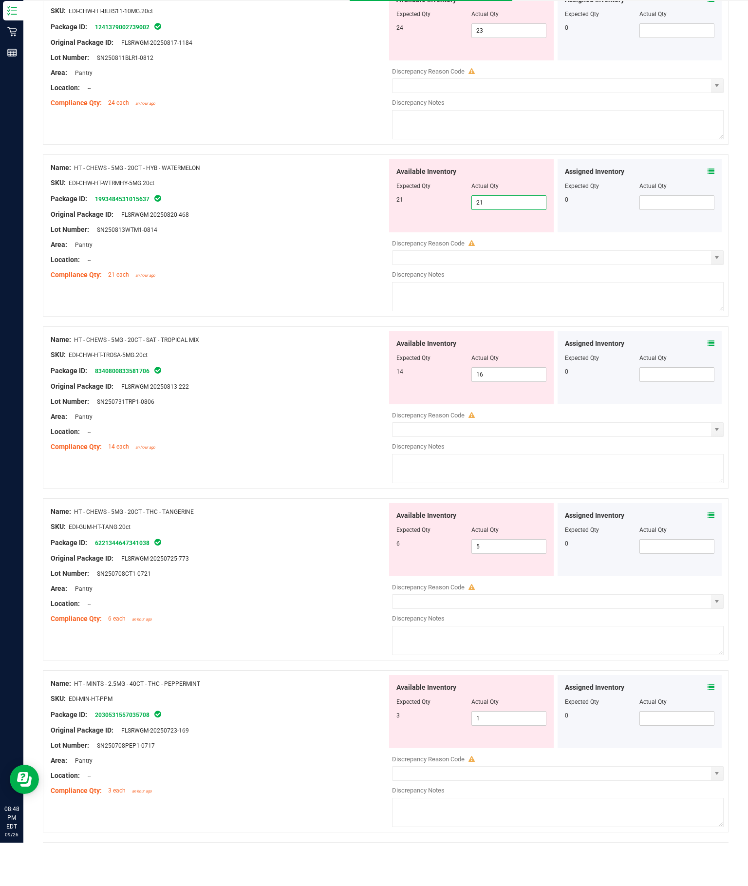
click at [521, 374] on div "Available Inventory Expected Qty Actual Qty 14 16 16" at bounding box center [471, 410] width 165 height 73
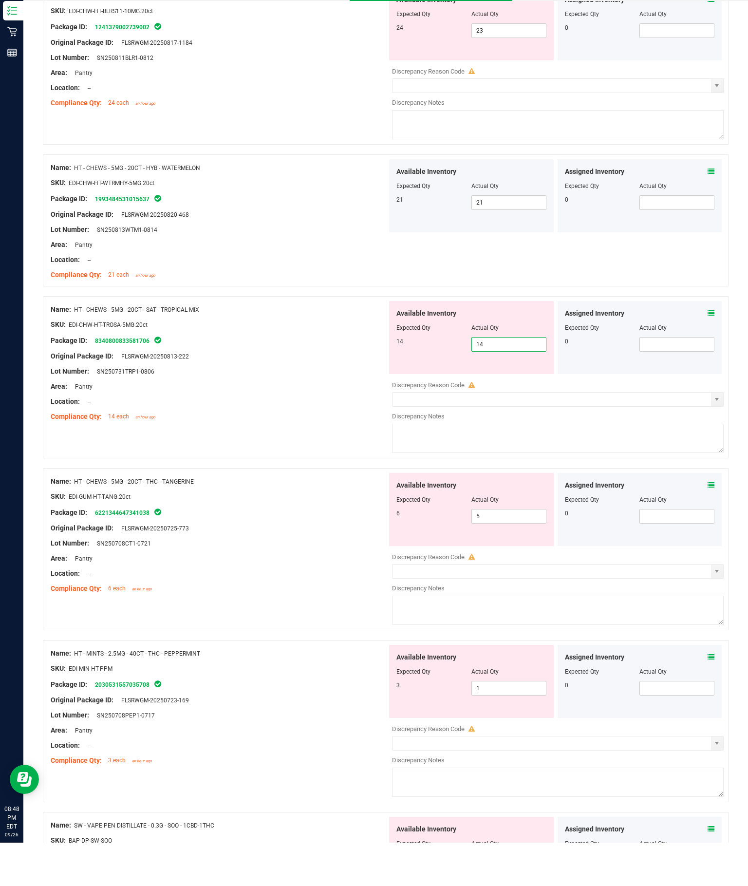
click at [295, 409] on div "Lot Number: SN250731TRP1-0806" at bounding box center [219, 414] width 336 height 10
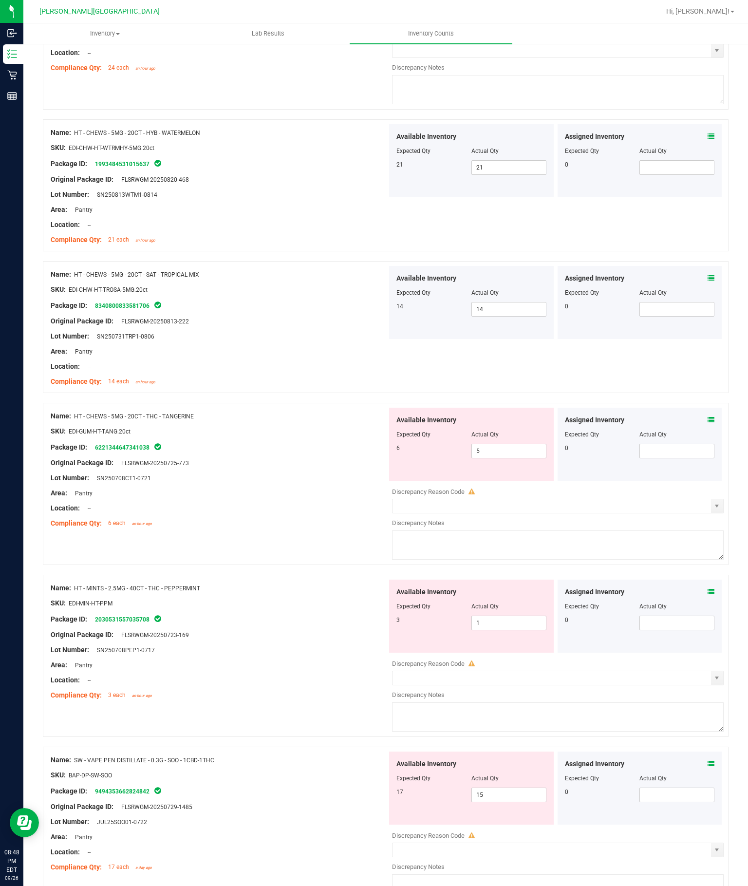
scroll to position [1241, 0]
click at [507, 445] on input "5" at bounding box center [509, 452] width 74 height 14
click at [275, 408] on div "Name: HT - CHEWS - 5MG - 20CT - THC - TANGERINE SKU: EDI-GUM-HT-TANG.20ct Packa…" at bounding box center [219, 470] width 336 height 124
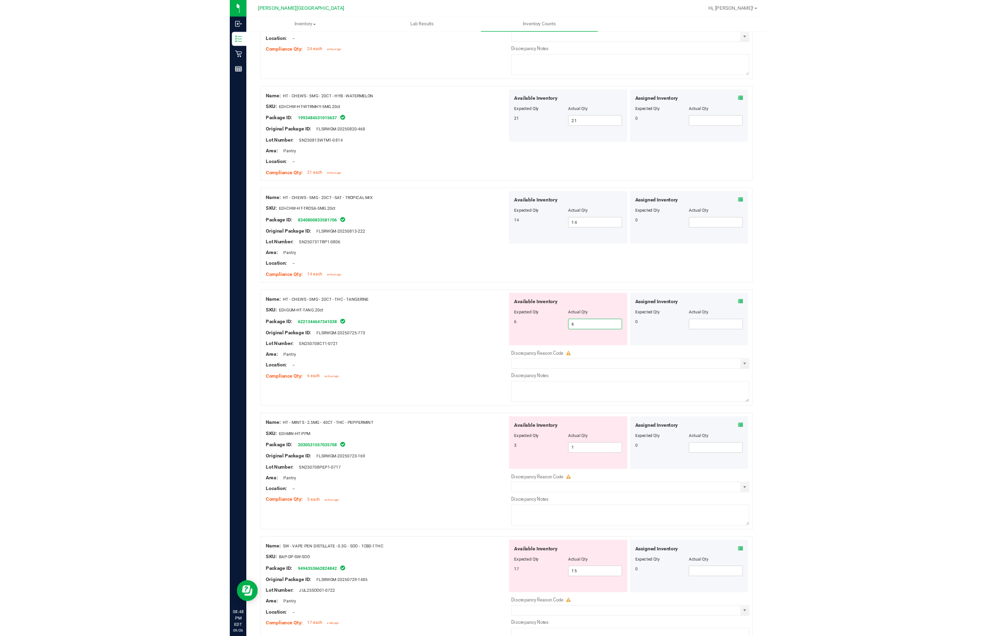
scroll to position [1212, 0]
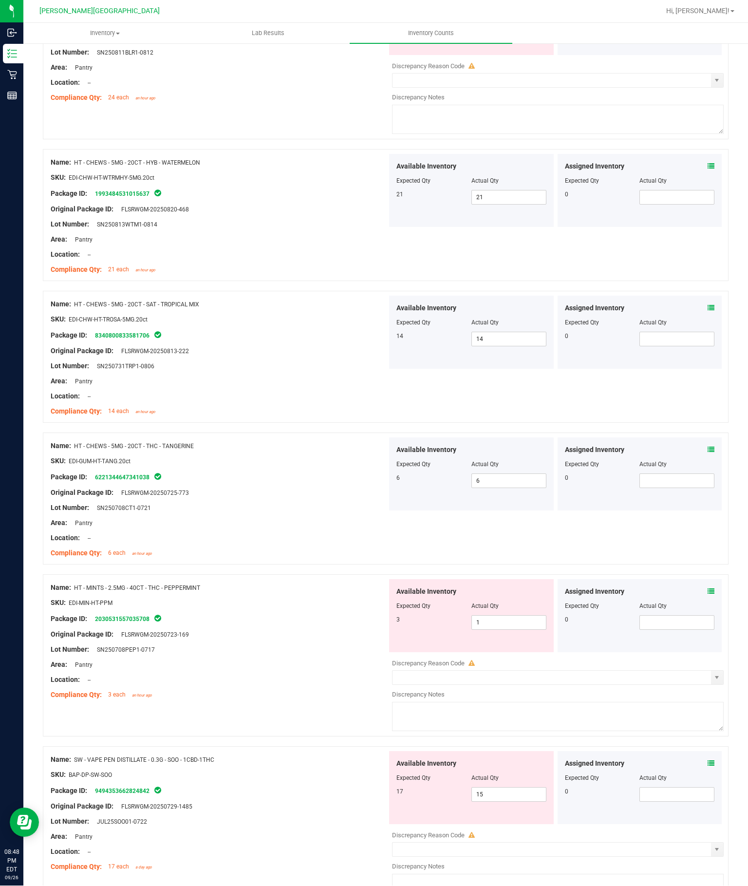
click at [515, 616] on input "1" at bounding box center [509, 623] width 74 height 14
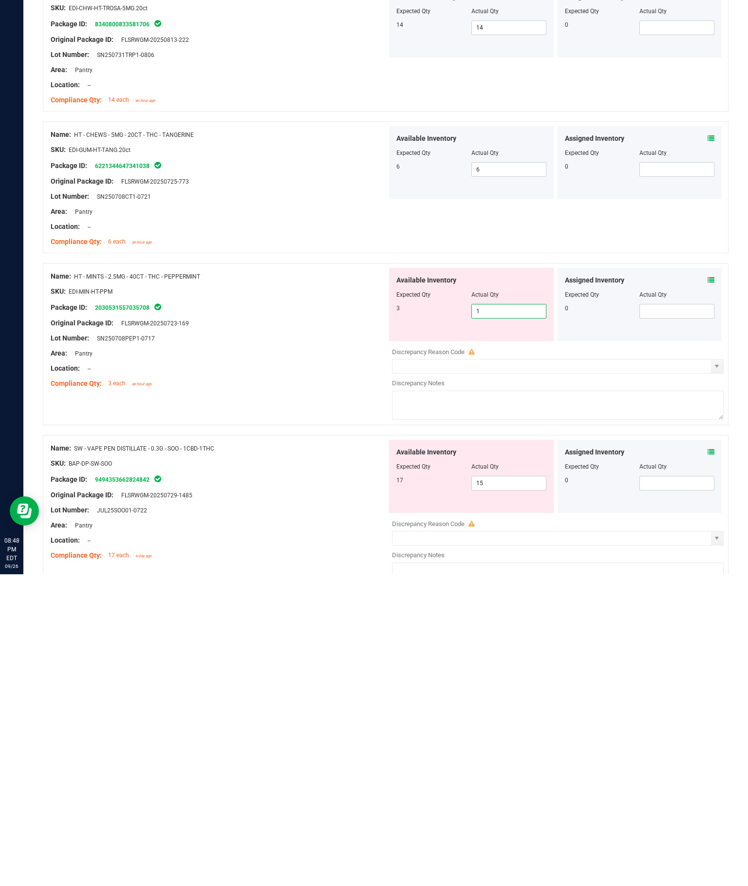
click at [527, 788] on input "15" at bounding box center [509, 795] width 74 height 14
click at [288, 751] on div "Name: SW - VAPE PEN DISTILLATE - 0.3G - SOO - 1CBD-1THC SKU: BAP-DP-SW-SOO Pack…" at bounding box center [219, 813] width 336 height 124
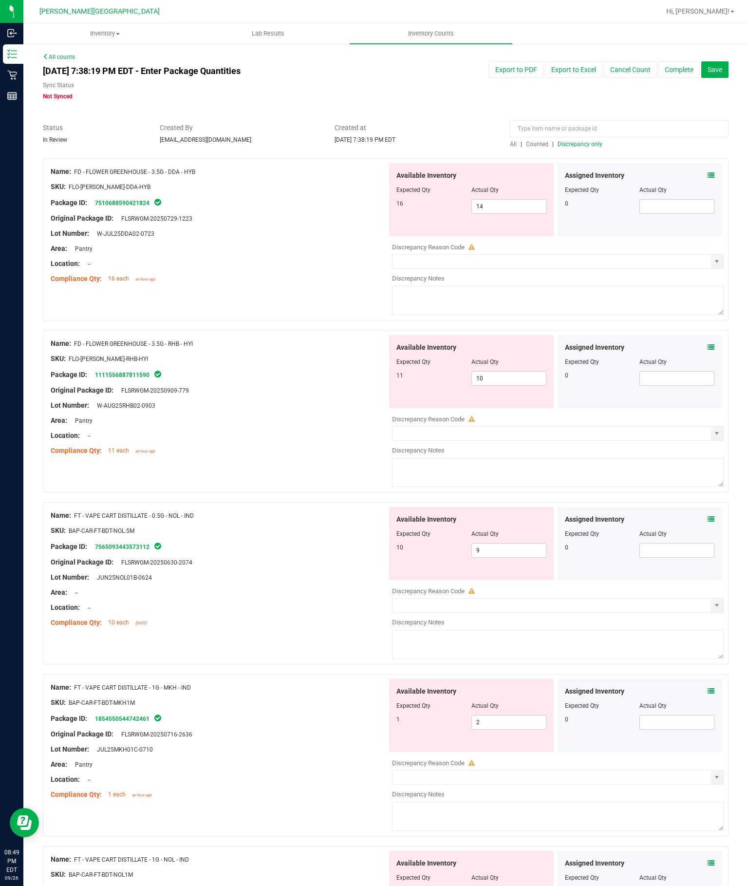
scroll to position [0, 0]
click at [585, 141] on span "Discrepancy only" at bounding box center [579, 144] width 45 height 7
click at [715, 264] on span "select" at bounding box center [717, 262] width 8 height 8
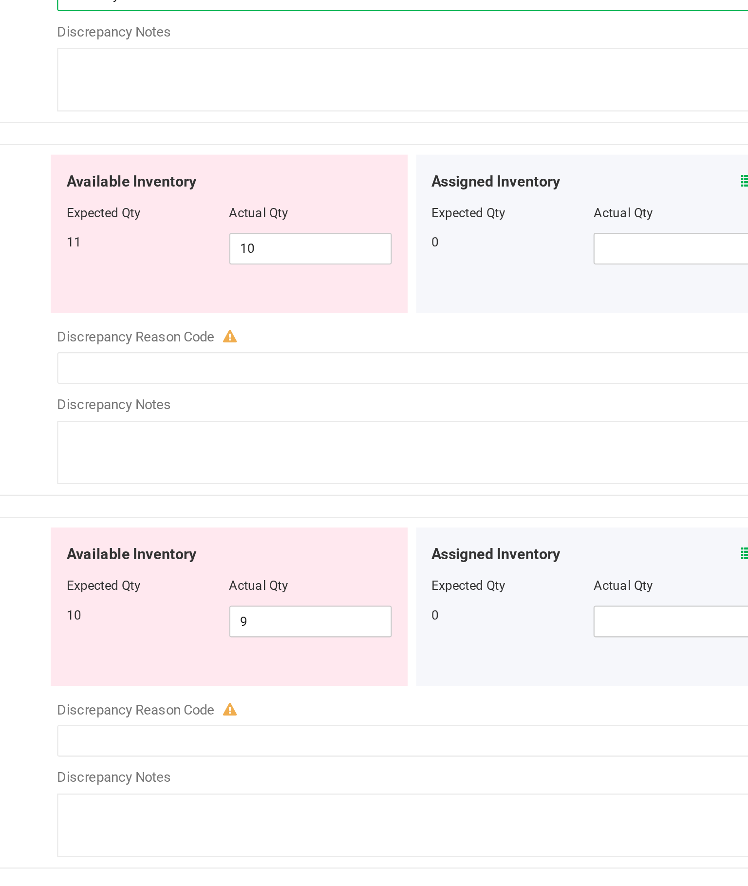
scroll to position [80, 0]
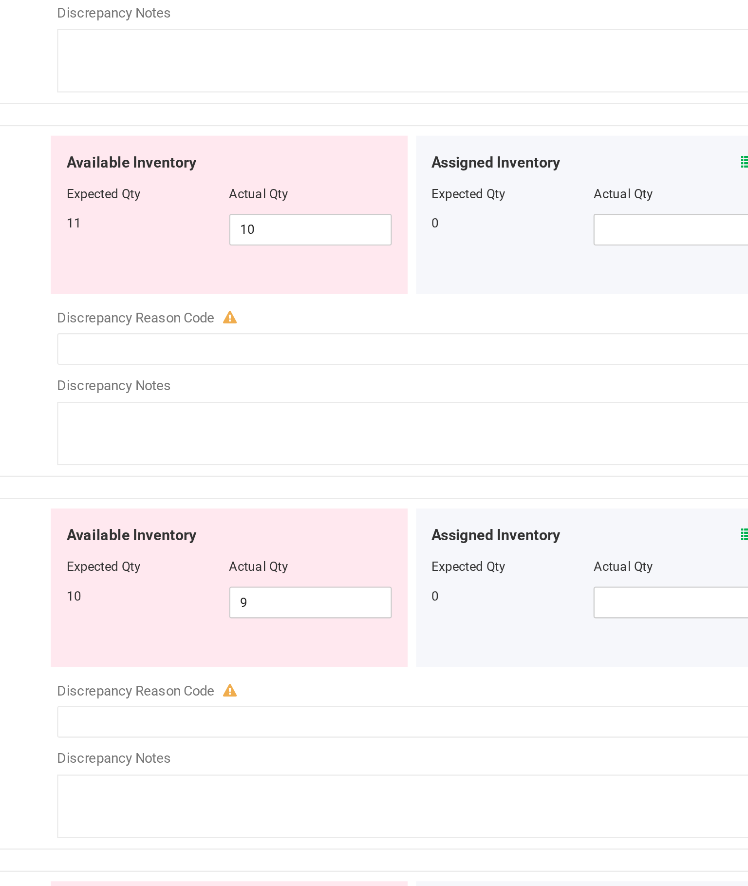
click at [392, 347] on input "text" at bounding box center [551, 354] width 318 height 14
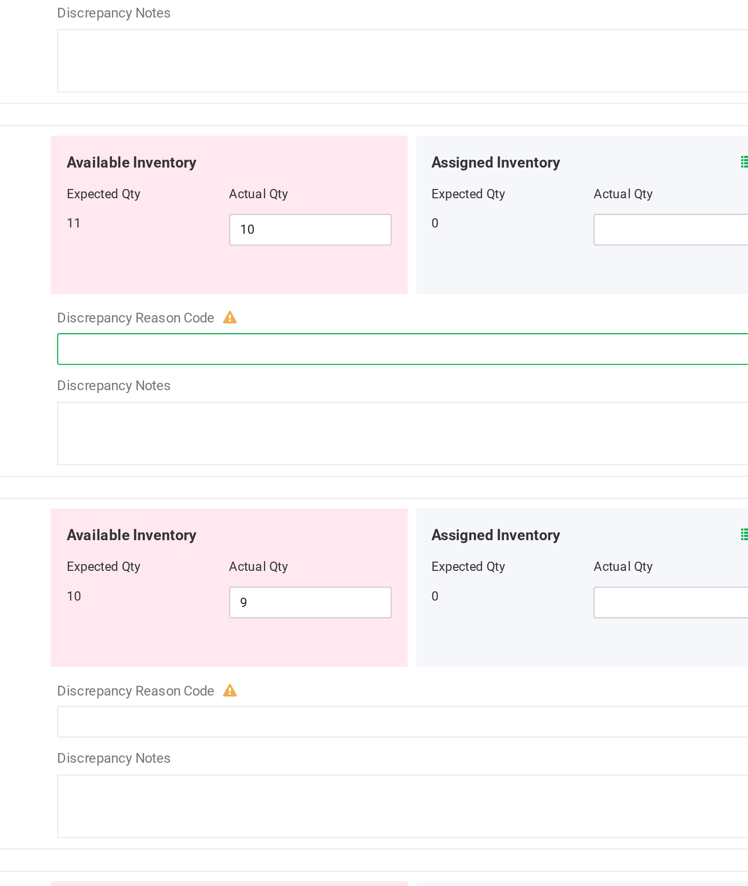
click at [392, 347] on input "text" at bounding box center [551, 354] width 318 height 14
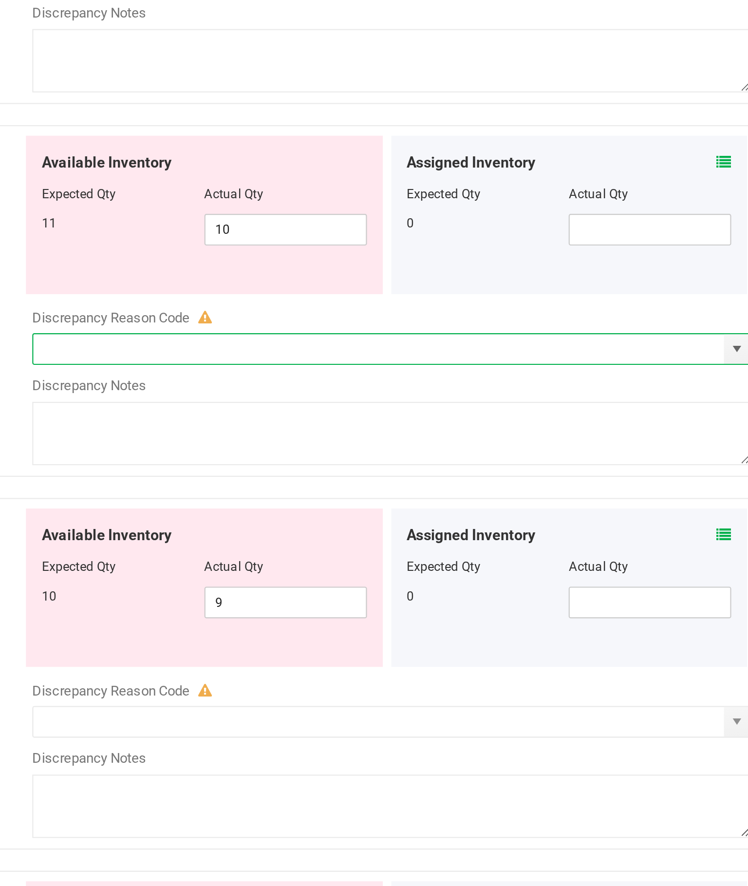
click at [713, 350] on span "select" at bounding box center [717, 354] width 8 height 8
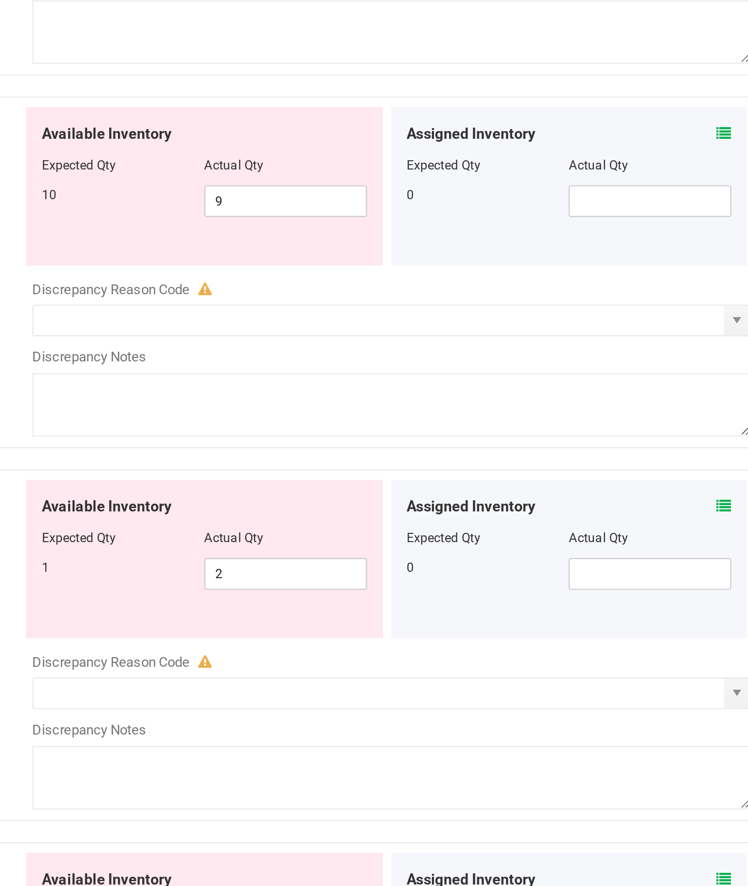
scroll to position [258, 0]
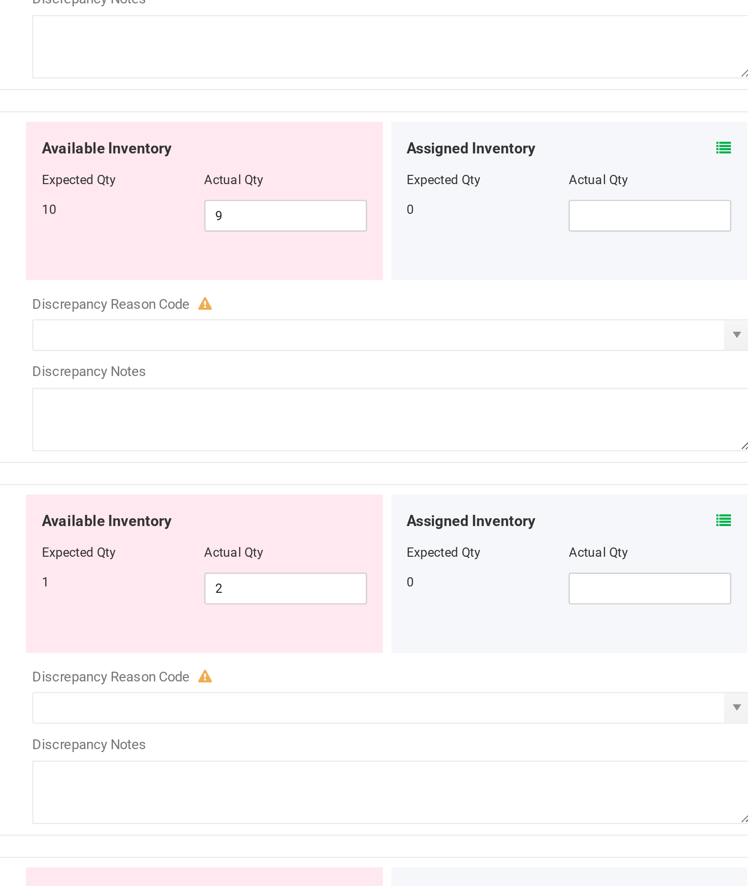
click at [713, 343] on span "select" at bounding box center [717, 347] width 8 height 8
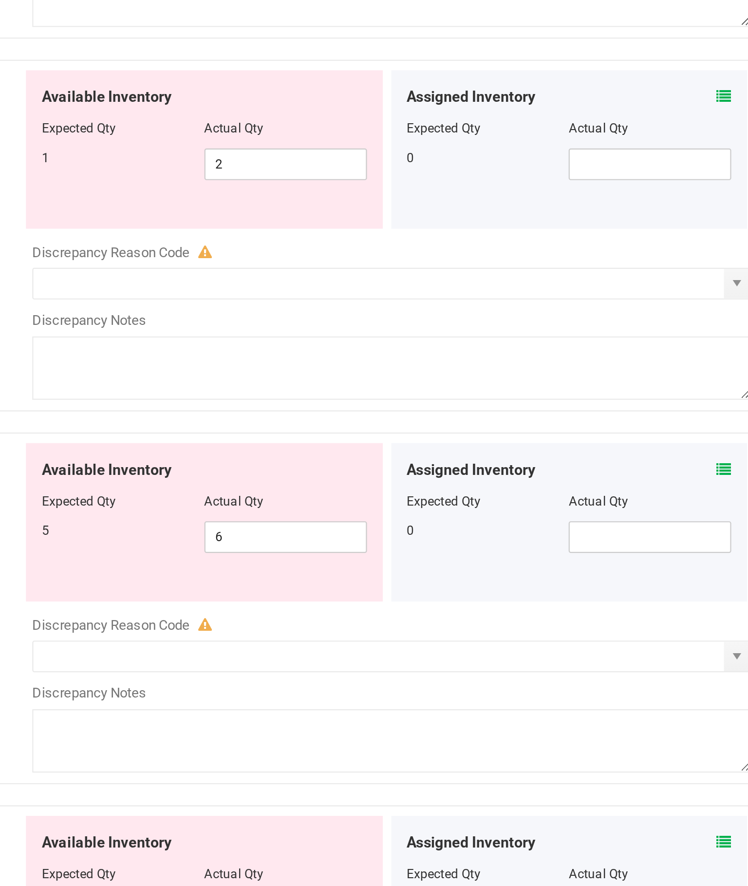
scroll to position [453, 0]
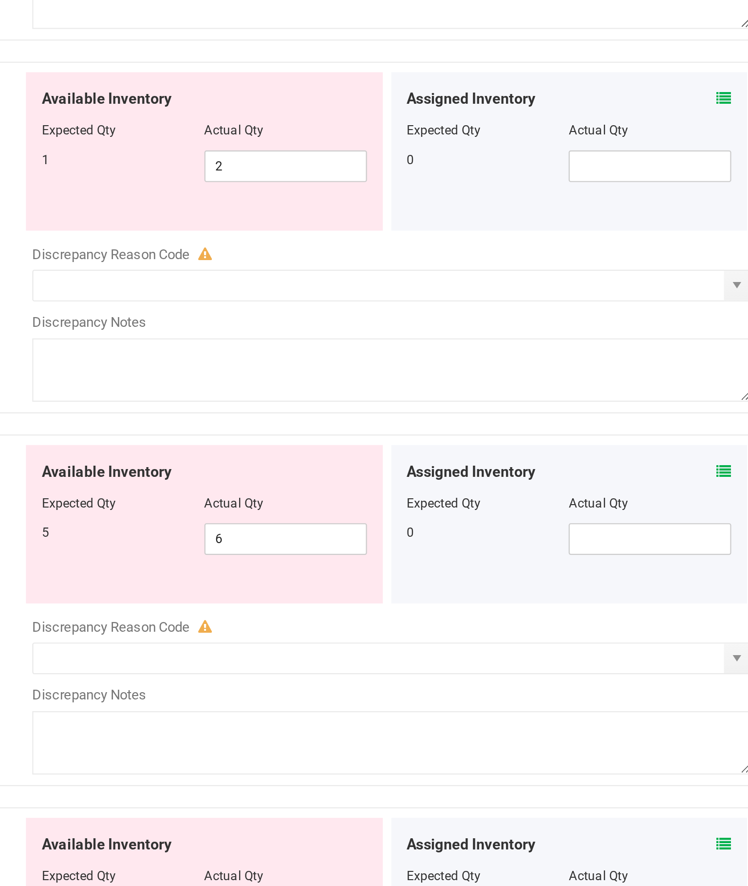
click at [711, 317] on span "select" at bounding box center [717, 324] width 12 height 14
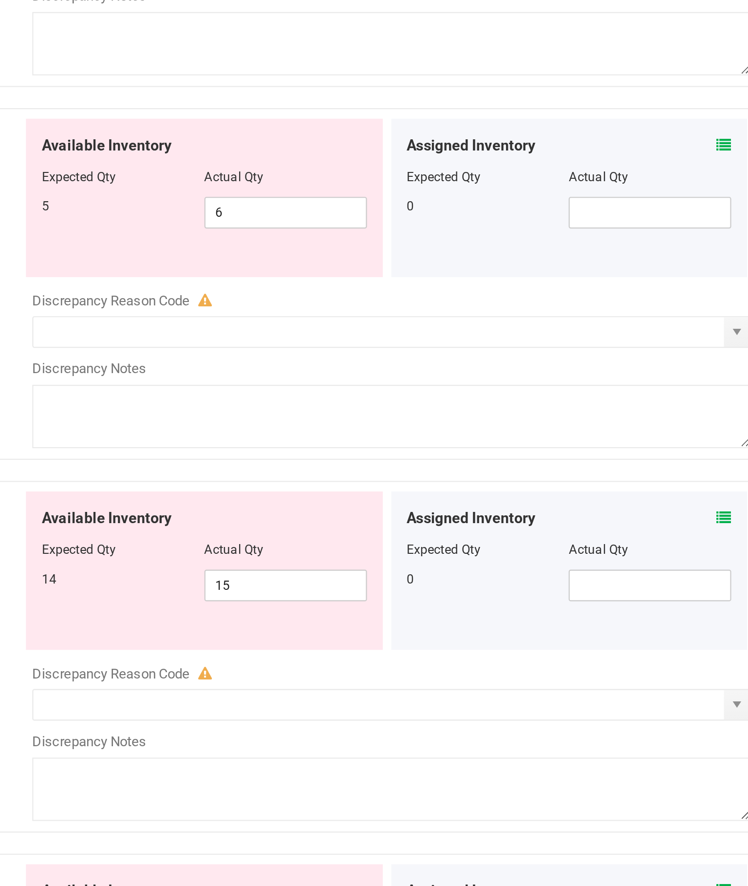
scroll to position [615, 0]
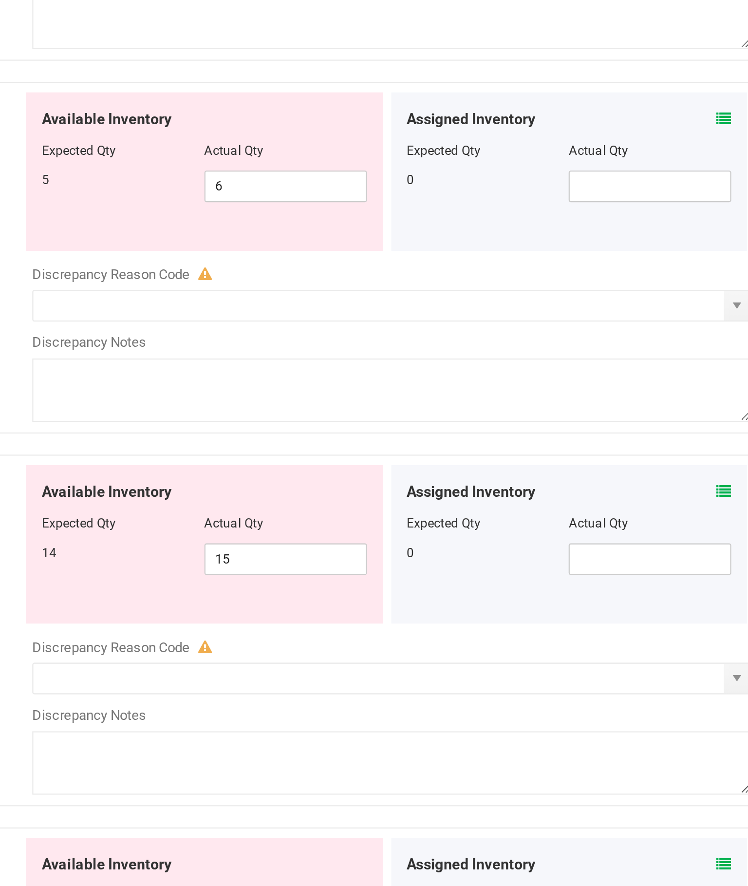
click at [711, 327] on span "select" at bounding box center [717, 334] width 12 height 14
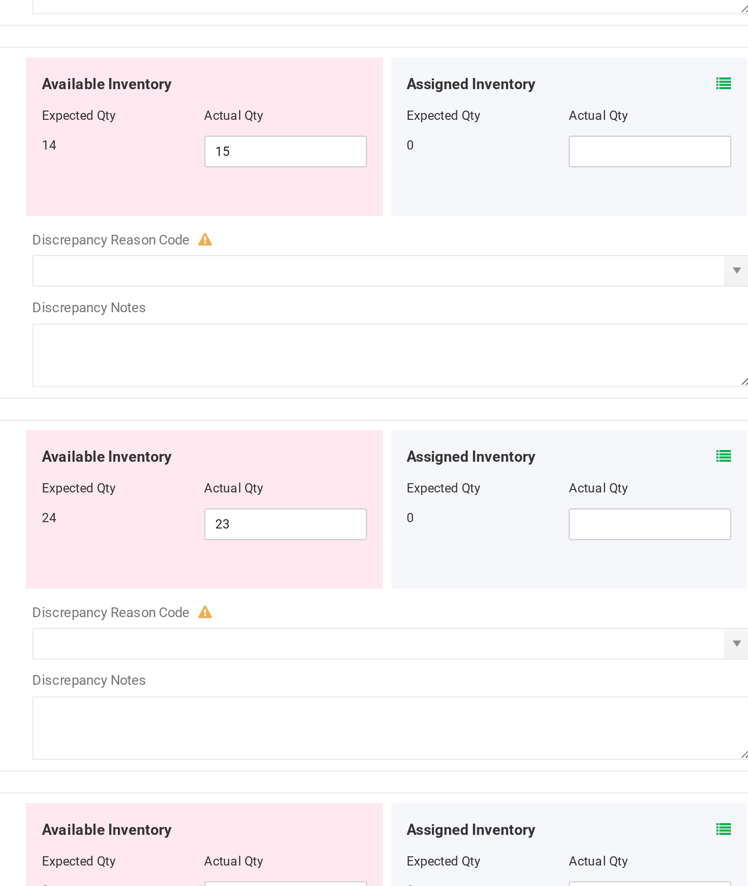
click at [392, 499] on input "text" at bounding box center [551, 506] width 318 height 14
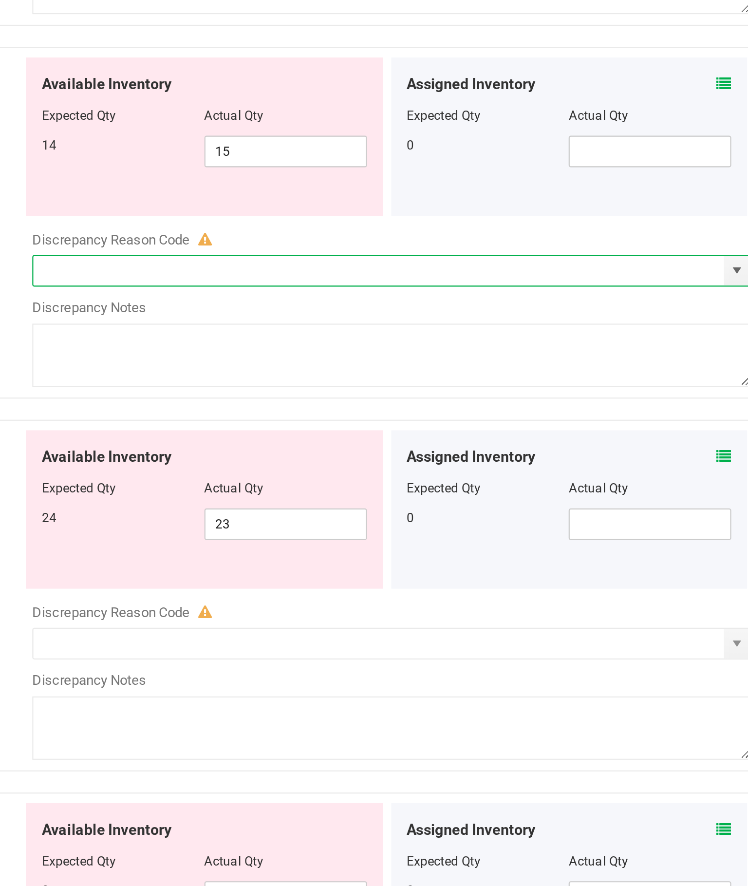
click at [713, 501] on span "select" at bounding box center [717, 505] width 8 height 8
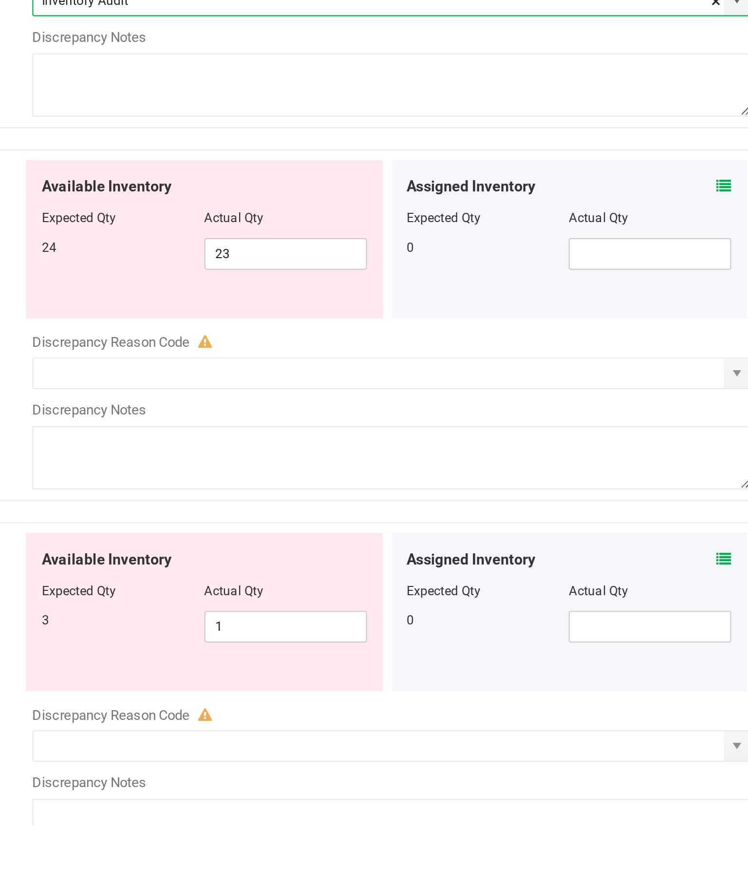
click at [711, 670] on span "select" at bounding box center [717, 677] width 12 height 14
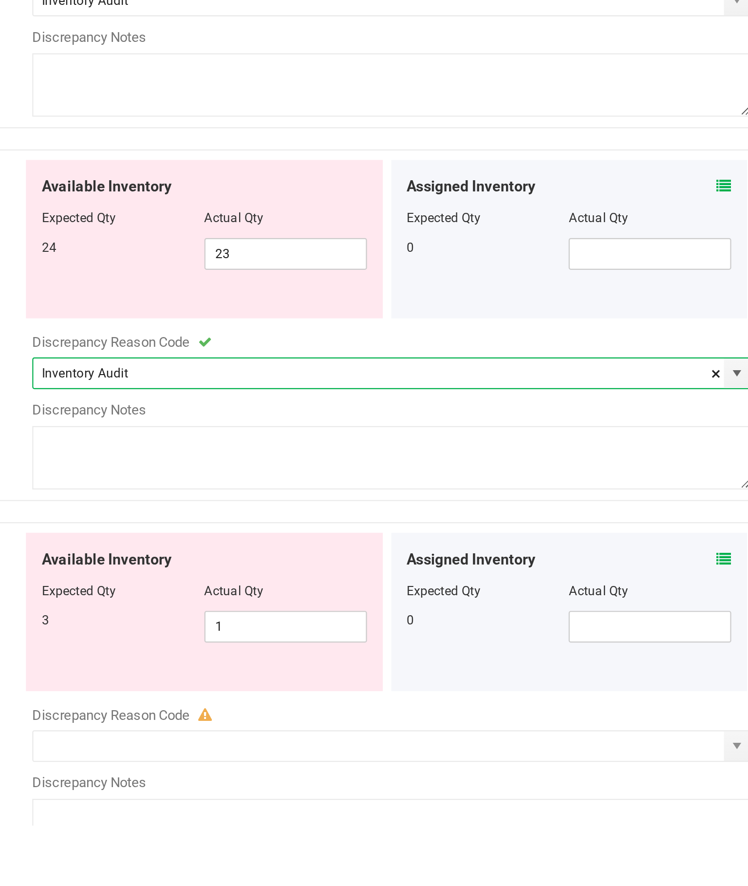
scroll to position [68, 0]
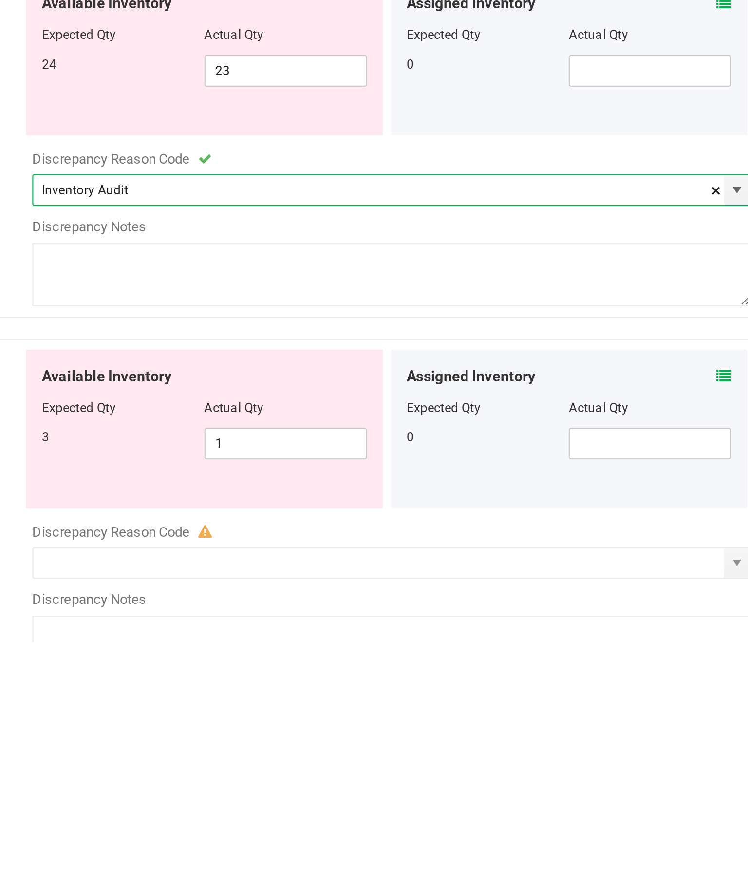
click at [711, 842] on span "select" at bounding box center [717, 849] width 12 height 14
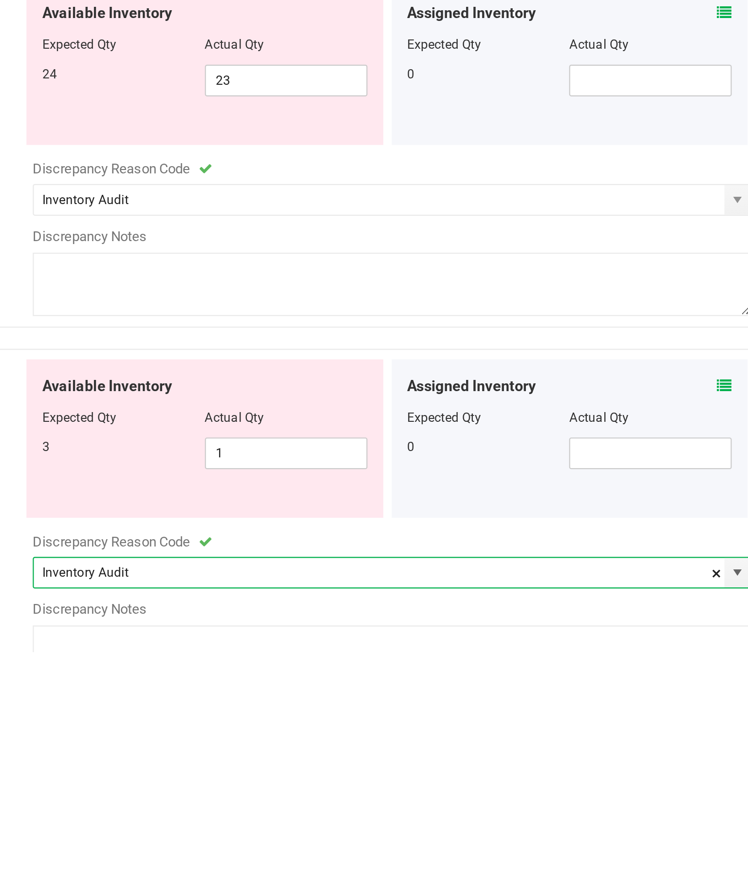
click at [392, 873] on textarea at bounding box center [558, 887] width 332 height 29
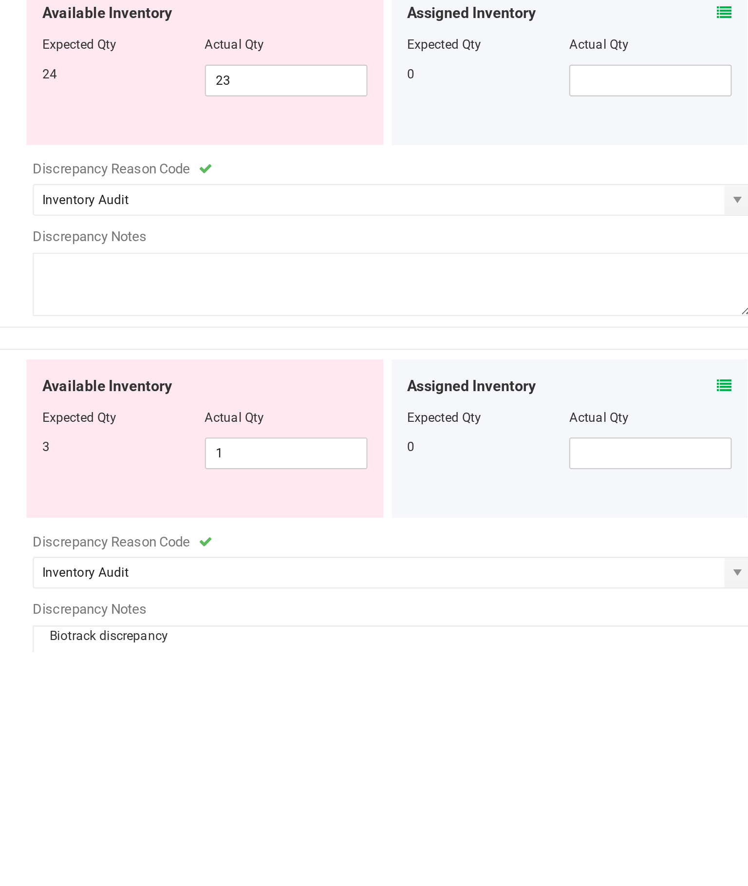
click at [392, 873] on textarea "Biotrack discrepancy" at bounding box center [558, 887] width 332 height 29
click at [392, 702] on textarea at bounding box center [558, 716] width 332 height 29
paste textarea "Biotrack discrepancy"
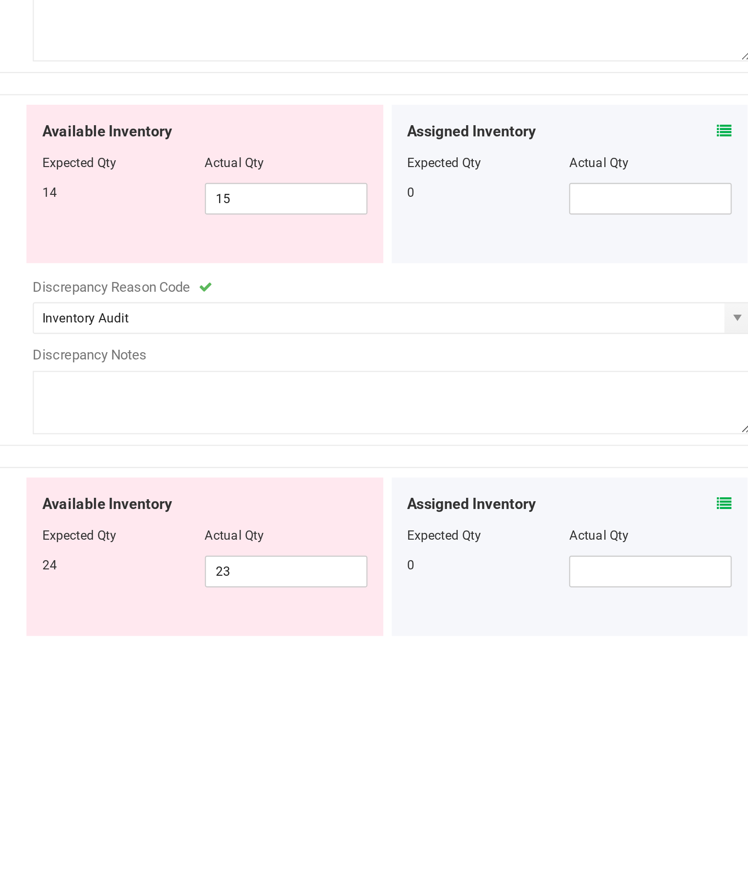
scroll to position [381, 0]
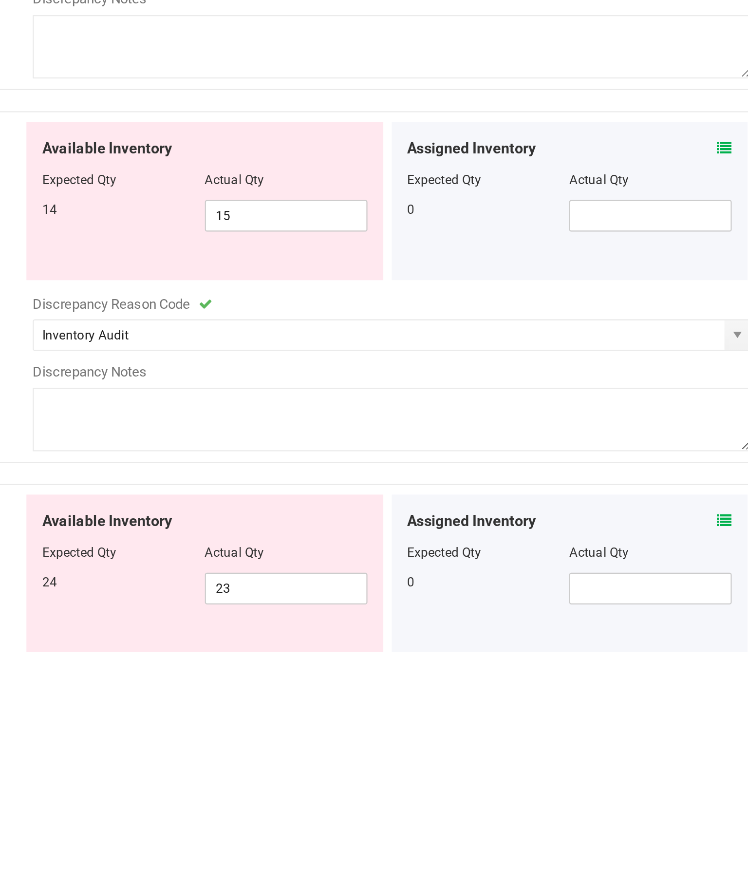
click at [392, 764] on textarea at bounding box center [558, 778] width 332 height 29
paste textarea "Biotrack discrepancy"
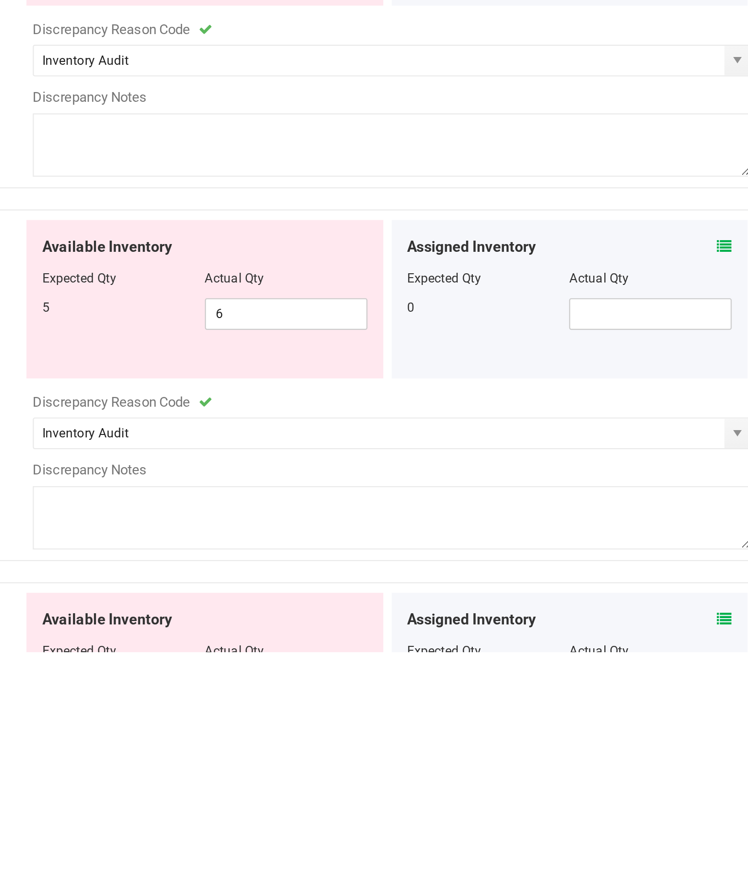
scroll to position [134, 0]
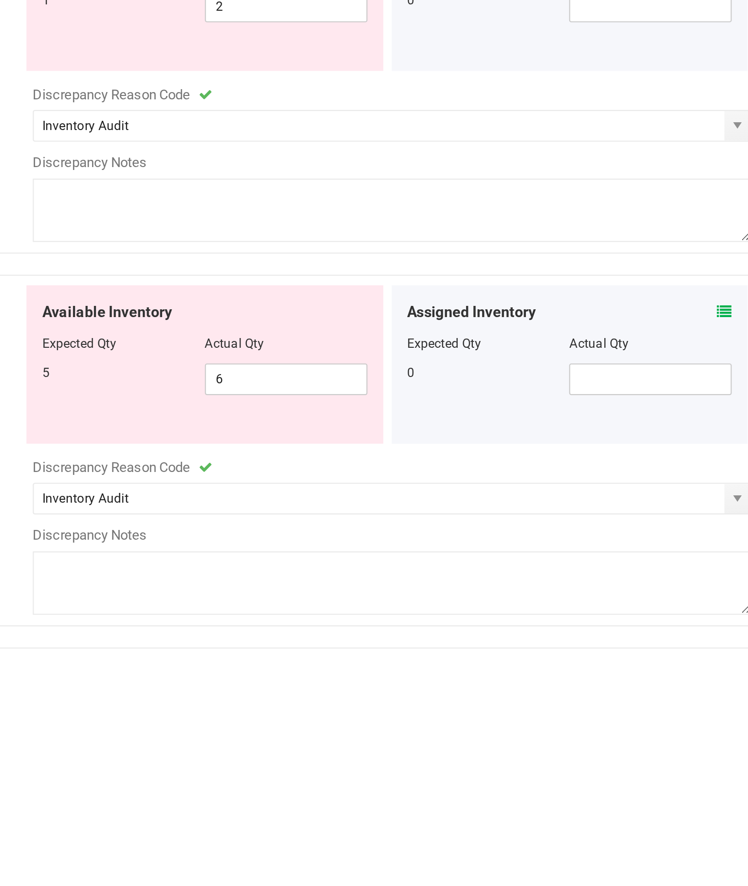
click at [392, 839] on textarea at bounding box center [558, 853] width 332 height 29
paste textarea "Biotrack discrepancy"
click at [392, 667] on textarea at bounding box center [558, 681] width 332 height 29
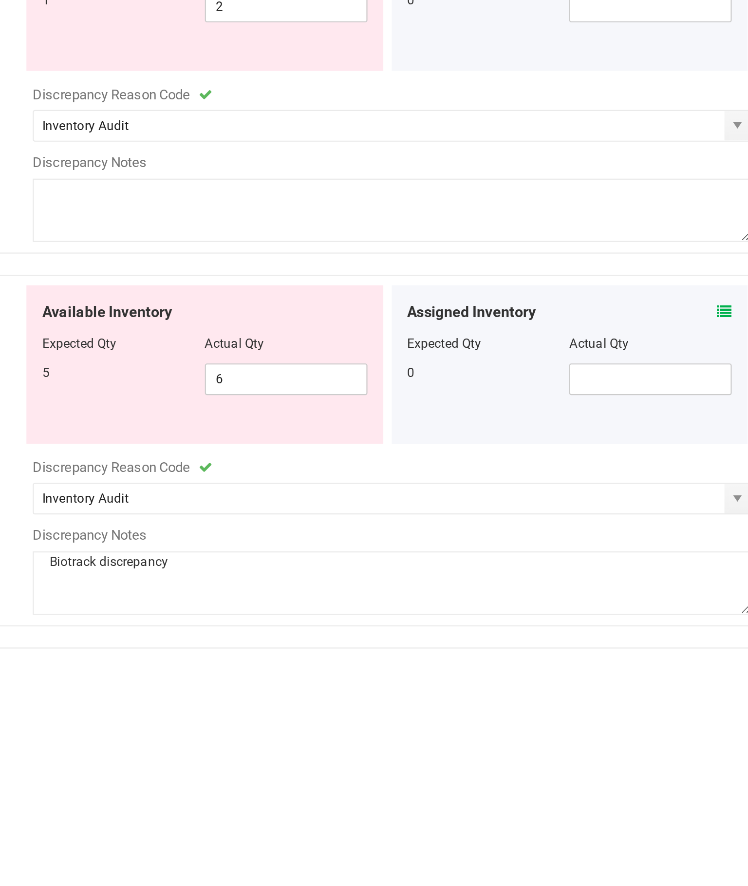
paste textarea "Biotrack discrepancy"
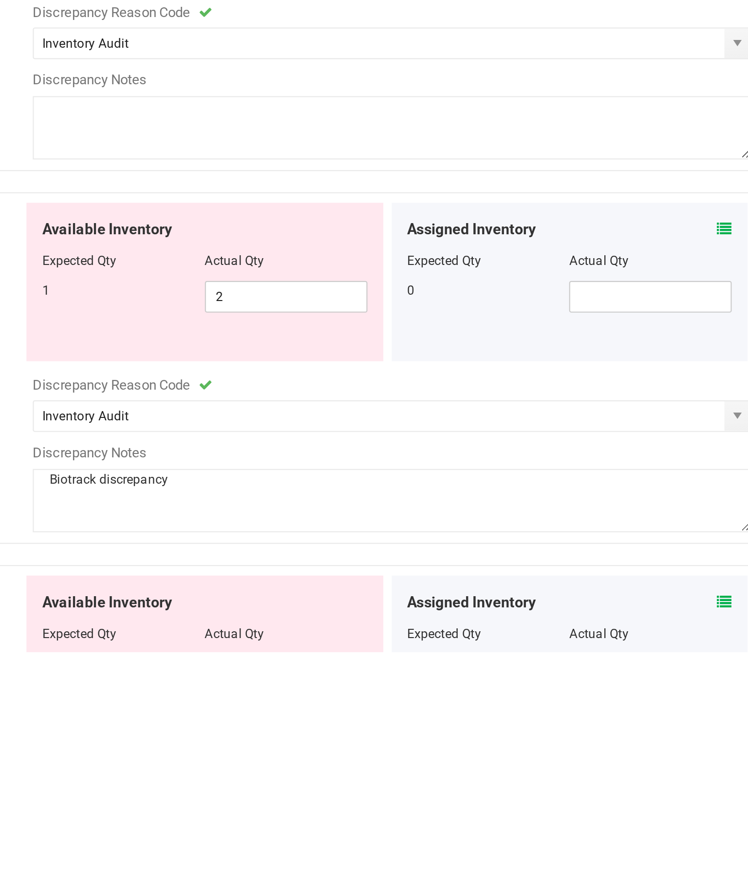
scroll to position [0, 0]
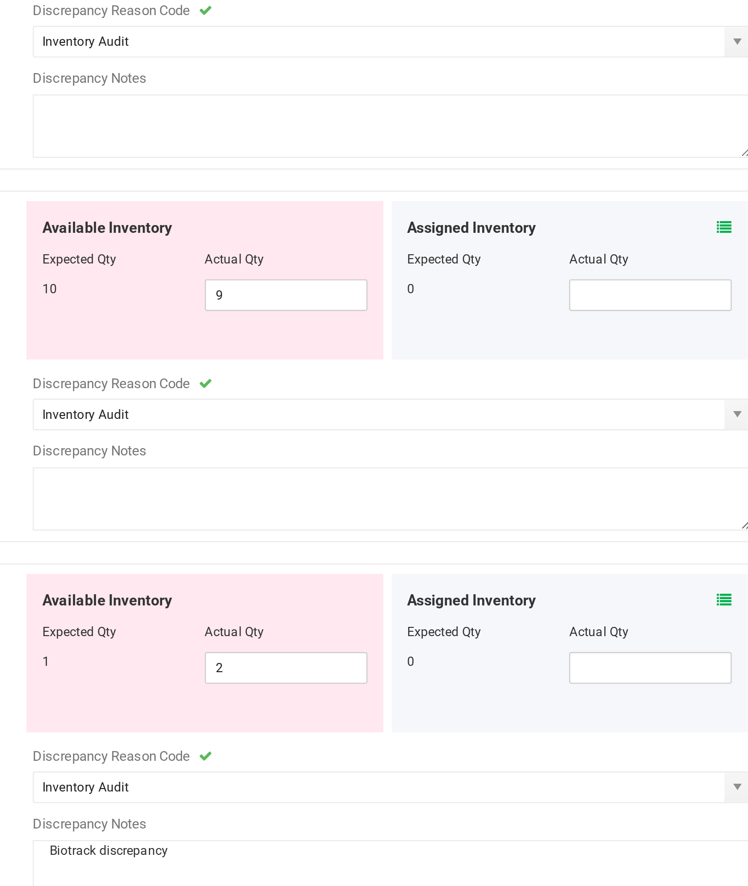
click at [392, 630] on textarea at bounding box center [558, 644] width 332 height 29
paste textarea "Biotrack discrepancy"
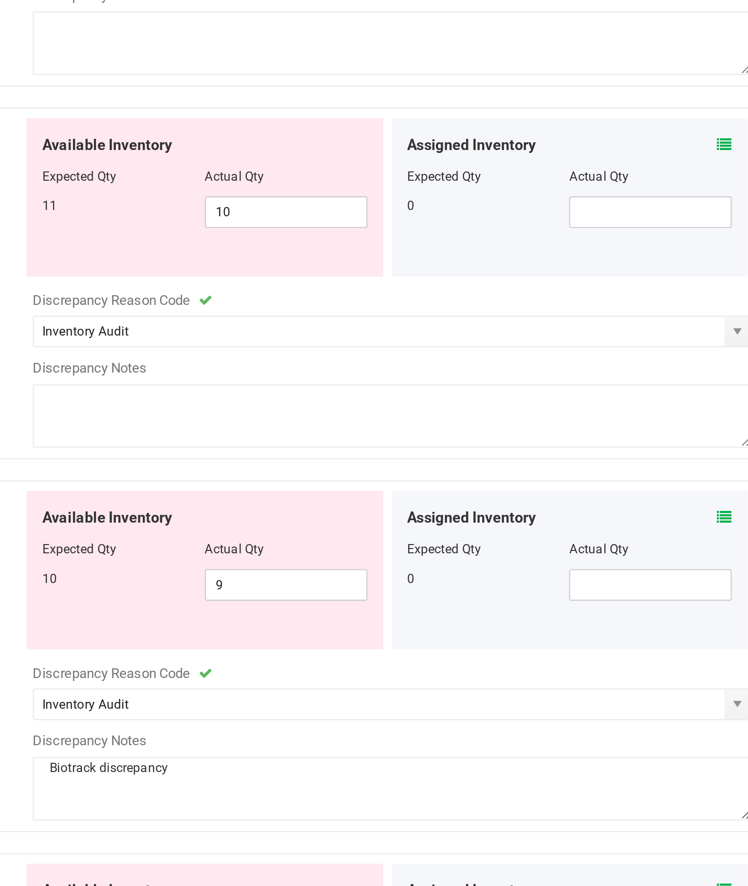
click at [392, 458] on textarea at bounding box center [558, 472] width 332 height 29
paste textarea "Biotrack discrepancy"
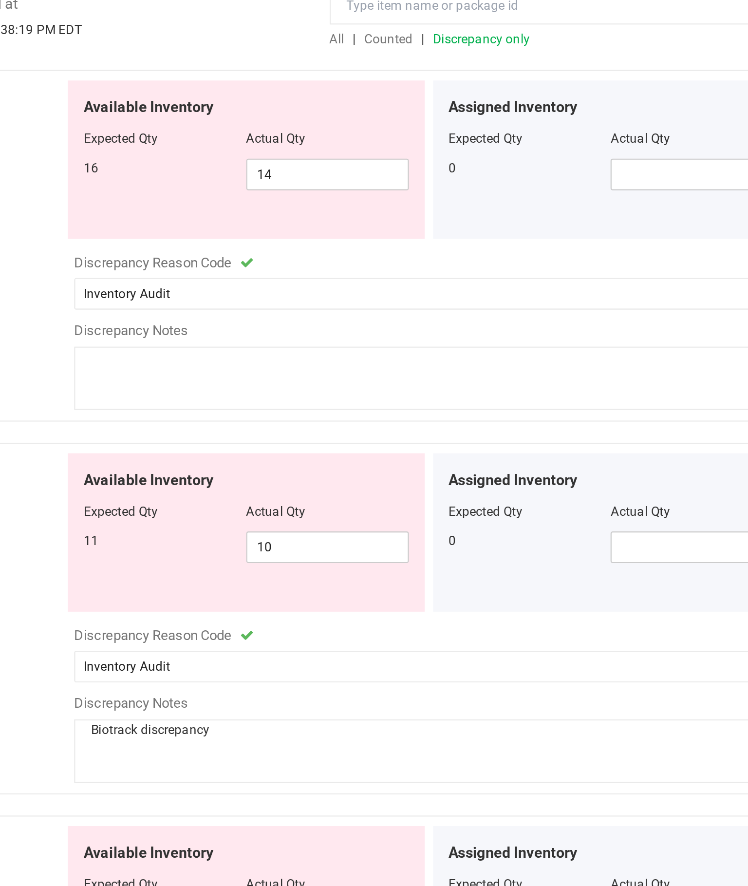
click at [392, 286] on textarea at bounding box center [558, 300] width 332 height 29
paste textarea "Biotrack discrepancy"
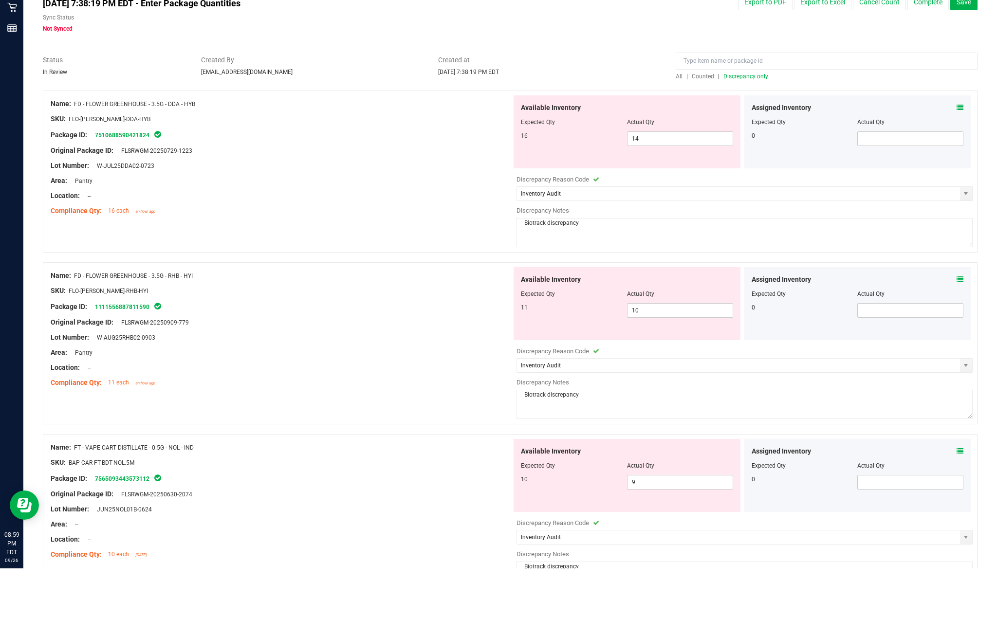
click at [747, 61] on button "Complete" at bounding box center [928, 69] width 41 height 17
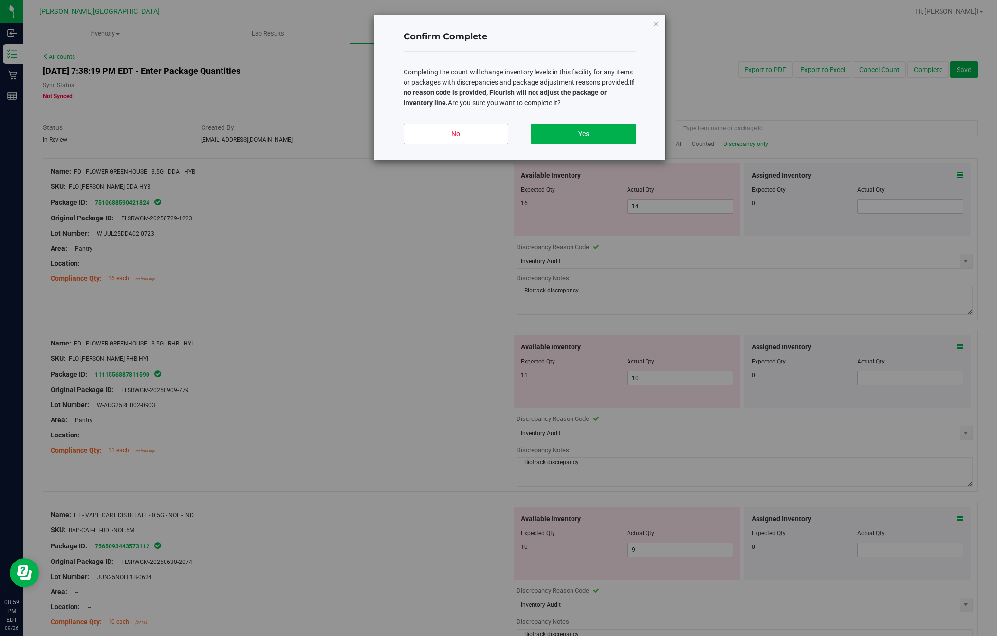
click at [623, 144] on button "Yes" at bounding box center [583, 134] width 105 height 20
